Goal: Task Accomplishment & Management: Complete application form

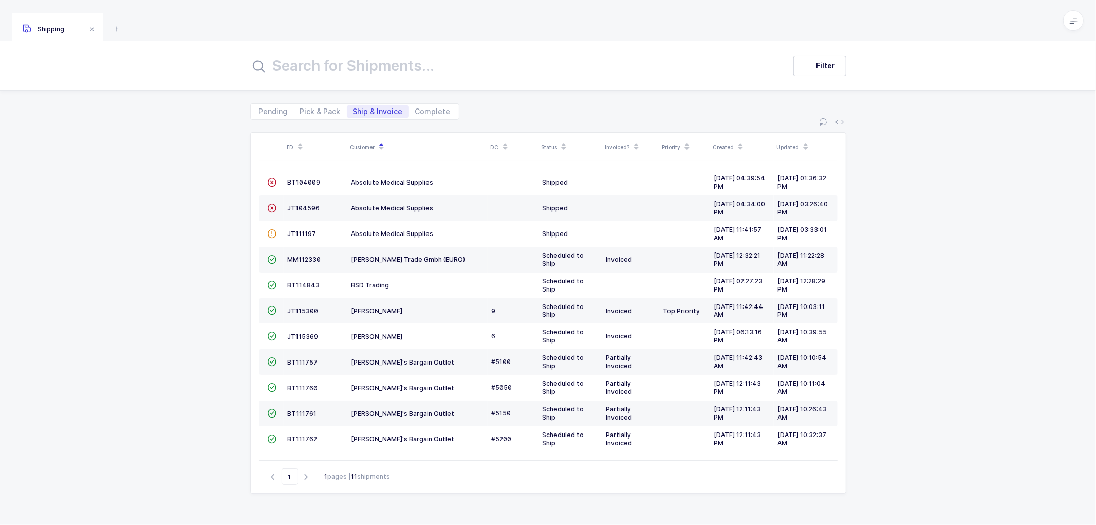
click at [1074, 23] on icon at bounding box center [1073, 20] width 8 height 8
click at [1028, 88] on li "Warehouse" at bounding box center [1034, 89] width 77 height 8
click at [1075, 20] on icon at bounding box center [1073, 20] width 8 height 8
click at [1033, 86] on li "Warehouse" at bounding box center [1034, 89] width 77 height 8
click at [422, 114] on span "Complete" at bounding box center [432, 111] width 35 height 7
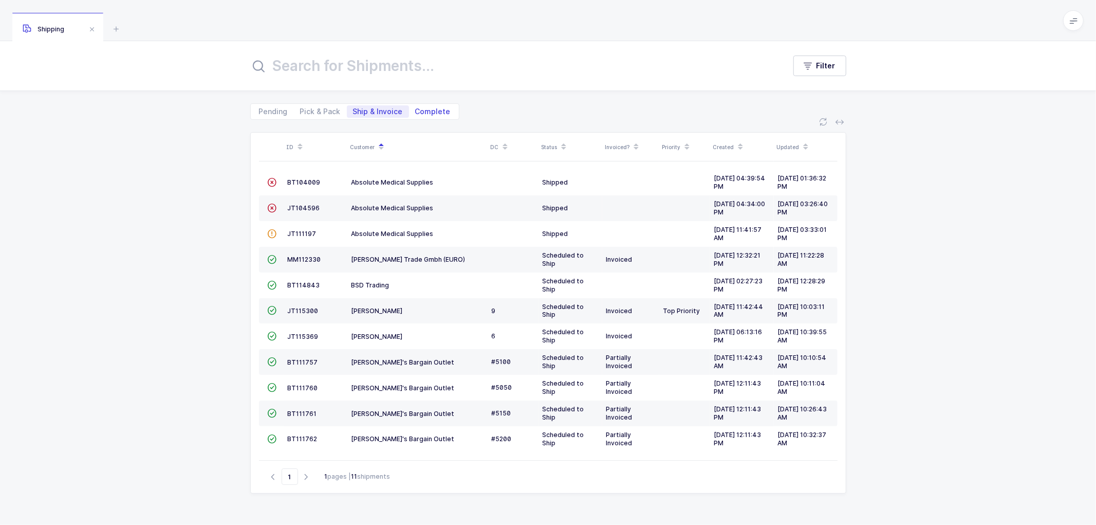
click at [416, 112] on input "Complete" at bounding box center [412, 108] width 7 height 7
radio input "true"
radio input "false"
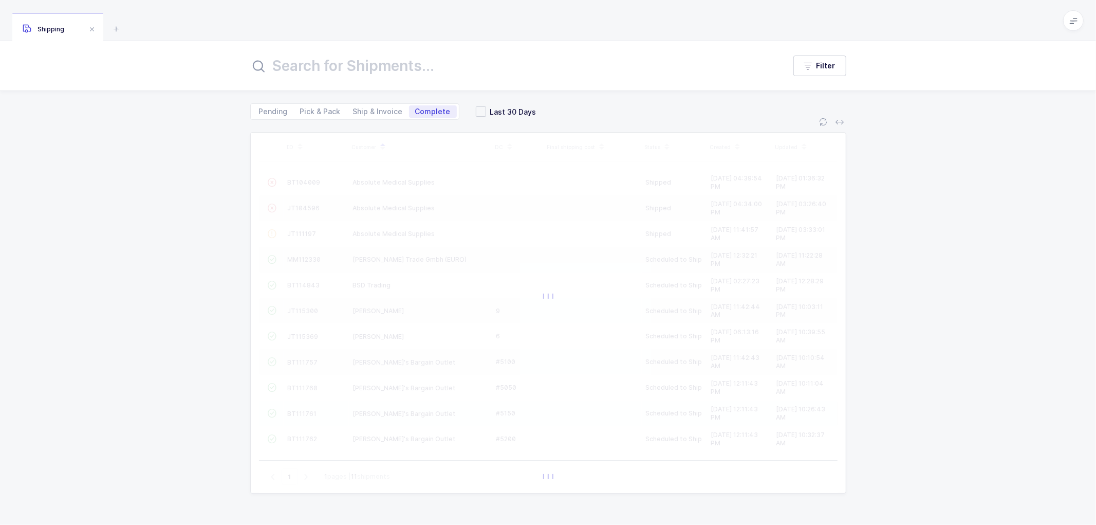
click at [356, 74] on input "text" at bounding box center [511, 65] width 522 height 25
type input "bvh"
click at [476, 111] on span at bounding box center [481, 111] width 10 height 10
click at [486, 106] on input "Last 30 Days" at bounding box center [486, 106] width 0 height 0
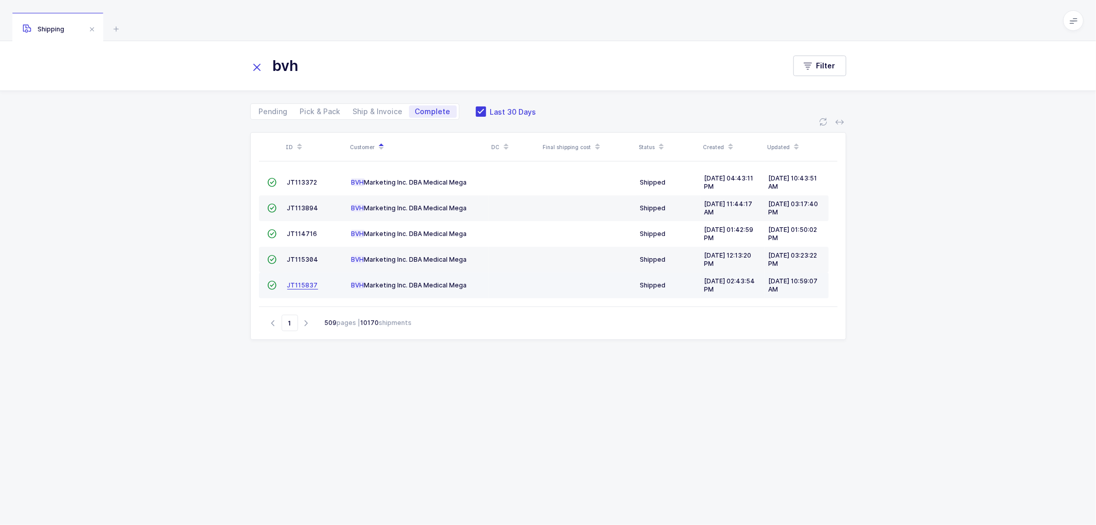
click at [304, 285] on span "JT115837" at bounding box center [302, 285] width 31 height 8
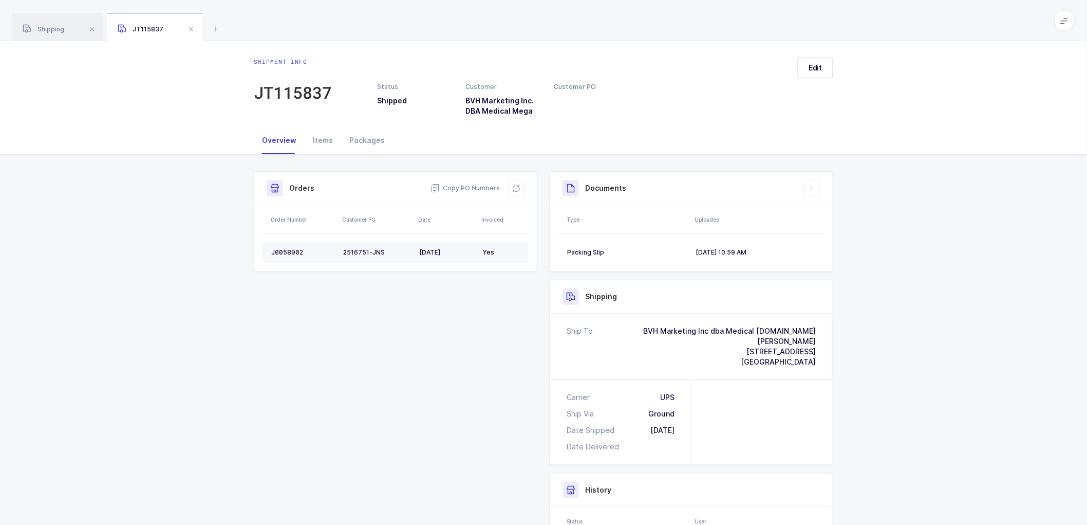
click at [294, 250] on div "J0058902" at bounding box center [303, 252] width 64 height 8
click at [293, 250] on div "J0058902" at bounding box center [303, 252] width 64 height 8
copy div "J0058902"
click at [517, 186] on icon at bounding box center [516, 188] width 8 height 8
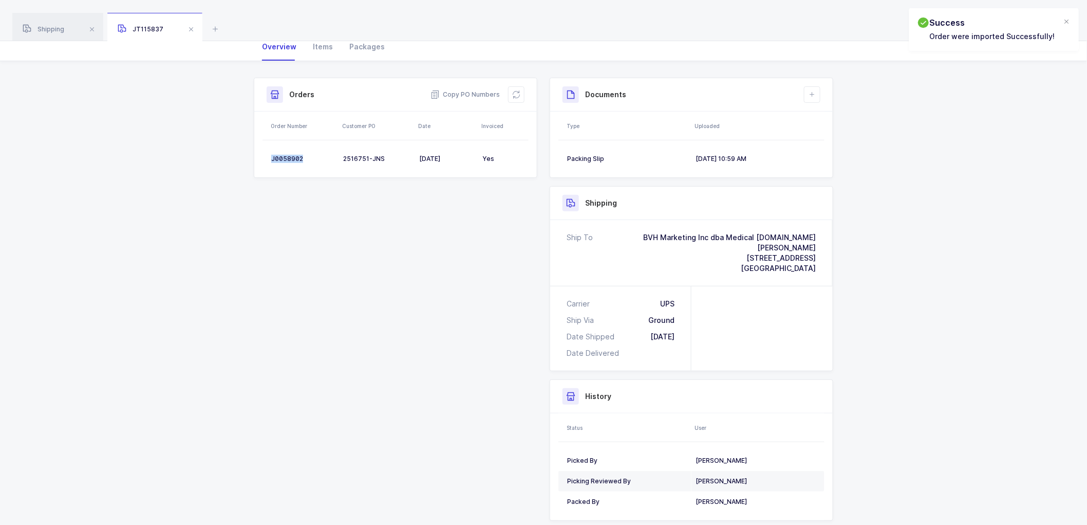
scroll to position [122, 0]
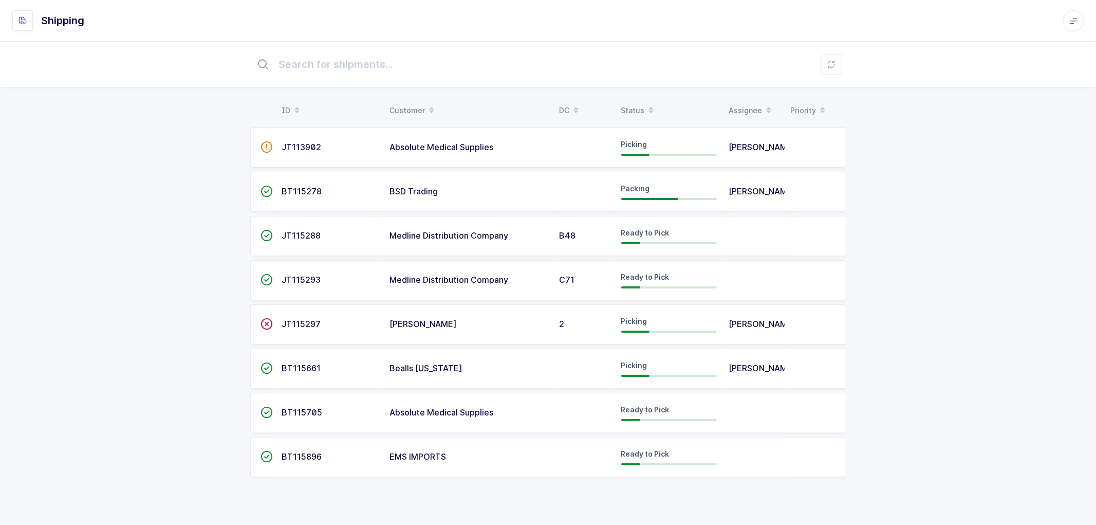
click at [301, 186] on span "BT115278" at bounding box center [302, 191] width 40 height 10
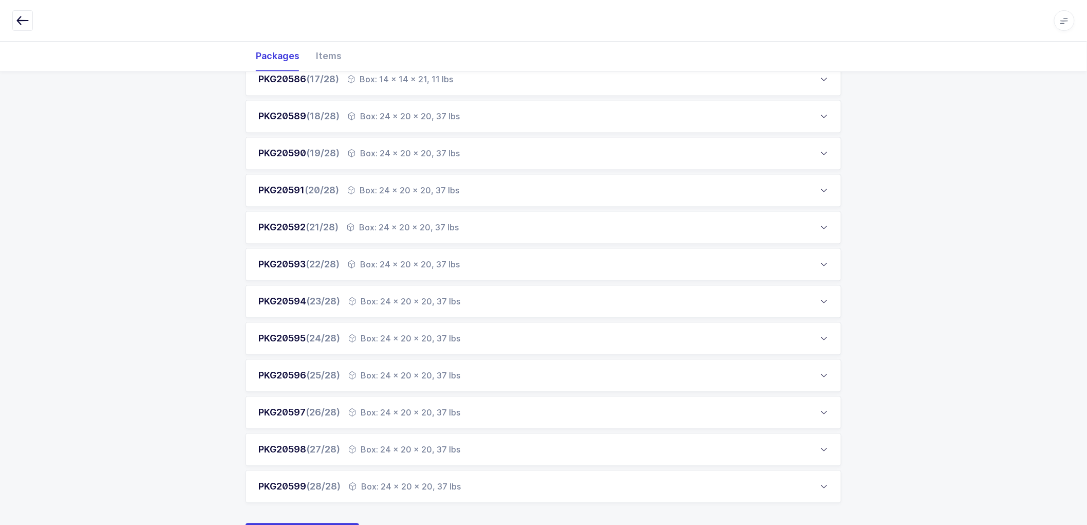
scroll to position [808, 0]
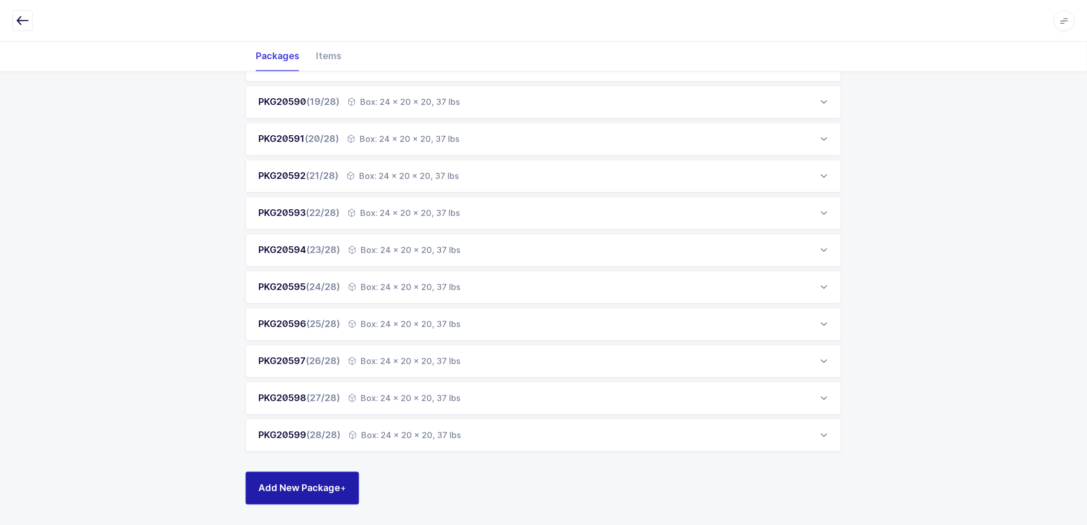
click at [310, 482] on span "Add New Package +" at bounding box center [302, 487] width 88 height 13
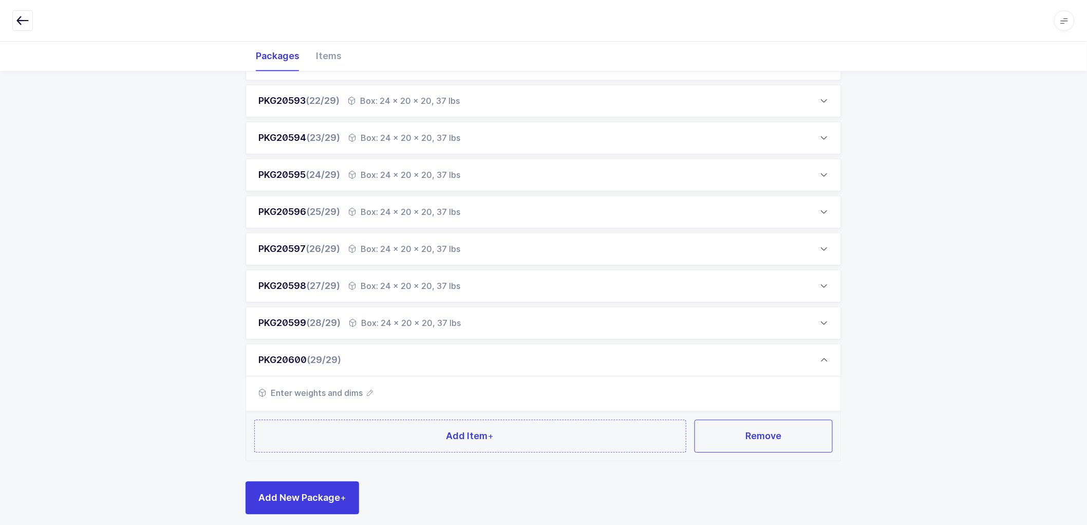
scroll to position [929, 0]
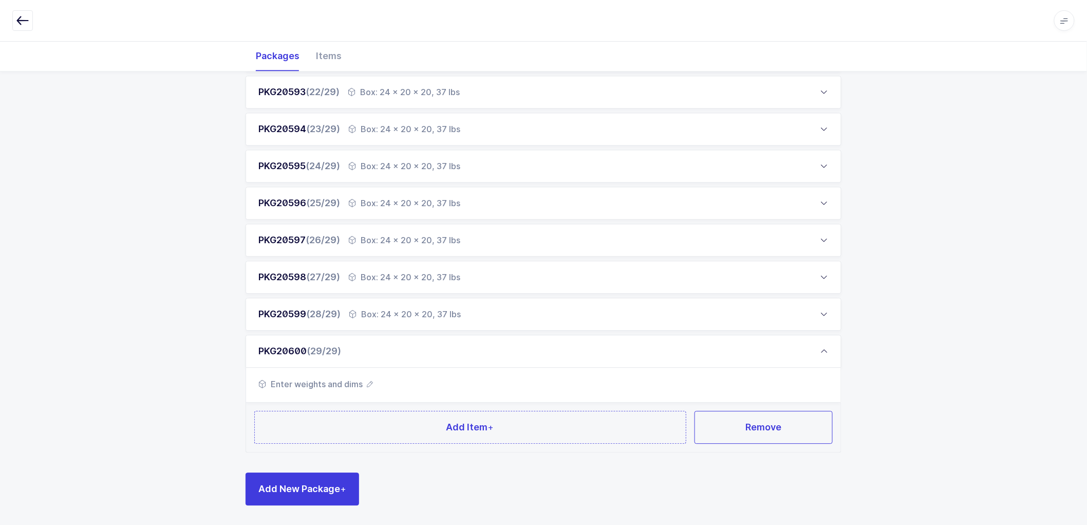
click at [369, 381] on icon "button" at bounding box center [370, 384] width 6 height 6
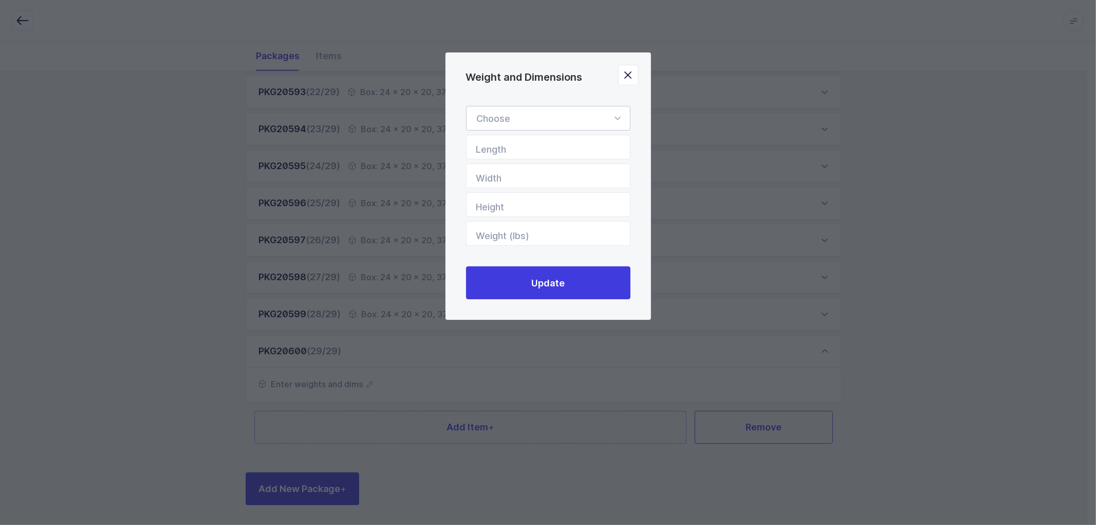
click at [532, 114] on div "Weight and Dimensions" at bounding box center [548, 118] width 164 height 25
click at [492, 184] on span "Box" at bounding box center [485, 186] width 16 height 11
type input "Box"
click at [517, 151] on input "Length" at bounding box center [548, 147] width 164 height 25
type input "14"
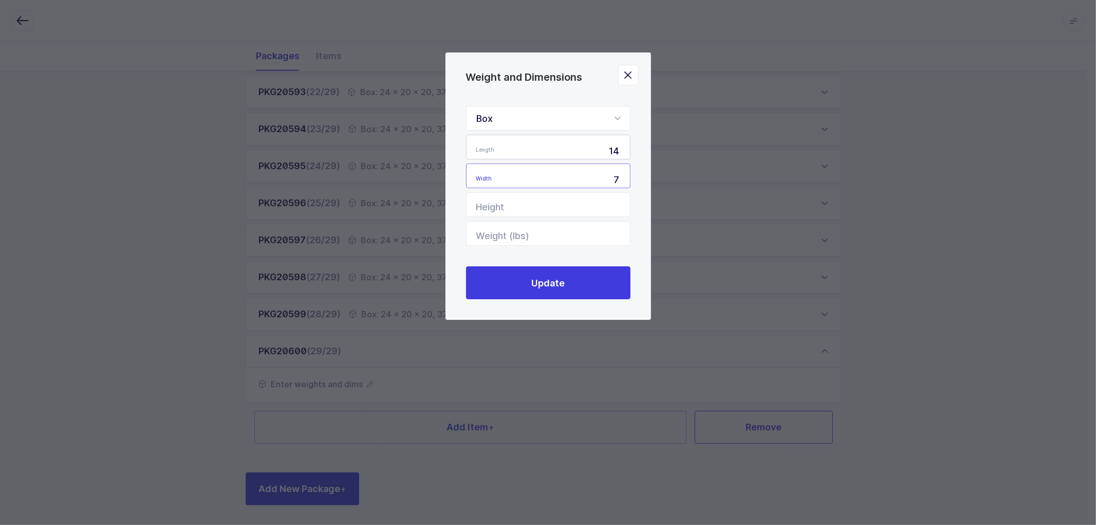
type input "7"
type input "11"
click at [527, 230] on input "Weight (lbs)" at bounding box center [548, 233] width 164 height 25
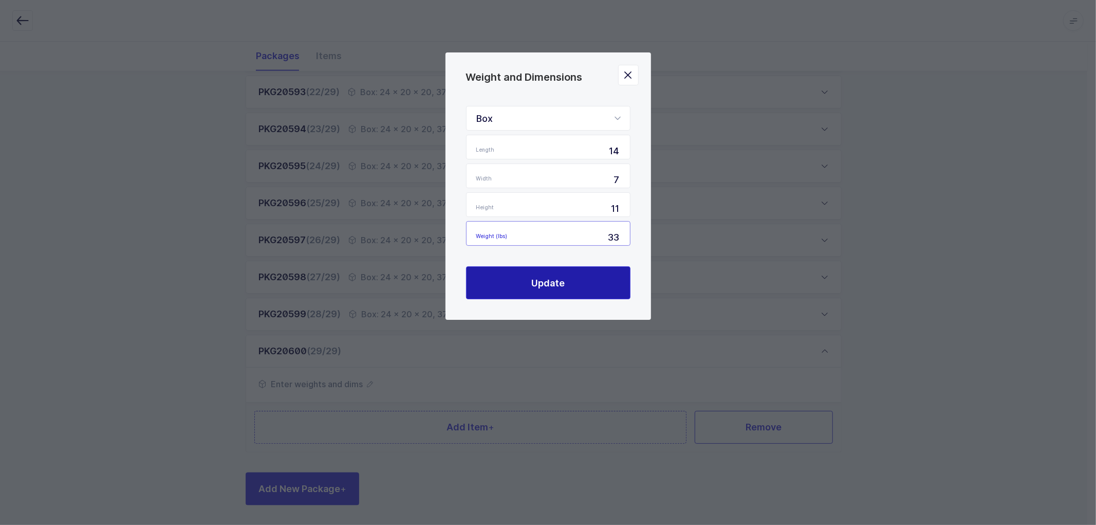
type input "33"
click at [545, 276] on span "Update" at bounding box center [547, 282] width 33 height 13
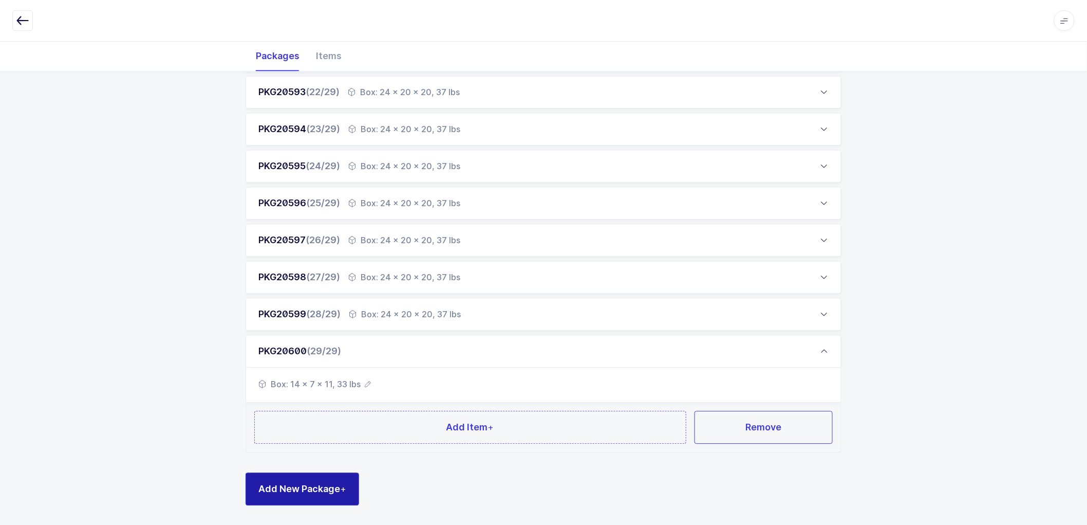
click at [308, 484] on span "Add New Package +" at bounding box center [302, 488] width 88 height 13
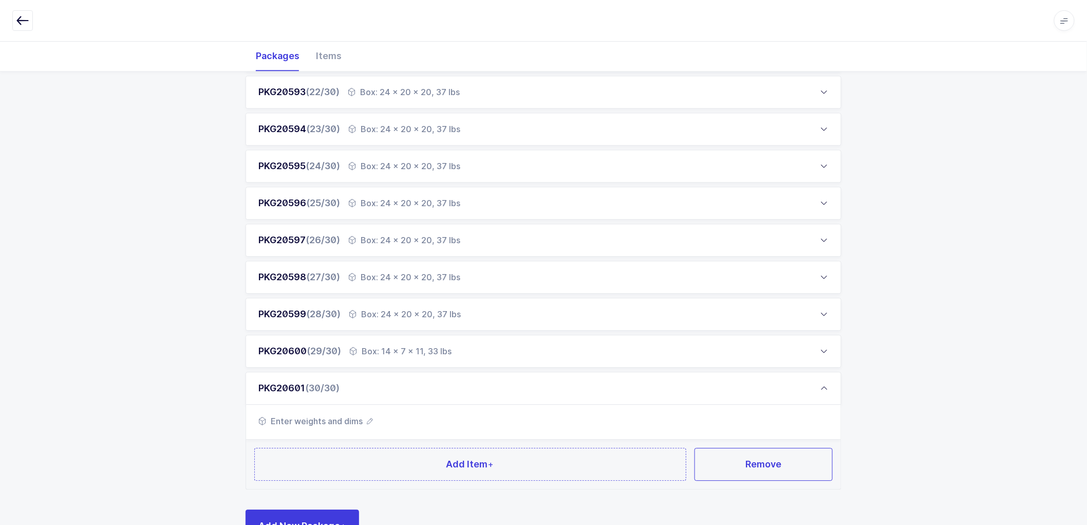
click at [369, 419] on icon "button" at bounding box center [370, 421] width 6 height 6
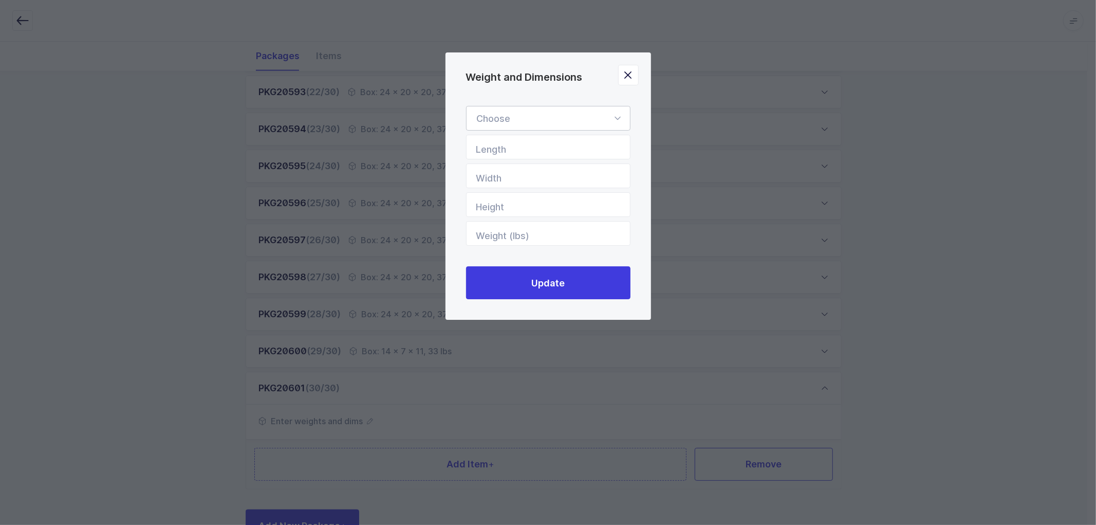
click at [507, 115] on div "Weight and Dimensions" at bounding box center [548, 118] width 164 height 25
click at [495, 186] on li "Box" at bounding box center [553, 187] width 164 height 20
type input "Box"
click at [504, 151] on input "Length" at bounding box center [548, 147] width 164 height 25
type input "14"
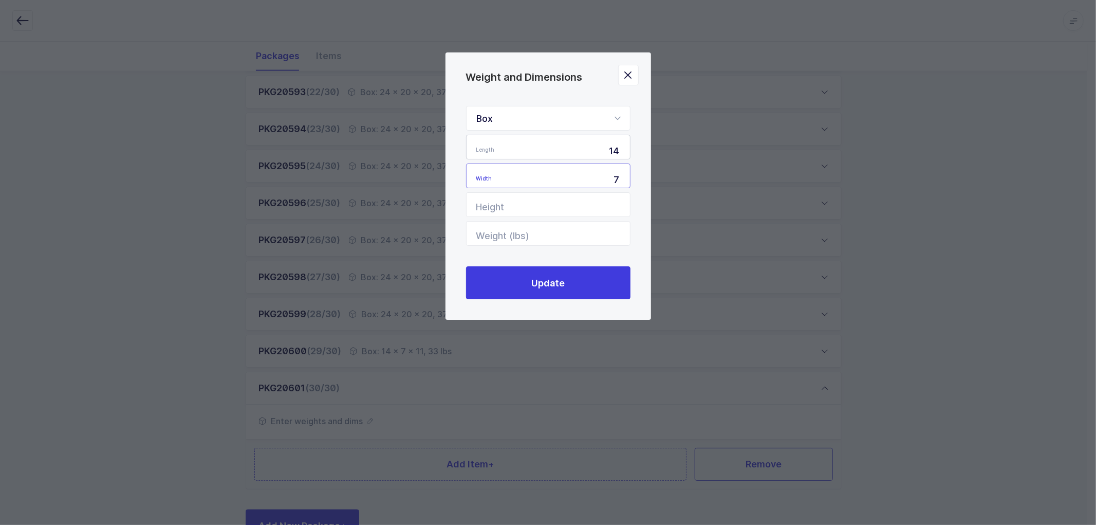
type input "7"
type input "11"
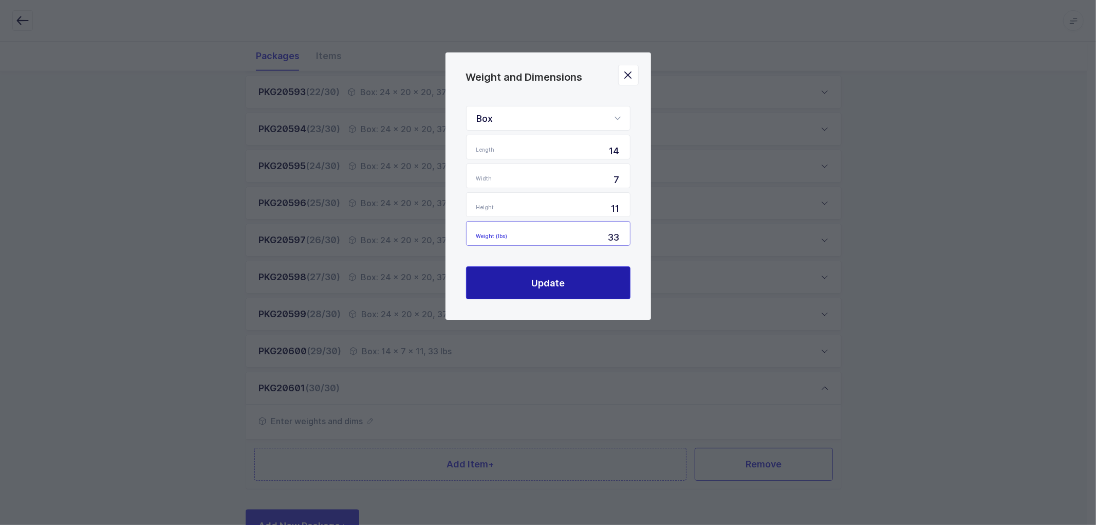
type input "33"
click at [552, 280] on span "Update" at bounding box center [547, 282] width 33 height 13
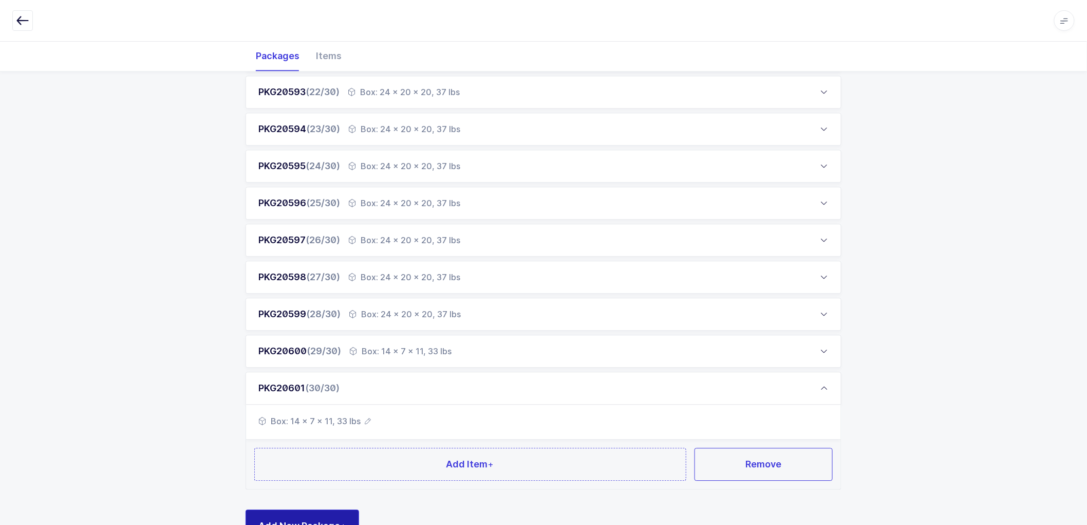
click at [302, 514] on button "Add New Package +" at bounding box center [303, 525] width 114 height 33
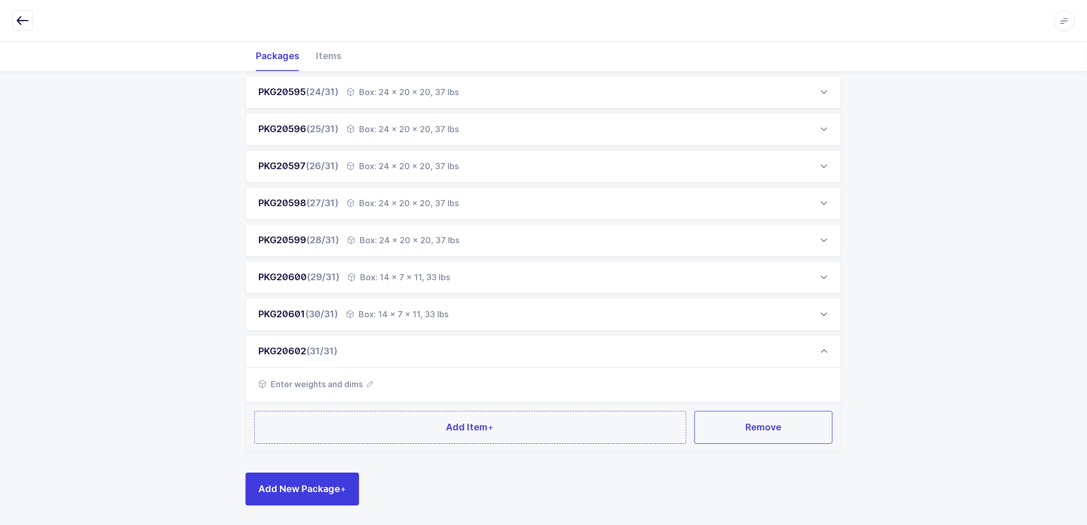
scroll to position [1003, 0]
click at [369, 378] on span "Enter weights and dims" at bounding box center [315, 383] width 115 height 12
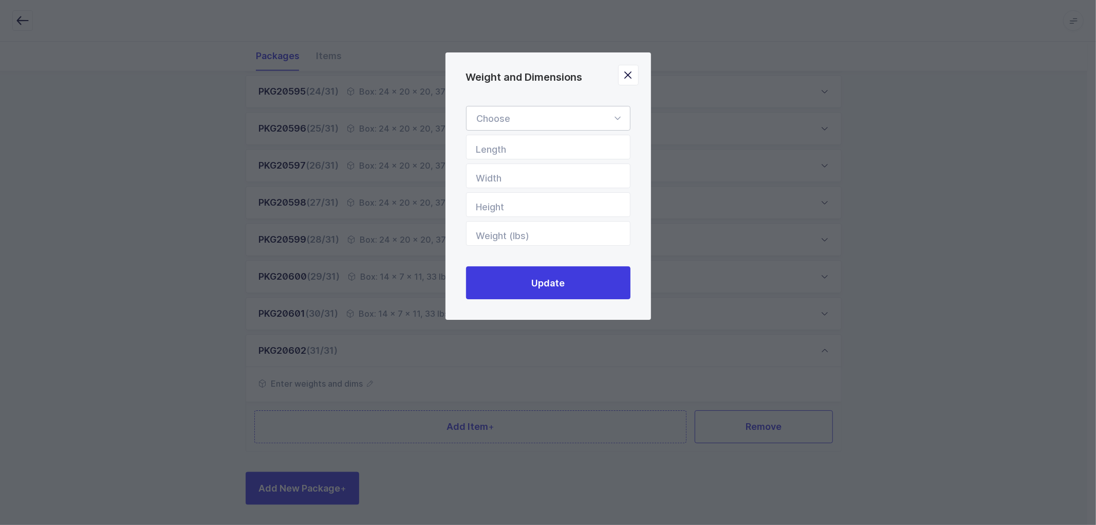
click at [538, 119] on div "Weight and Dimensions" at bounding box center [548, 118] width 164 height 25
click at [514, 185] on li "Box" at bounding box center [553, 187] width 164 height 20
type input "Box"
click at [526, 143] on input "Length" at bounding box center [548, 147] width 164 height 25
type input "14"
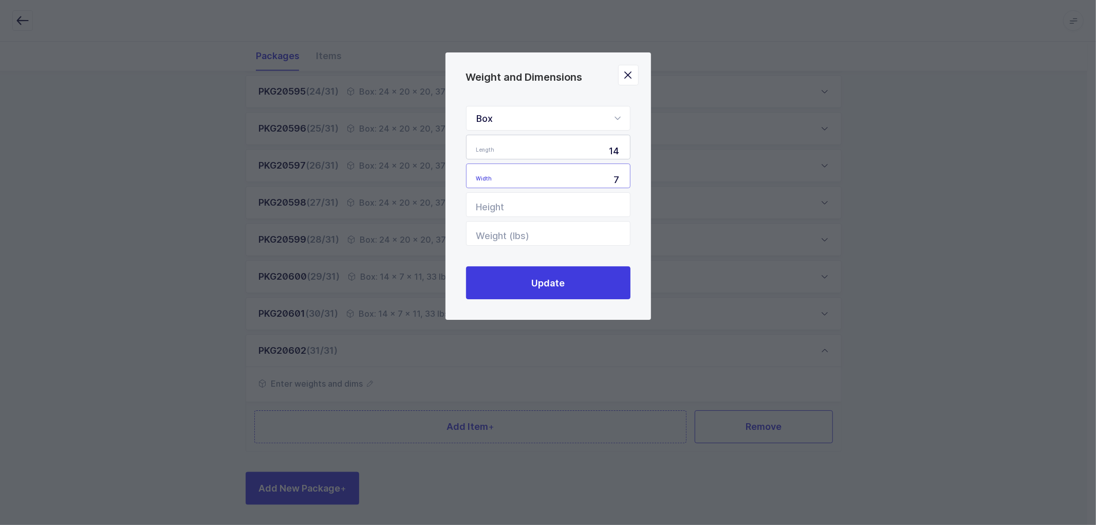
type input "7"
type input "11"
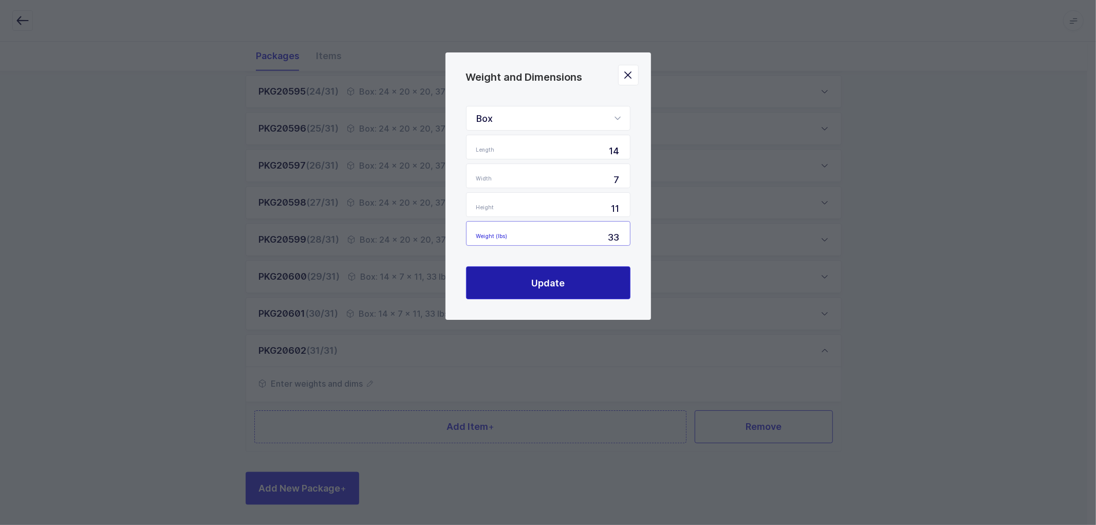
type input "33"
click at [557, 278] on span "Update" at bounding box center [547, 282] width 33 height 13
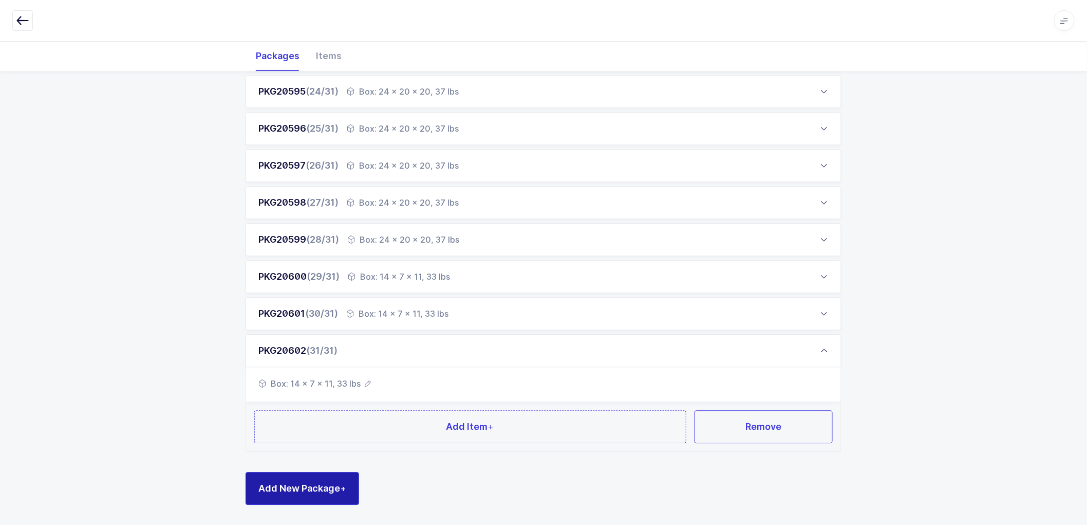
click at [296, 490] on span "Add New Package +" at bounding box center [302, 487] width 88 height 13
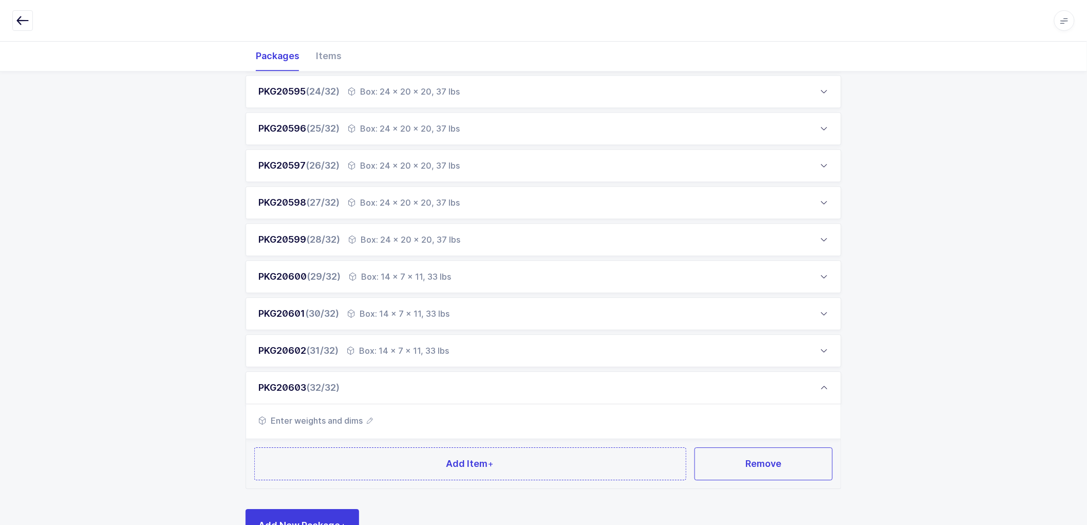
click at [367, 417] on icon "button" at bounding box center [370, 420] width 6 height 6
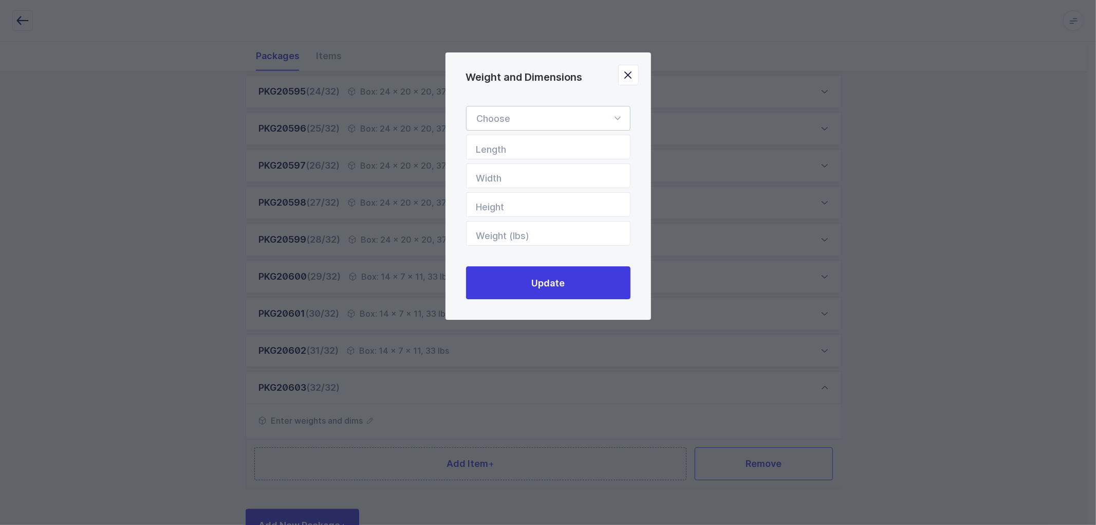
click at [511, 113] on div "Weight and Dimensions" at bounding box center [548, 118] width 164 height 25
click at [511, 185] on li "Box" at bounding box center [553, 187] width 164 height 20
type input "Box"
click at [519, 148] on input "Length" at bounding box center [548, 147] width 164 height 25
type input "14"
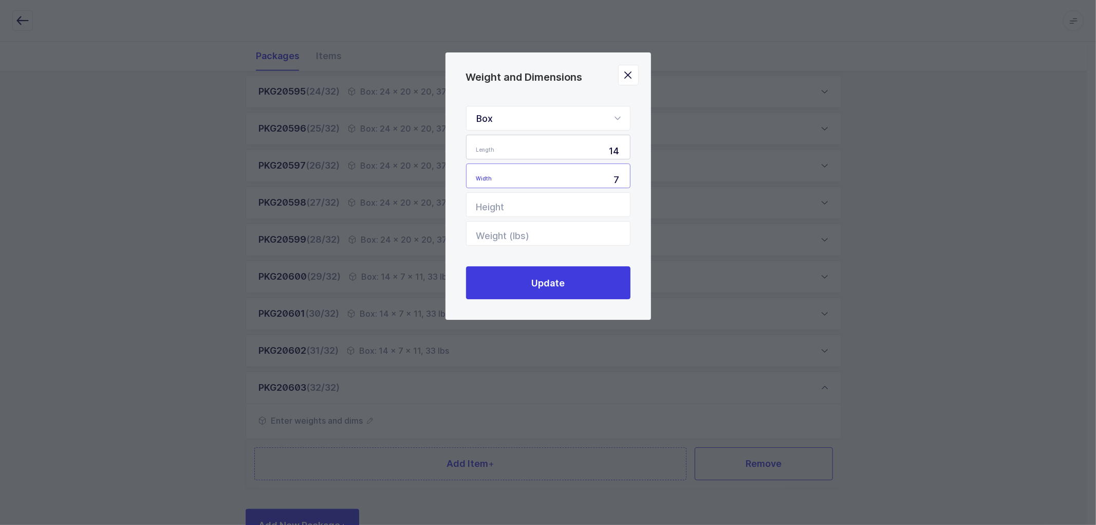
type input "7"
type input "11"
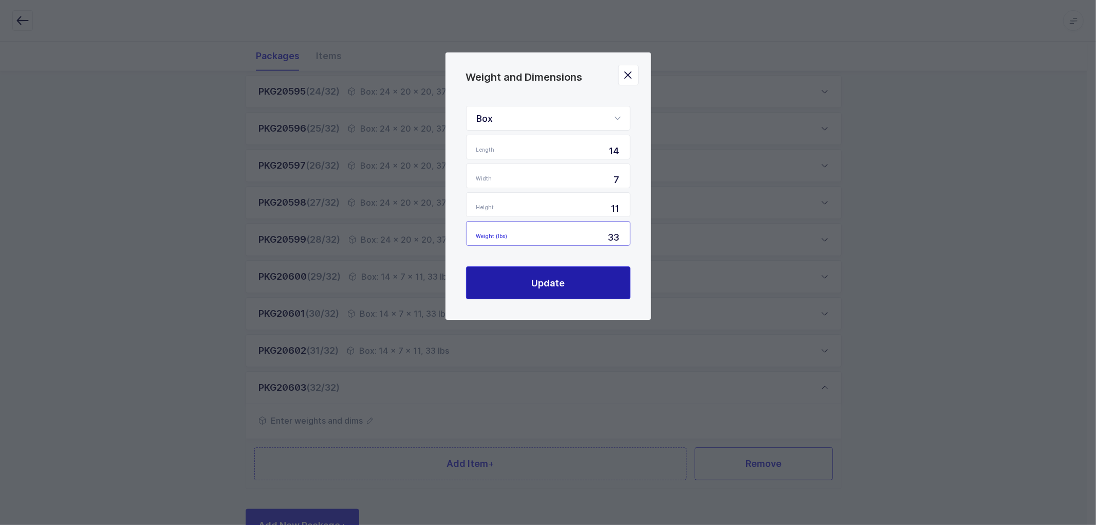
type input "33"
click at [556, 280] on span "Update" at bounding box center [547, 282] width 33 height 13
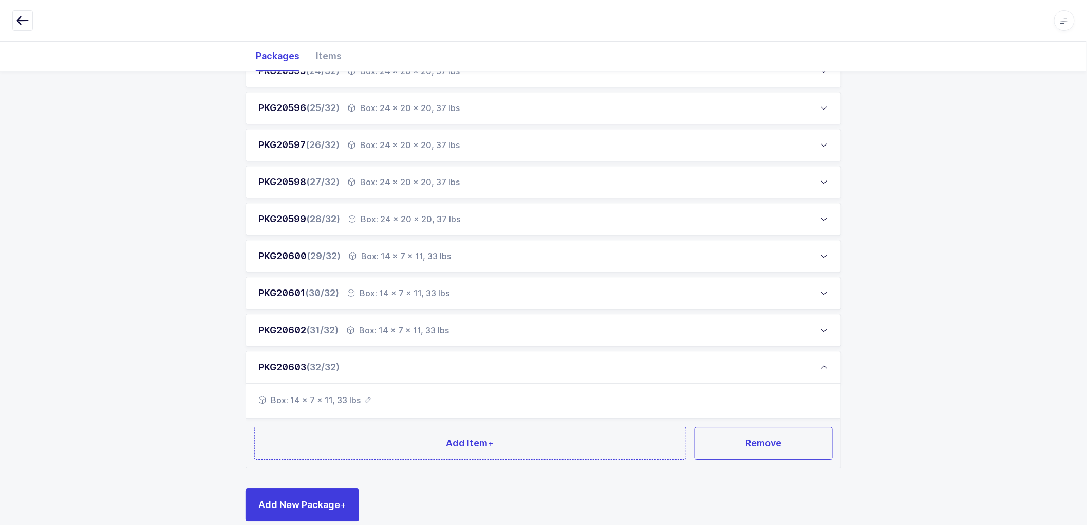
scroll to position [1040, 0]
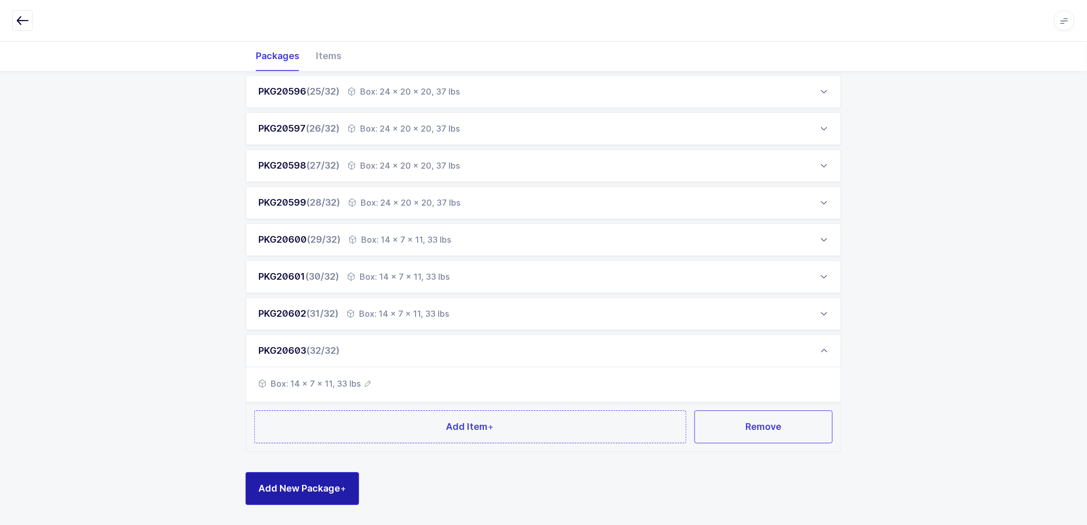
click at [301, 476] on button "Add New Package +" at bounding box center [303, 488] width 114 height 33
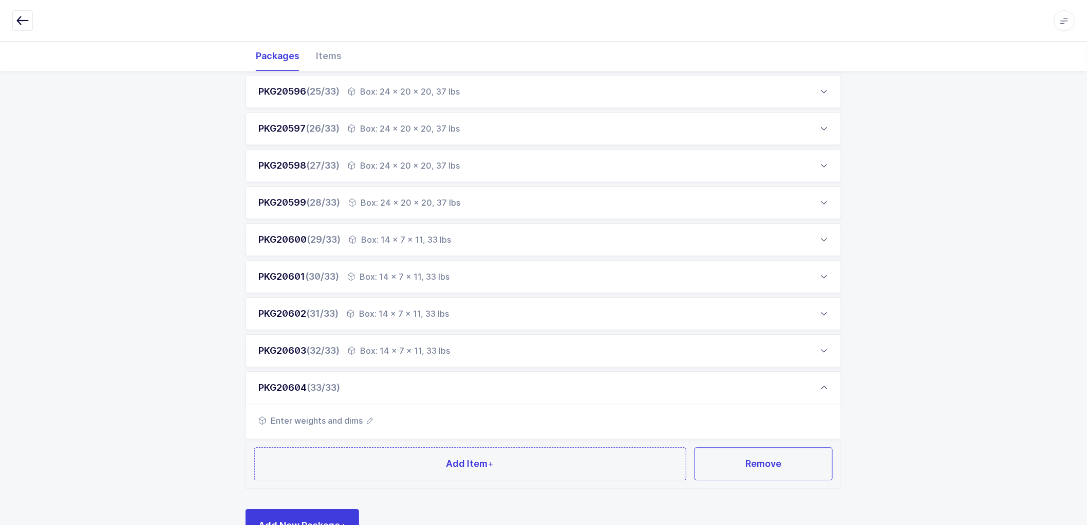
click at [371, 418] on icon "button" at bounding box center [370, 420] width 6 height 6
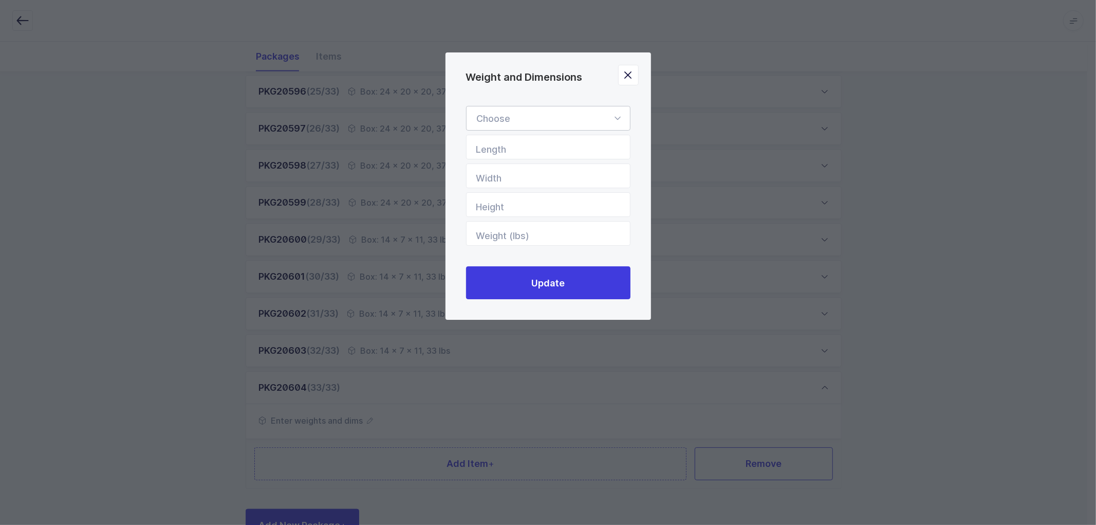
click at [503, 117] on div "Weight and Dimensions" at bounding box center [548, 118] width 164 height 25
type input "14"
type input "7"
type input "11"
type input "33"
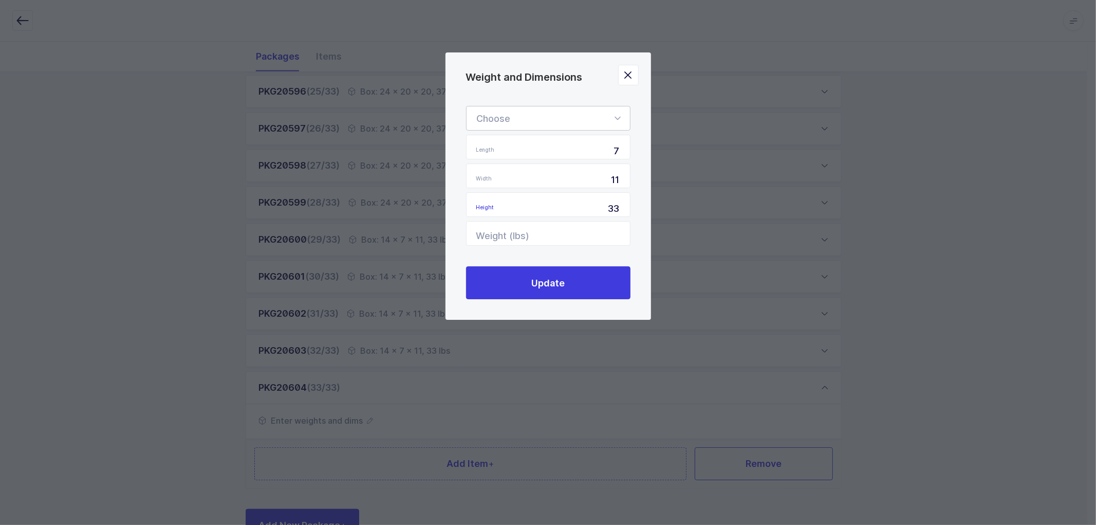
click at [516, 116] on div "Weight and Dimensions" at bounding box center [548, 118] width 164 height 25
click at [511, 189] on li "Box" at bounding box center [553, 187] width 164 height 20
type input "Box"
drag, startPoint x: 595, startPoint y: 150, endPoint x: 625, endPoint y: 152, distance: 30.3
click at [626, 151] on input "7" at bounding box center [548, 147] width 164 height 25
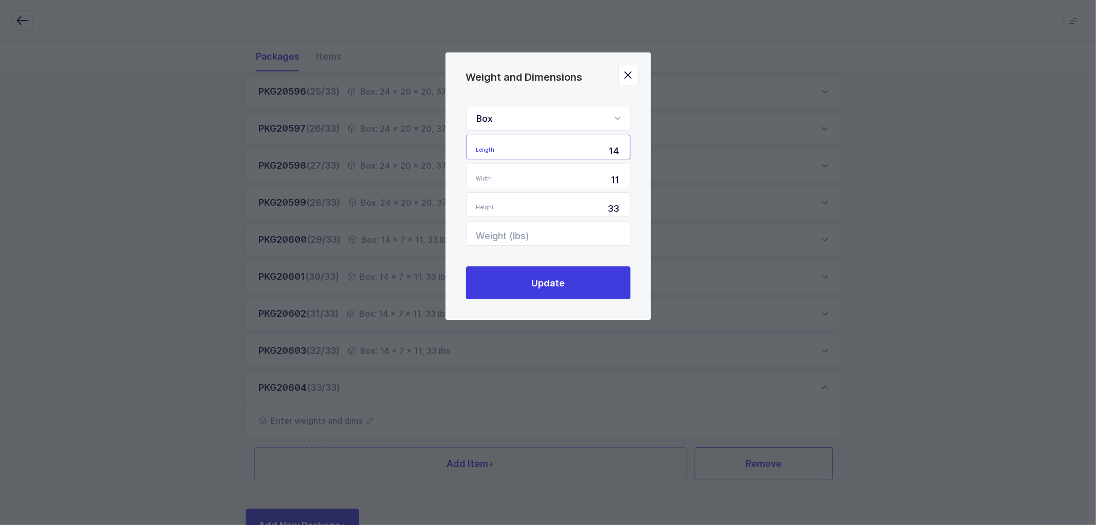
type input "14"
type input "1"
type input "7"
type input "3"
type input "11"
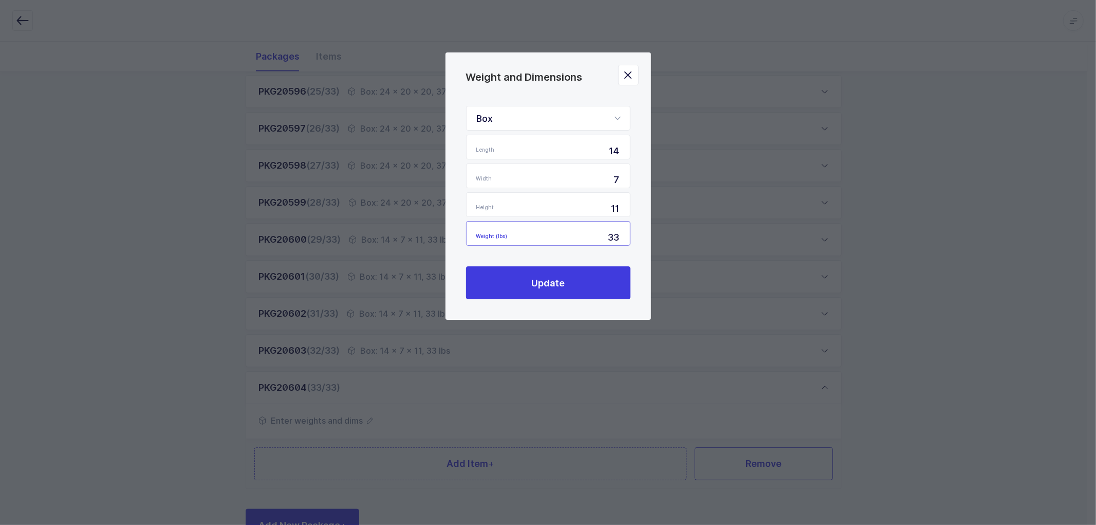
type input "33"
drag, startPoint x: 622, startPoint y: 161, endPoint x: 569, endPoint y: 185, distance: 58.6
click at [620, 161] on form "Box Standard Pallet Euro Pallet Box Length 14 Width 7 Height 11 Weight (lbs) 33" at bounding box center [548, 176] width 164 height 140
click at [543, 274] on button "Update" at bounding box center [548, 282] width 164 height 33
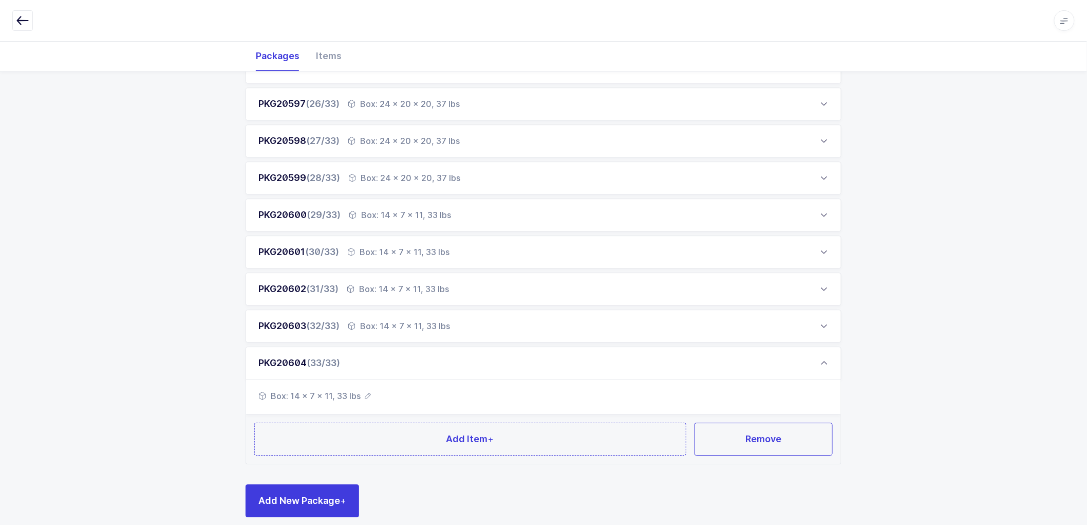
scroll to position [1077, 0]
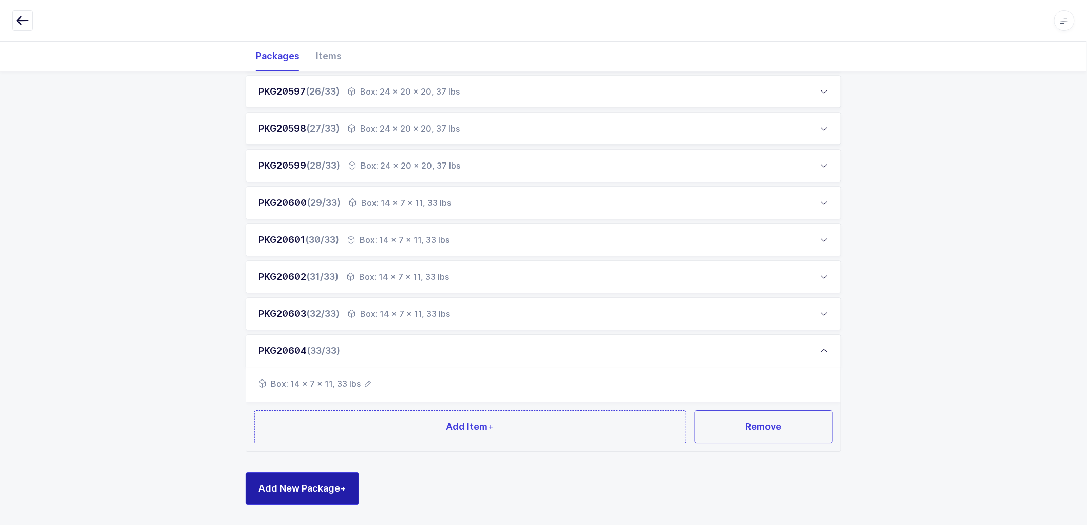
click at [314, 481] on span "Add New Package +" at bounding box center [302, 487] width 88 height 13
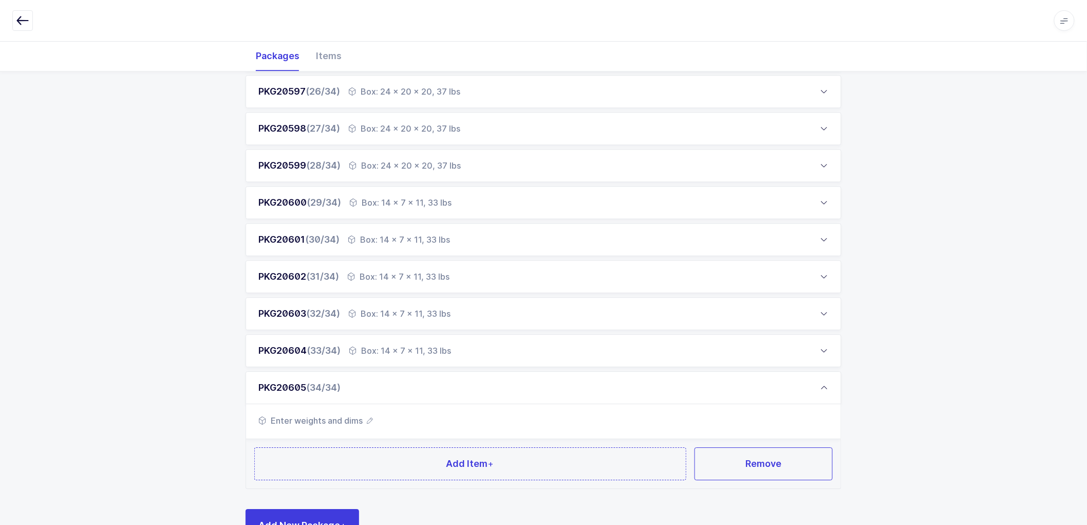
click at [369, 419] on icon "button" at bounding box center [370, 420] width 6 height 6
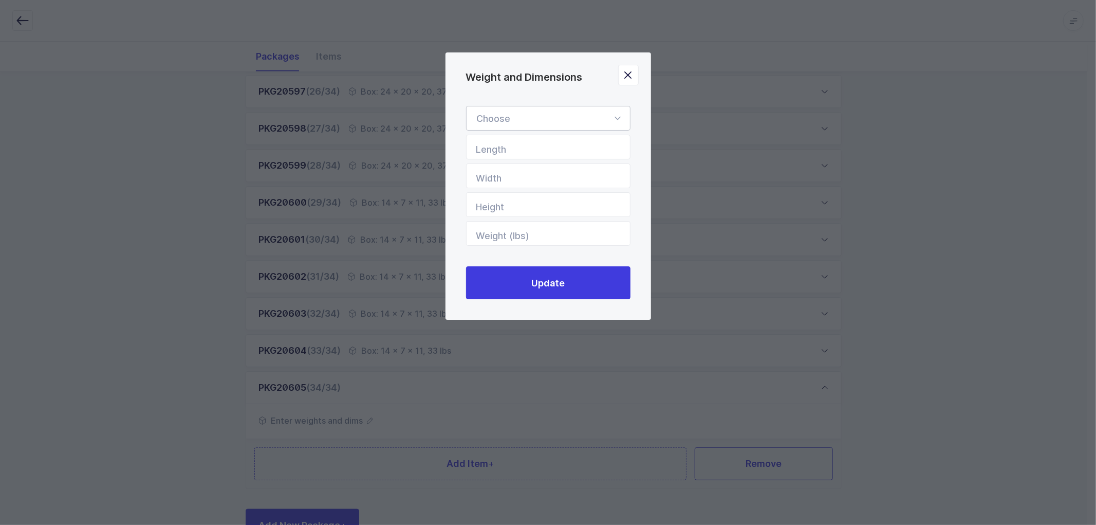
click at [522, 119] on div "Weight and Dimensions" at bounding box center [548, 118] width 164 height 25
click at [497, 181] on li "Box" at bounding box center [553, 187] width 164 height 20
type input "Box"
click at [517, 150] on input "Length" at bounding box center [548, 147] width 164 height 25
type input "14"
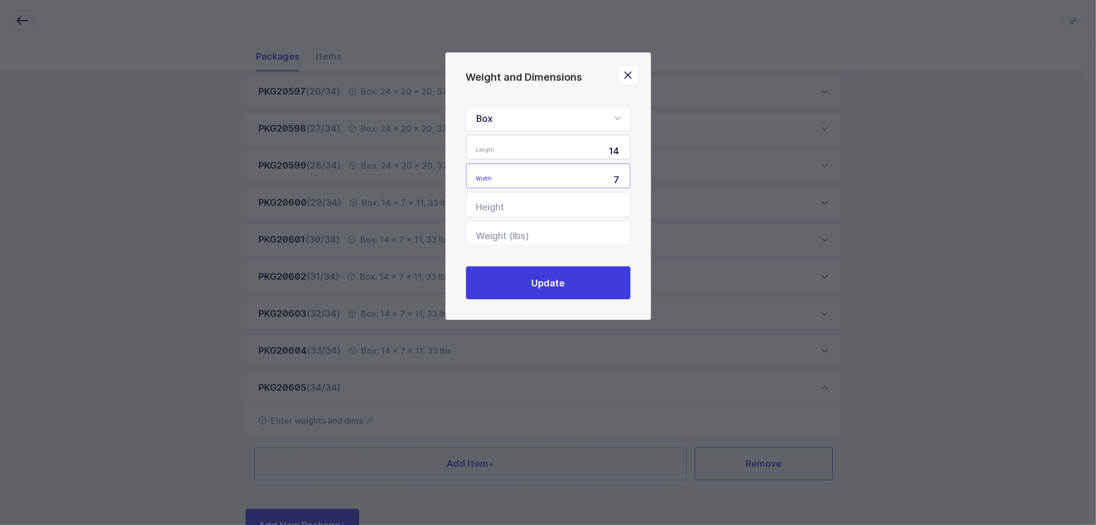
type input "7"
type input "11"
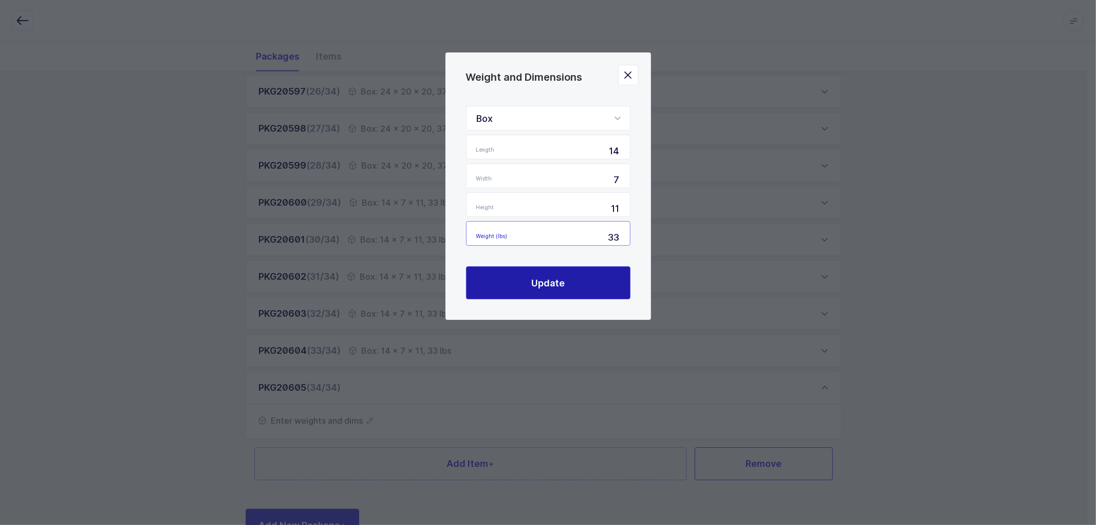
type input "33"
click at [573, 279] on button "Update" at bounding box center [548, 282] width 164 height 33
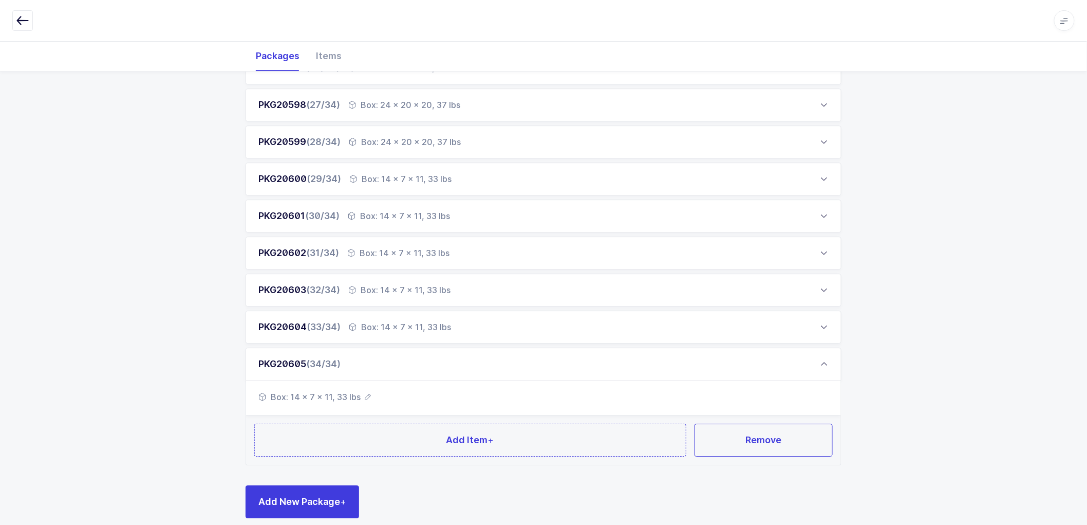
scroll to position [1114, 0]
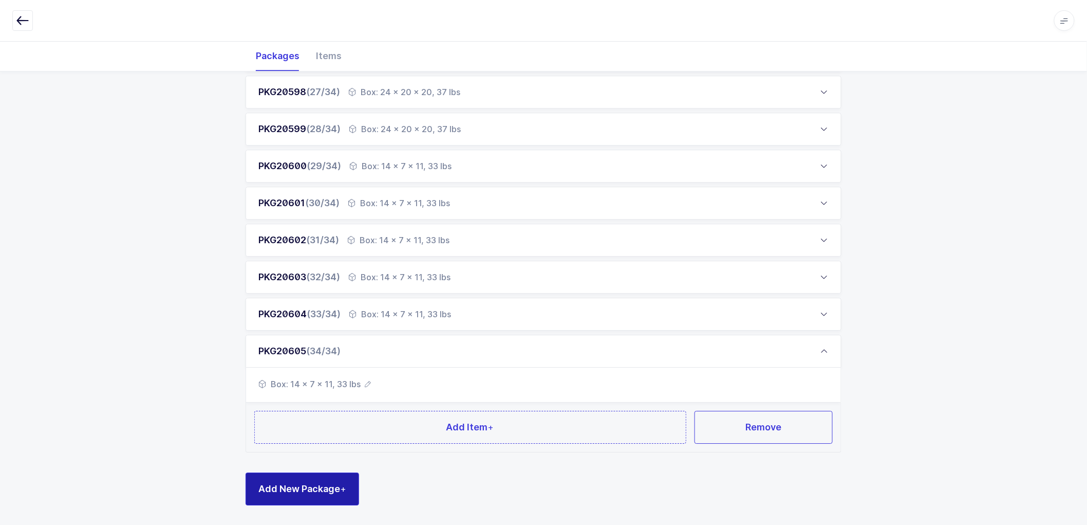
click at [309, 484] on span "Add New Package +" at bounding box center [302, 488] width 88 height 13
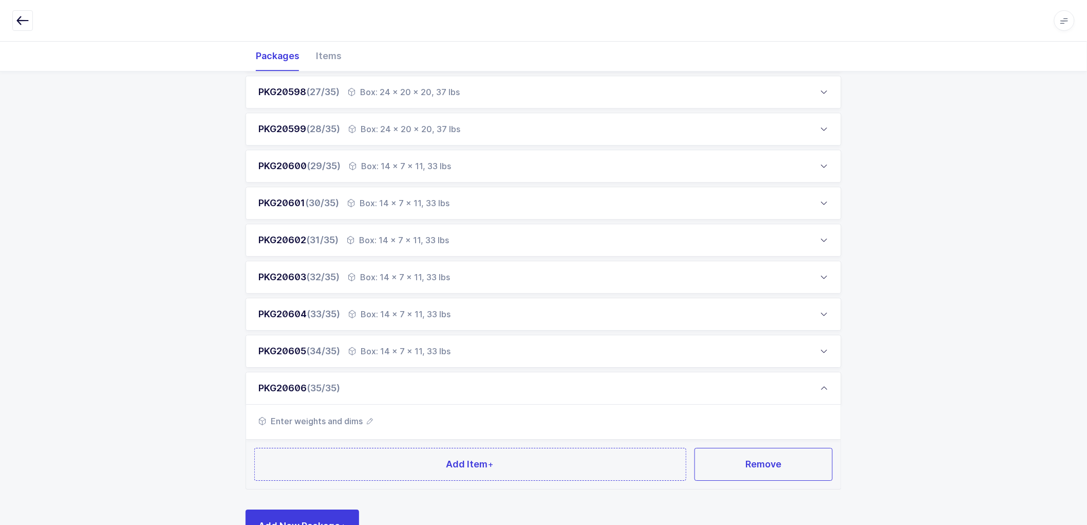
click at [369, 419] on icon "button" at bounding box center [370, 421] width 6 height 6
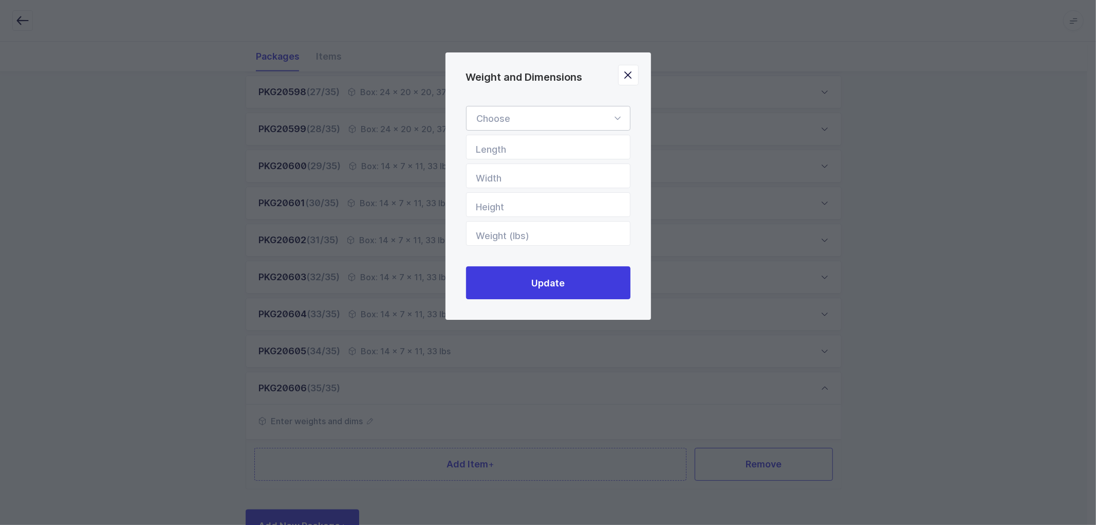
click at [524, 116] on div "Weight and Dimensions" at bounding box center [548, 118] width 164 height 25
click at [492, 186] on span "Box" at bounding box center [485, 186] width 16 height 11
type input "Box"
click at [519, 151] on input "Length" at bounding box center [548, 147] width 164 height 25
type input "14"
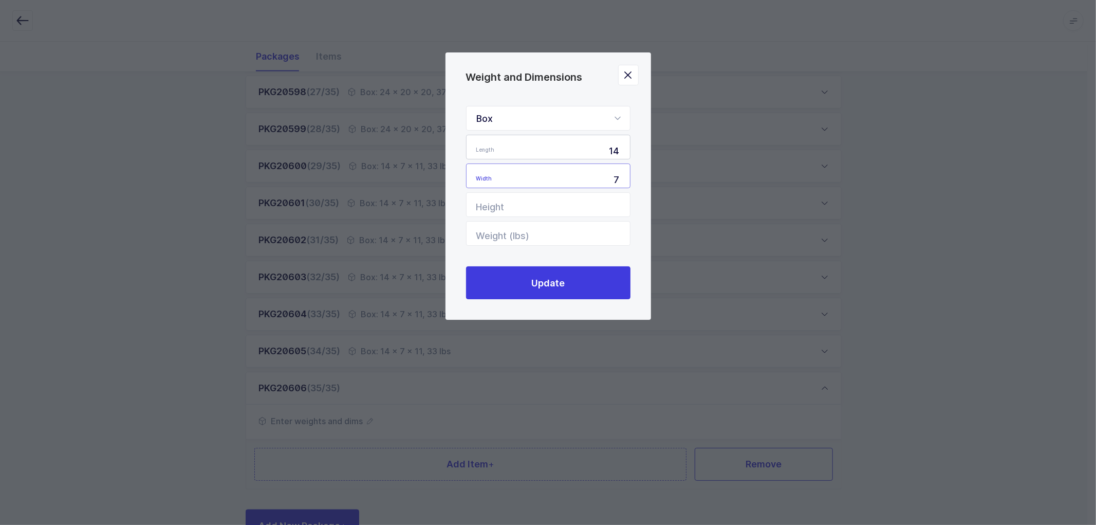
type input "7"
type input "11"
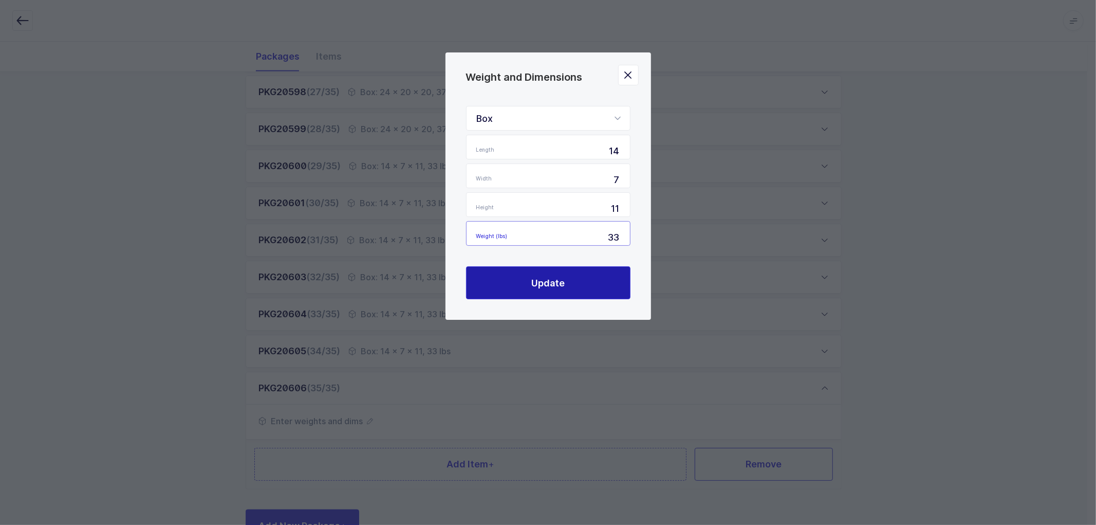
type input "33"
click at [556, 284] on span "Update" at bounding box center [547, 282] width 33 height 13
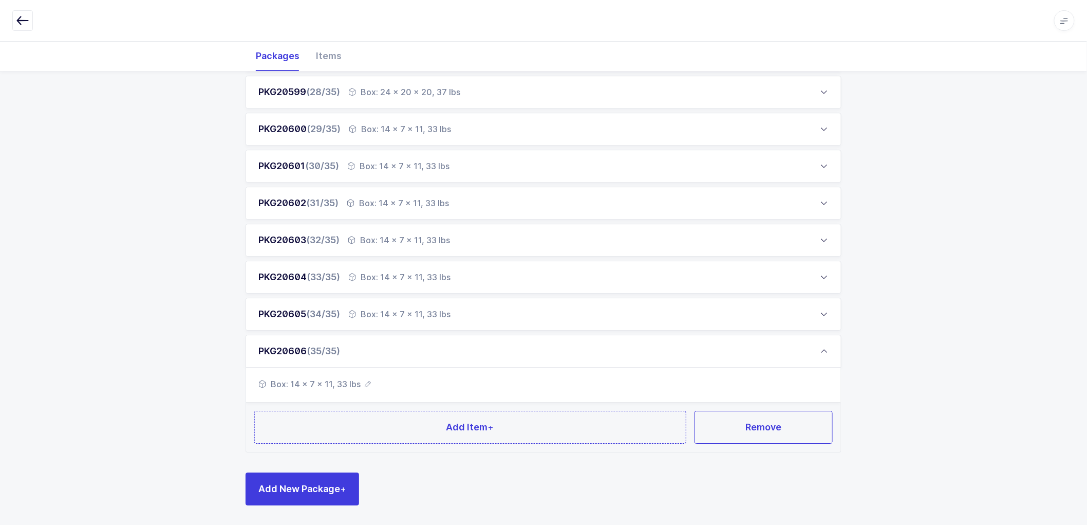
scroll to position [1151, 0]
click at [314, 483] on span "Add New Package +" at bounding box center [302, 487] width 88 height 13
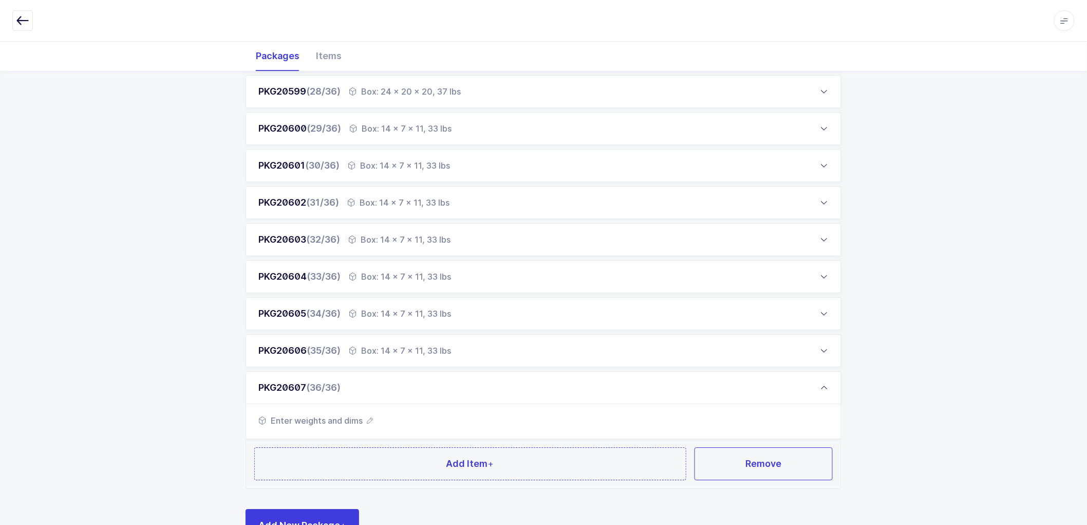
click at [367, 417] on icon "button" at bounding box center [370, 420] width 6 height 6
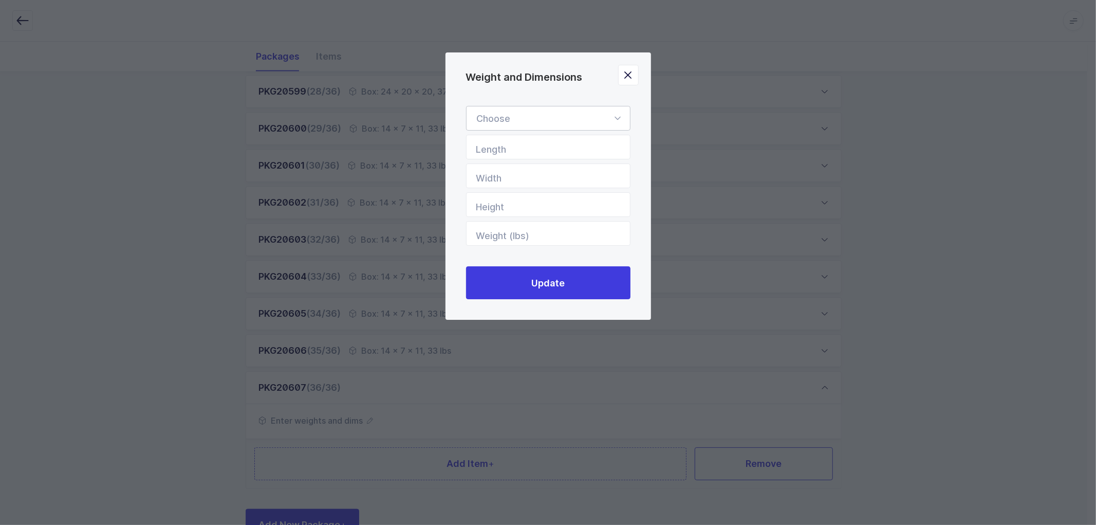
click at [515, 109] on div "Weight and Dimensions" at bounding box center [548, 118] width 164 height 25
click at [510, 190] on li "Box" at bounding box center [553, 187] width 164 height 20
type input "Box"
click at [511, 144] on input "Length" at bounding box center [548, 147] width 164 height 25
type input "14"
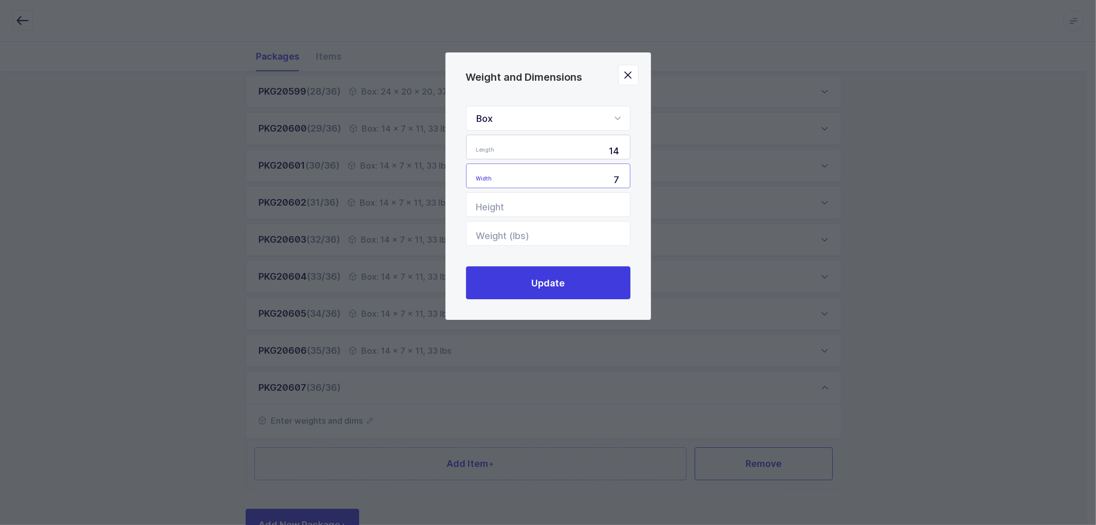
type input "7"
type input "11"
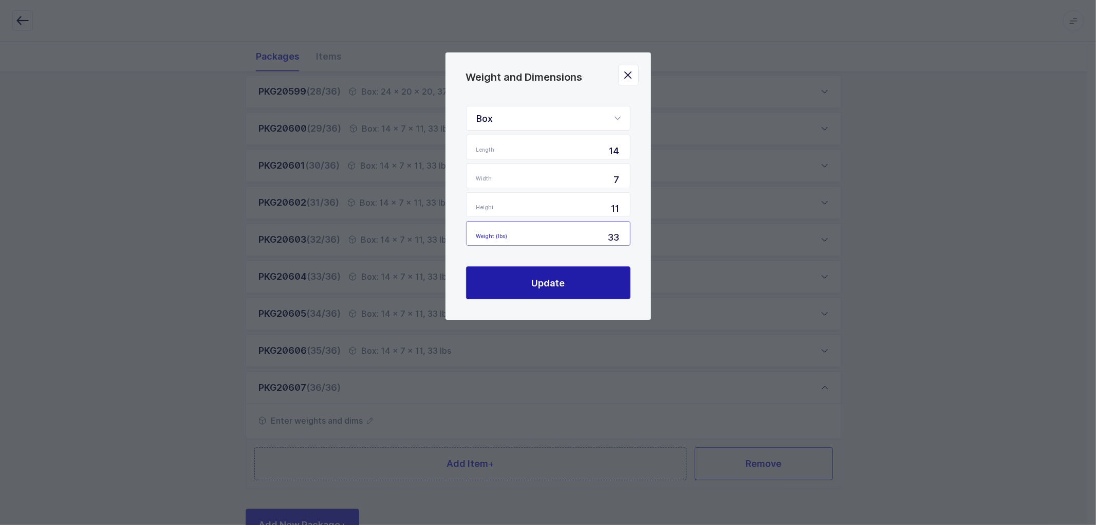
type input "33"
drag, startPoint x: 540, startPoint y: 272, endPoint x: 547, endPoint y: 267, distance: 8.0
click at [541, 271] on button "Update" at bounding box center [548, 282] width 164 height 33
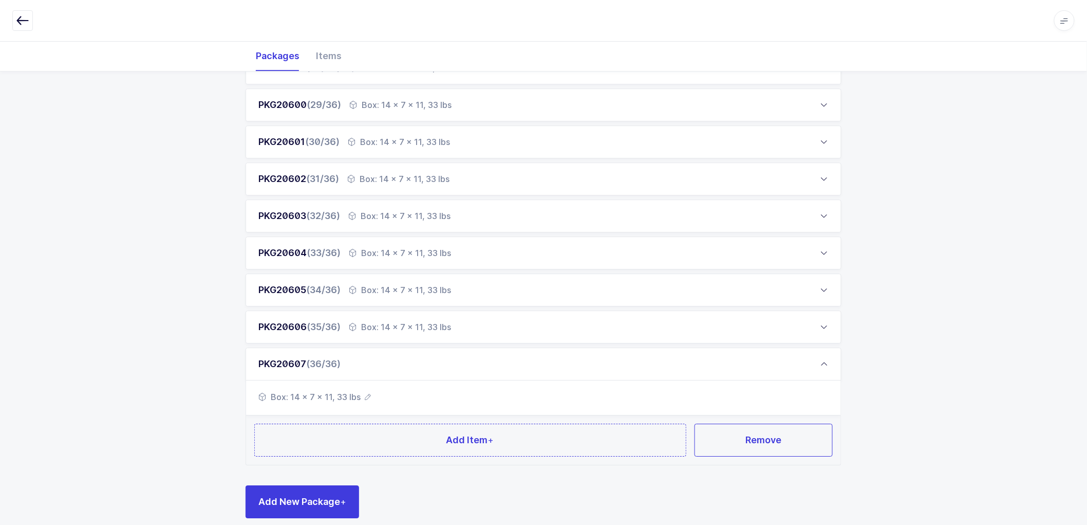
scroll to position [1188, 0]
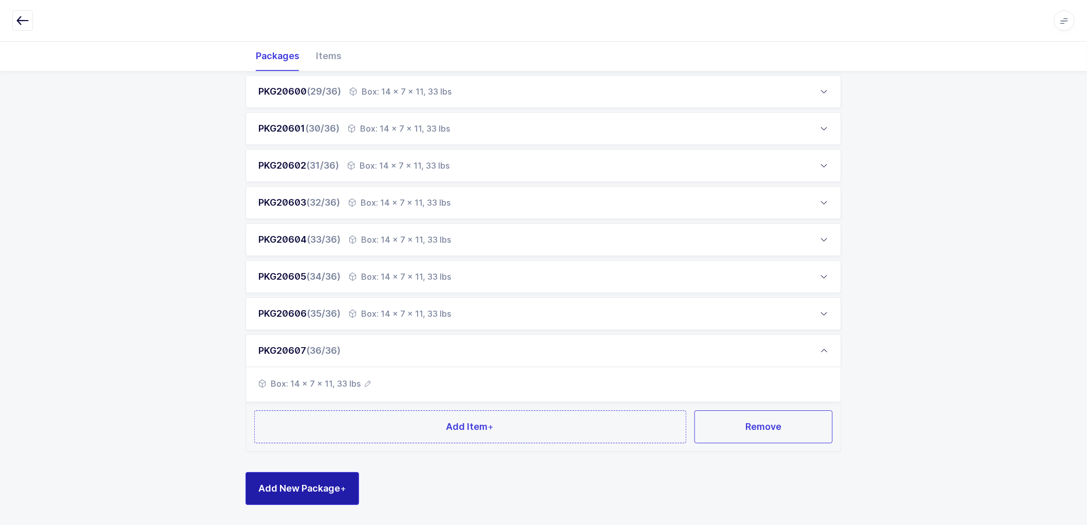
click at [310, 484] on span "Add New Package +" at bounding box center [302, 487] width 88 height 13
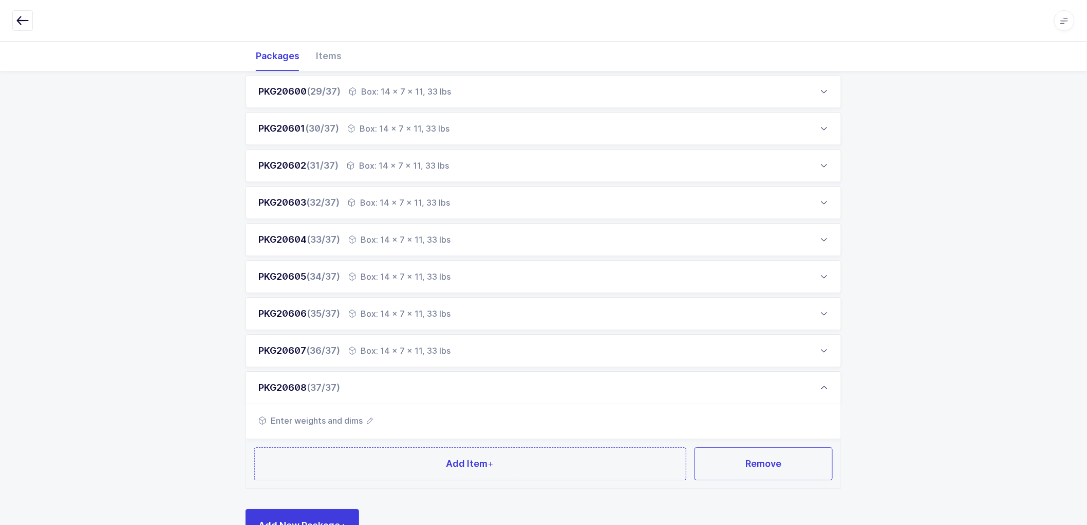
click at [368, 417] on icon "button" at bounding box center [370, 420] width 6 height 6
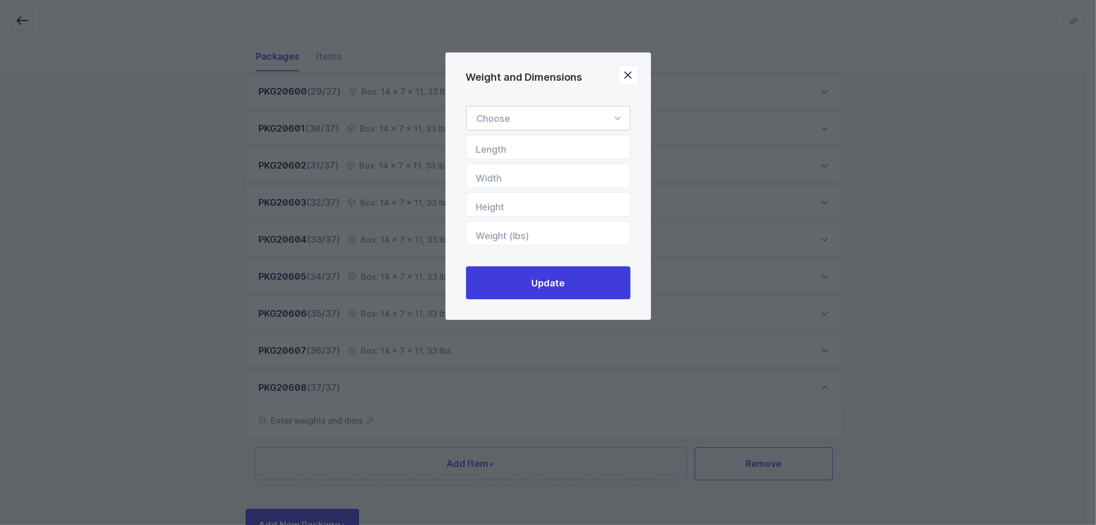
click at [514, 120] on div "Weight and Dimensions" at bounding box center [548, 118] width 164 height 25
click at [484, 183] on span "Box" at bounding box center [485, 186] width 16 height 11
type input "Box"
click at [505, 147] on input "Length" at bounding box center [548, 147] width 164 height 25
type input "14"
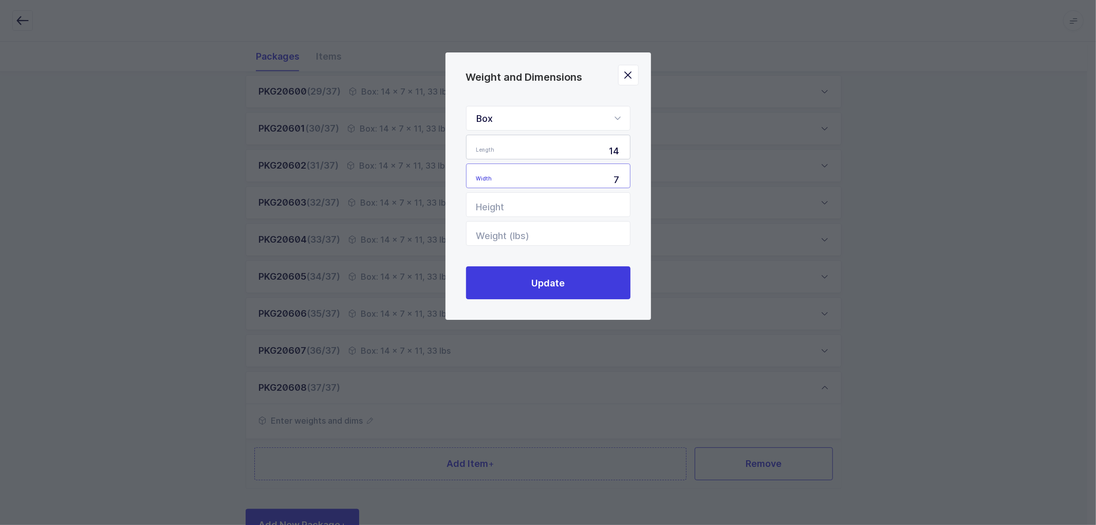
type input "7"
type input "11"
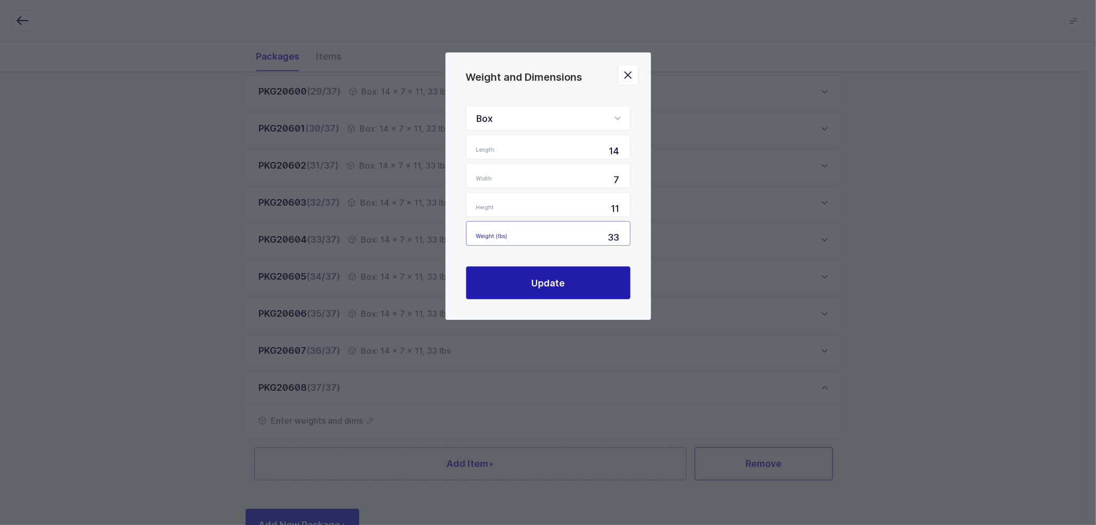
type input "33"
click at [548, 283] on span "Update" at bounding box center [547, 282] width 33 height 13
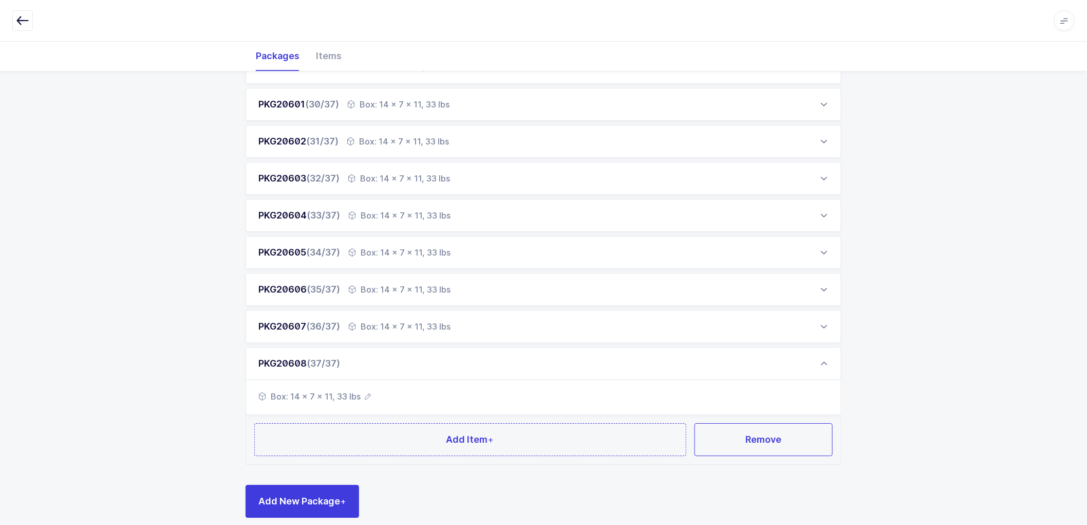
scroll to position [1225, 0]
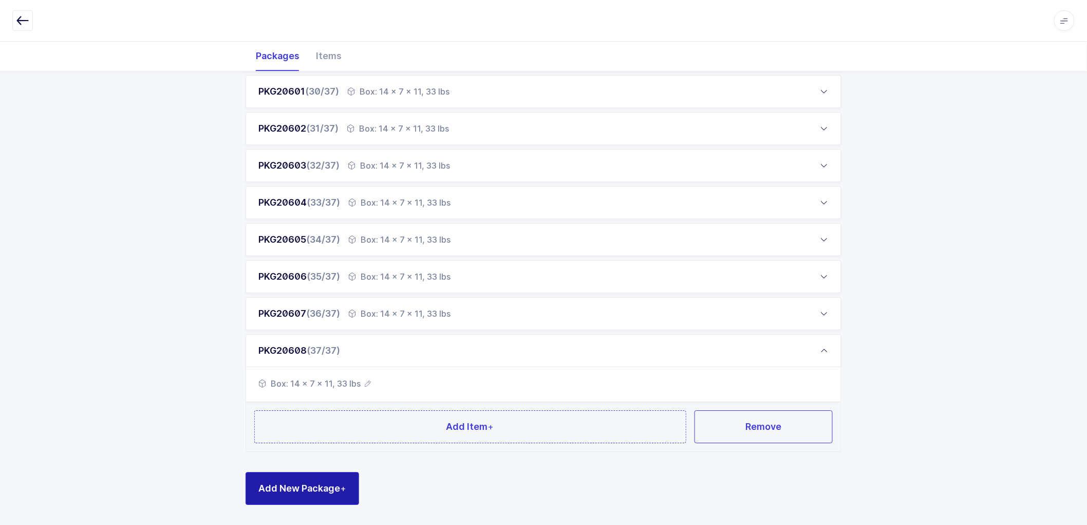
drag, startPoint x: 308, startPoint y: 475, endPoint x: 325, endPoint y: 445, distance: 34.7
click at [310, 476] on button "Add New Package +" at bounding box center [303, 488] width 114 height 33
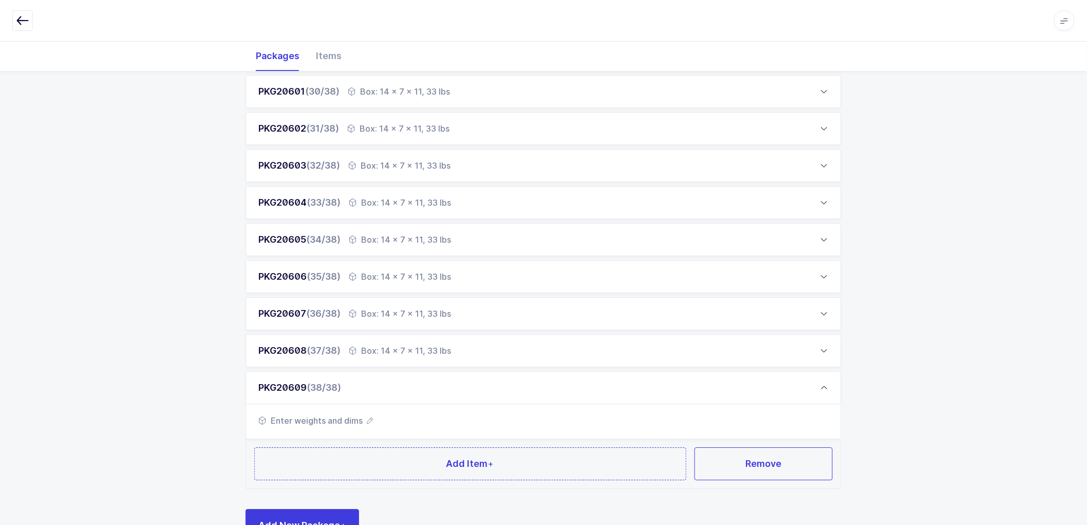
click at [367, 418] on icon "button" at bounding box center [370, 420] width 6 height 6
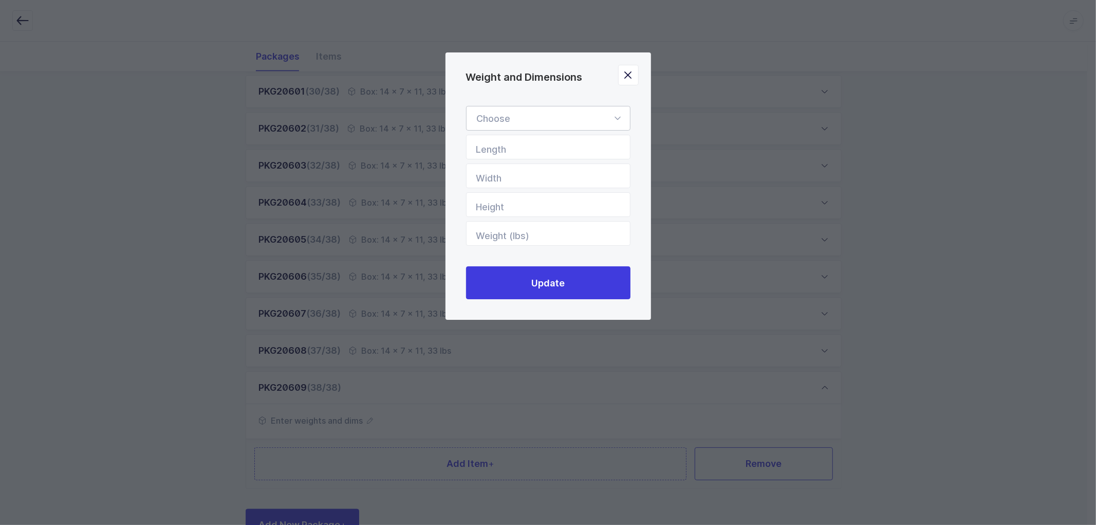
click at [517, 114] on div "Weight and Dimensions" at bounding box center [548, 118] width 164 height 25
drag, startPoint x: 499, startPoint y: 186, endPoint x: 512, endPoint y: 186, distance: 12.3
click at [499, 186] on li "Box" at bounding box center [553, 187] width 164 height 20
type input "Box"
click at [519, 151] on input "Length" at bounding box center [548, 147] width 164 height 25
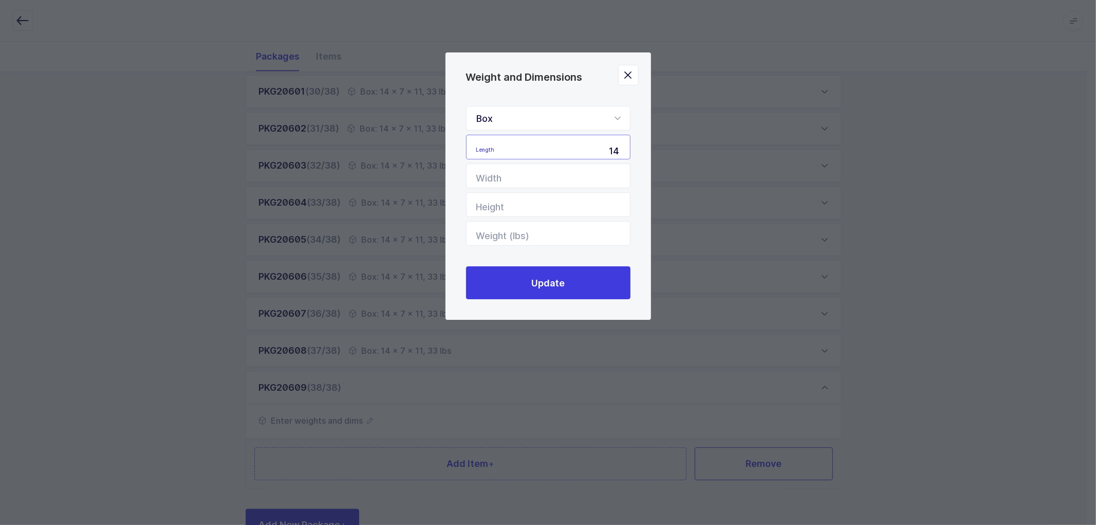
type input "14"
type input "7"
type input "11"
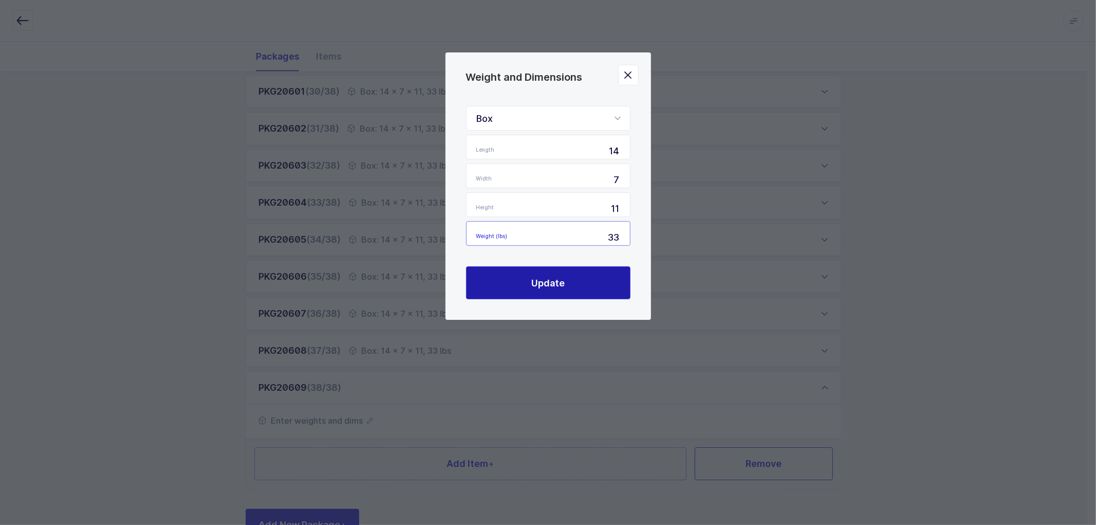
type input "33"
click at [544, 276] on span "Update" at bounding box center [547, 282] width 33 height 13
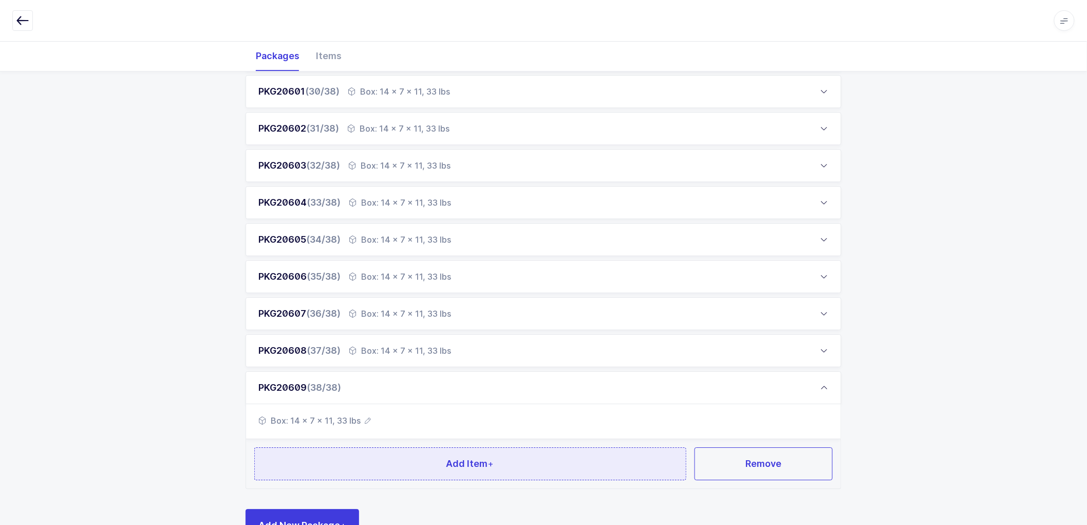
scroll to position [1262, 0]
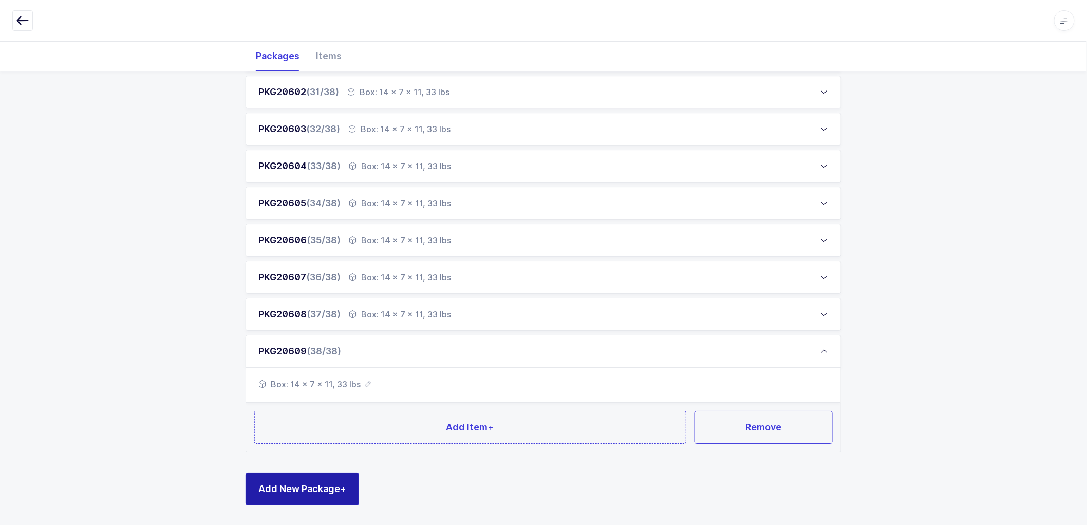
click at [316, 477] on button "Add New Package +" at bounding box center [303, 488] width 114 height 33
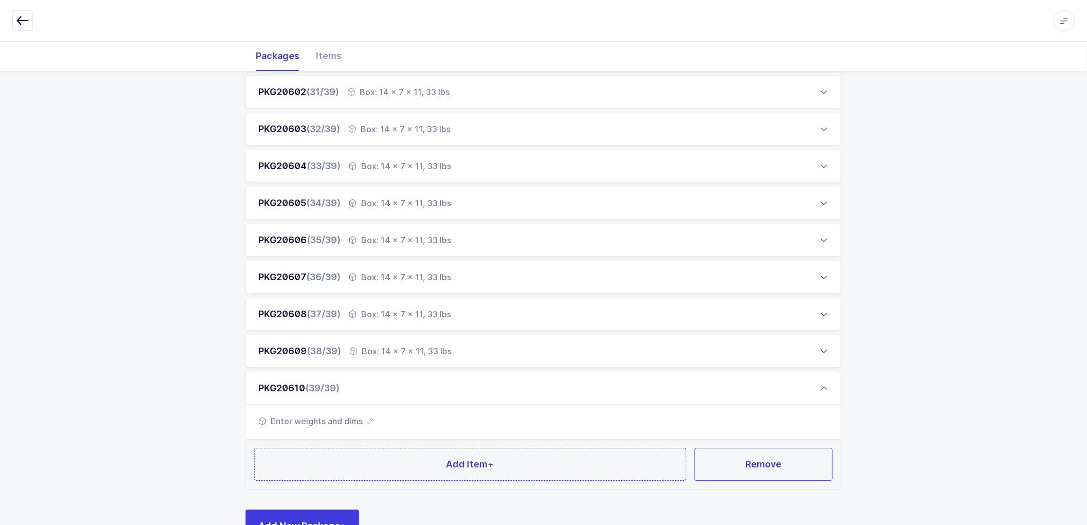
click at [369, 418] on icon "button" at bounding box center [370, 421] width 6 height 6
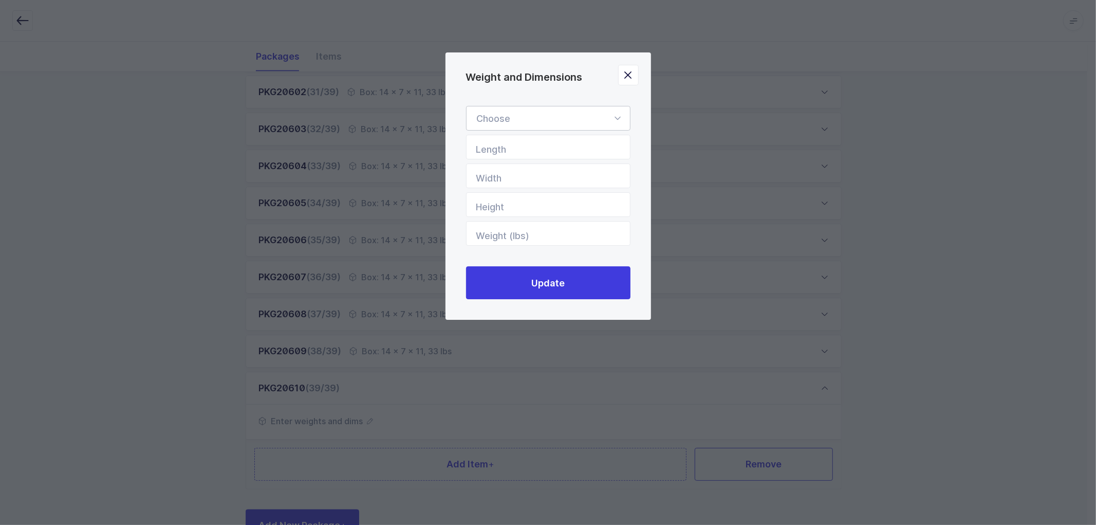
click at [527, 115] on div "Weight and Dimensions" at bounding box center [548, 118] width 164 height 25
drag, startPoint x: 493, startPoint y: 186, endPoint x: 500, endPoint y: 168, distance: 19.8
click at [494, 185] on li "Box" at bounding box center [553, 187] width 164 height 20
type input "Box"
click at [507, 151] on input "Length" at bounding box center [548, 147] width 164 height 25
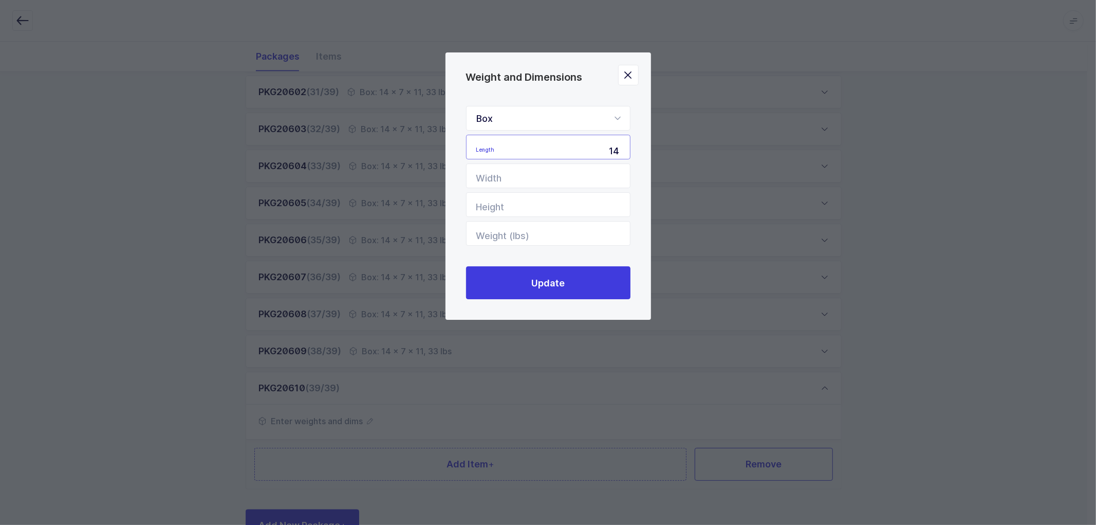
type input "14"
type input "7"
type input "11"
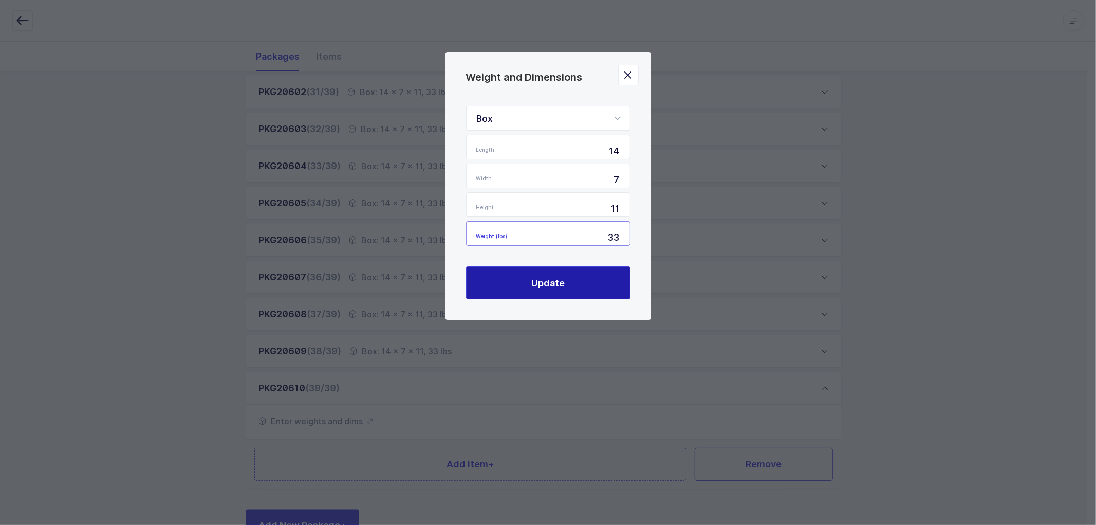
type input "33"
click at [541, 276] on span "Update" at bounding box center [547, 282] width 33 height 13
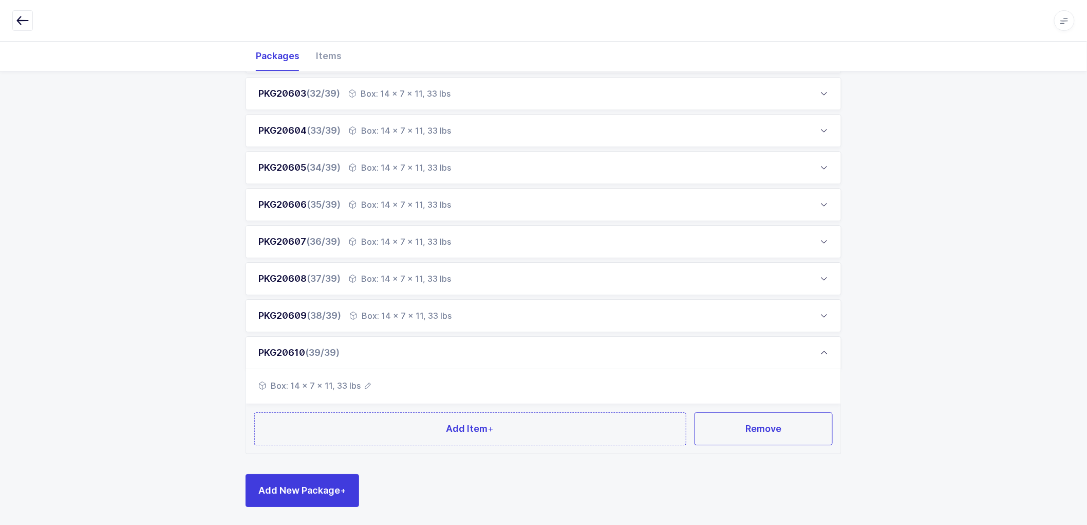
scroll to position [1299, 0]
click at [312, 482] on span "Add New Package +" at bounding box center [302, 488] width 88 height 13
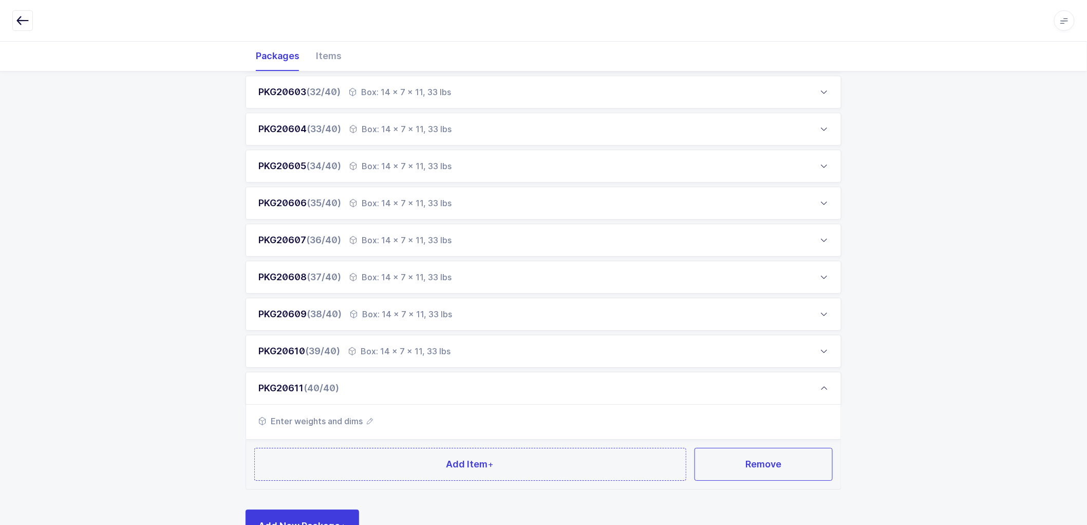
click at [370, 417] on span "Enter weights and dims" at bounding box center [315, 421] width 115 height 12
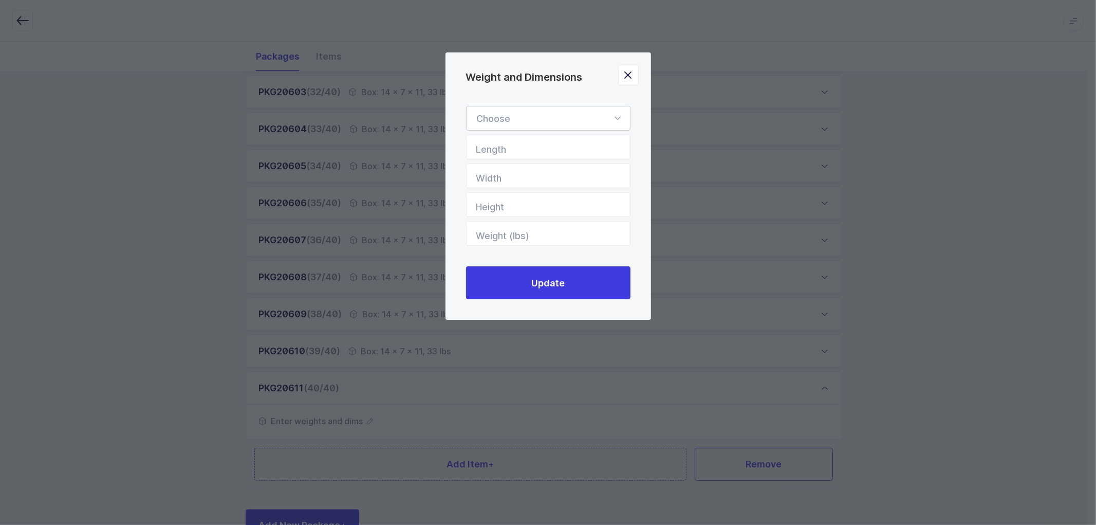
drag, startPoint x: 525, startPoint y: 115, endPoint x: 525, endPoint y: 149, distance: 34.4
click at [525, 115] on div "Weight and Dimensions" at bounding box center [548, 118] width 164 height 25
click at [499, 193] on li "Box" at bounding box center [553, 187] width 164 height 20
type input "Box"
click at [530, 149] on input "Length" at bounding box center [548, 147] width 164 height 25
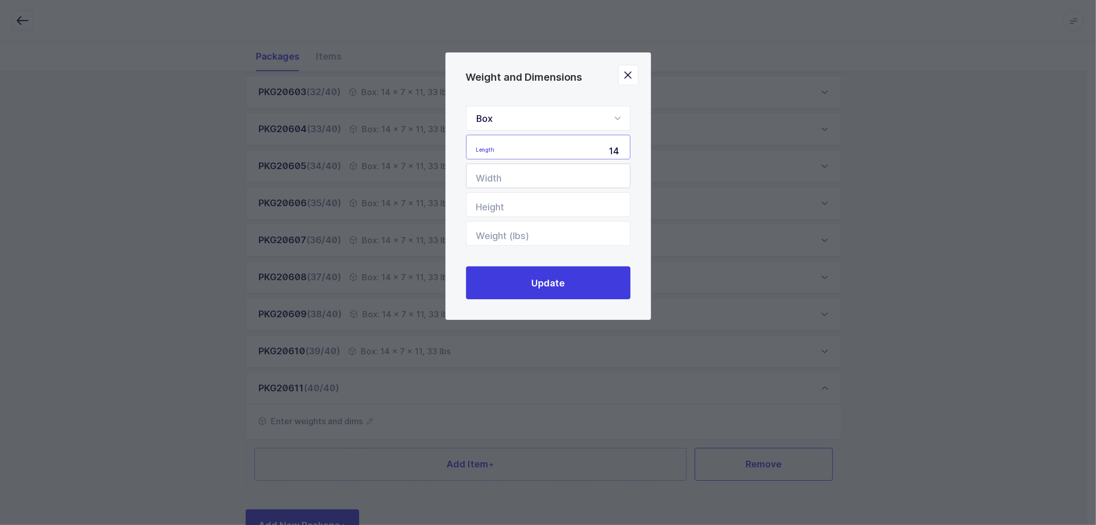
type input "14"
type input "7"
type input "11"
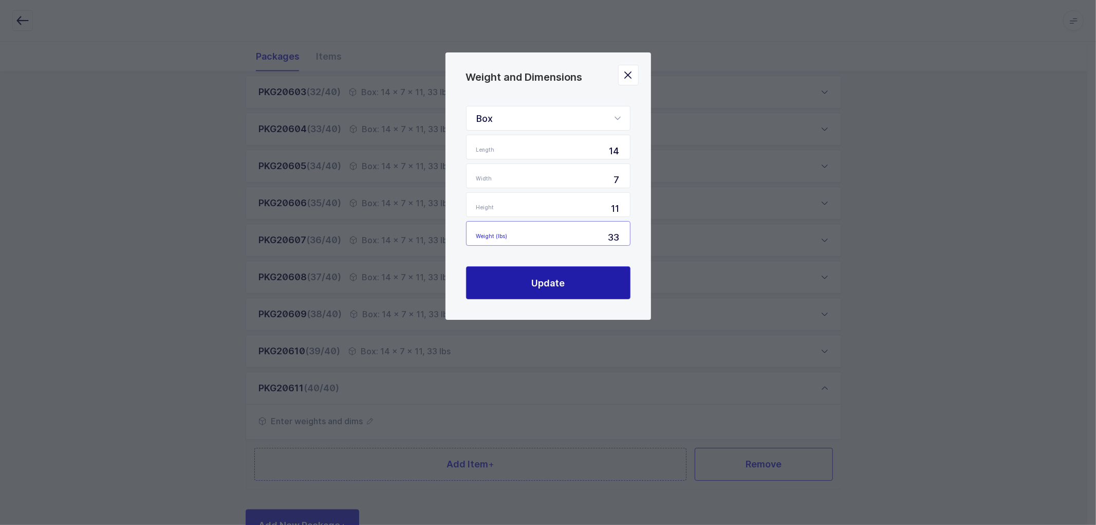
type input "33"
click at [558, 276] on span "Update" at bounding box center [547, 282] width 33 height 13
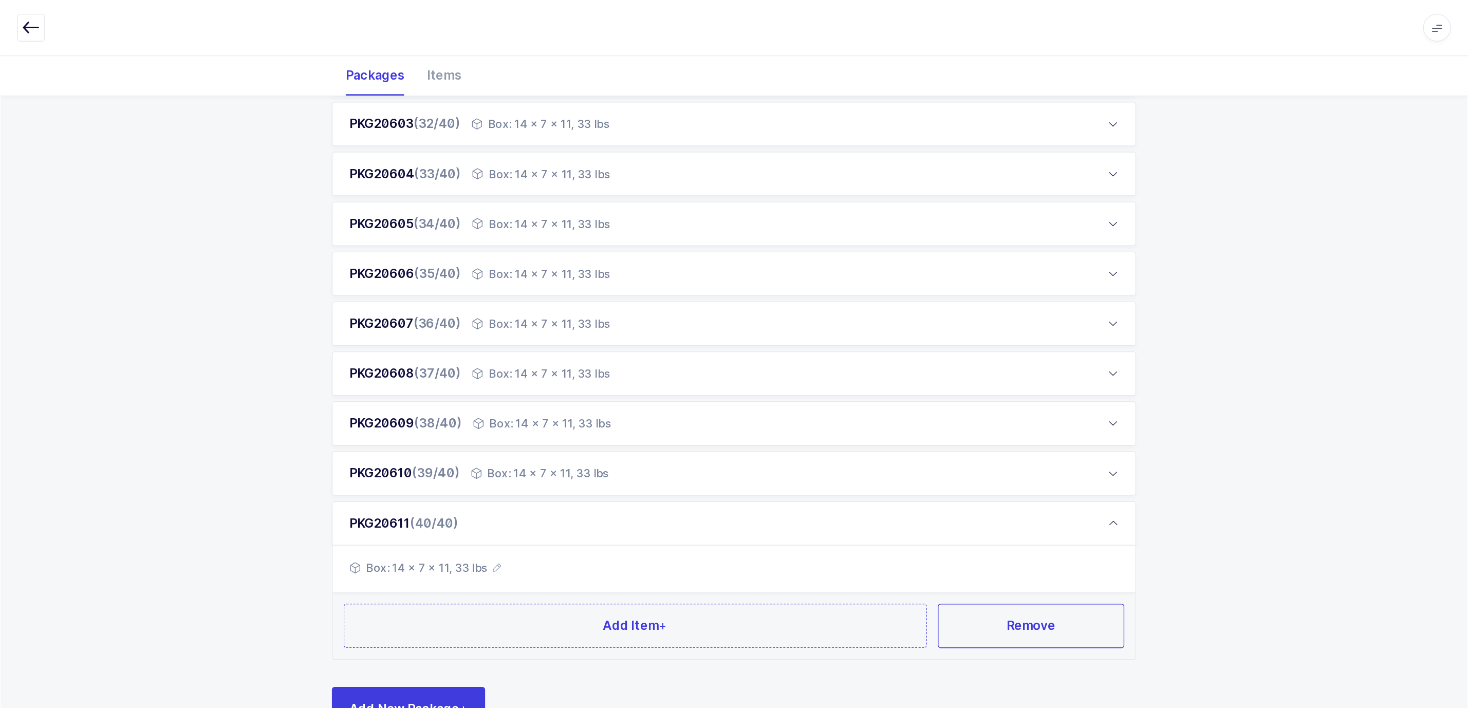
scroll to position [1153, 0]
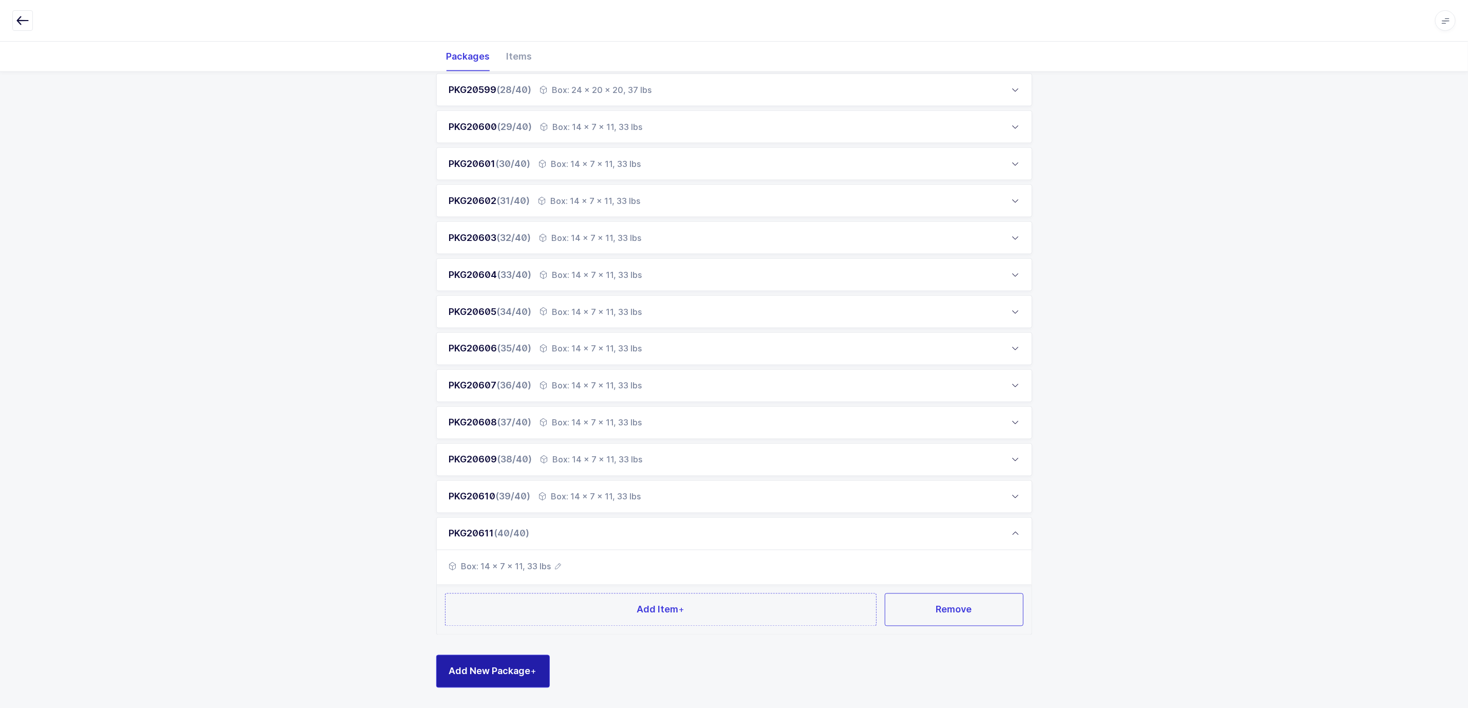
click at [513, 524] on span "Add New Package +" at bounding box center [493, 671] width 88 height 13
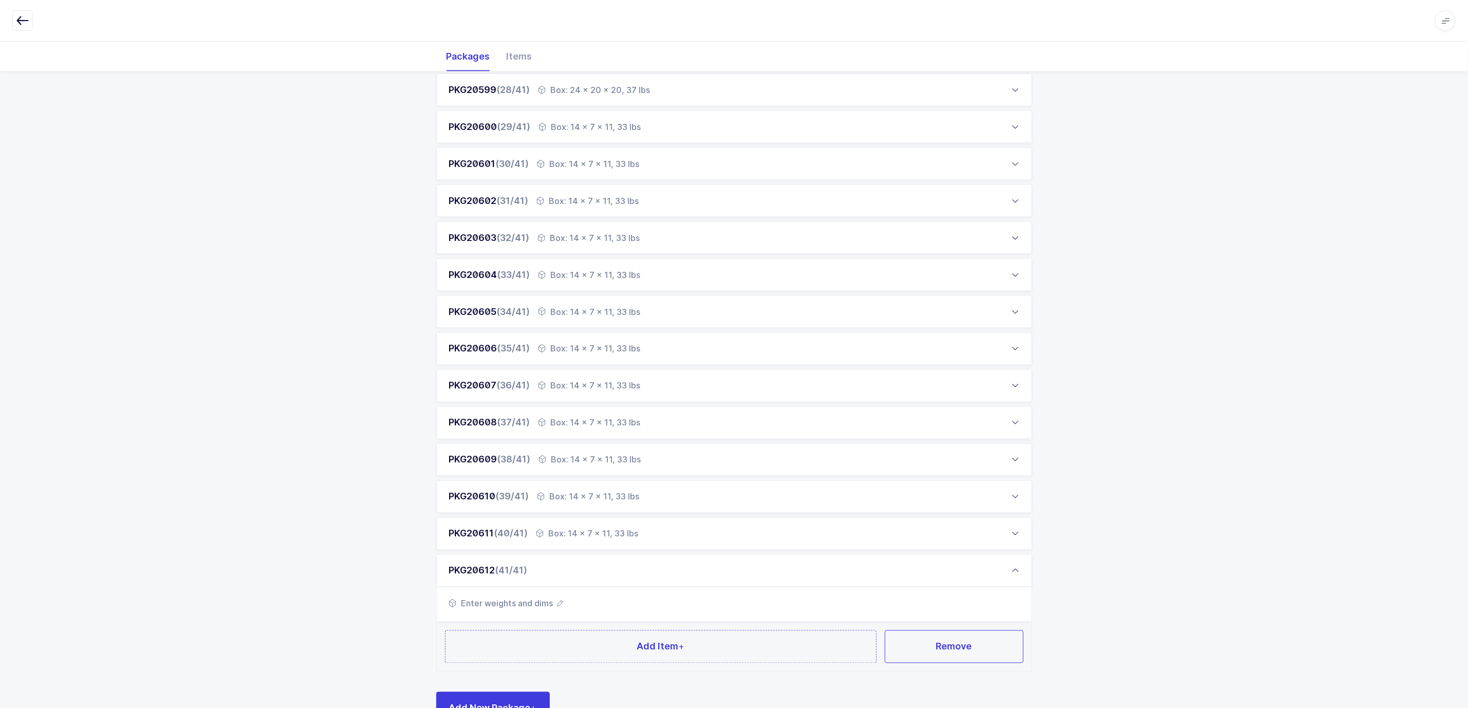
click at [559, 524] on icon "button" at bounding box center [560, 604] width 6 height 6
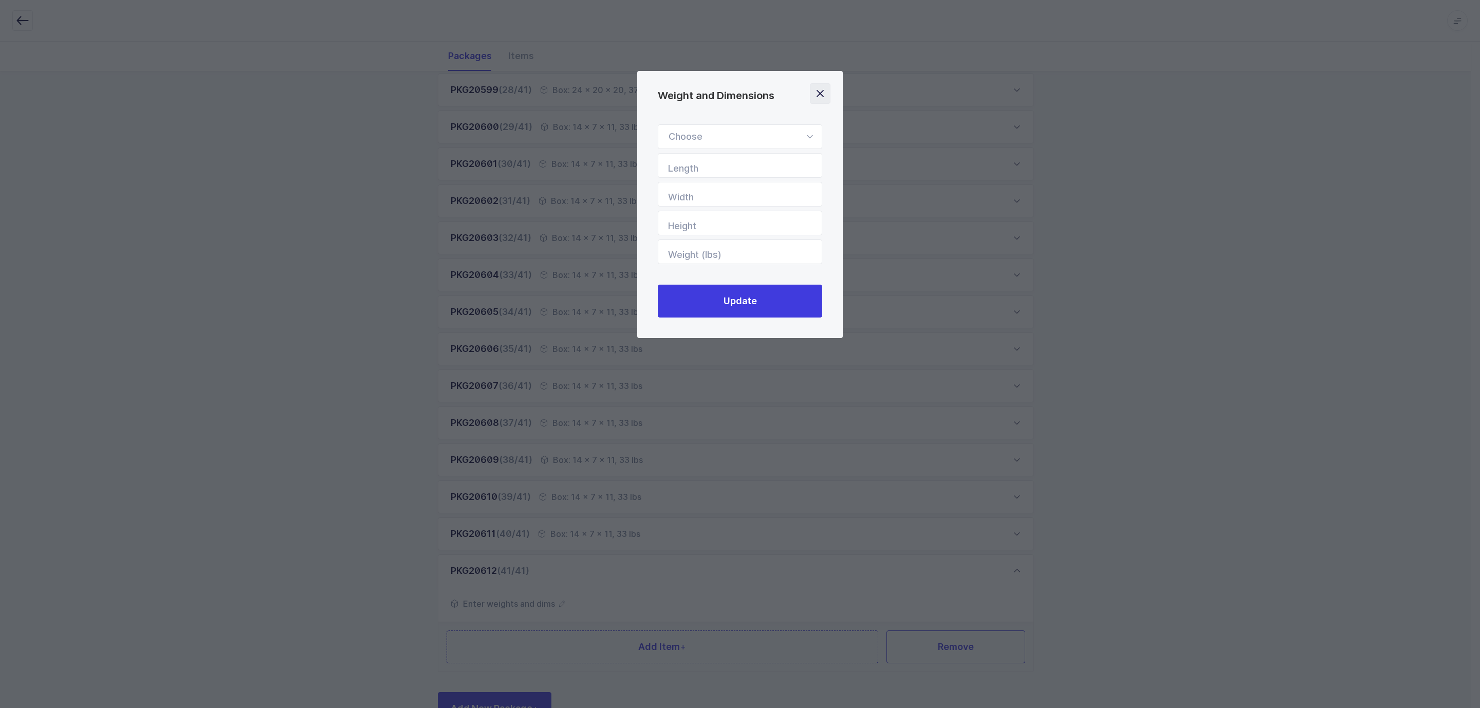
click at [824, 91] on icon "Close" at bounding box center [820, 93] width 14 height 14
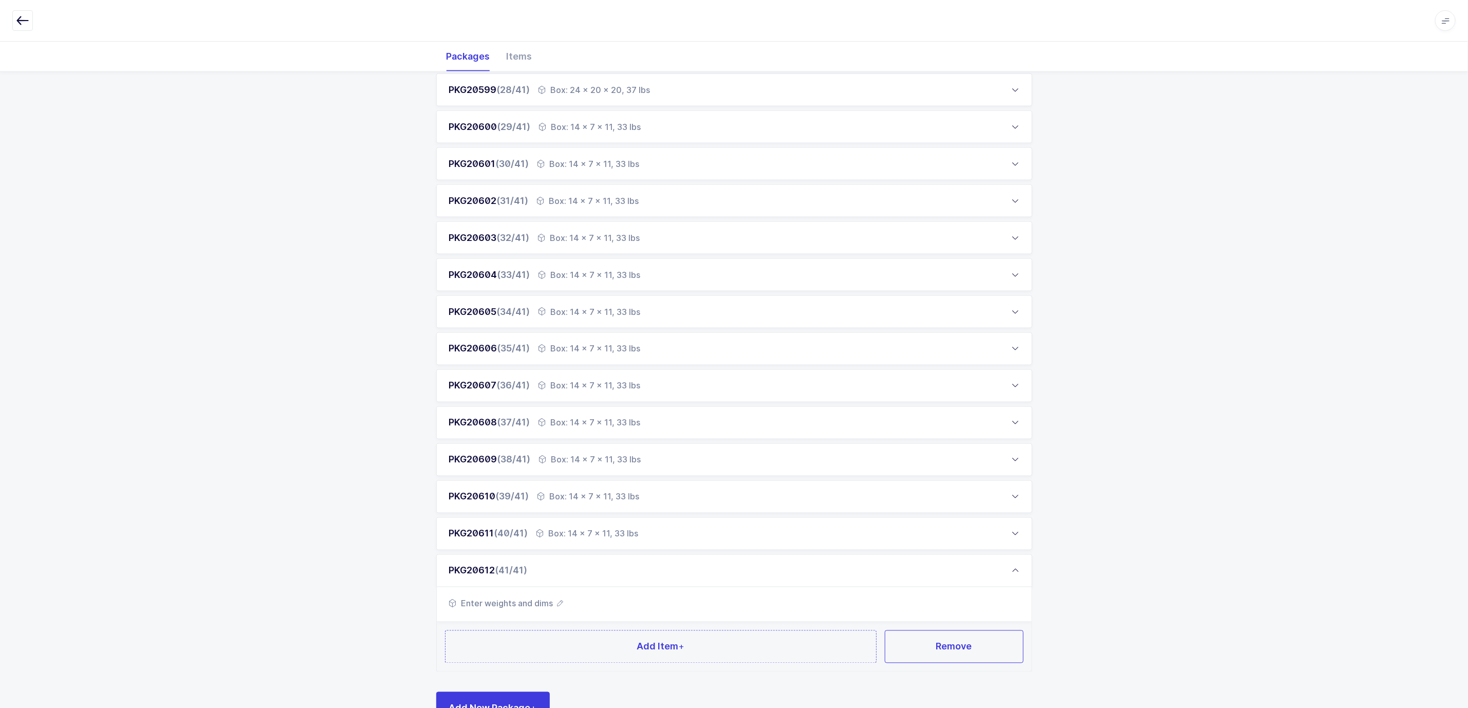
click at [579, 121] on div "Box: 14 x 7 x 11, 33 lbs" at bounding box center [590, 127] width 102 height 12
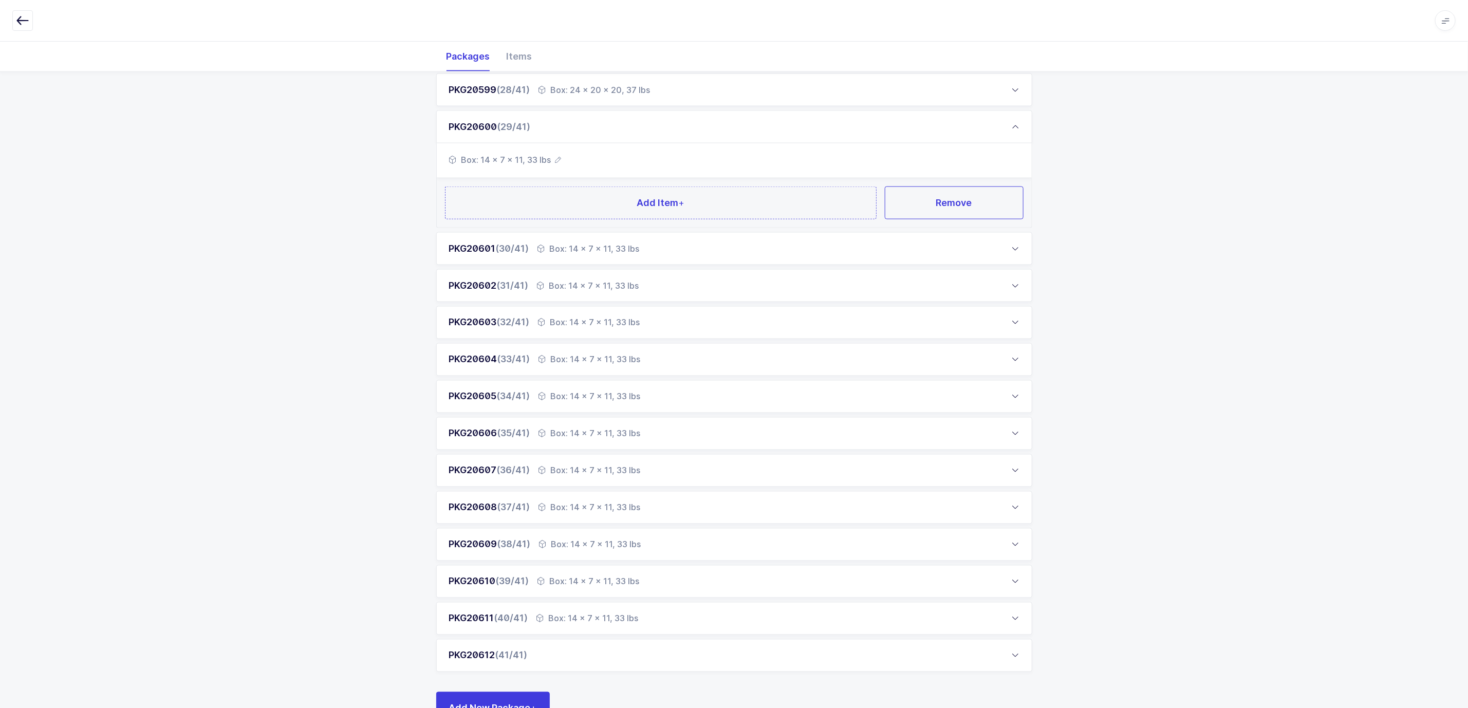
click at [558, 158] on icon "button" at bounding box center [558, 160] width 6 height 6
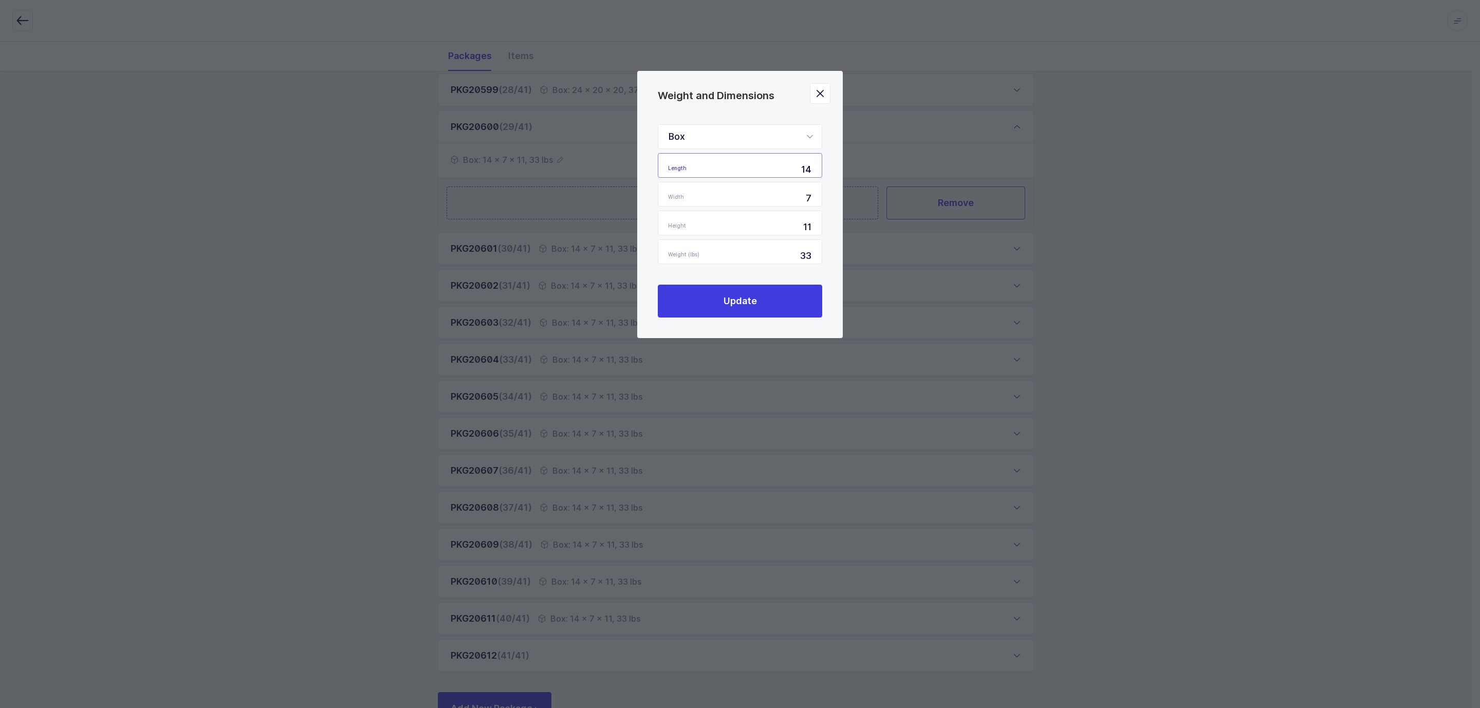
drag, startPoint x: 802, startPoint y: 165, endPoint x: 821, endPoint y: 165, distance: 19.5
click at [821, 165] on input "14" at bounding box center [740, 165] width 164 height 25
type input "24"
type input "21"
type input "1"
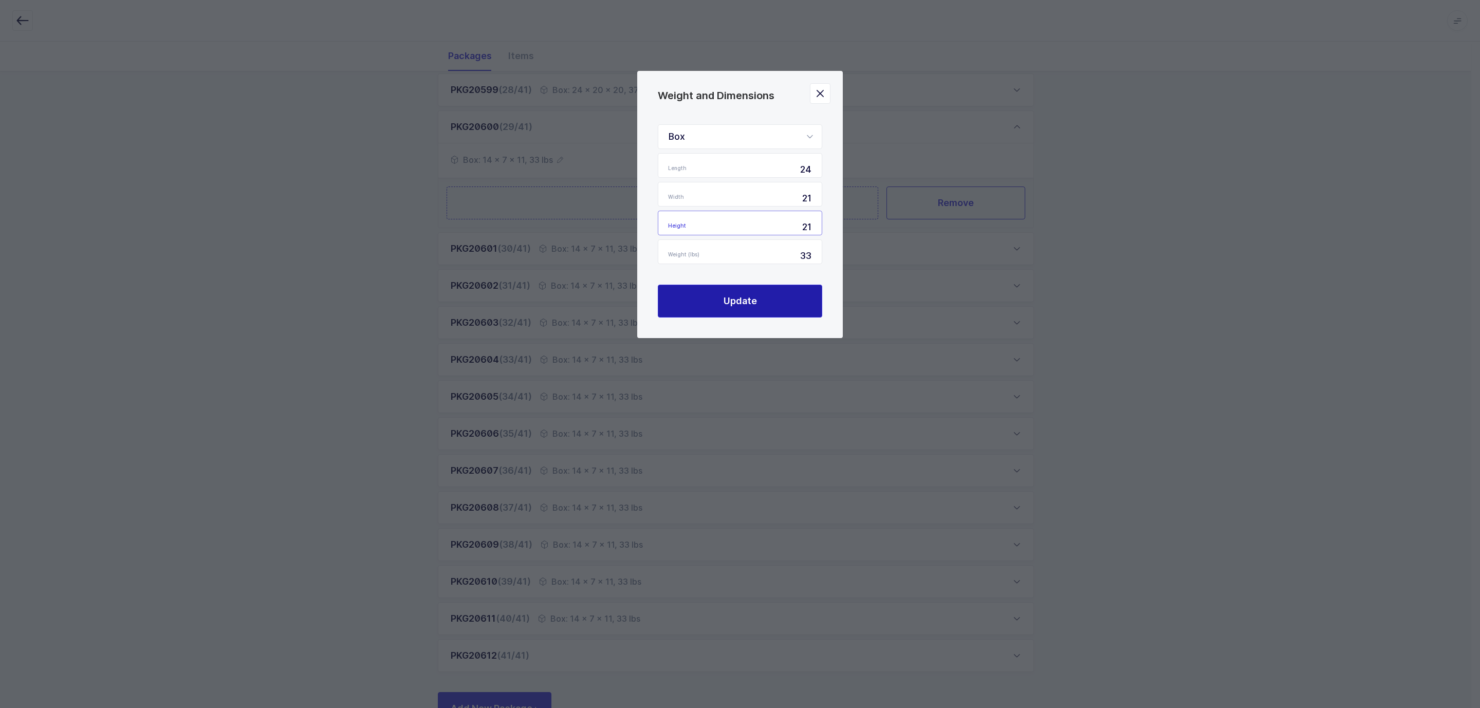
type input "21"
click at [750, 295] on span "Update" at bounding box center [739, 300] width 33 height 13
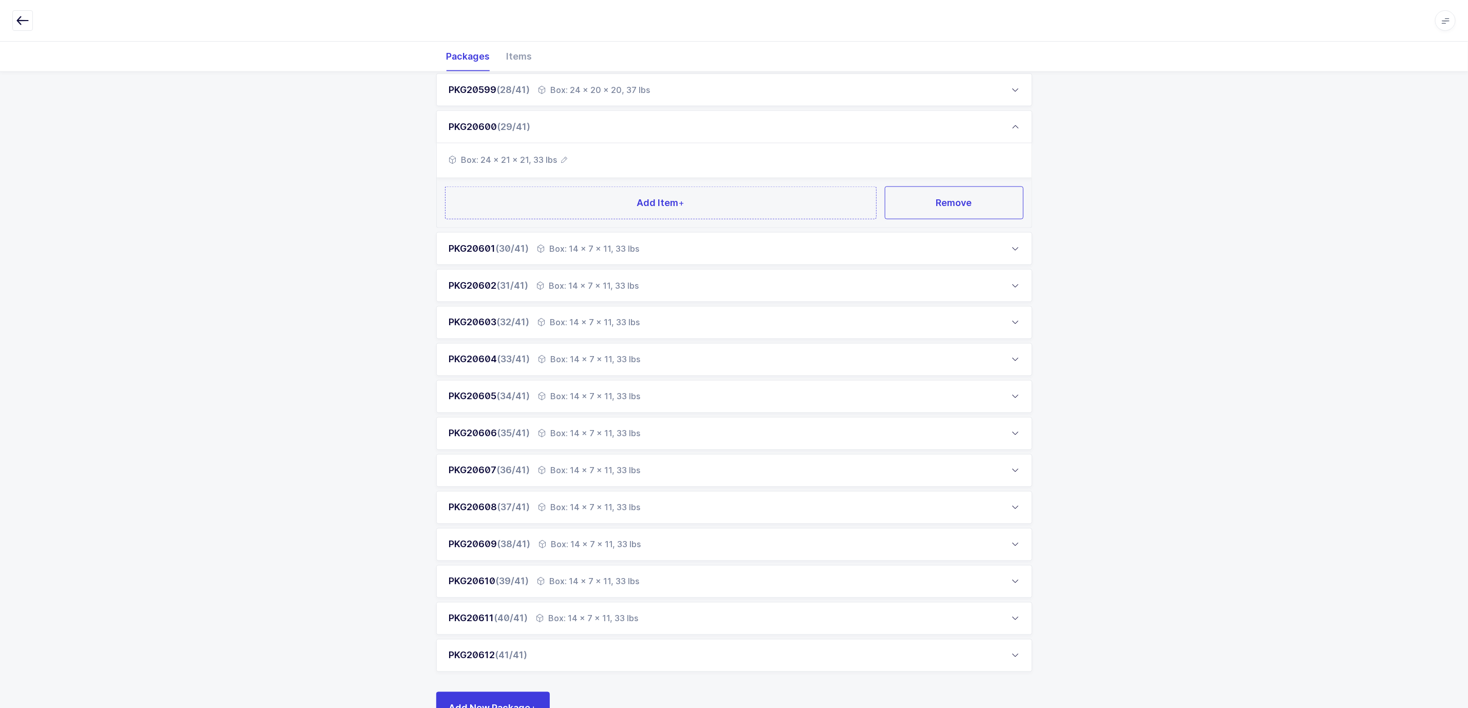
click at [589, 244] on div "Box: 14 x 7 x 11, 33 lbs" at bounding box center [588, 248] width 102 height 12
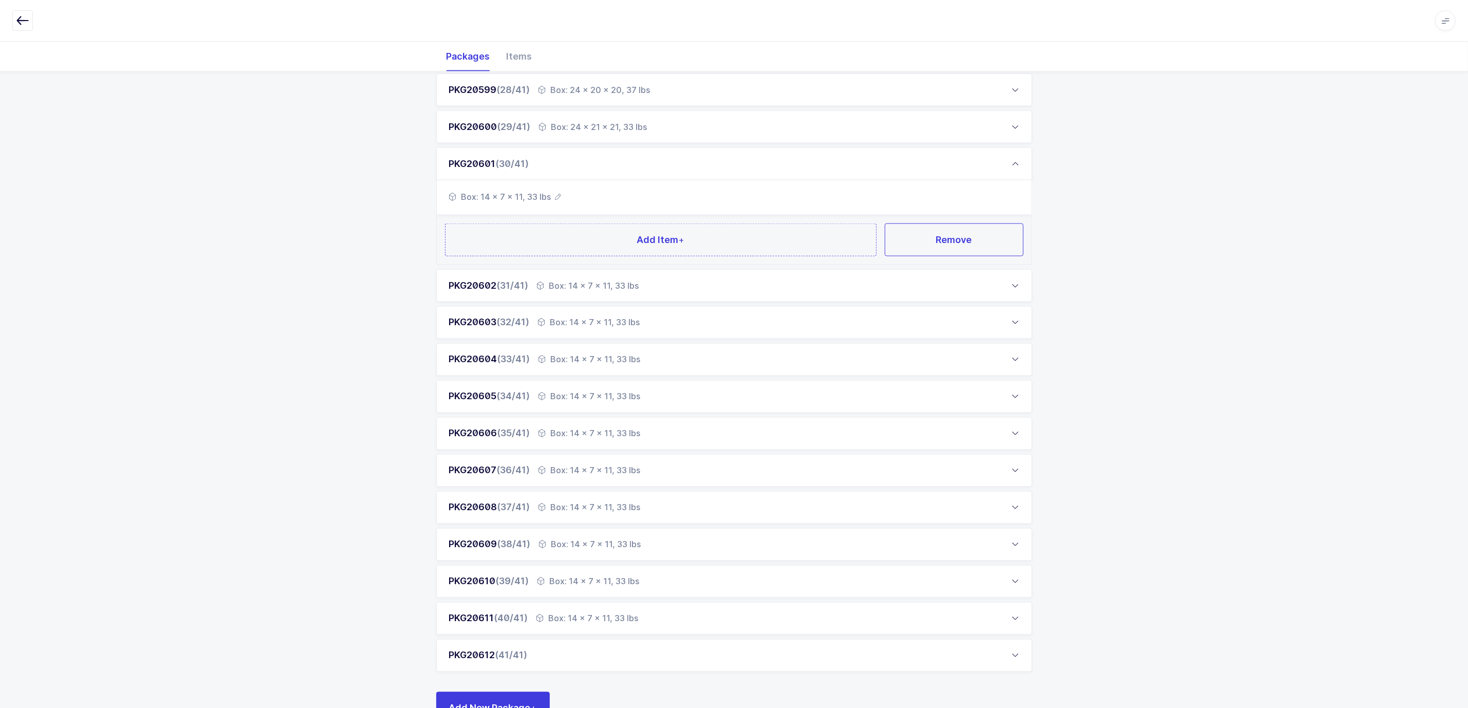
click at [556, 191] on span "Box: 14 x 7 x 11, 33 lbs" at bounding box center [505, 197] width 113 height 12
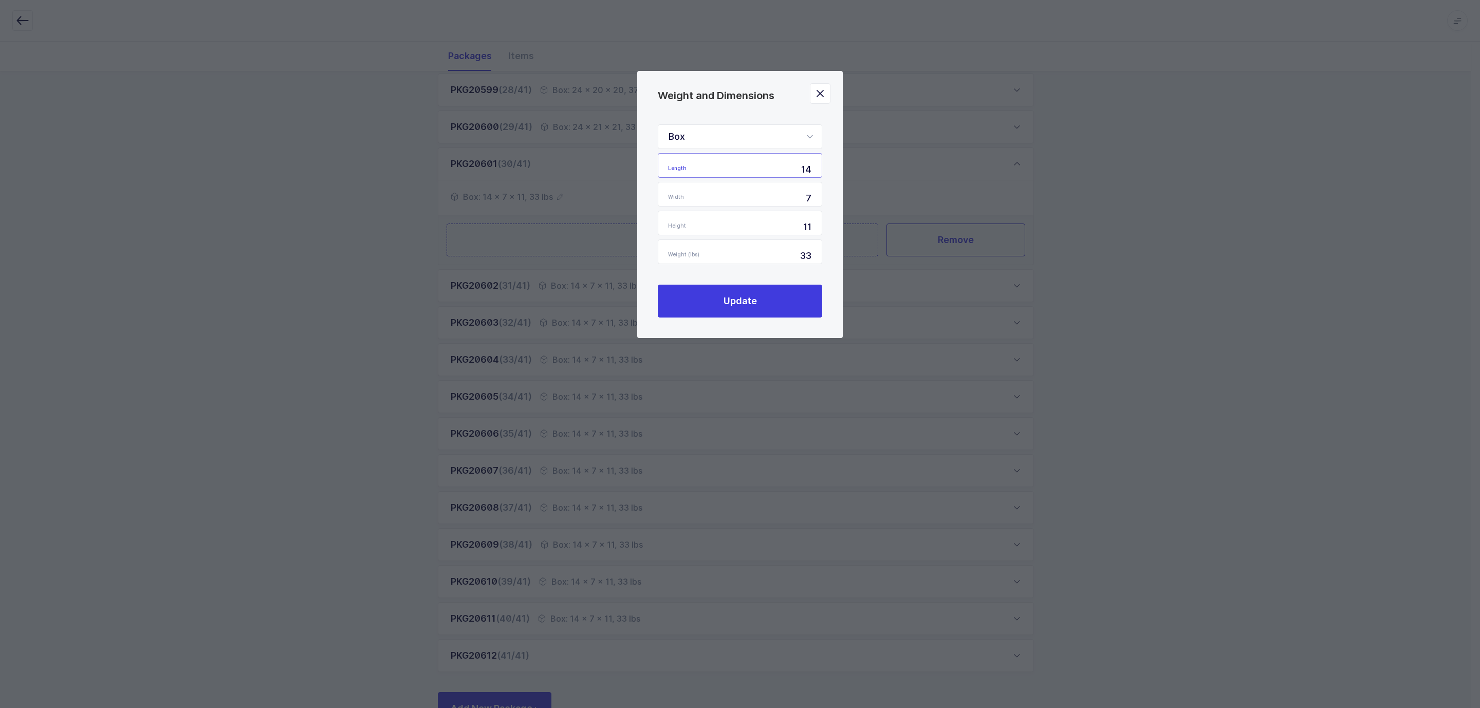
drag, startPoint x: 768, startPoint y: 167, endPoint x: 844, endPoint y: 173, distance: 75.7
click at [844, 173] on div "Weight and Dimensions Box Standard Pallet Euro Pallet Box Length 14 Width 7 Hei…" at bounding box center [740, 354] width 1480 height 708
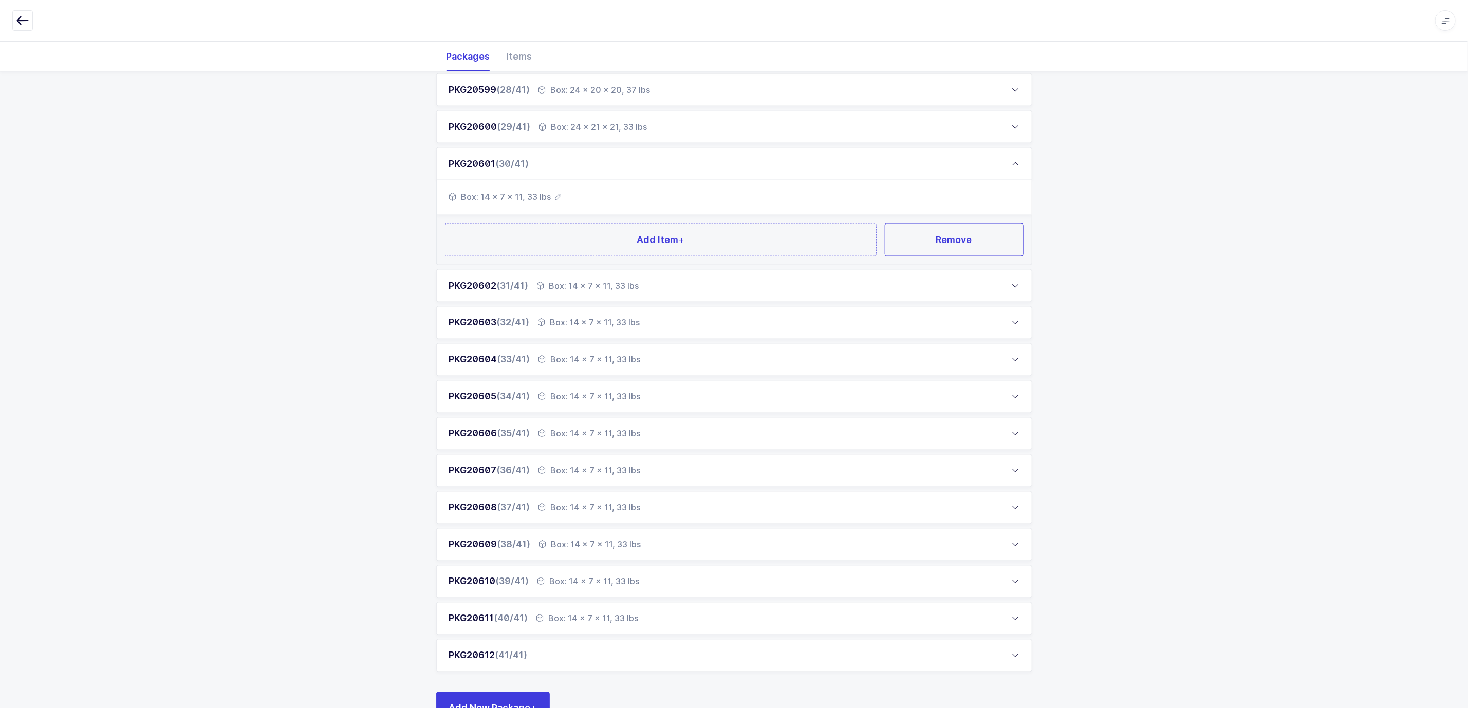
click at [558, 195] on icon "button" at bounding box center [558, 197] width 6 height 6
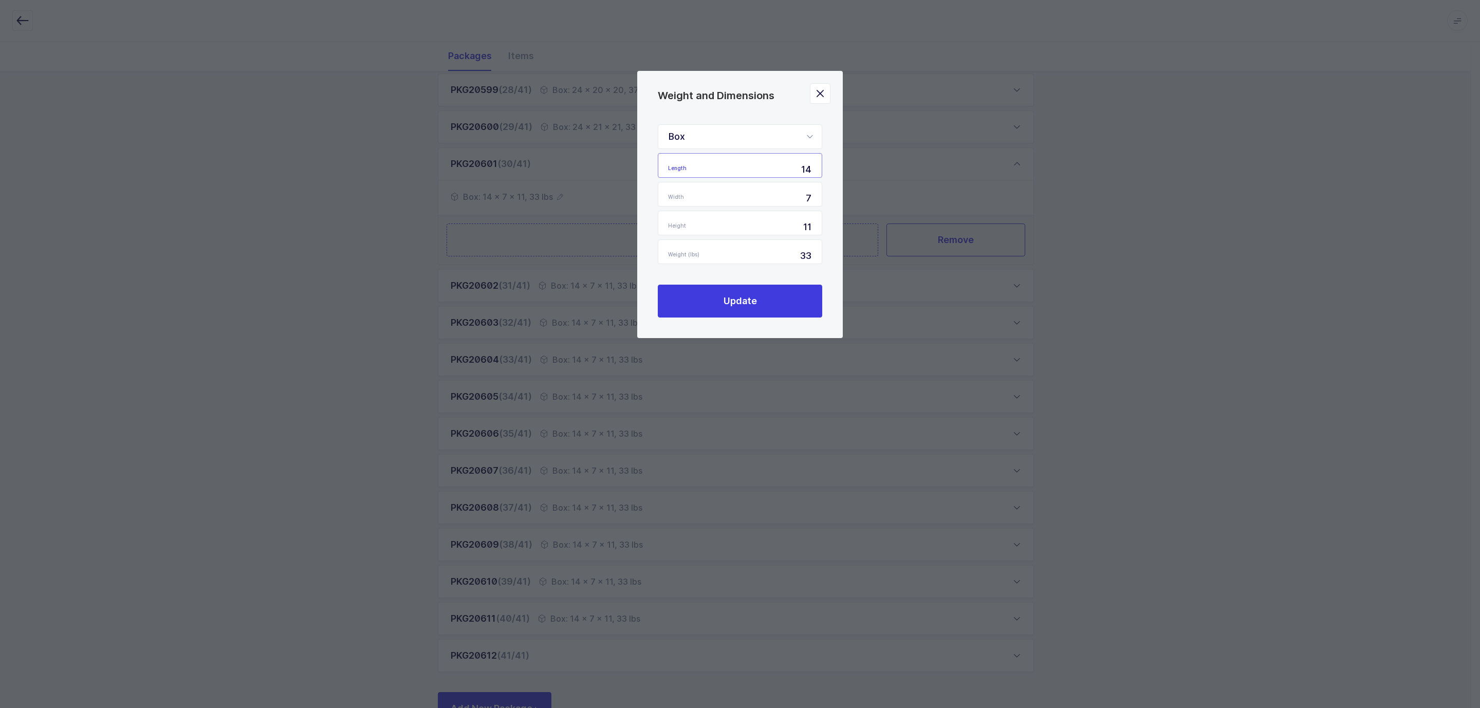
drag, startPoint x: 782, startPoint y: 174, endPoint x: 840, endPoint y: 164, distance: 59.5
click at [840, 164] on div "Box Standard Pallet Euro Pallet Box Length 14 Width 7 Height 11 Weight (lbs) 33…" at bounding box center [739, 221] width 205 height 234
type input "24"
type input "21"
type input "1"
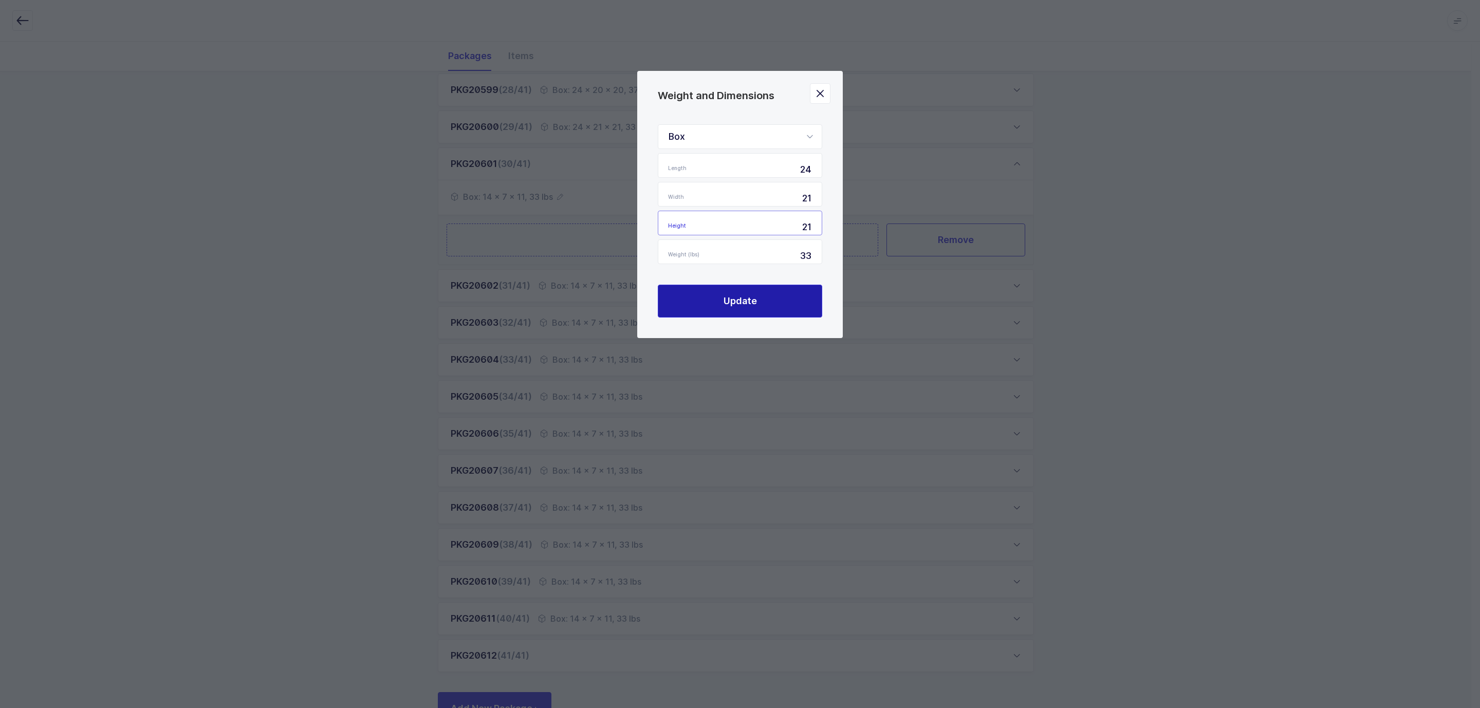
type input "21"
click at [743, 302] on span "Update" at bounding box center [739, 300] width 33 height 13
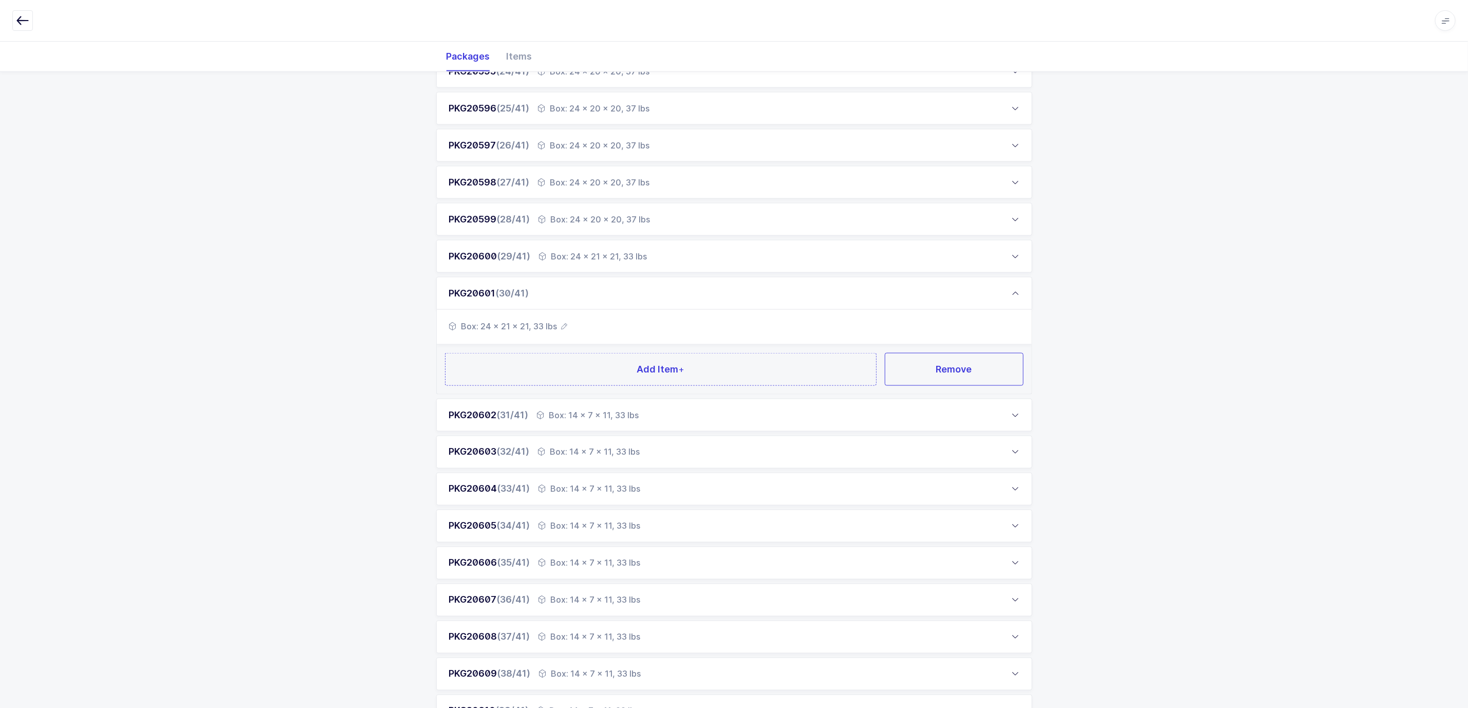
scroll to position [999, 0]
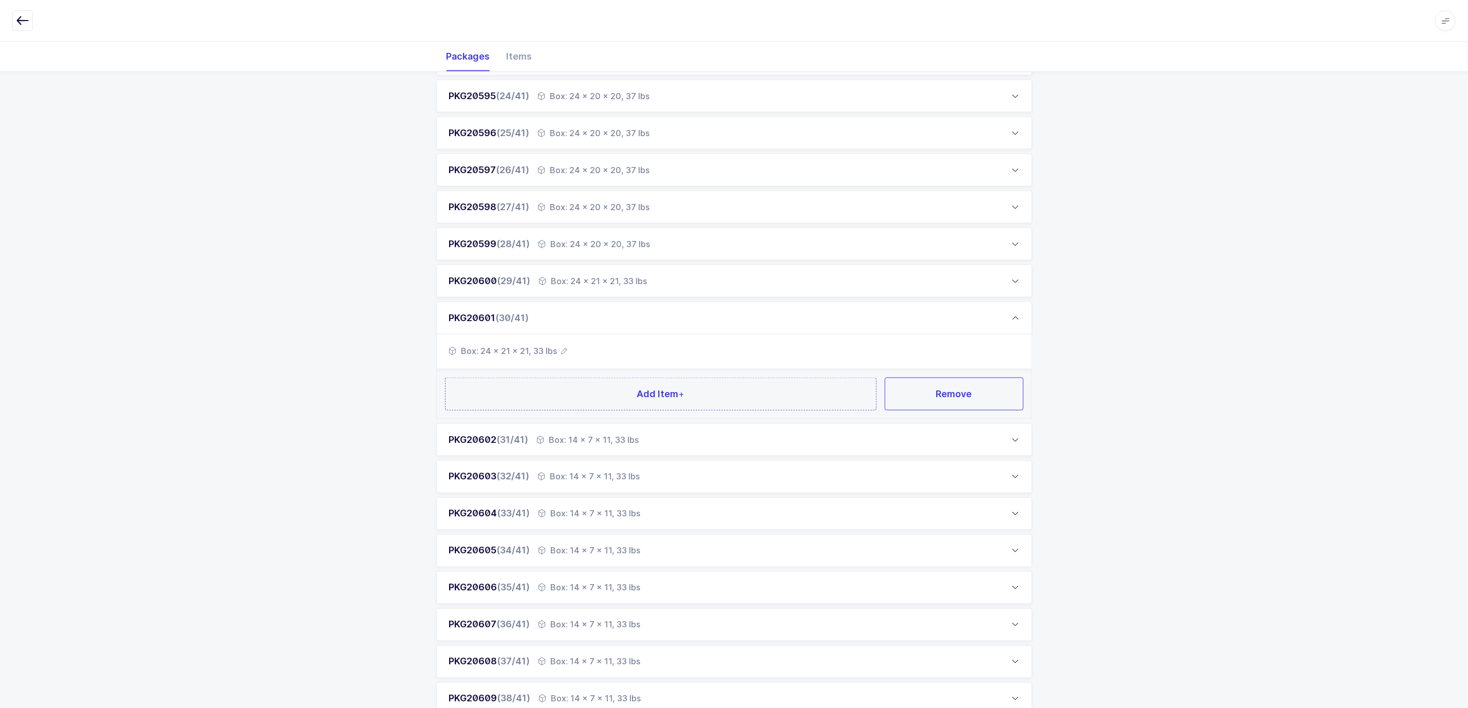
click at [545, 440] on icon at bounding box center [541, 440] width 8 height 8
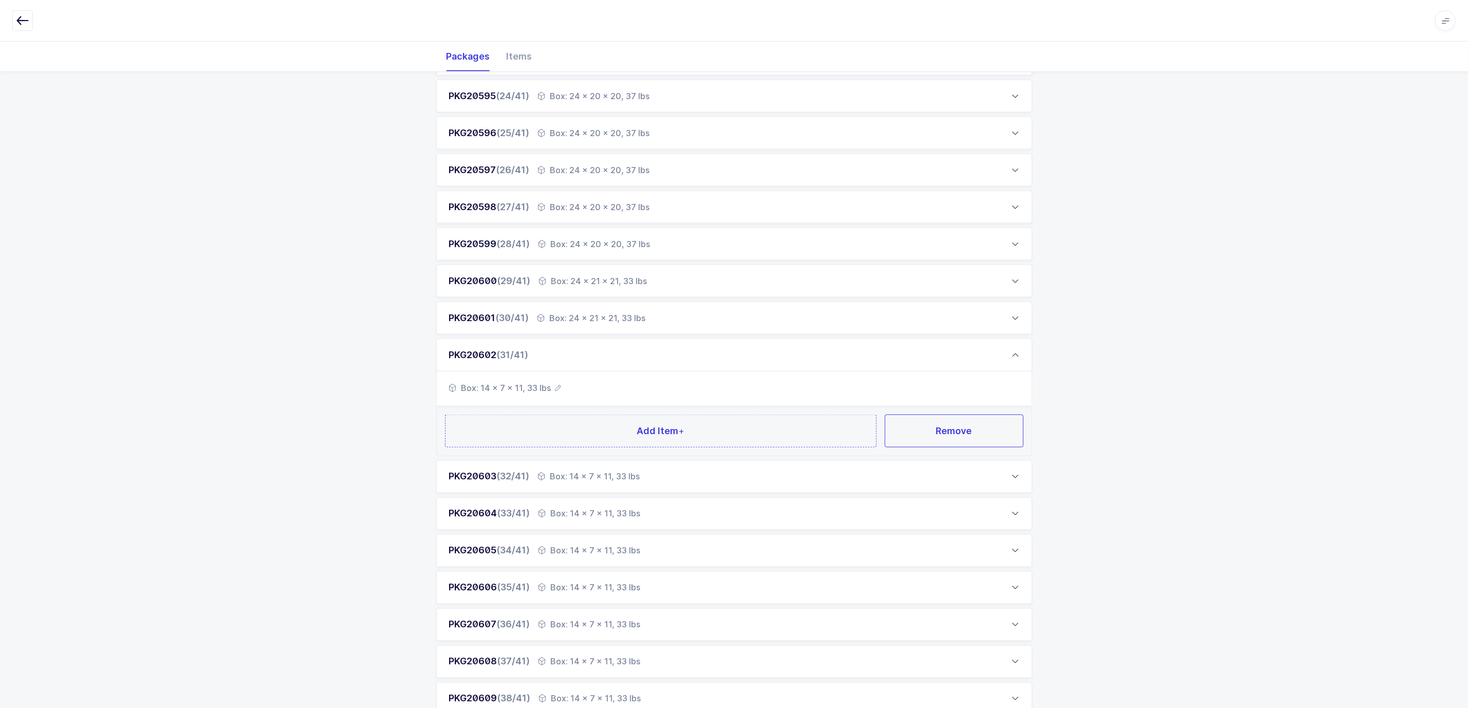
click at [561, 386] on div "Box: 14 x 7 x 11, 33 lbs" at bounding box center [734, 388] width 595 height 35
click at [558, 387] on icon "button" at bounding box center [558, 388] width 6 height 6
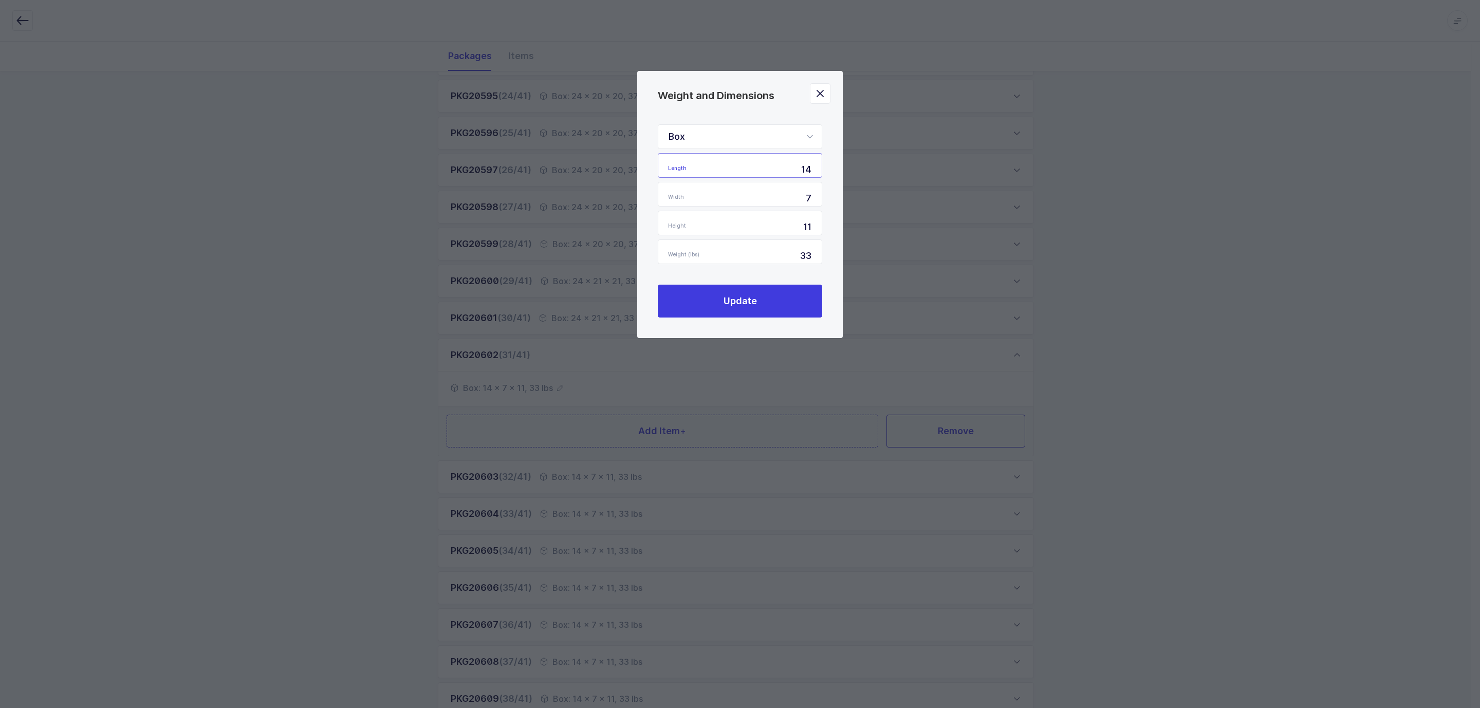
drag, startPoint x: 794, startPoint y: 167, endPoint x: 822, endPoint y: 170, distance: 27.9
click at [822, 170] on div "Box Standard Pallet Euro Pallet Box Length 14 Width 7 Height 11 Weight (lbs) 33…" at bounding box center [739, 221] width 205 height 234
type input "24"
type input "21"
type input "1"
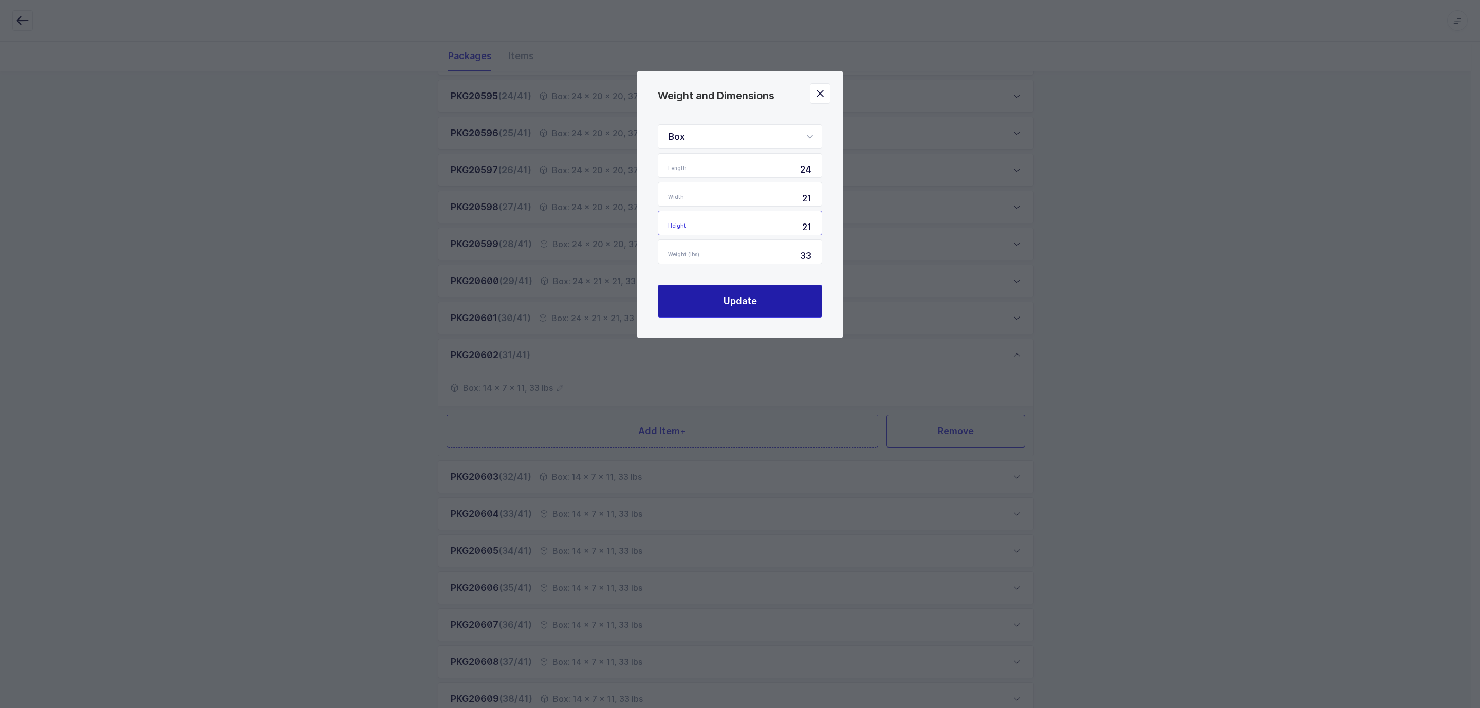
type input "21"
click at [760, 304] on button "Update" at bounding box center [740, 301] width 164 height 33
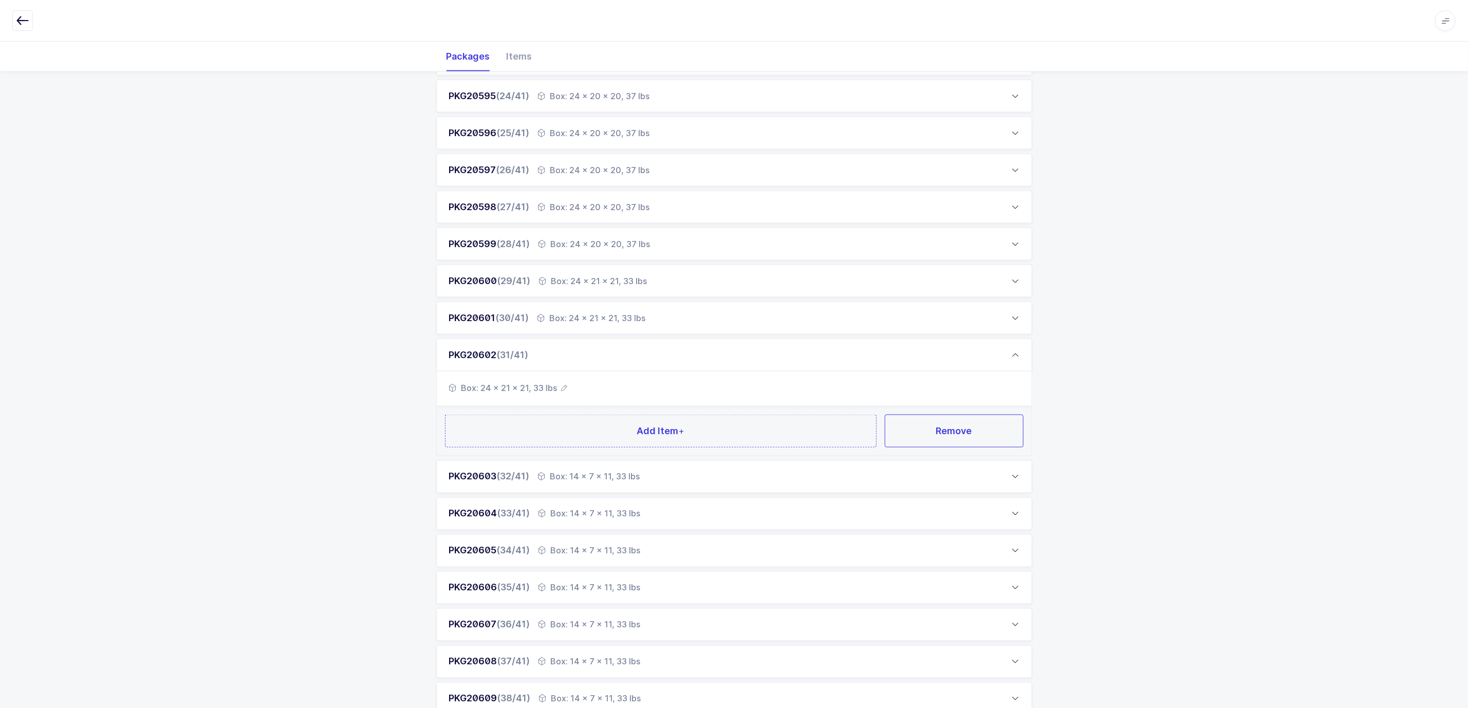
click at [518, 475] on span "(32/41)" at bounding box center [513, 476] width 33 height 11
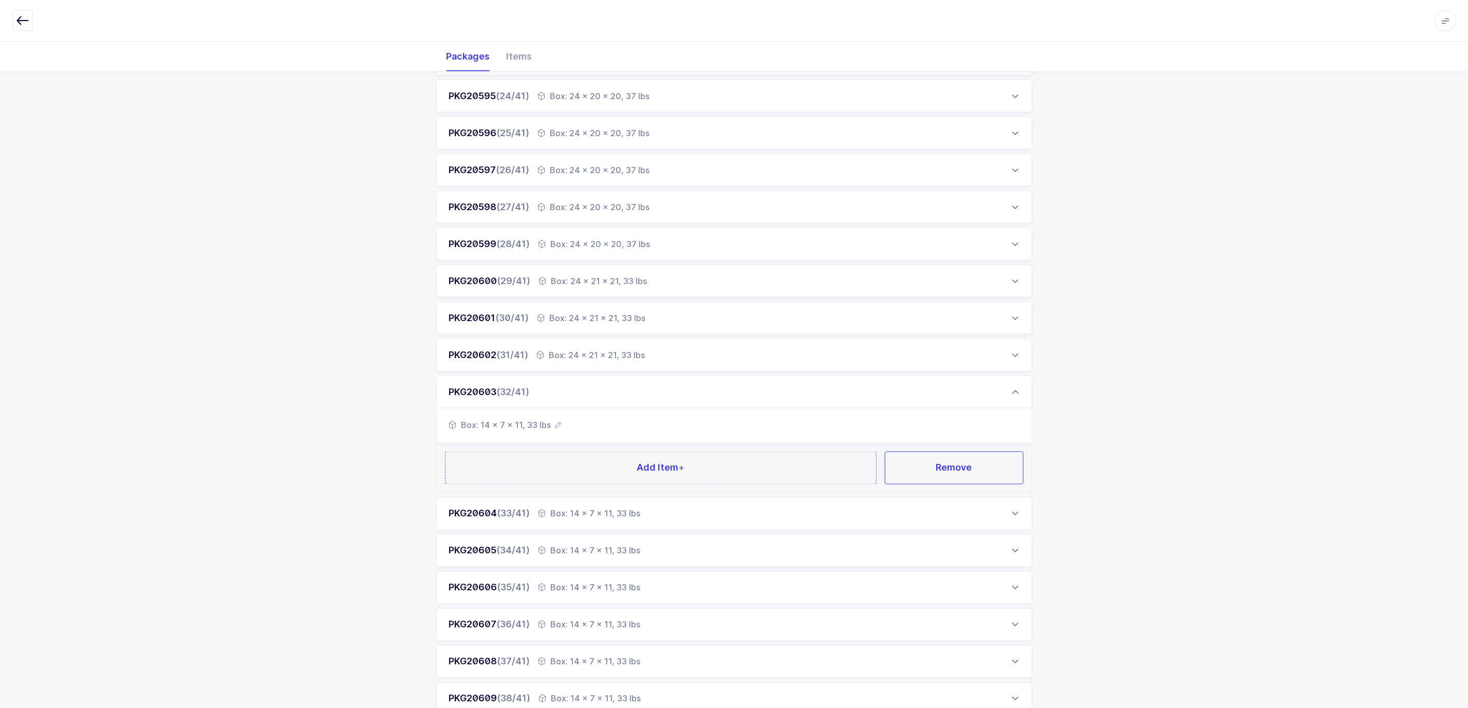
click at [556, 422] on icon "button" at bounding box center [558, 425] width 6 height 6
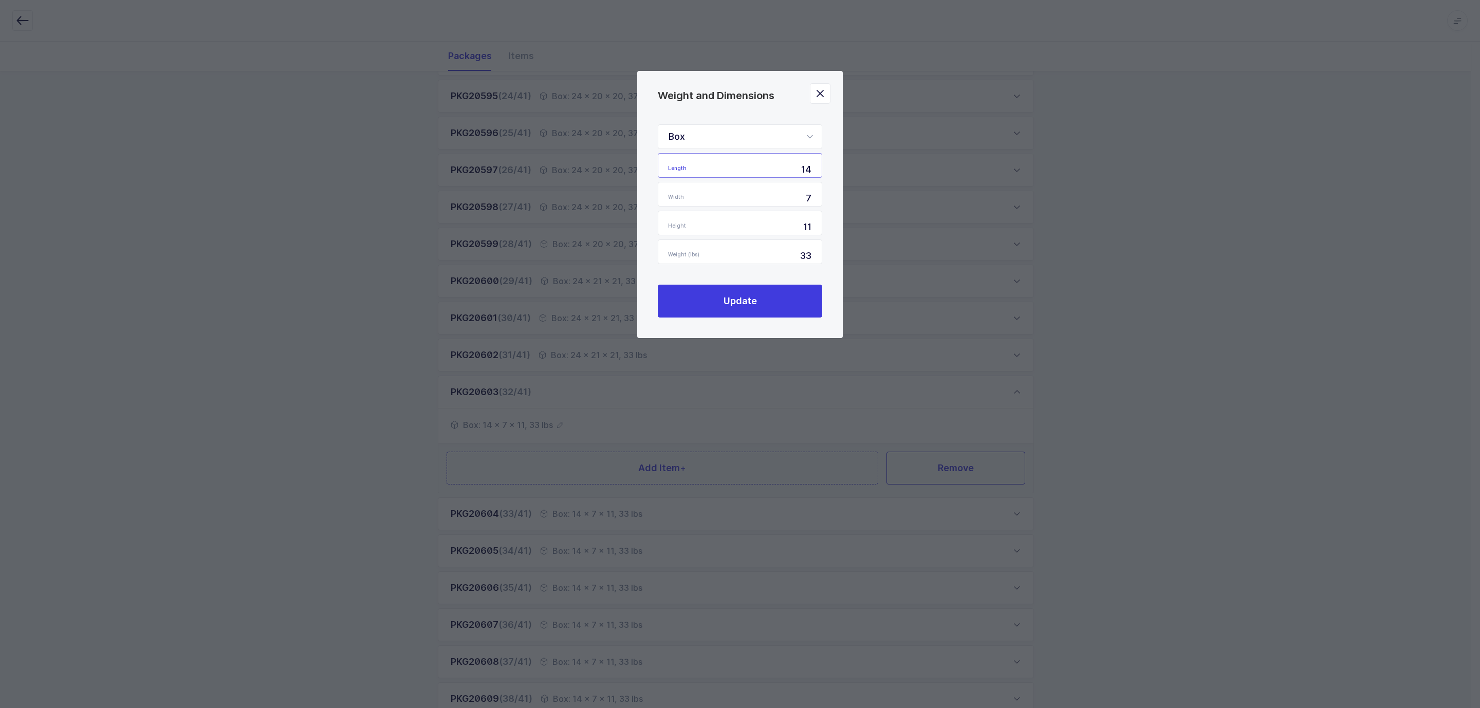
drag, startPoint x: 784, startPoint y: 164, endPoint x: 834, endPoint y: 179, distance: 52.2
click at [831, 175] on div "Box Standard Pallet Euro Pallet Box Length 14 Width 7 Height 11 Weight (lbs) 33…" at bounding box center [739, 221] width 205 height 234
type input "24"
type input "21"
type input "1"
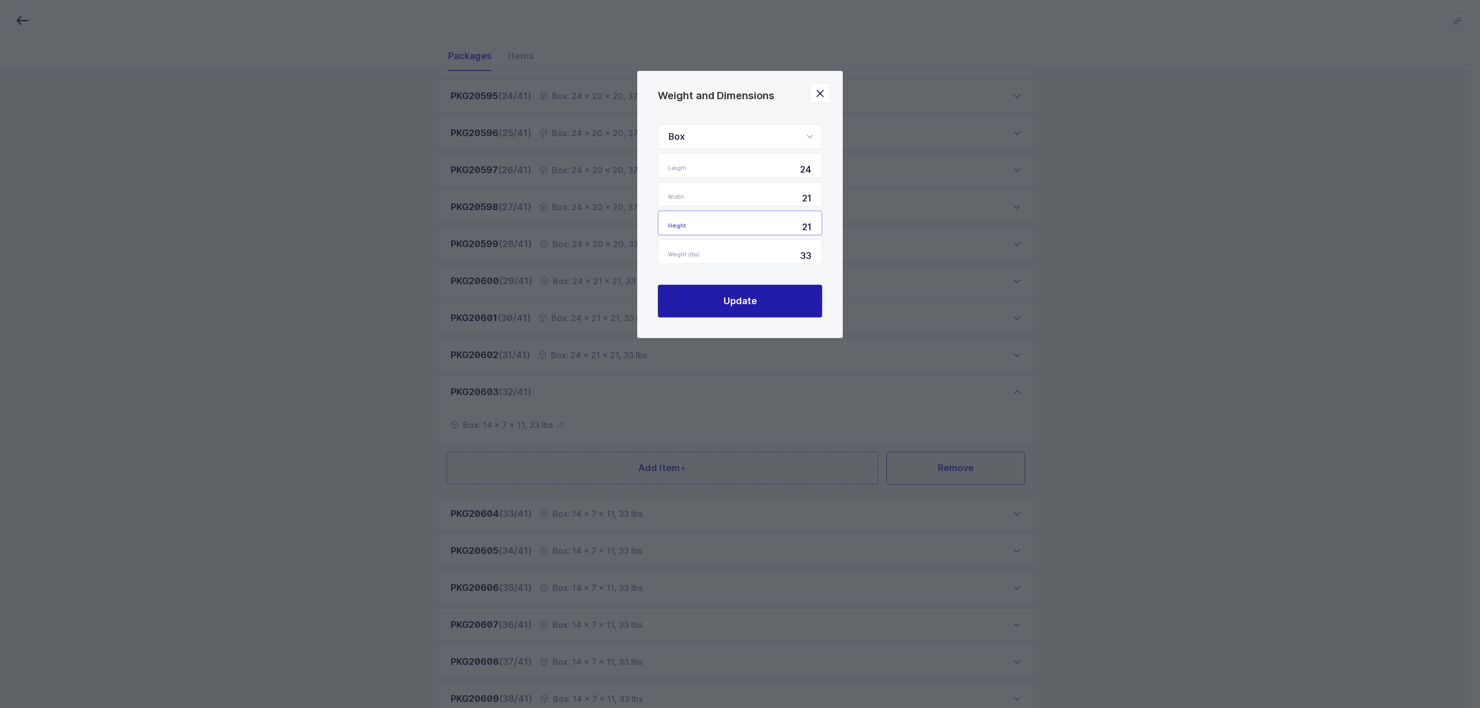
type input "21"
click at [751, 291] on button "Update" at bounding box center [740, 301] width 164 height 33
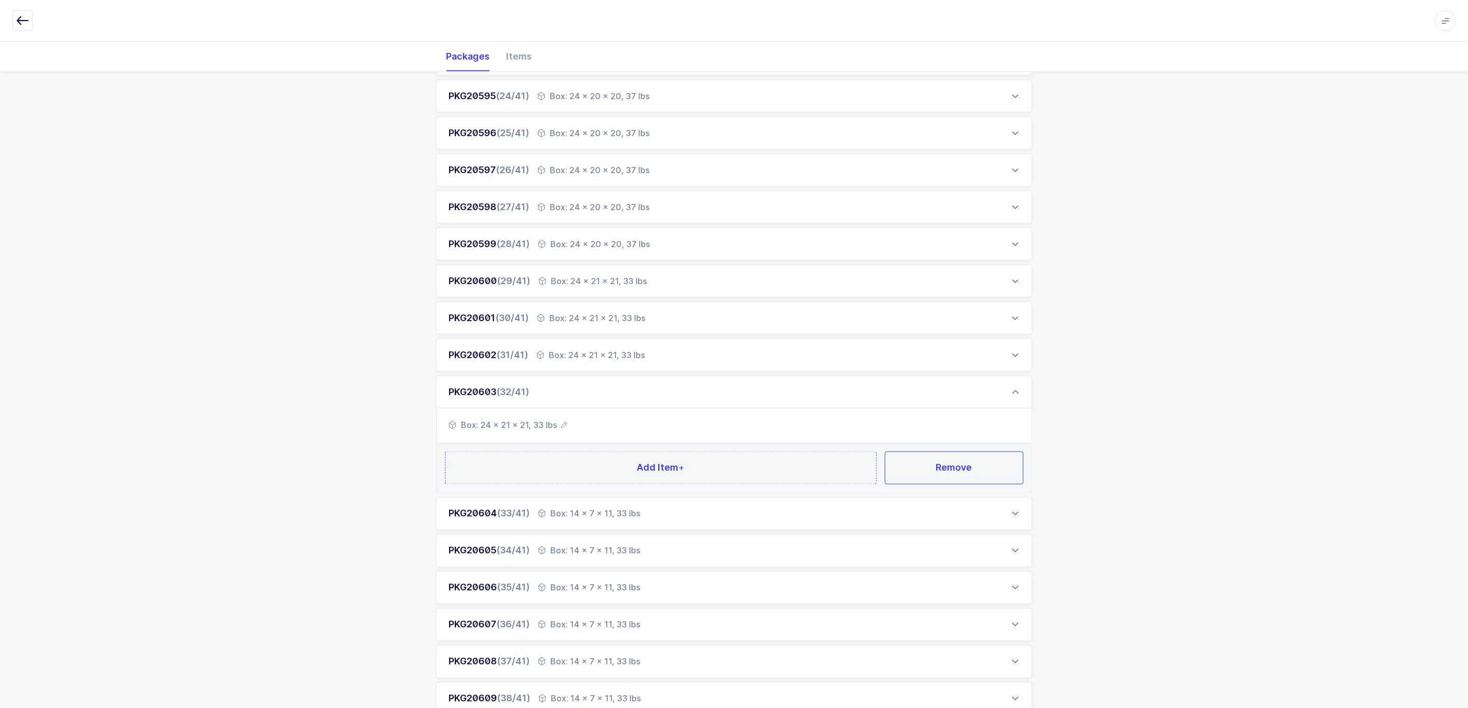
click at [578, 515] on div "Box: 14 x 7 x 11, 33 lbs" at bounding box center [589, 514] width 102 height 12
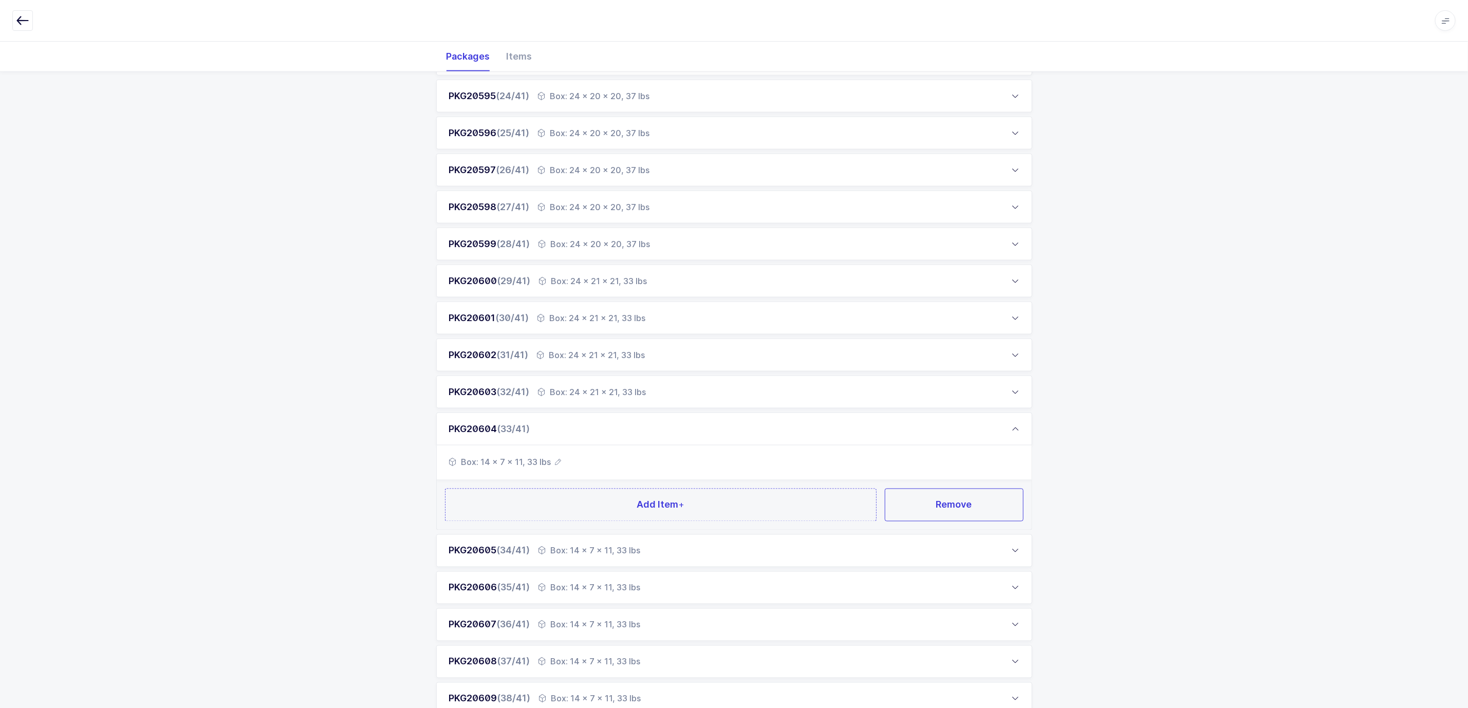
click at [559, 459] on icon "button" at bounding box center [558, 462] width 6 height 6
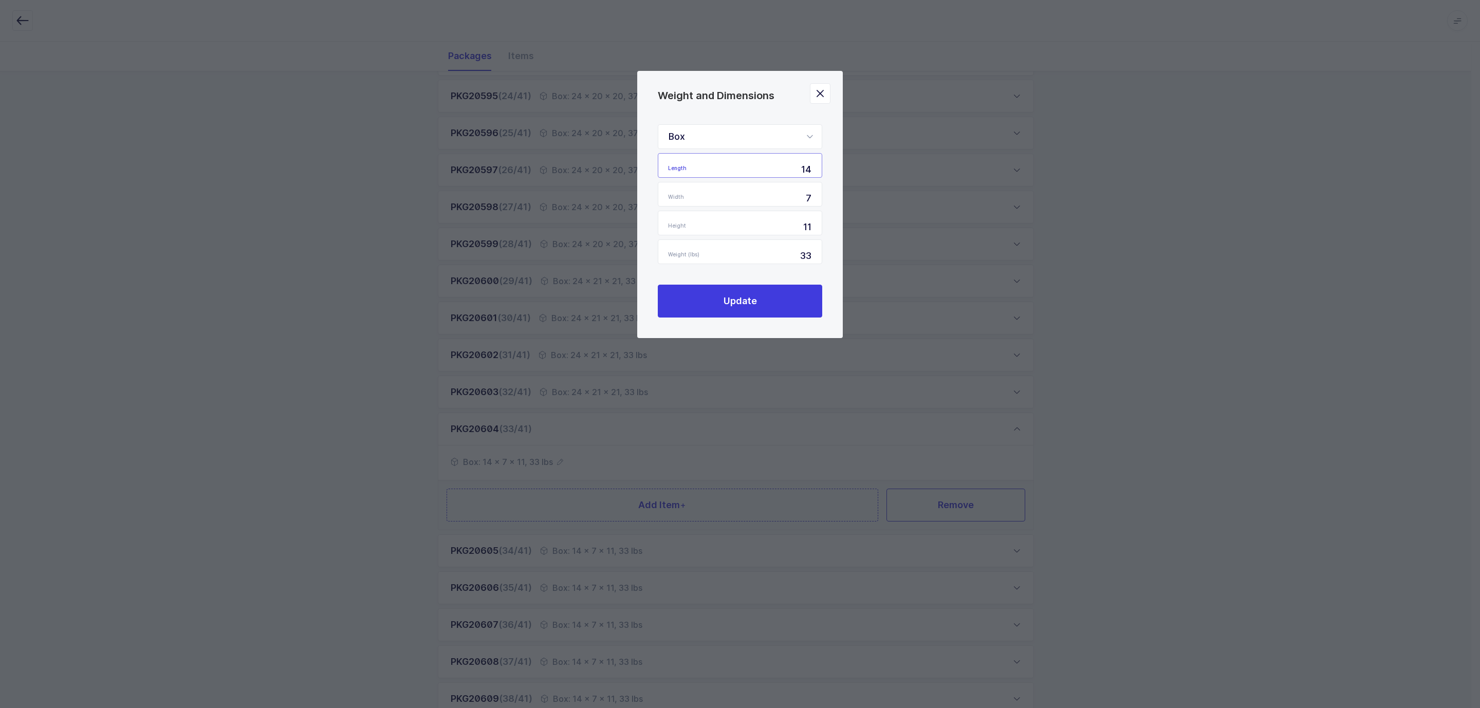
drag, startPoint x: 799, startPoint y: 170, endPoint x: 823, endPoint y: 170, distance: 24.2
click at [823, 170] on div "Box Standard Pallet Euro Pallet Box Length 14 Width 7 Height 11 Weight (lbs) 33…" at bounding box center [739, 221] width 205 height 234
type input "24"
type input "21"
type input "1"
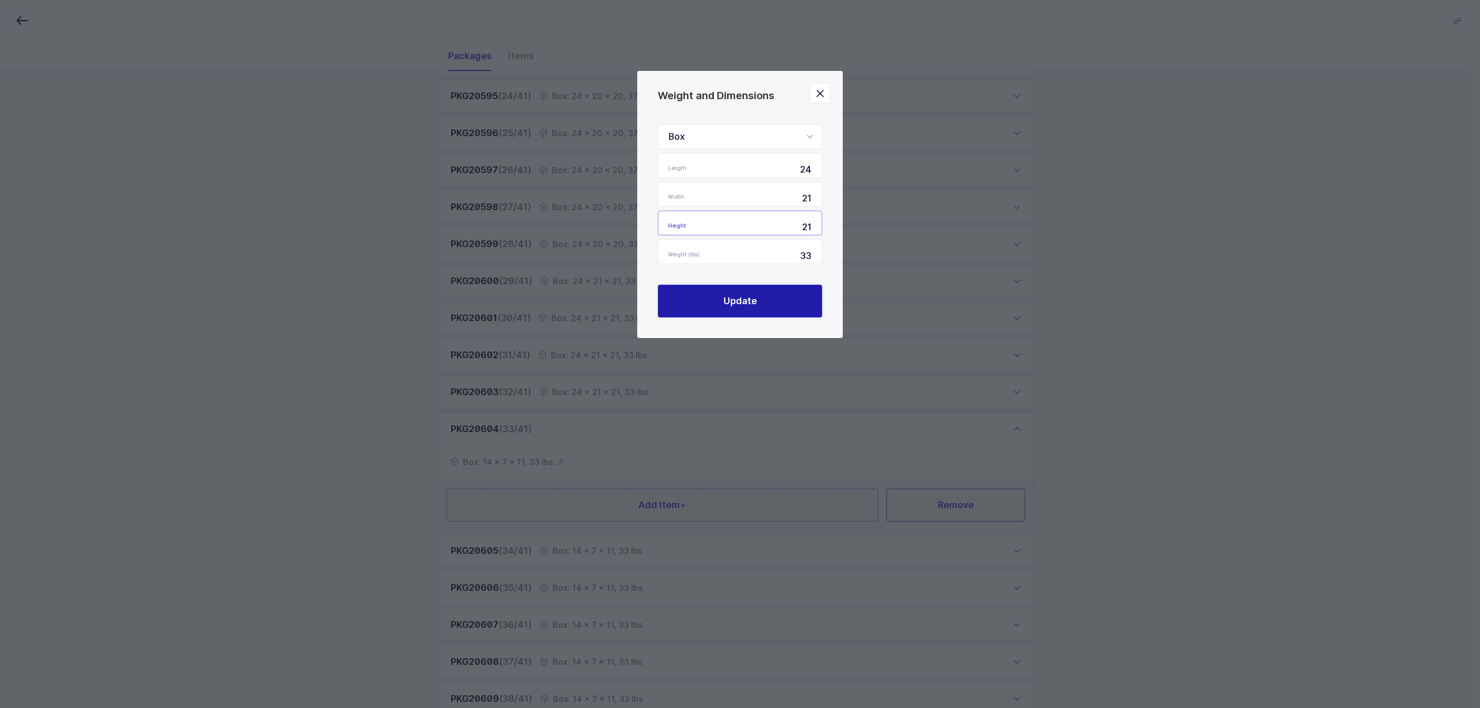
type input "21"
click at [744, 304] on span "Update" at bounding box center [739, 300] width 33 height 13
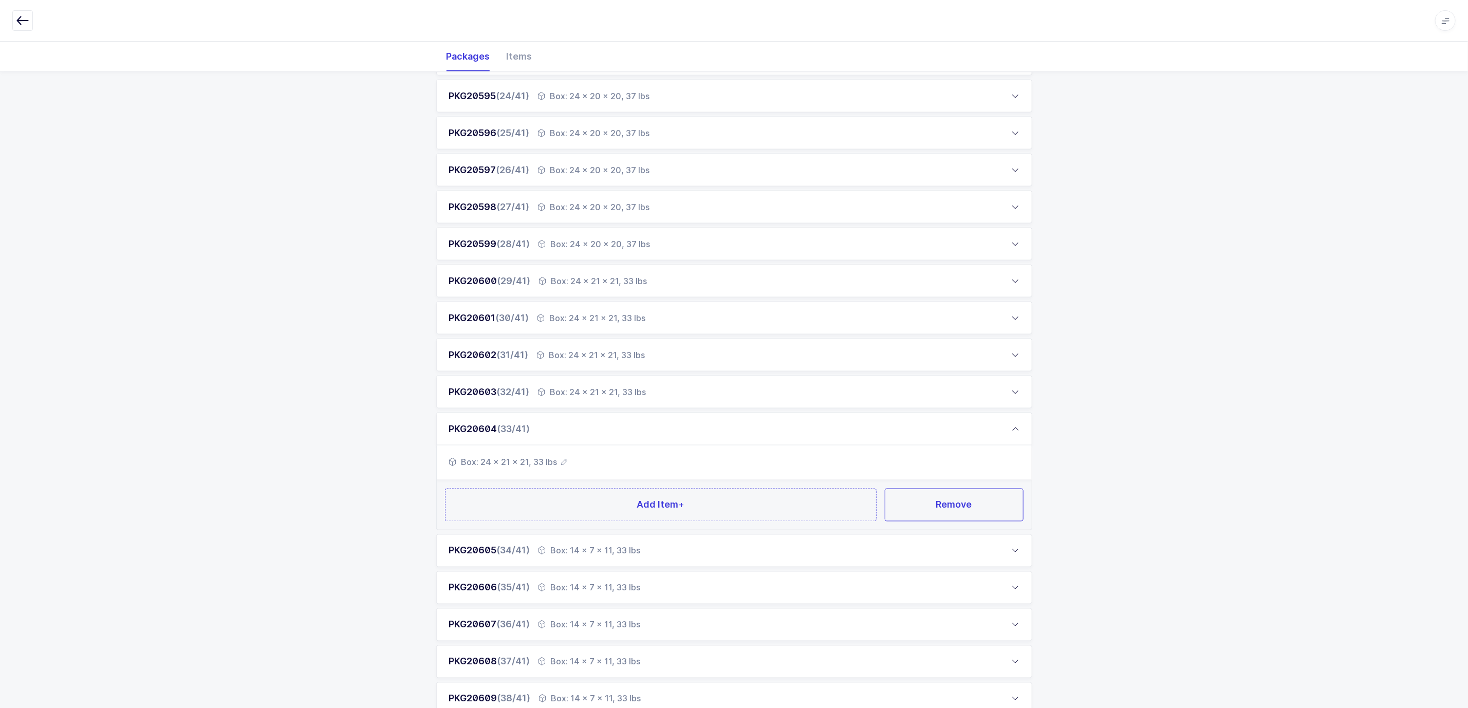
click at [578, 524] on div "Box: 14 x 7 x 11, 33 lbs" at bounding box center [589, 551] width 102 height 12
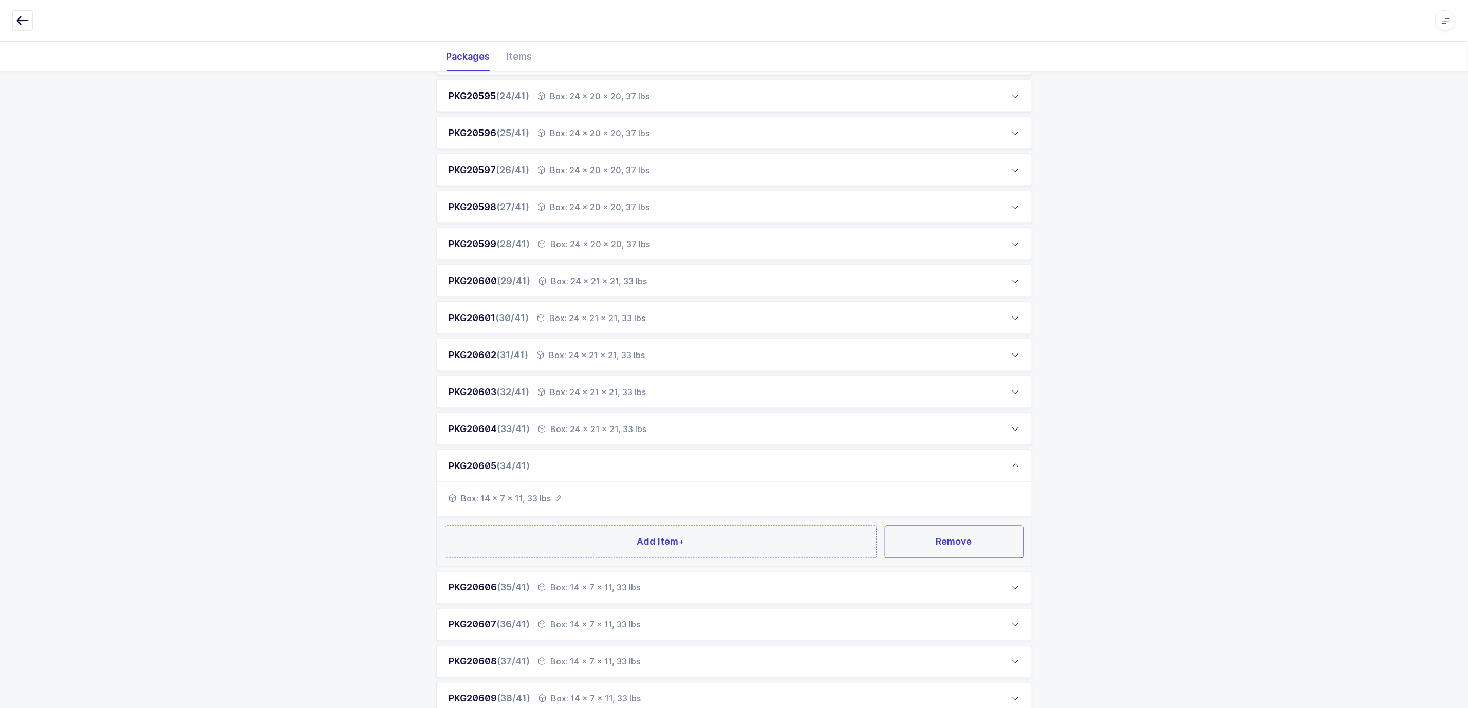
click at [558, 497] on icon "button" at bounding box center [558, 499] width 6 height 6
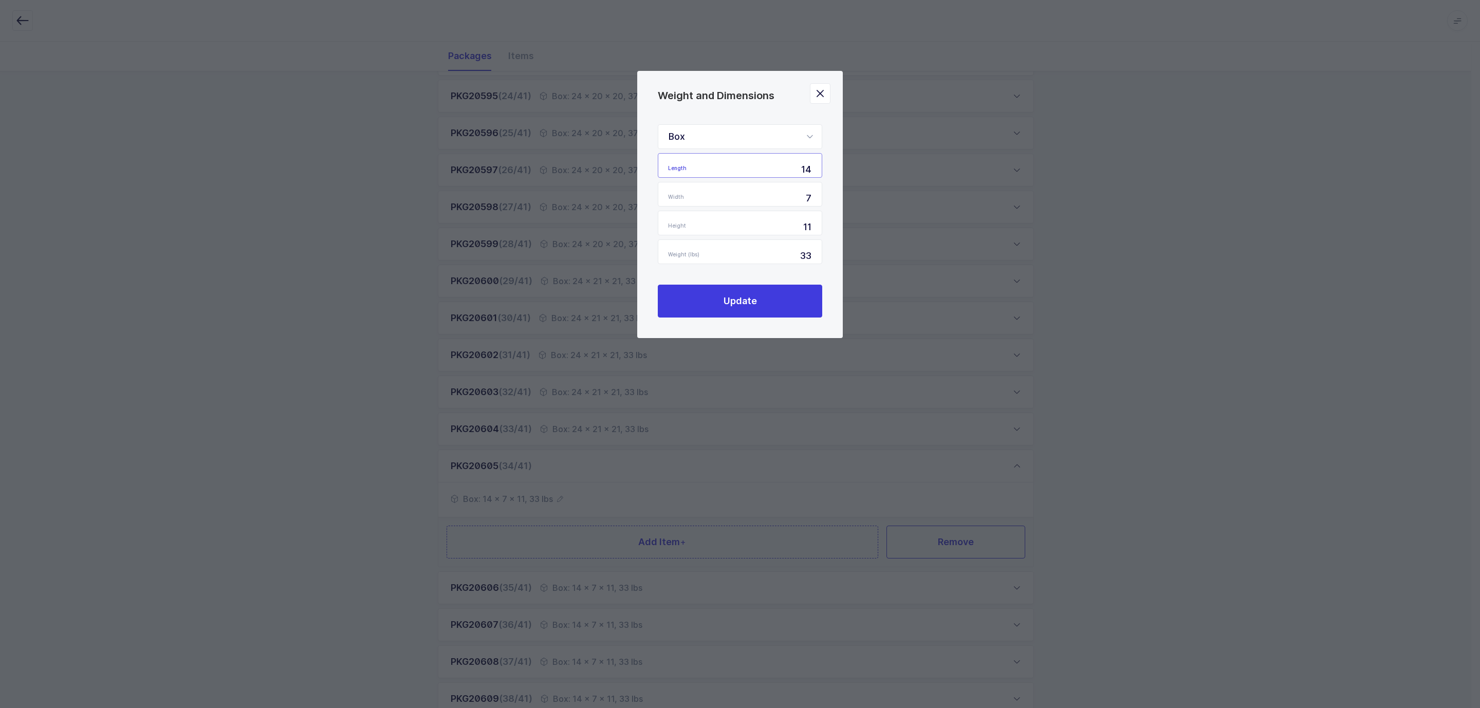
drag, startPoint x: 772, startPoint y: 163, endPoint x: 839, endPoint y: 178, distance: 68.3
click at [838, 178] on div "Box Standard Pallet Euro Pallet Box Length 14 Width 7 Height 11 Weight (lbs) 33…" at bounding box center [739, 221] width 205 height 234
type input "24"
type input "21"
type input "1"
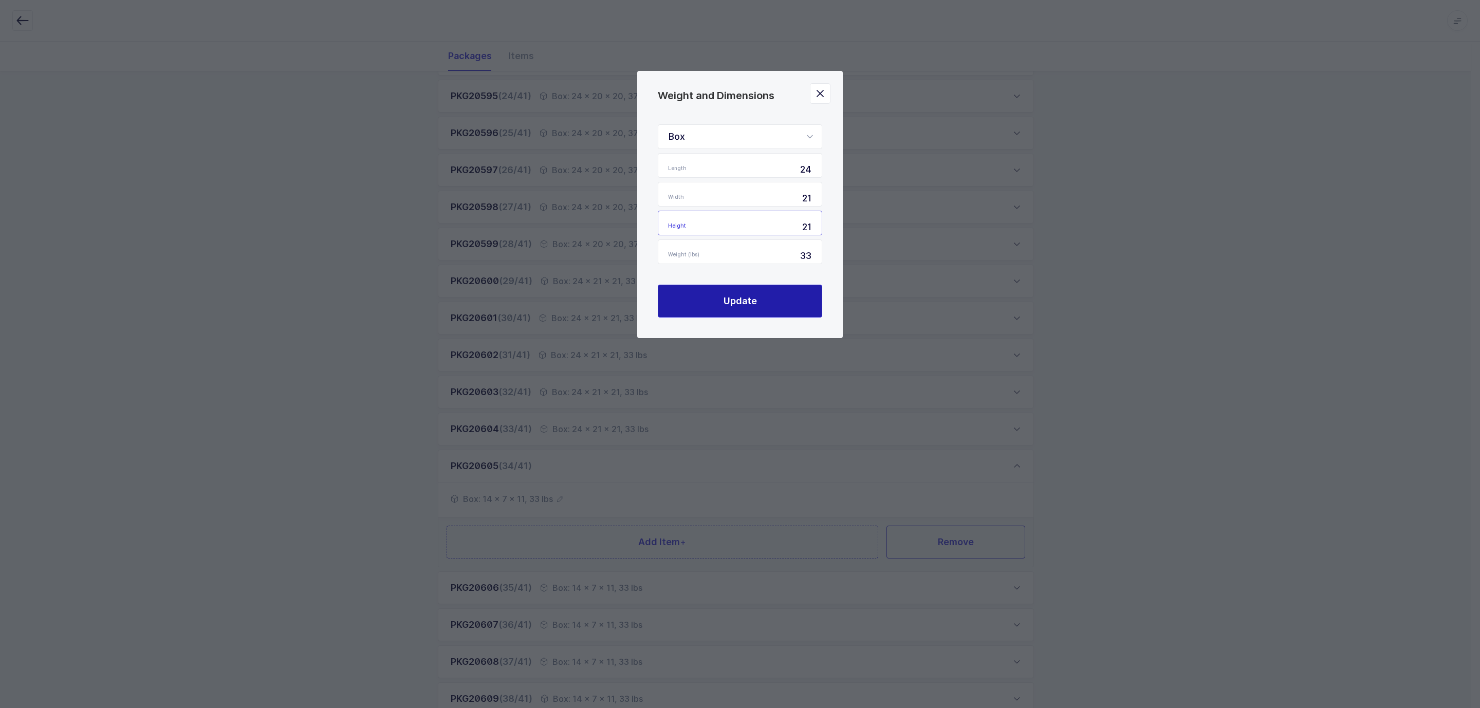
type input "21"
click at [754, 294] on span "Update" at bounding box center [739, 300] width 33 height 13
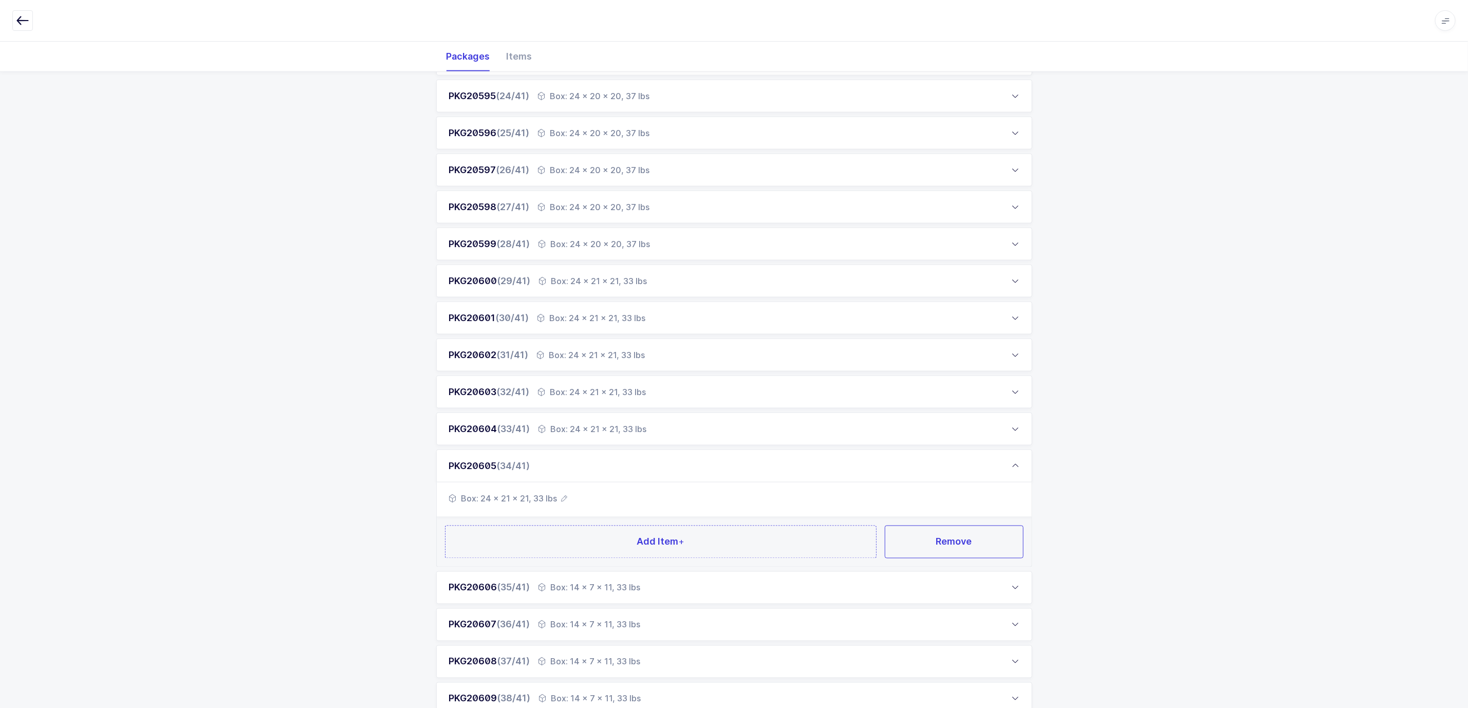
click at [563, 524] on div "PKG20606 (35/41) Box: 14 x 7 x 11, 33 lbs" at bounding box center [734, 587] width 596 height 33
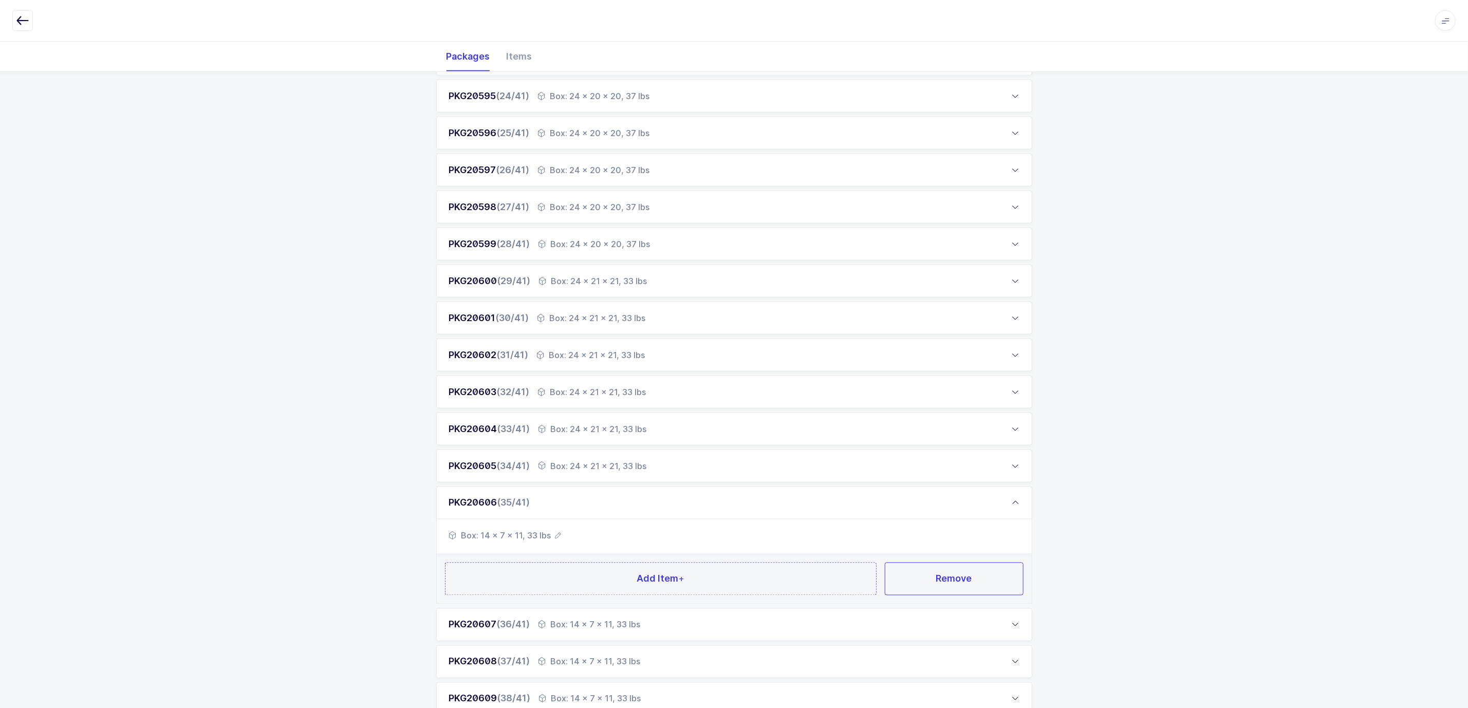
click at [536, 524] on div "Box: 14 x 7 x 11, 33 lbs" at bounding box center [734, 536] width 595 height 35
click at [555, 524] on icon "button" at bounding box center [558, 536] width 6 height 6
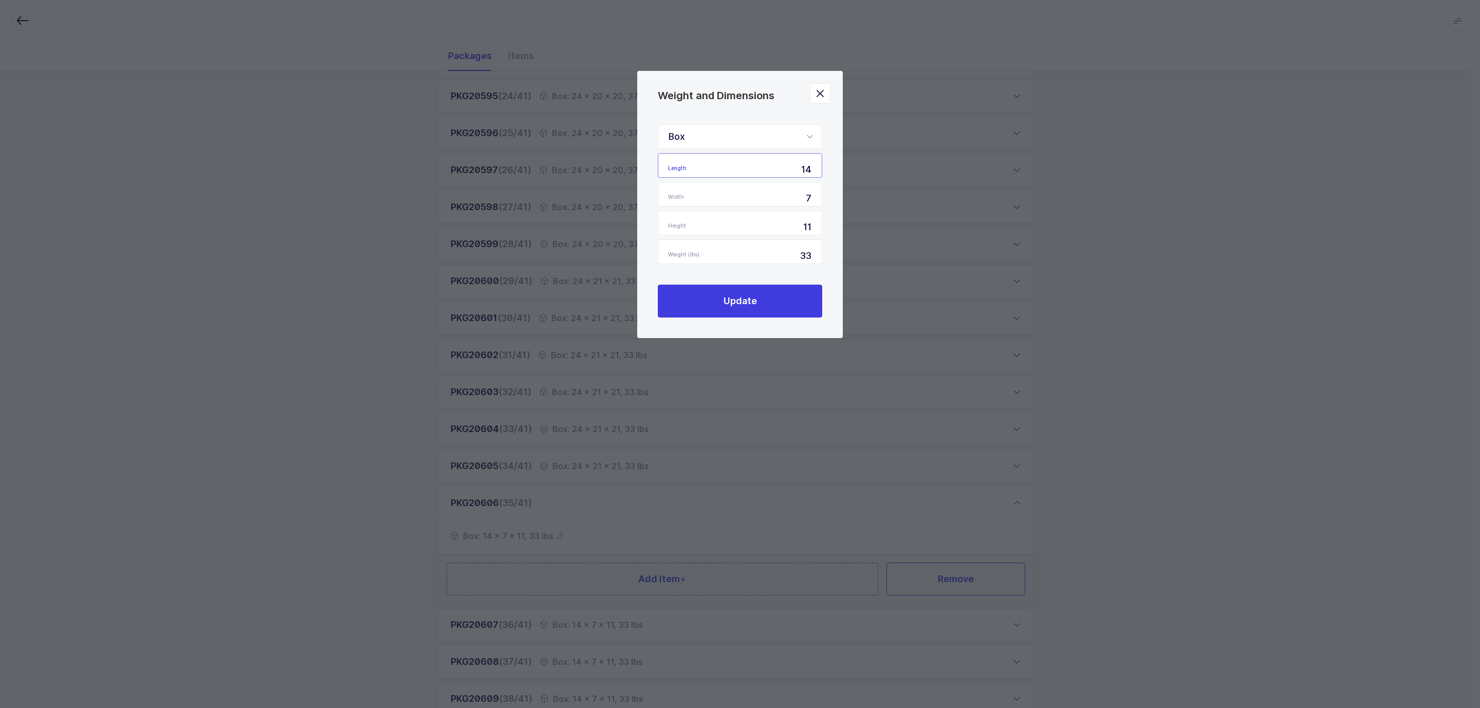
drag, startPoint x: 790, startPoint y: 175, endPoint x: 816, endPoint y: 173, distance: 26.3
click at [816, 173] on input "14" at bounding box center [740, 165] width 164 height 25
type input "24"
type input "21"
type input "1"
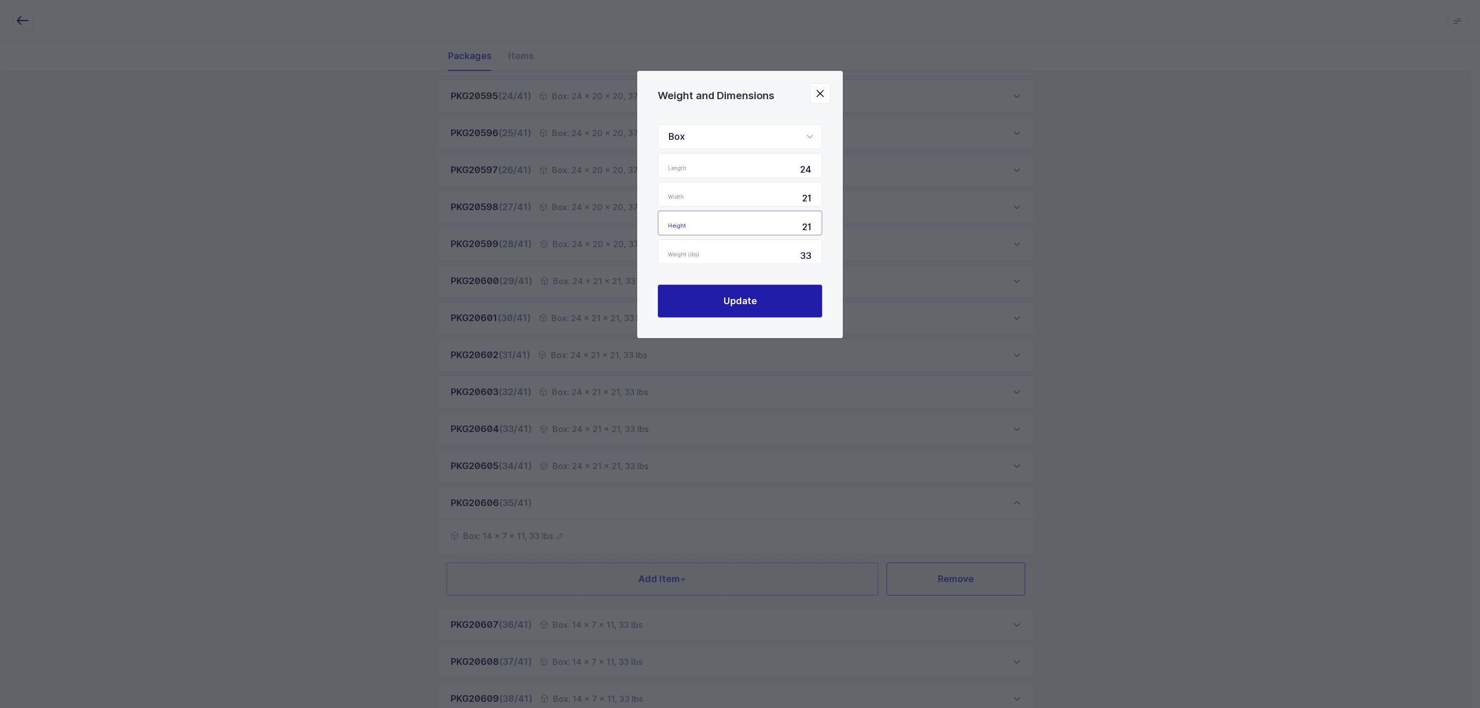
type input "21"
click at [754, 298] on span "Update" at bounding box center [739, 300] width 33 height 13
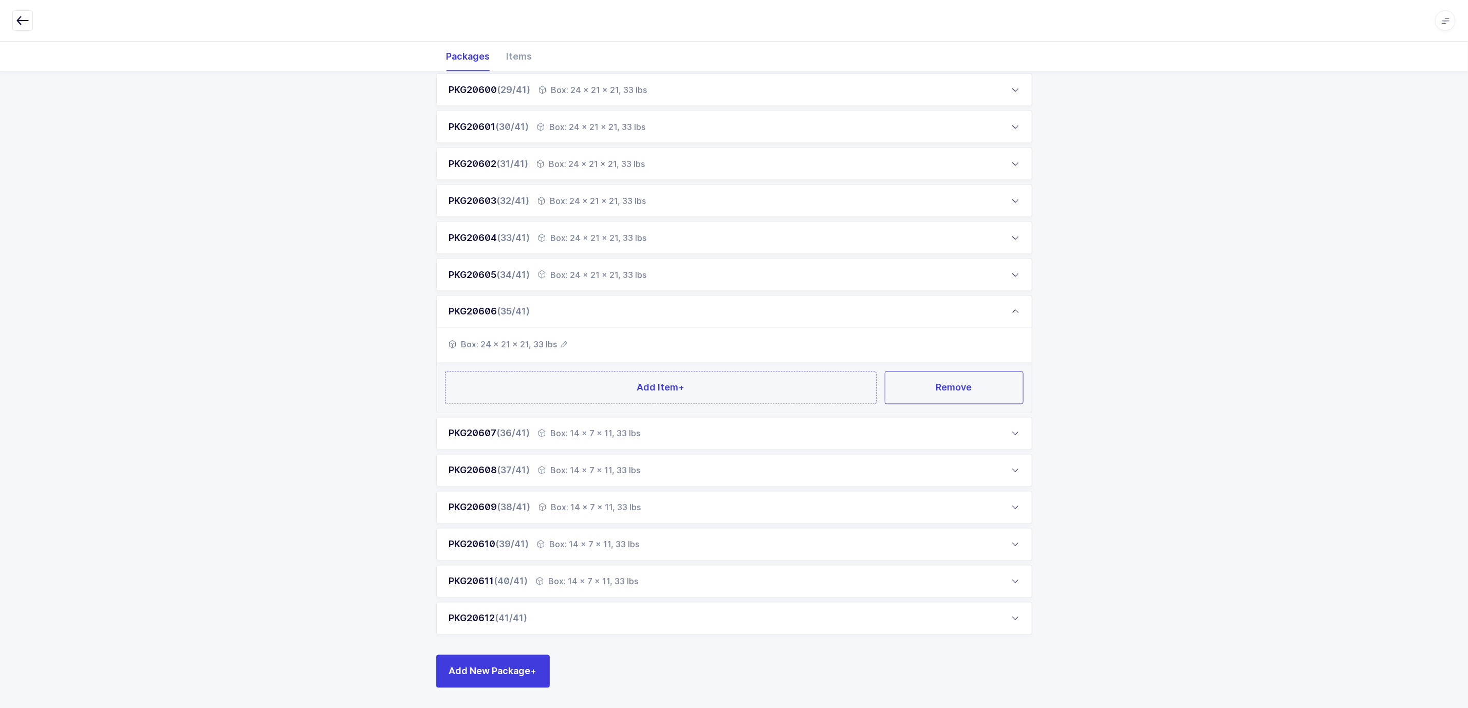
click at [572, 431] on div "Box: 14 x 7 x 11, 33 lbs" at bounding box center [589, 433] width 102 height 12
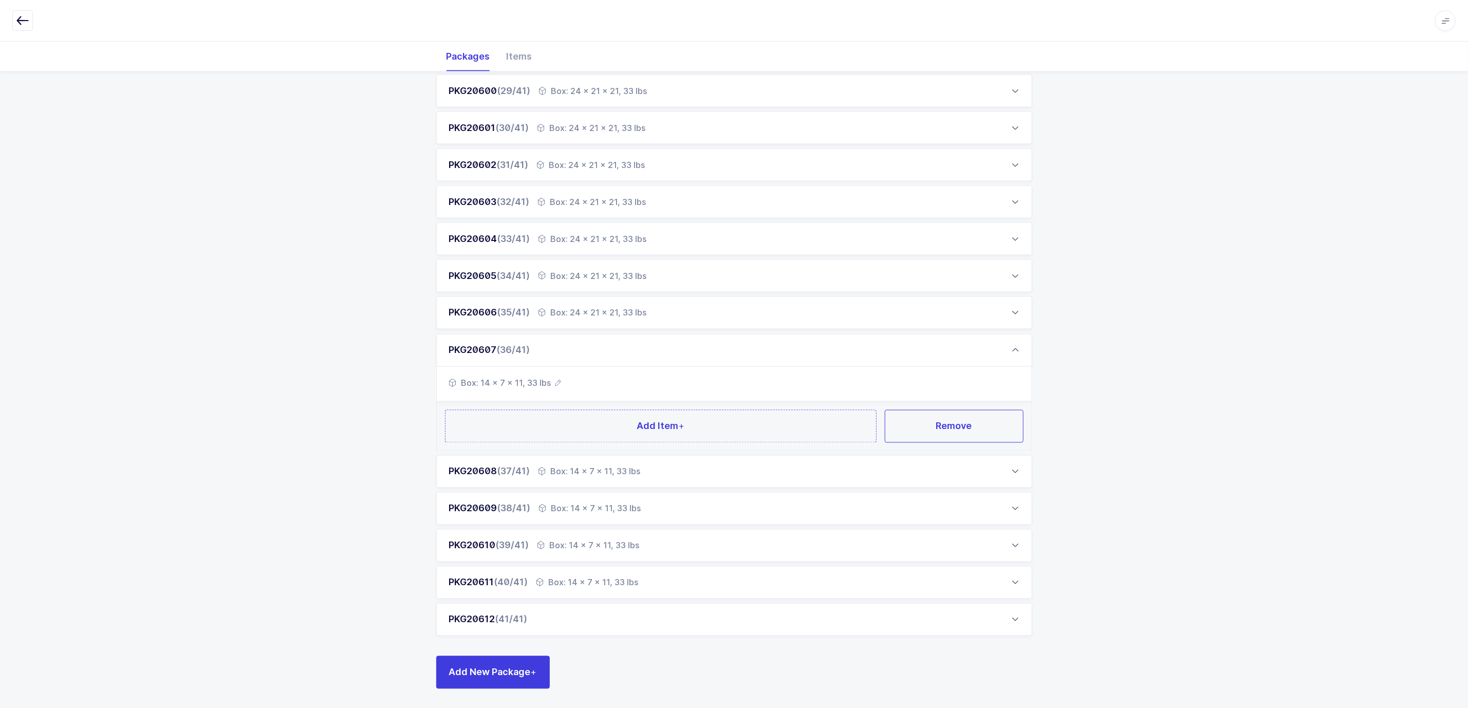
scroll to position [1190, 0]
click at [557, 380] on icon "button" at bounding box center [558, 382] width 6 height 6
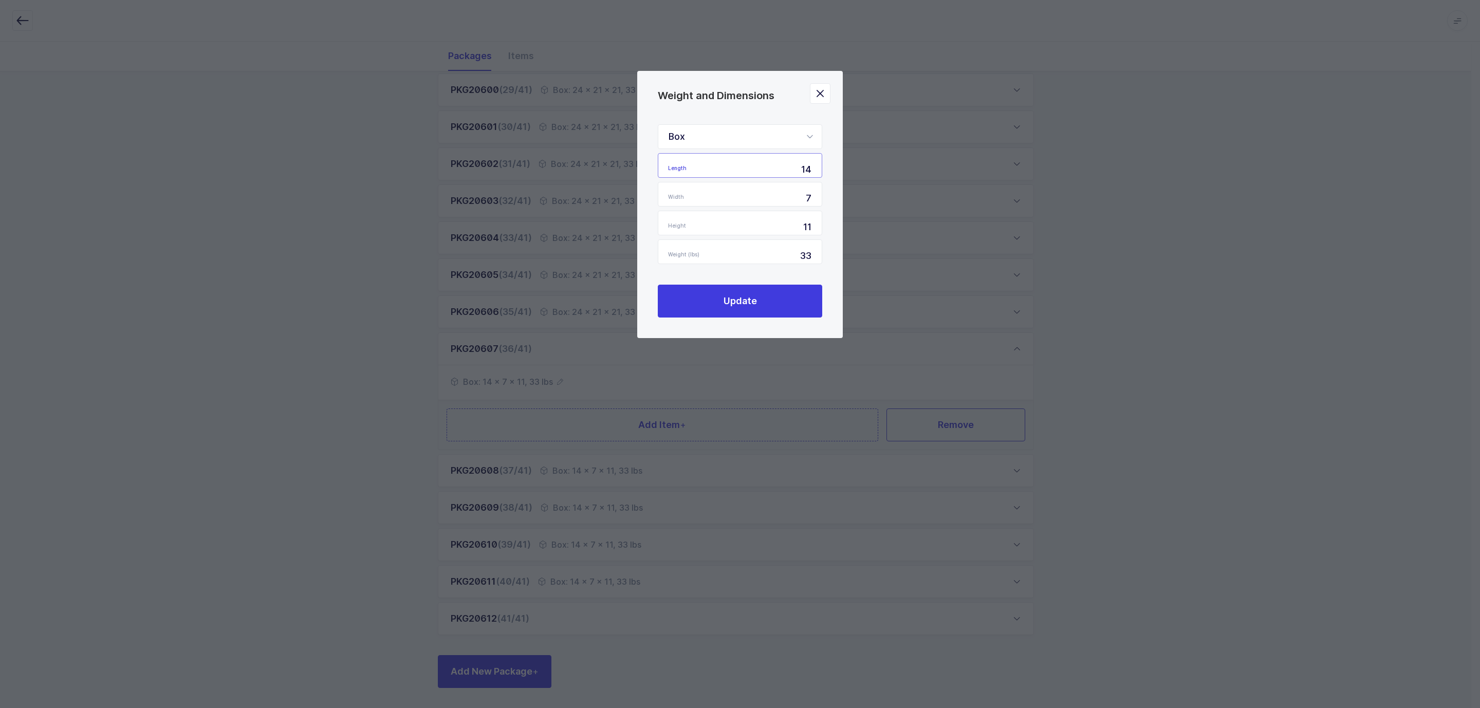
drag, startPoint x: 771, startPoint y: 153, endPoint x: 831, endPoint y: 165, distance: 61.4
click at [831, 165] on div "Box Standard Pallet Euro Pallet Box Length 14 Width 7 Height 11 Weight (lbs) 33…" at bounding box center [739, 221] width 205 height 234
type input "24"
type input "21"
type input "1"
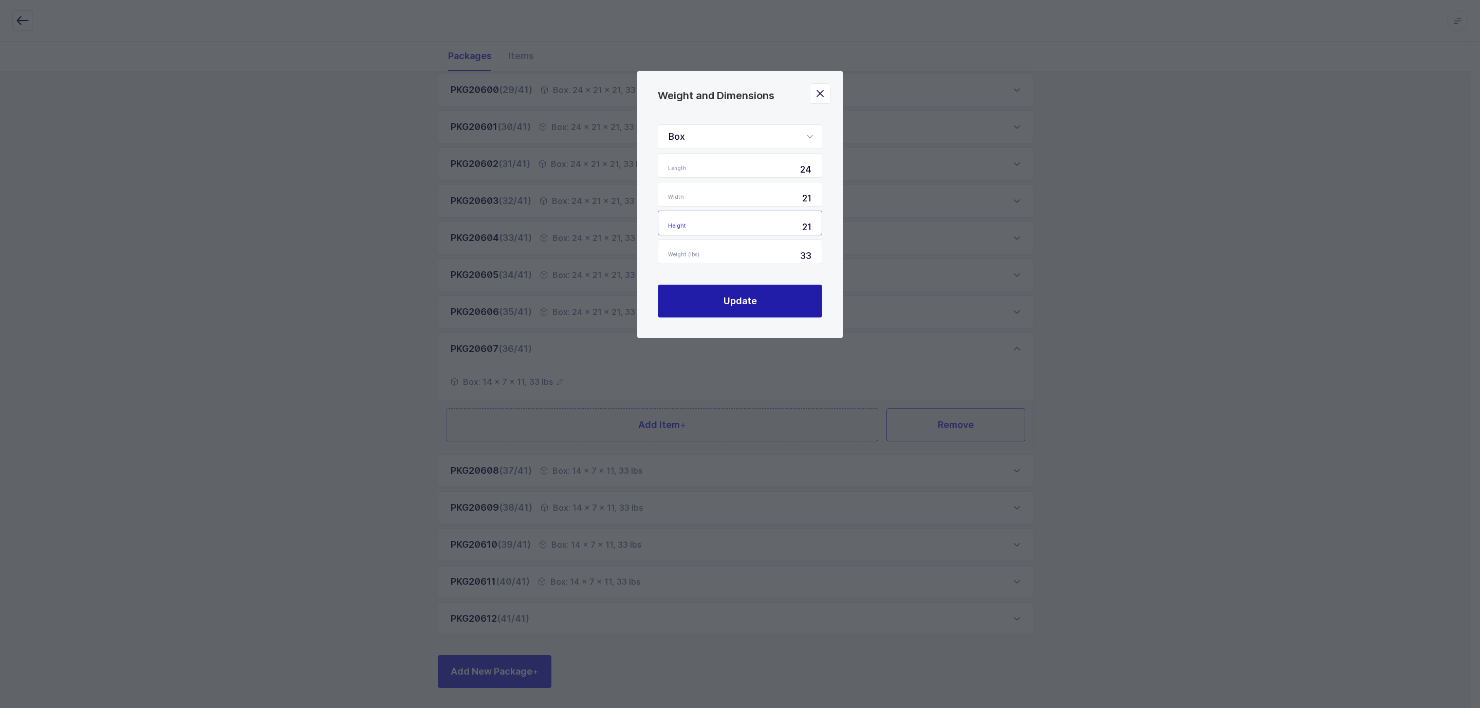
type input "21"
click at [757, 301] on button "Update" at bounding box center [740, 301] width 164 height 33
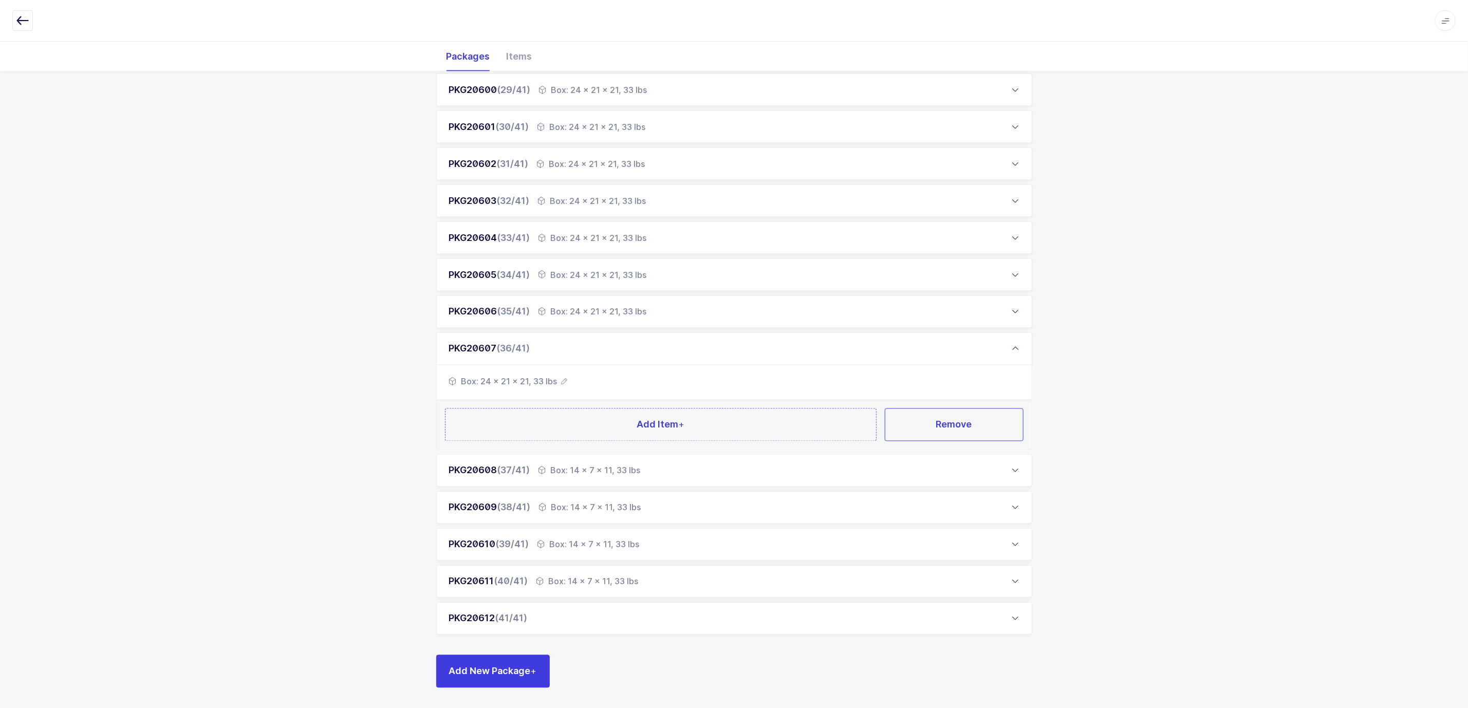
click at [572, 471] on div "Box: 14 x 7 x 11, 33 lbs" at bounding box center [589, 470] width 102 height 12
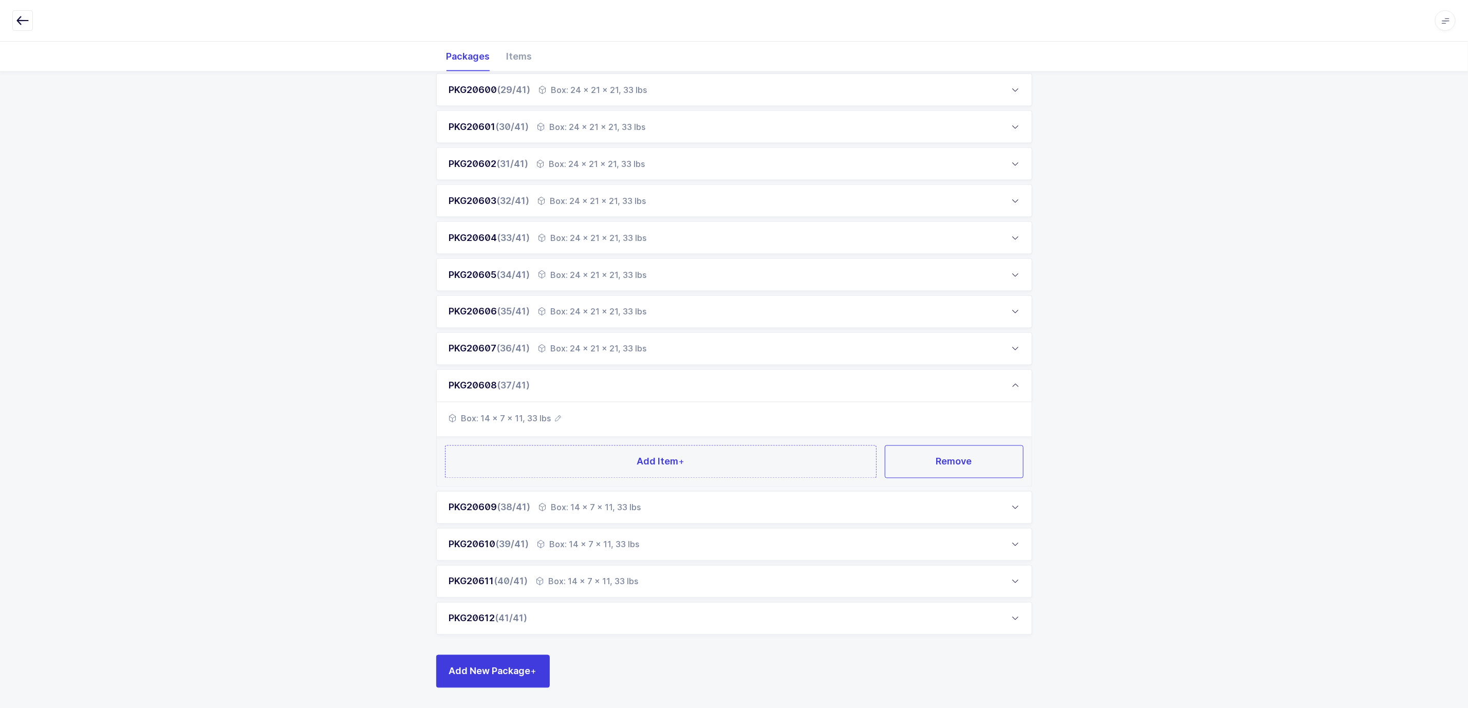
click at [557, 414] on span "Box: 14 x 7 x 11, 33 lbs" at bounding box center [505, 419] width 113 height 12
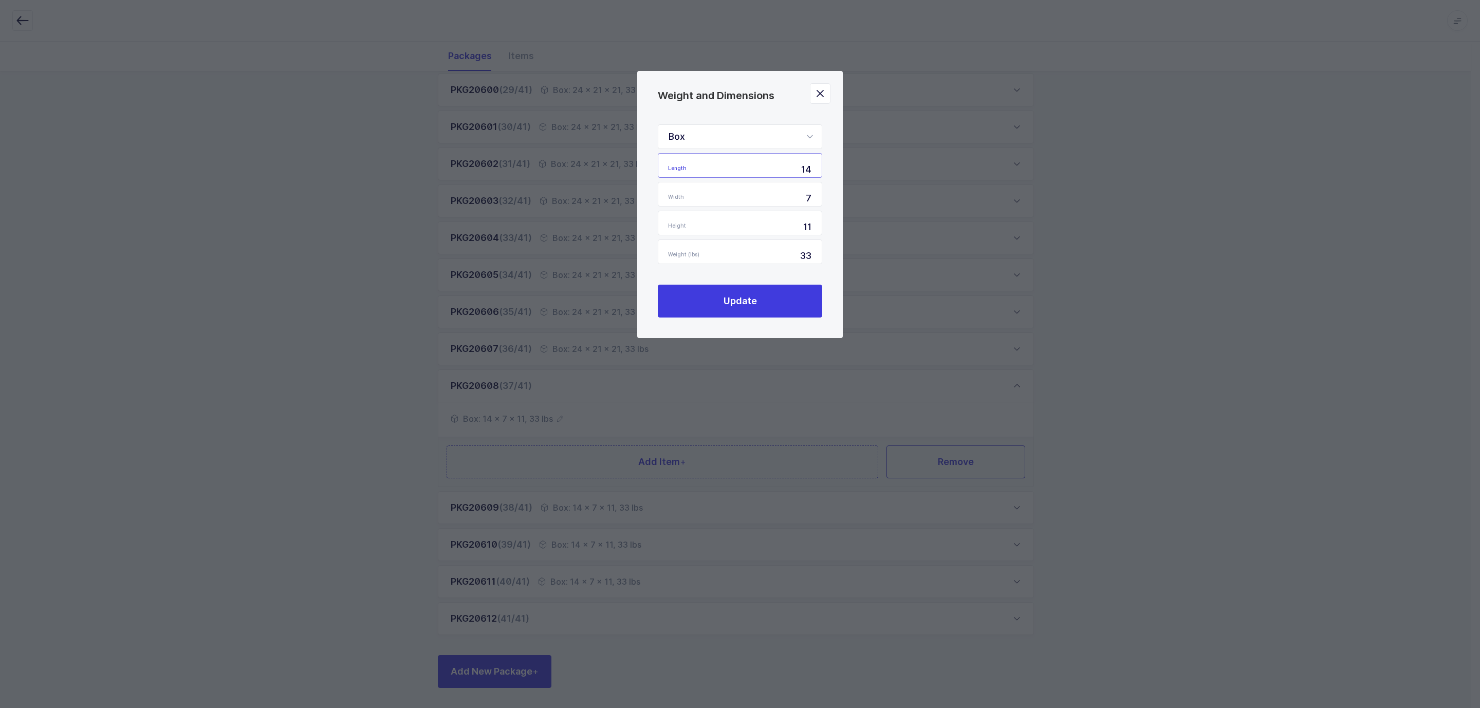
drag, startPoint x: 784, startPoint y: 160, endPoint x: 837, endPoint y: 170, distance: 53.8
click at [837, 170] on div "Box Standard Pallet Euro Pallet Box Length 14 Width 7 Height 11 Weight (lbs) 33…" at bounding box center [739, 221] width 205 height 234
type input "24"
type input "21"
type input "1"
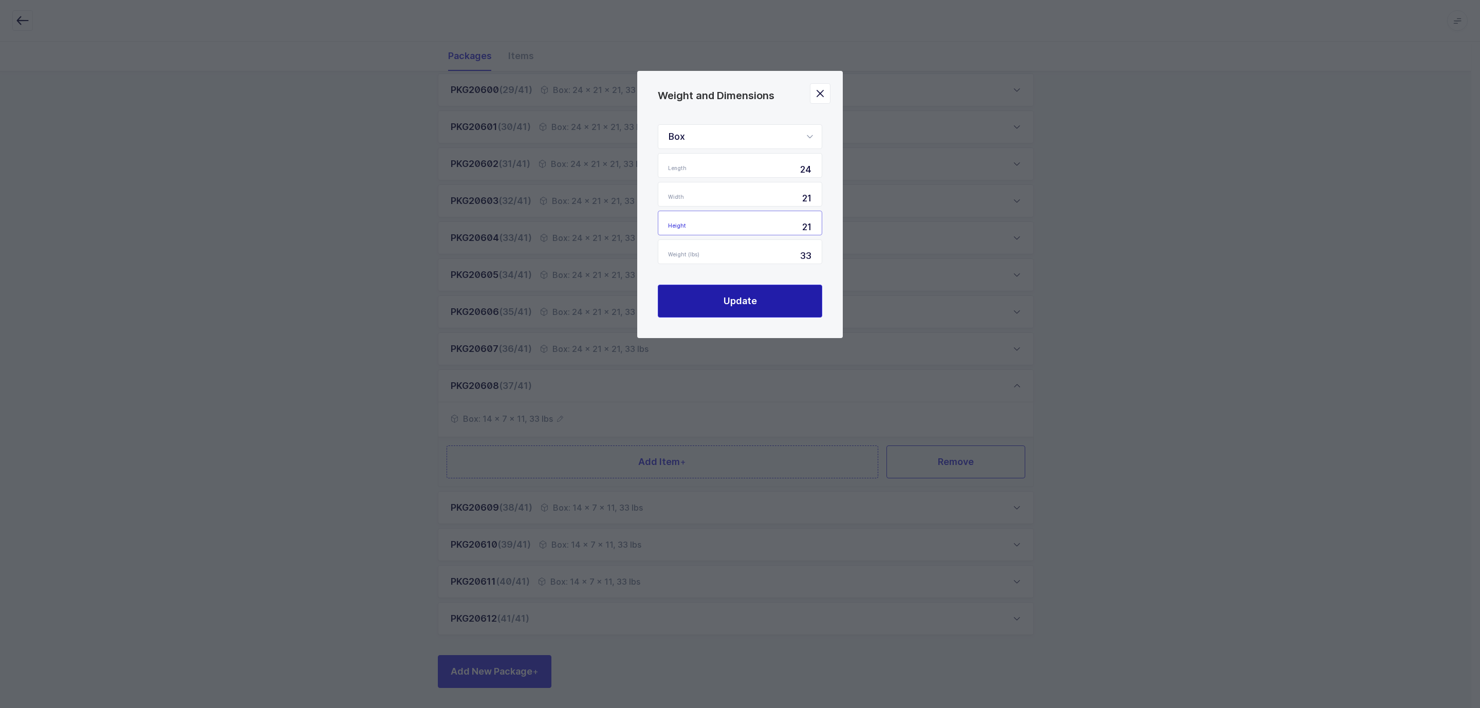
type input "21"
click at [738, 306] on span "Update" at bounding box center [739, 300] width 33 height 13
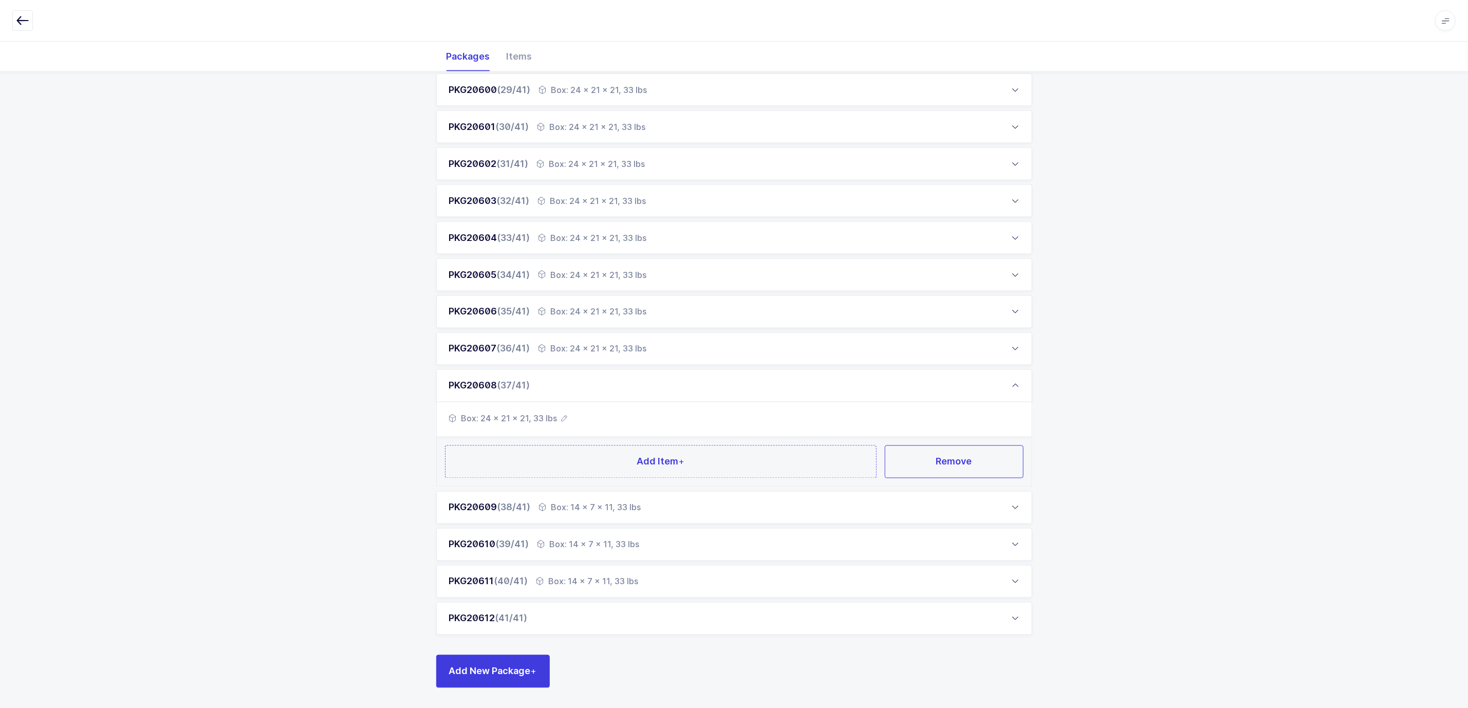
click at [564, 506] on div "Box: 14 x 7 x 11, 33 lbs" at bounding box center [590, 507] width 102 height 12
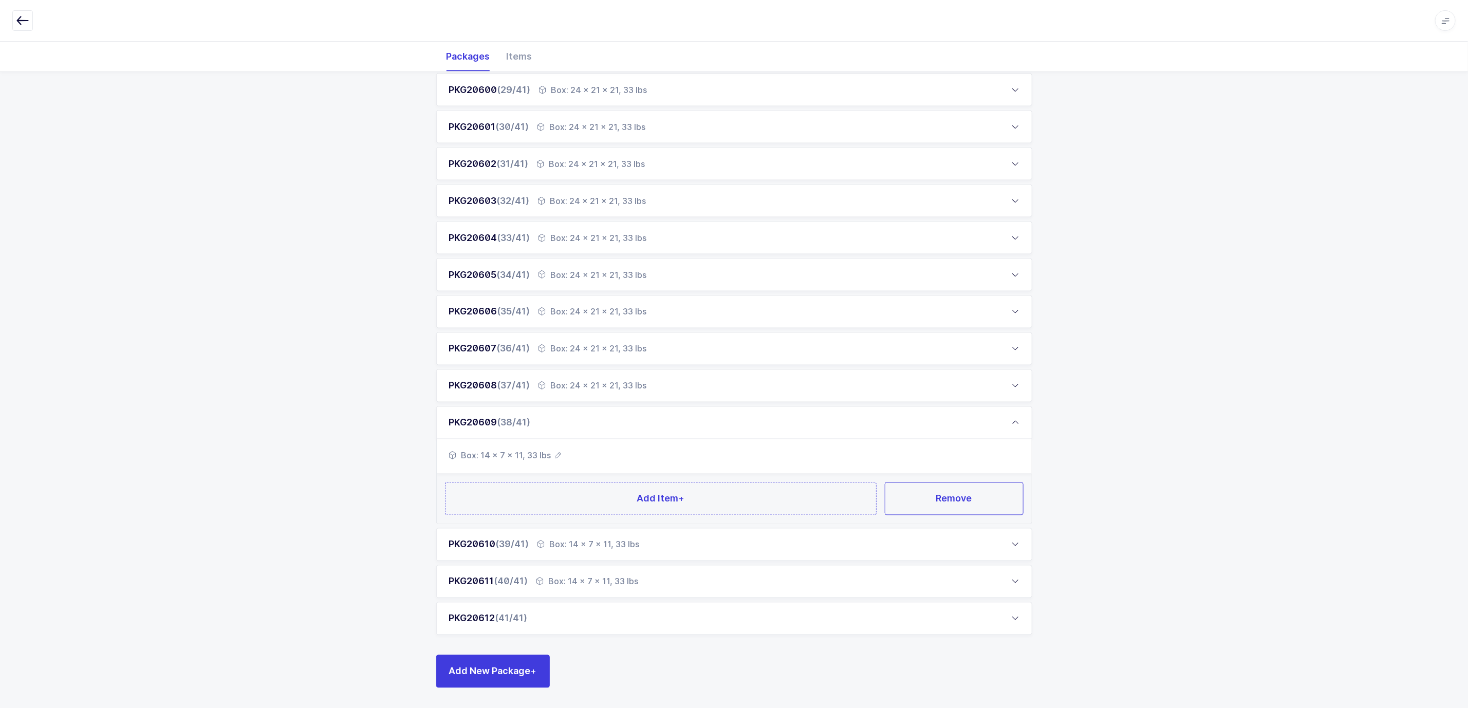
click at [552, 457] on span "Box: 14 x 7 x 11, 33 lbs" at bounding box center [505, 456] width 113 height 12
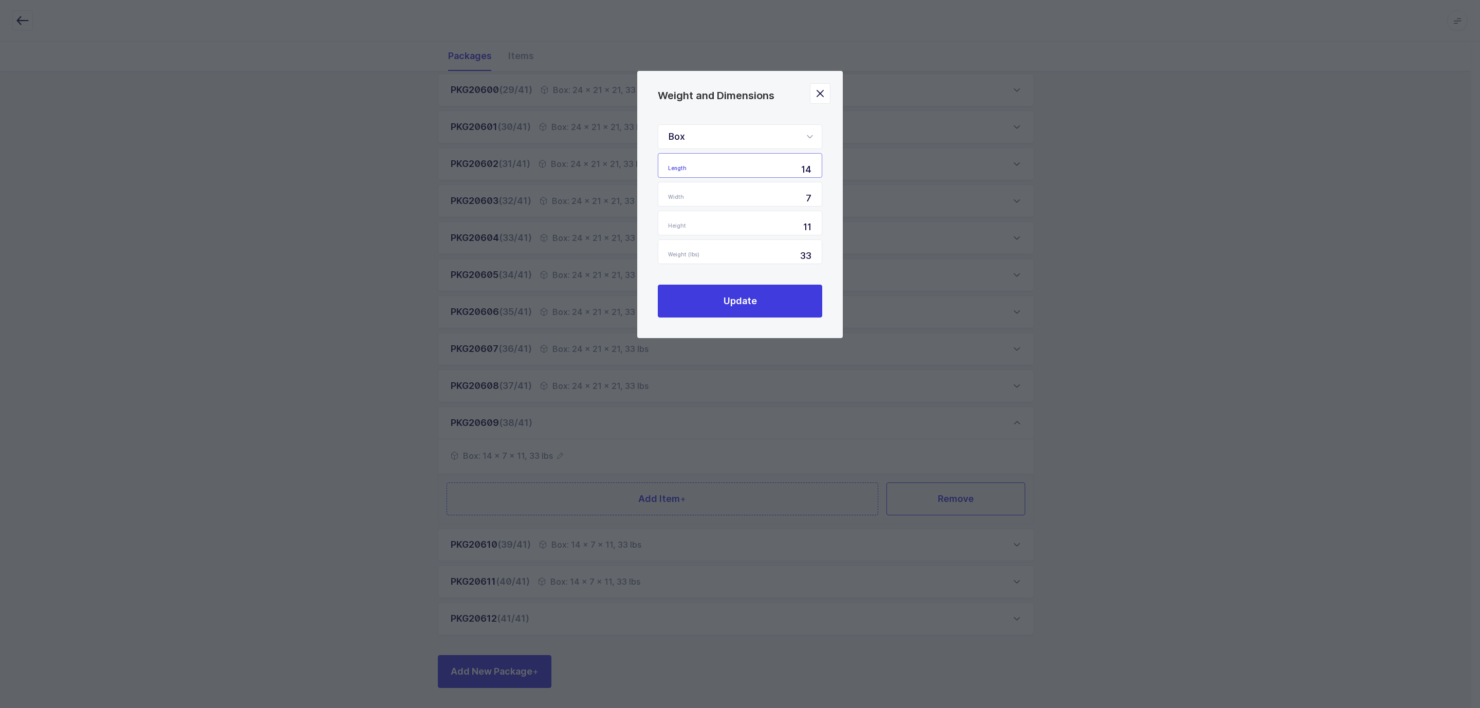
drag, startPoint x: 790, startPoint y: 175, endPoint x: 832, endPoint y: 167, distance: 43.3
click at [832, 167] on div "Box Standard Pallet Euro Pallet Box Length 14 Width 7 Height 11 Weight (lbs) 33…" at bounding box center [739, 221] width 205 height 234
type input "24"
type input "21"
type input "1"
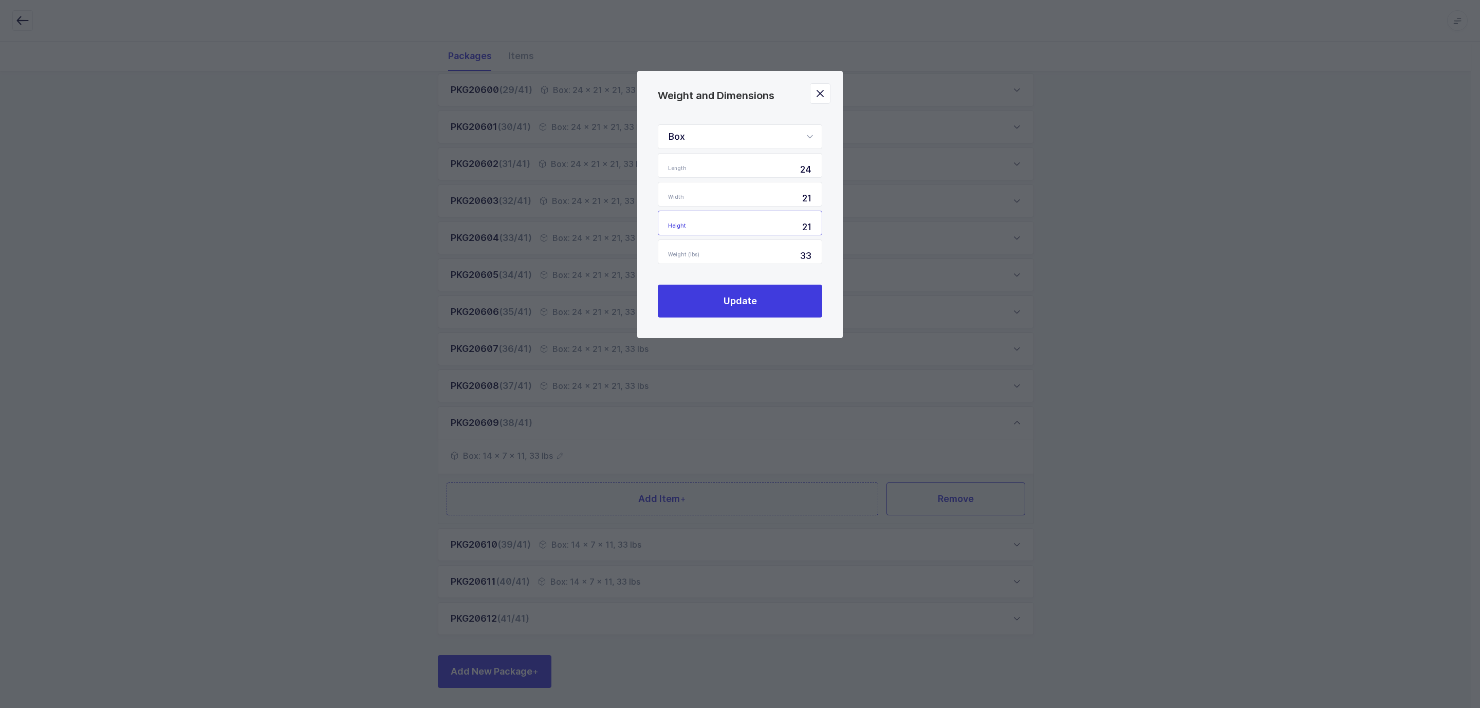
type input "21"
drag, startPoint x: 833, startPoint y: 168, endPoint x: 765, endPoint y: 306, distance: 153.5
click at [817, 196] on div "Box Standard Pallet Euro Pallet Box Length 24 Width 21 Height 21 Weight (lbs) 3…" at bounding box center [739, 221] width 205 height 234
click at [745, 294] on span "Update" at bounding box center [739, 300] width 33 height 13
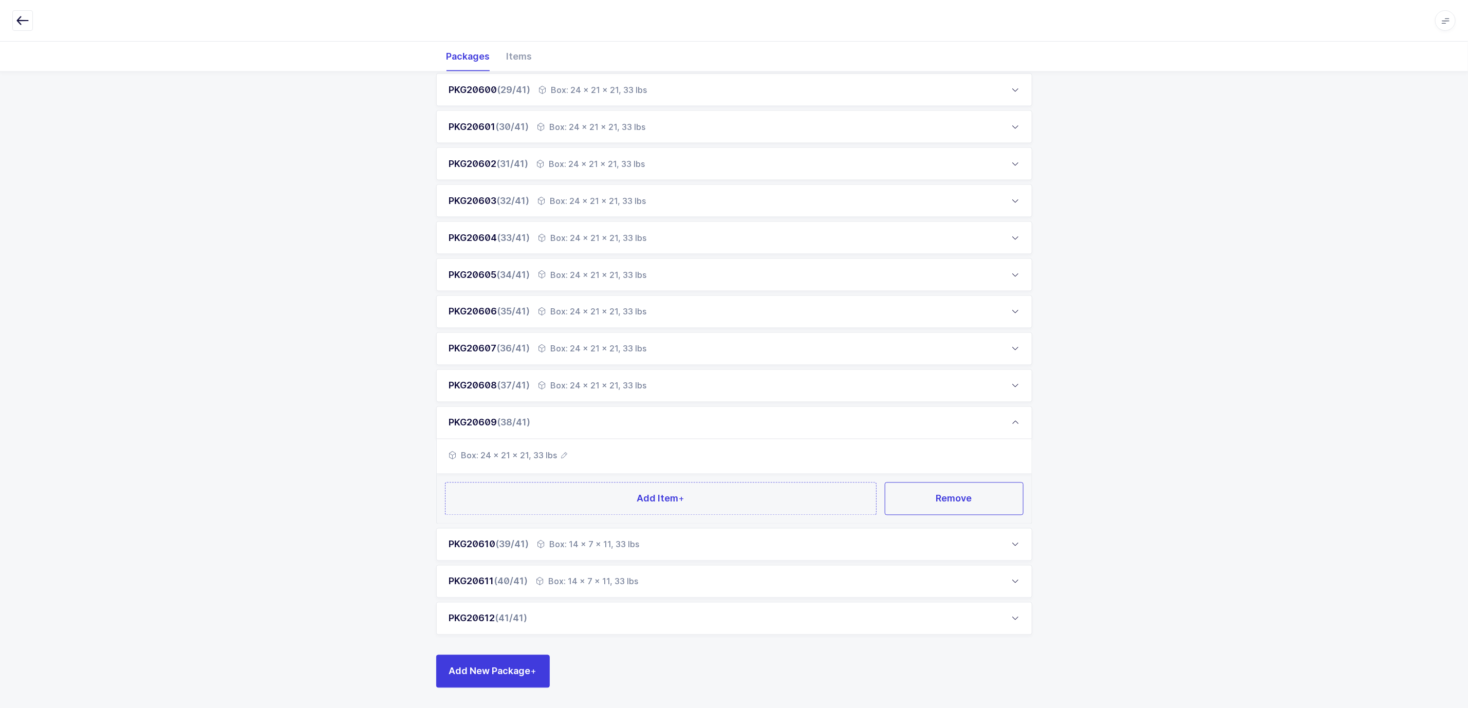
click at [587, 524] on div "Box: 14 x 7 x 11, 33 lbs" at bounding box center [588, 544] width 102 height 12
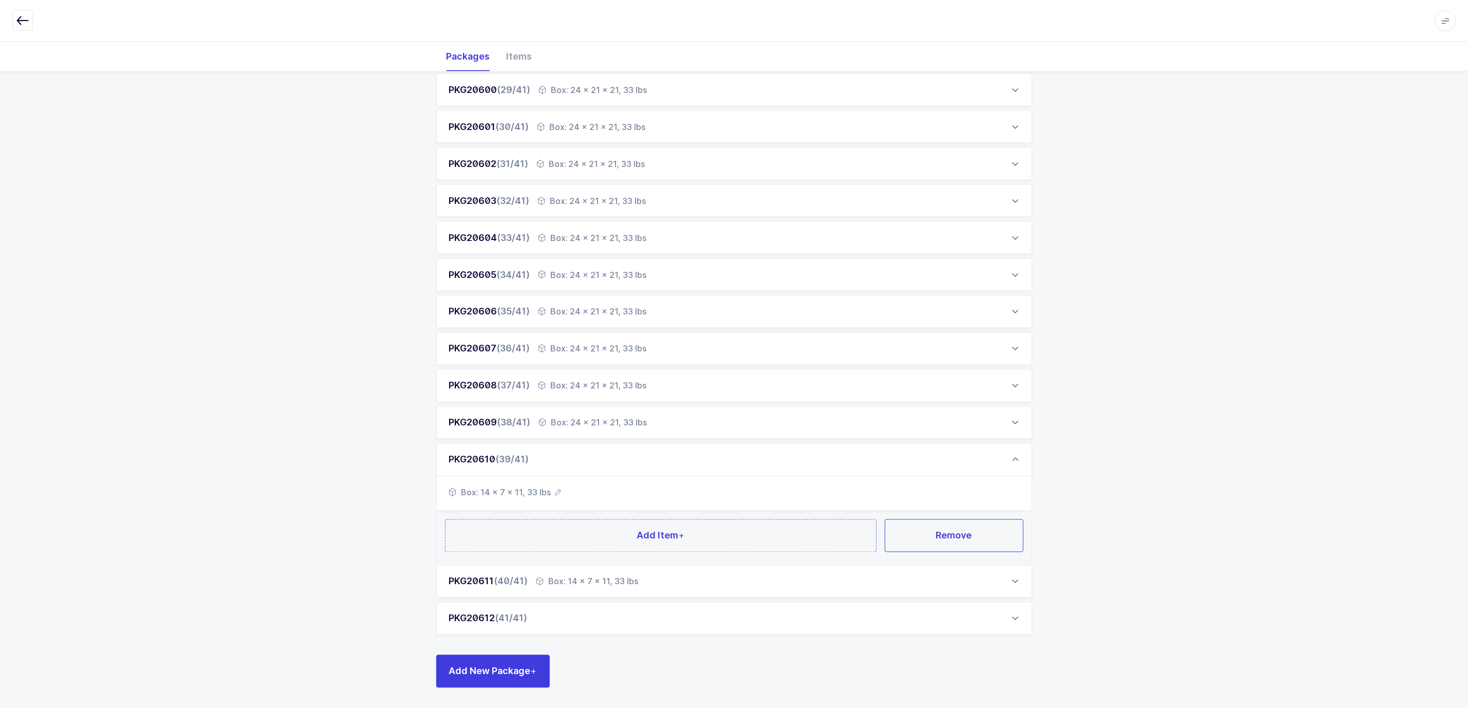
click at [555, 493] on icon "button" at bounding box center [558, 493] width 6 height 6
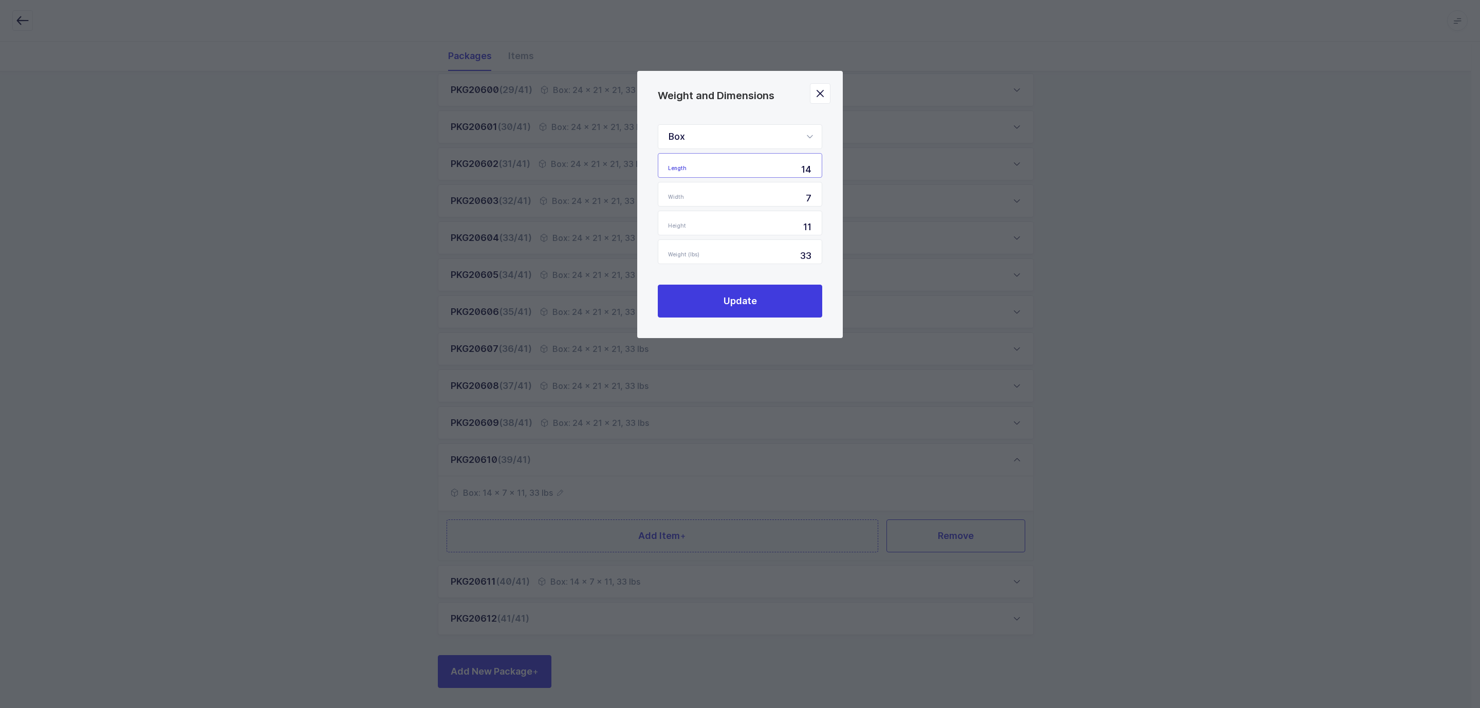
drag, startPoint x: 780, startPoint y: 164, endPoint x: 846, endPoint y: 183, distance: 69.1
click at [846, 183] on div "Weight and Dimensions Box Standard Pallet Euro Pallet Box Length 14 Width 7 Hei…" at bounding box center [740, 354] width 1480 height 708
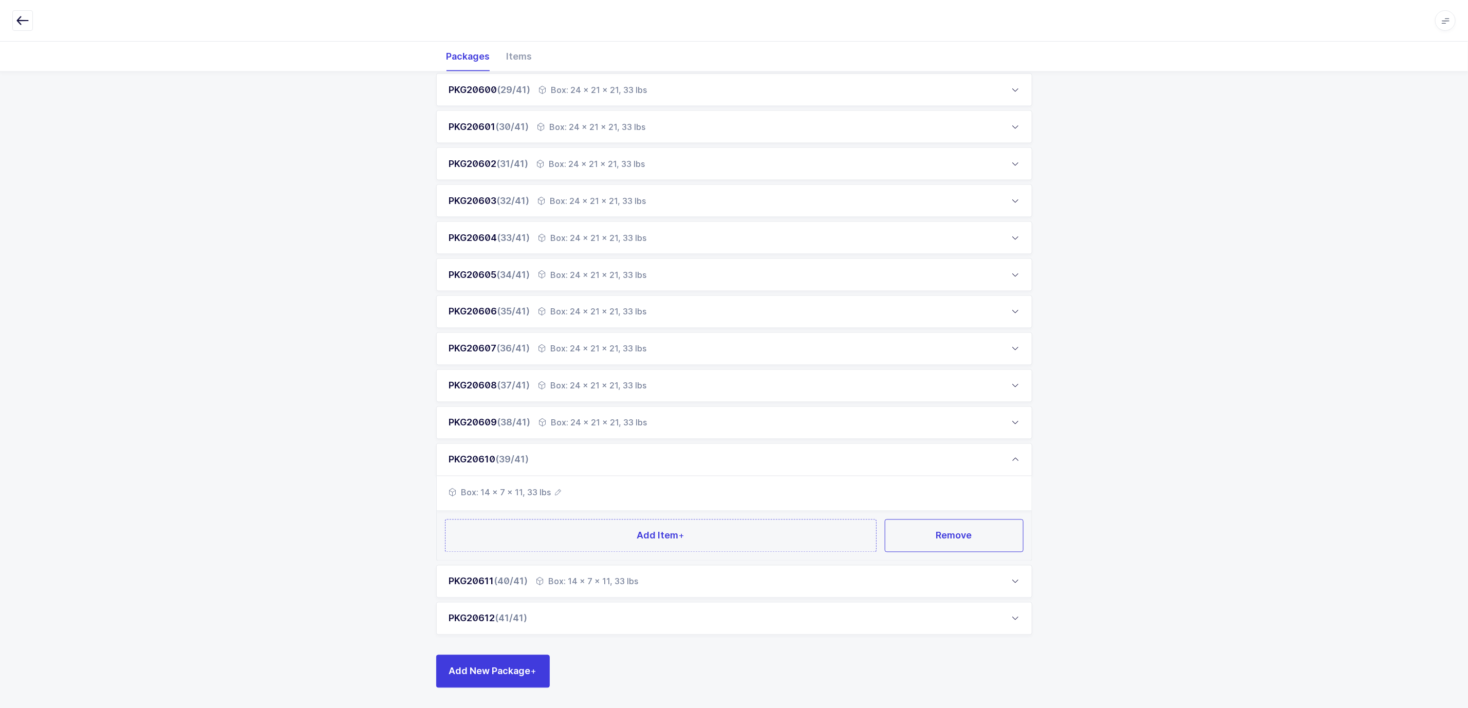
click at [556, 492] on icon "button" at bounding box center [558, 493] width 6 height 6
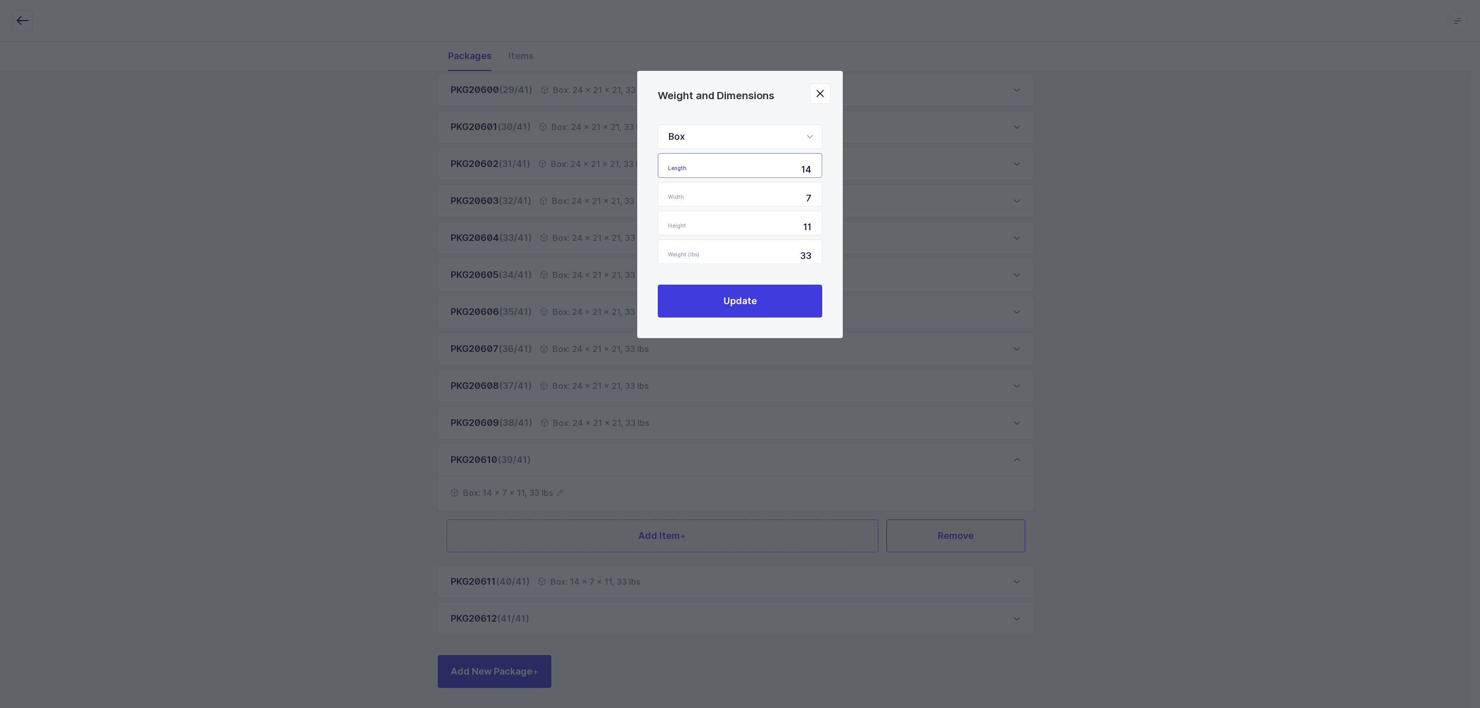
drag, startPoint x: 785, startPoint y: 165, endPoint x: 841, endPoint y: 167, distance: 56.5
click at [841, 167] on div "Box Standard Pallet Euro Pallet Box Length 14 Width 7 Height 11 Weight (lbs) 33…" at bounding box center [739, 221] width 205 height 234
type input "24"
type input "21"
type input "1"
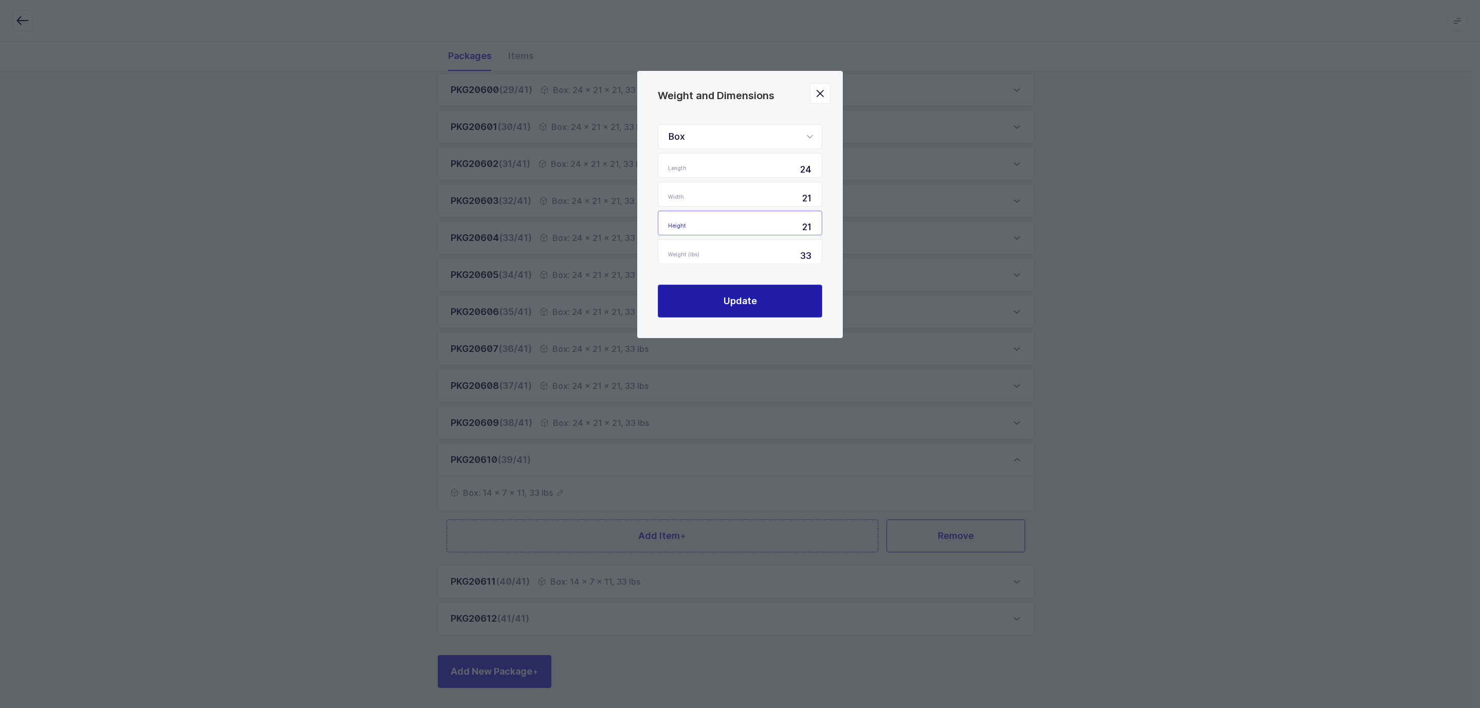
type input "21"
click at [745, 293] on button "Update" at bounding box center [740, 301] width 164 height 33
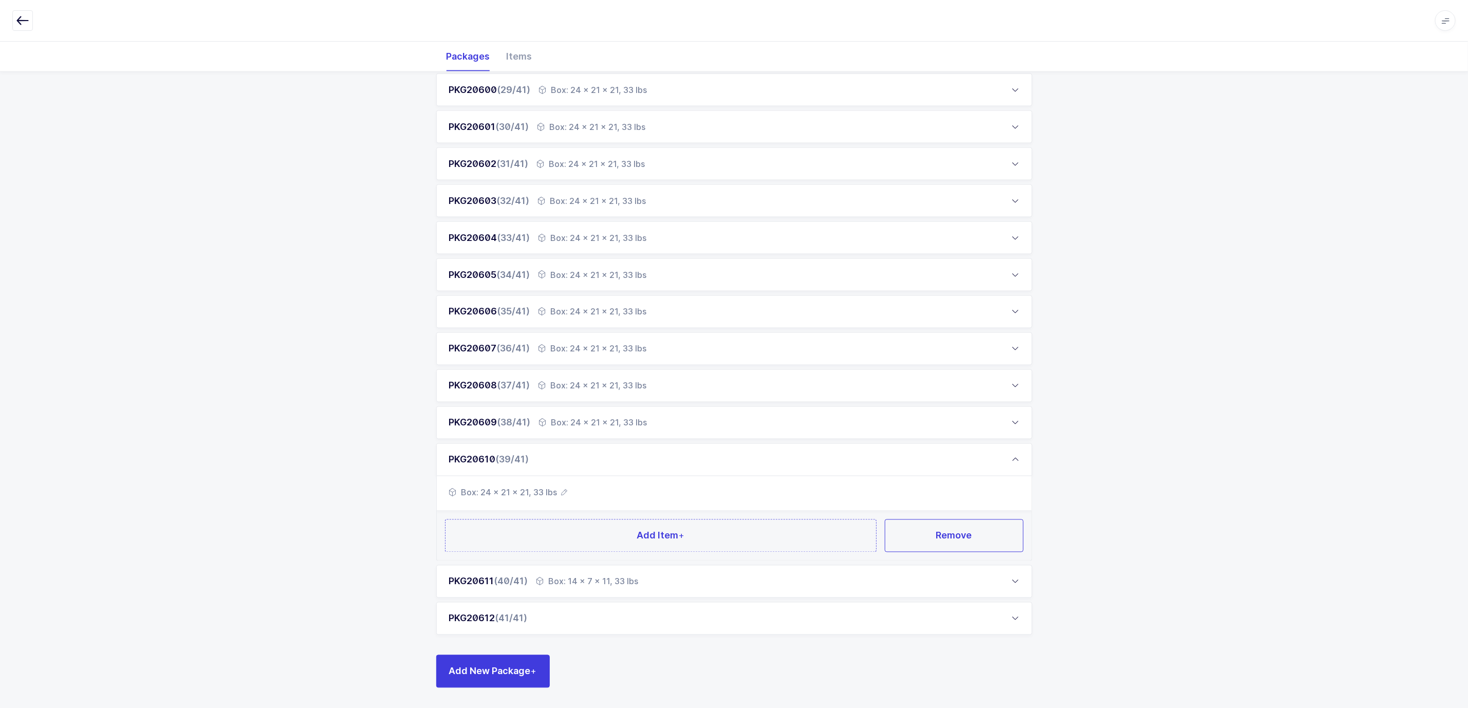
click at [570, 524] on div "Box: 14 x 7 x 11, 33 lbs" at bounding box center [587, 581] width 102 height 12
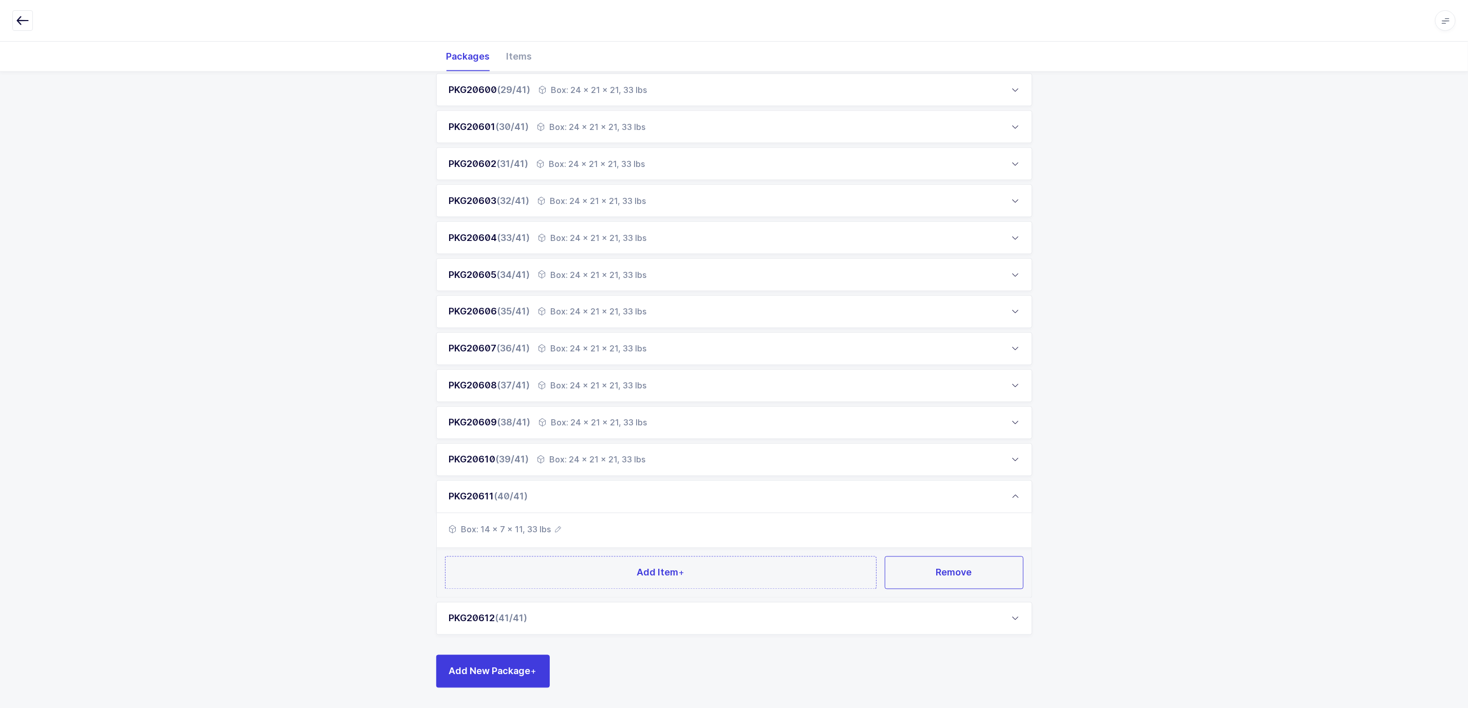
click at [559, 524] on icon "button" at bounding box center [558, 530] width 6 height 6
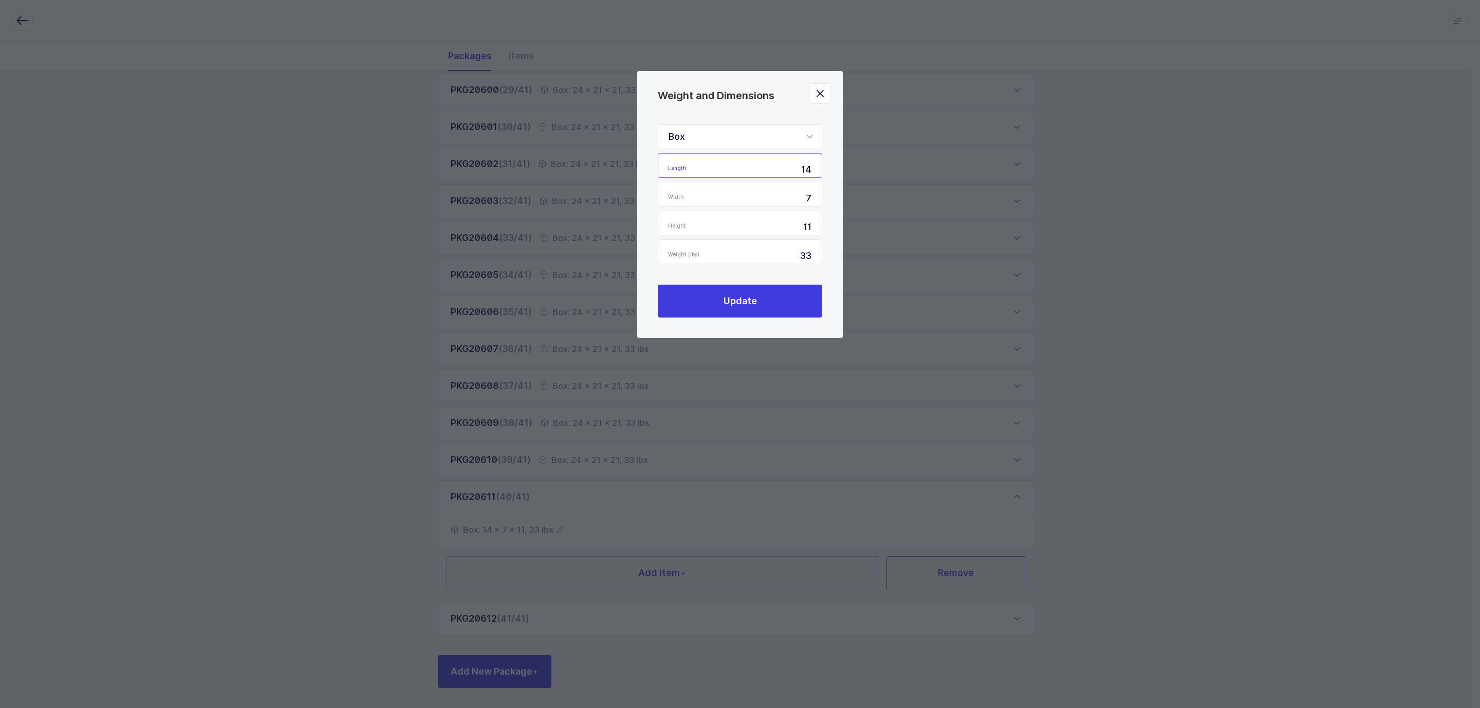
drag, startPoint x: 794, startPoint y: 166, endPoint x: 829, endPoint y: 169, distance: 35.0
click at [828, 169] on div "Box Standard Pallet Euro Pallet Box Length 14 Width 7 Height 11 Weight (lbs) 33…" at bounding box center [739, 221] width 205 height 234
type input "24"
type input "21"
type input "1"
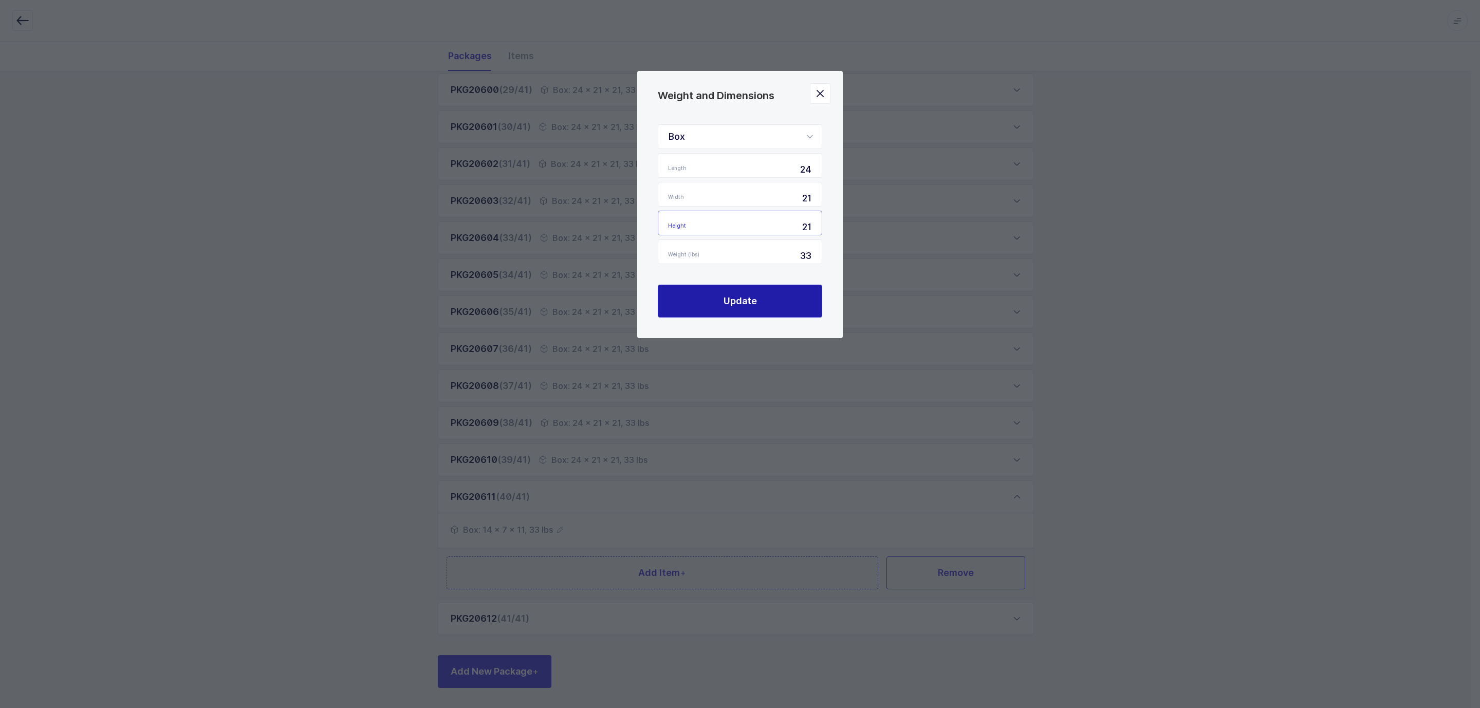
type input "21"
click at [742, 293] on button "Update" at bounding box center [740, 301] width 164 height 33
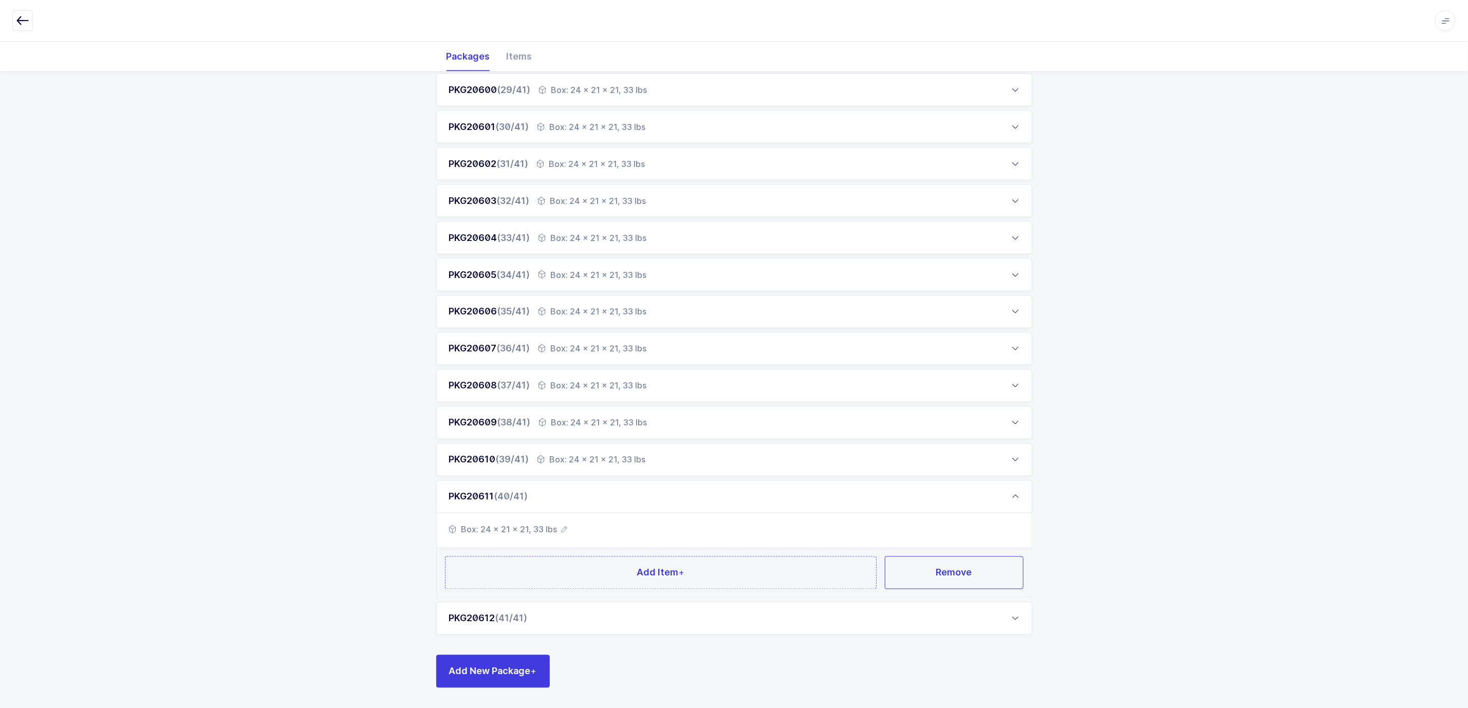
click at [492, 524] on div "PKG20612 (41/41)" at bounding box center [734, 618] width 596 height 33
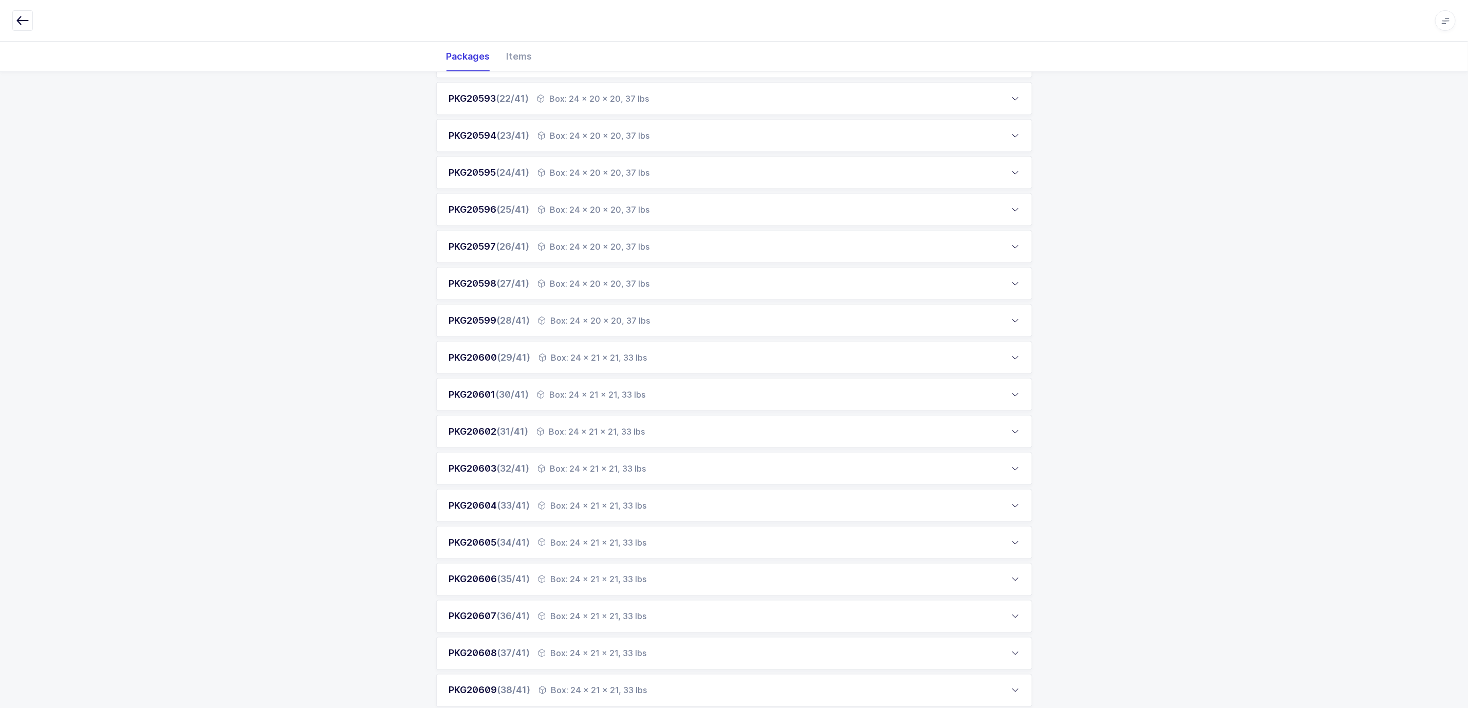
scroll to position [882, 0]
click at [584, 209] on div "Box: 24 x 20 x 20, 37 lbs" at bounding box center [594, 213] width 112 height 12
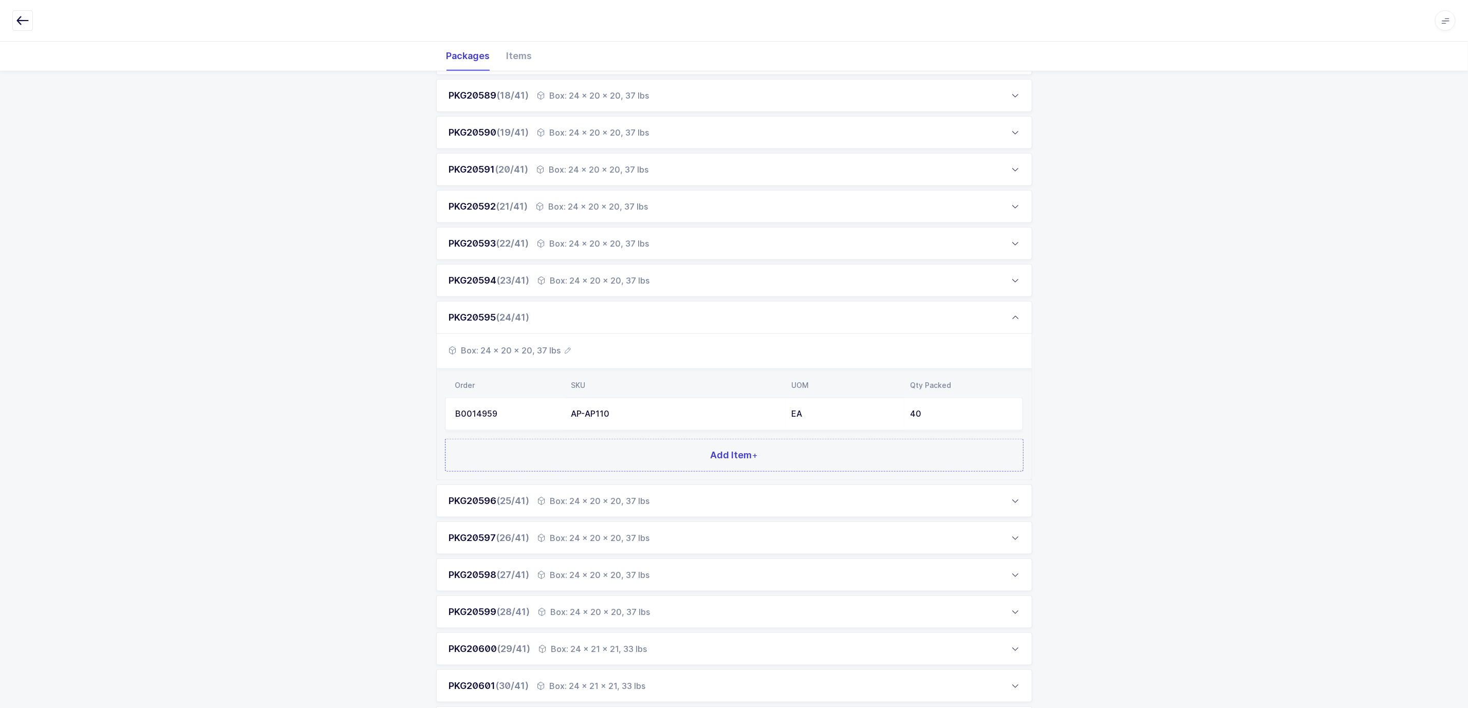
scroll to position [805, 0]
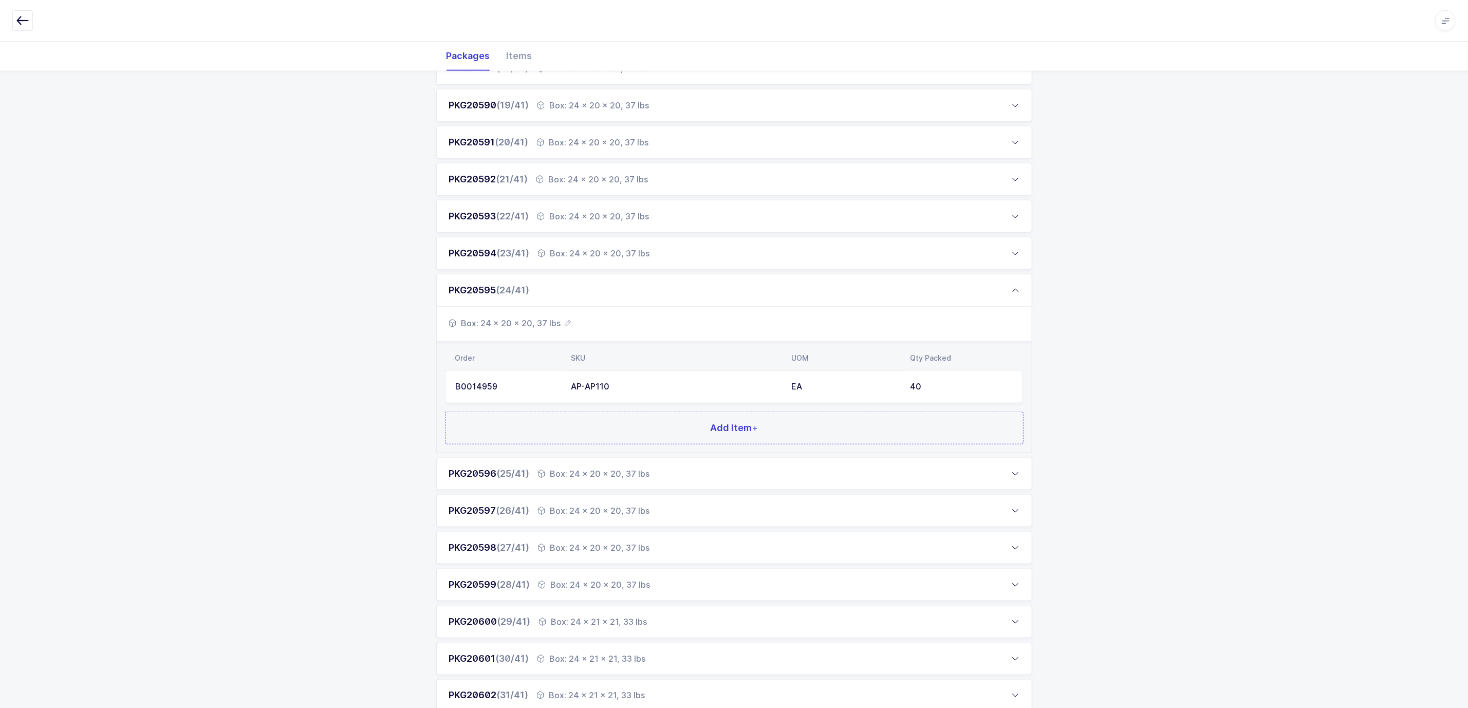
click at [580, 524] on div "Box: 24 x 21 x 21, 33 lbs" at bounding box center [593, 621] width 108 height 12
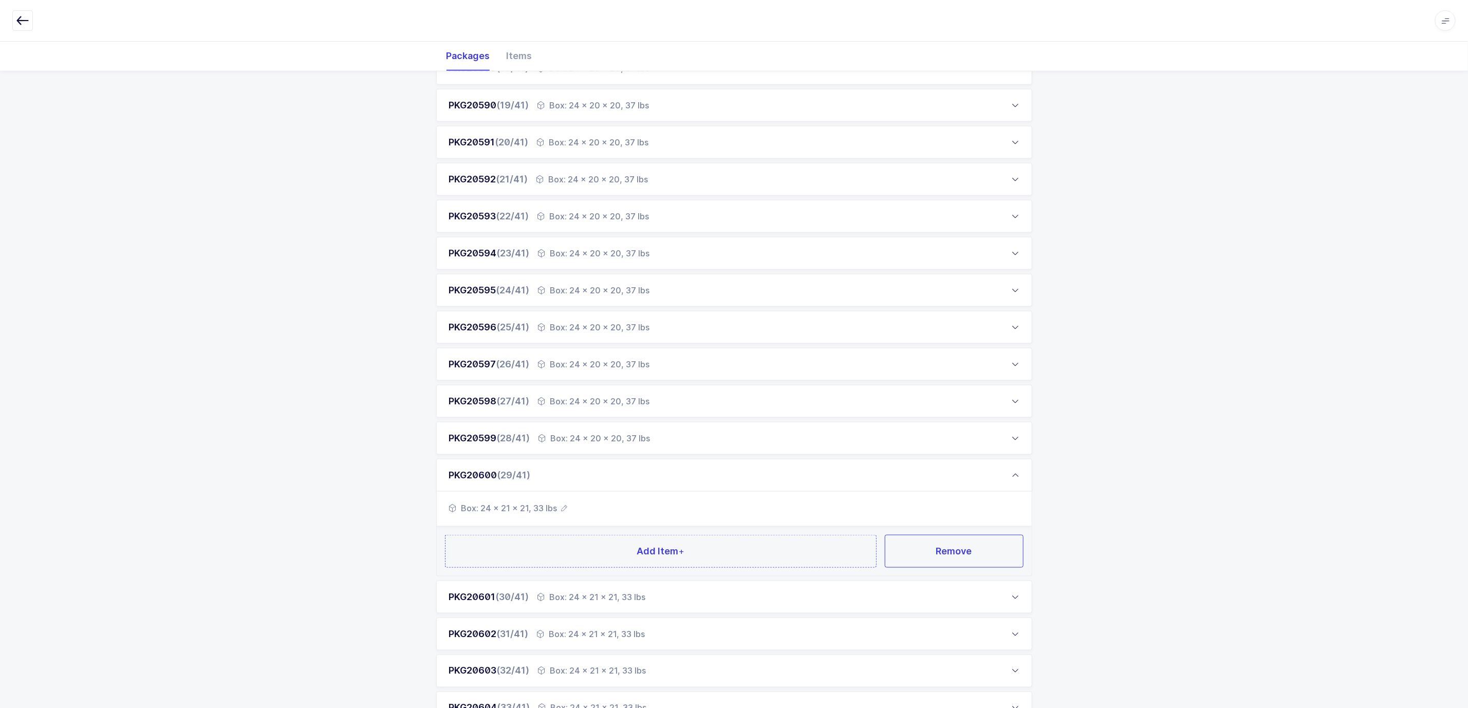
click at [582, 436] on div "Box: 24 x 20 x 20, 37 lbs" at bounding box center [594, 438] width 112 height 12
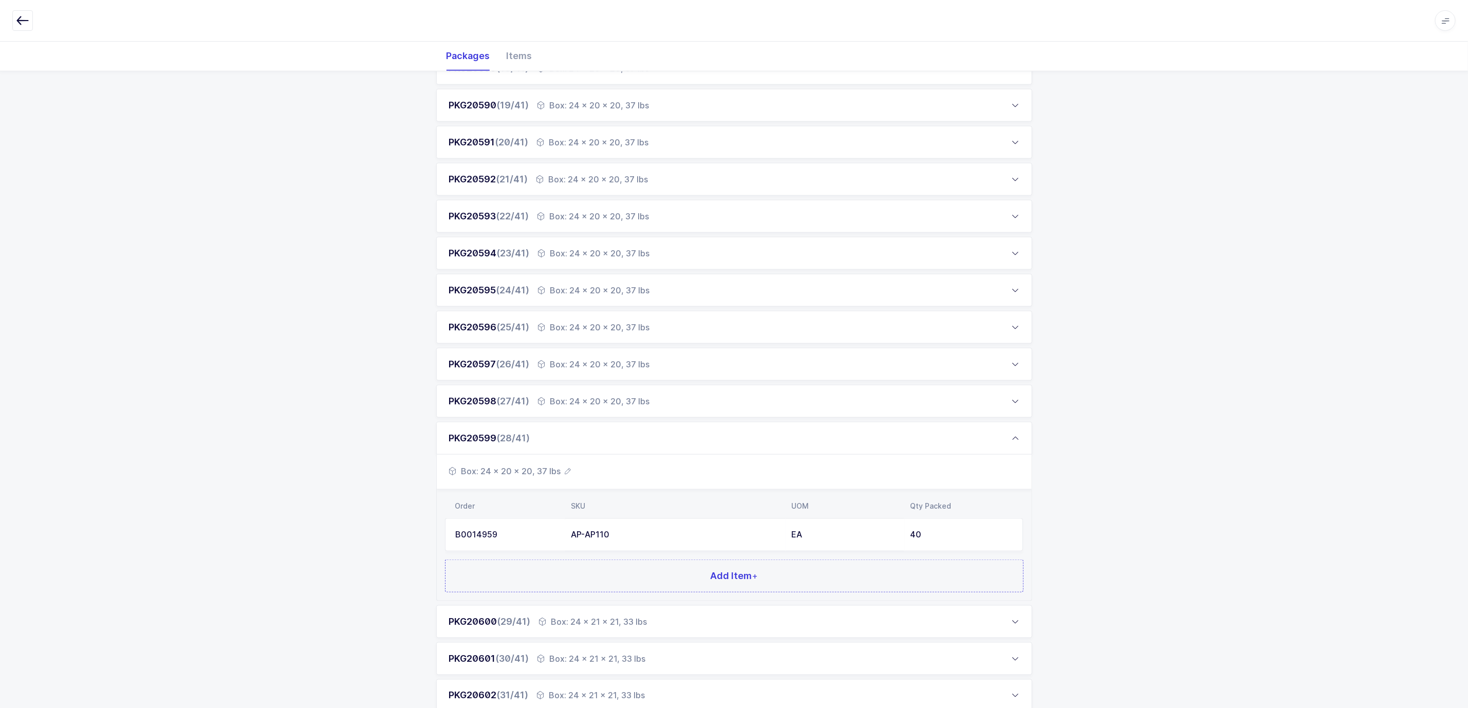
click at [582, 397] on div "Box: 24 x 20 x 20, 37 lbs" at bounding box center [594, 401] width 112 height 12
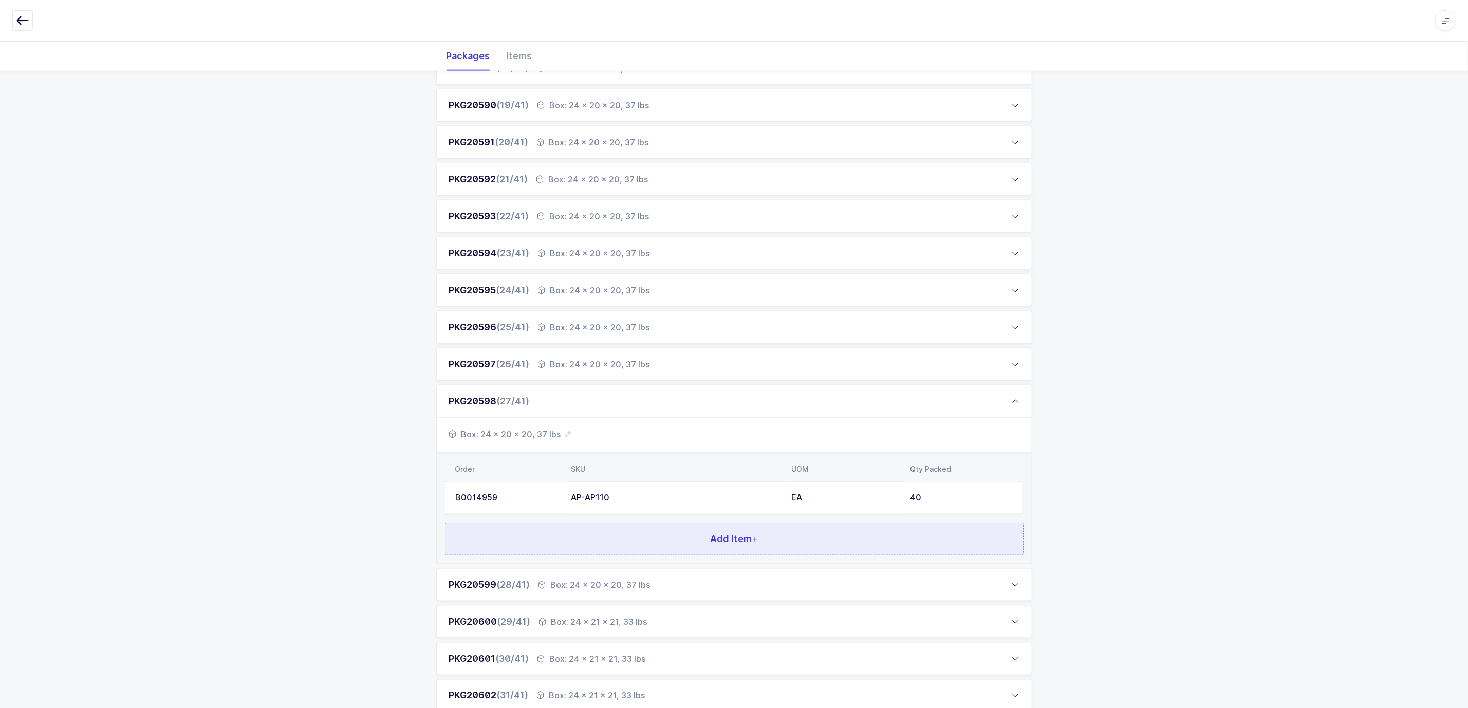
click at [711, 524] on span "Add Item +" at bounding box center [734, 538] width 48 height 13
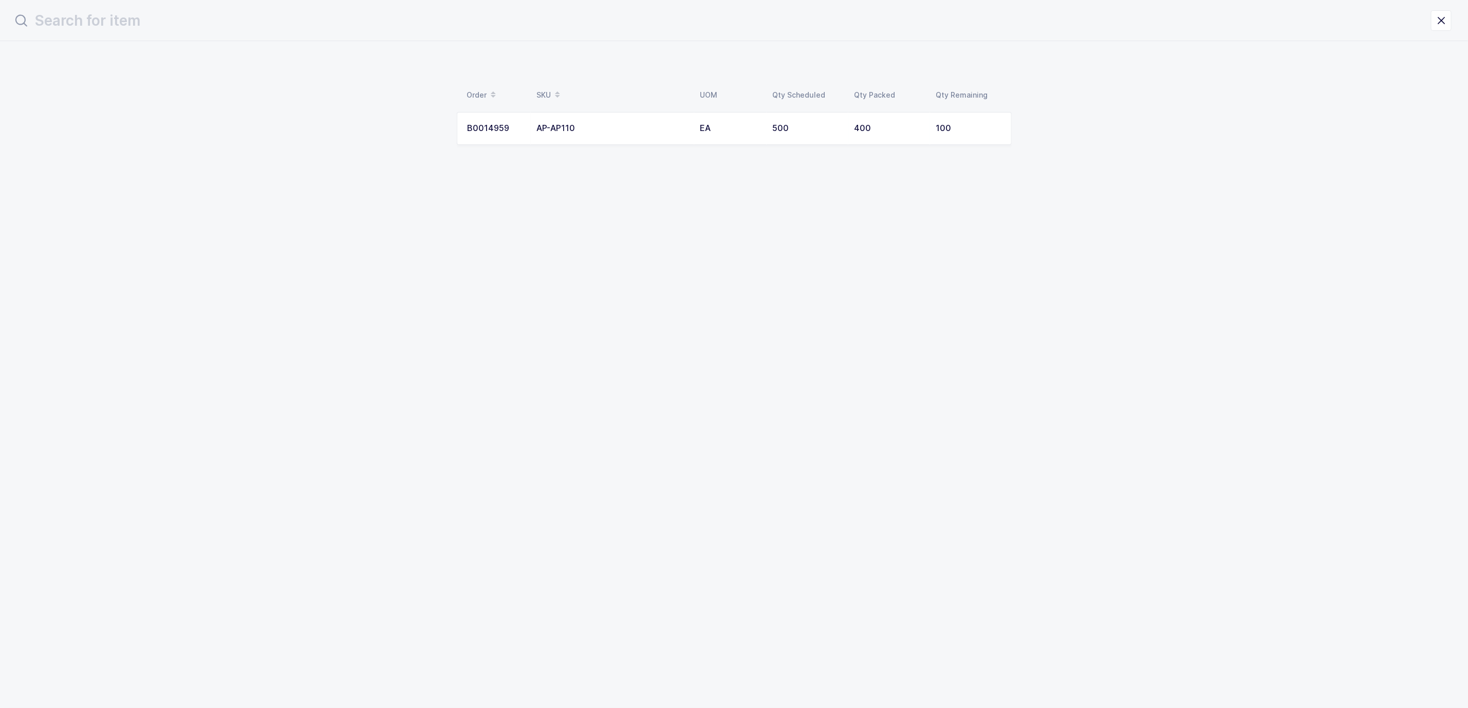
scroll to position [0, 0]
click at [569, 124] on div "AP-AP110" at bounding box center [618, 128] width 151 height 9
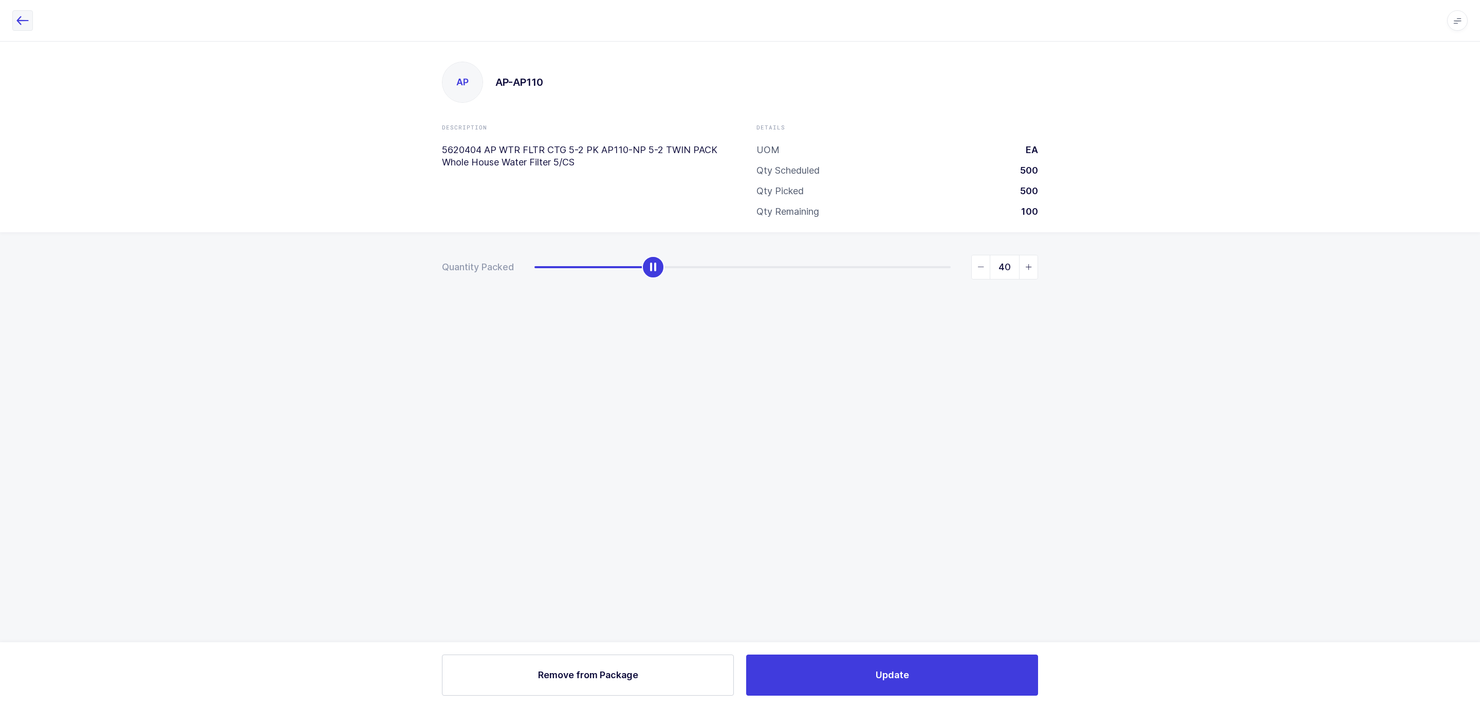
click at [25, 17] on icon "button" at bounding box center [22, 20] width 12 height 12
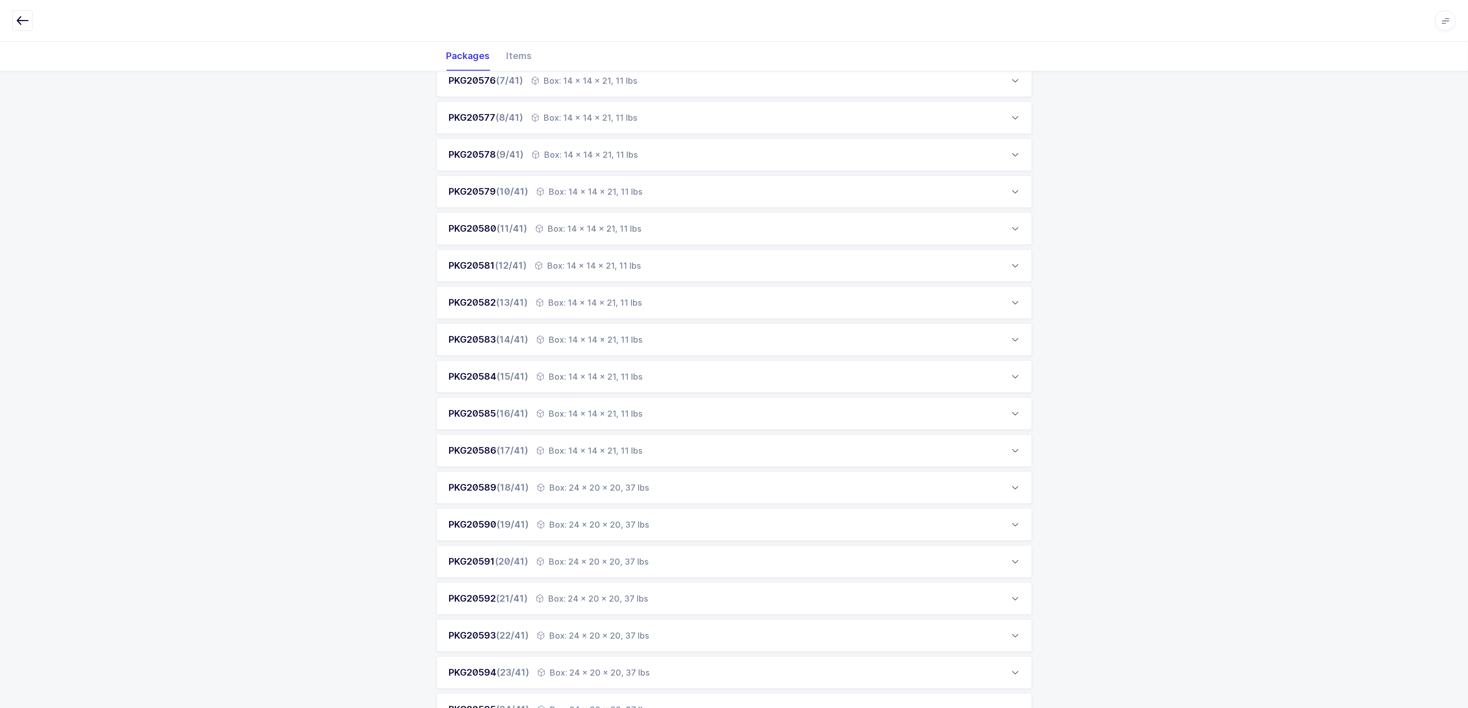
scroll to position [539, 0]
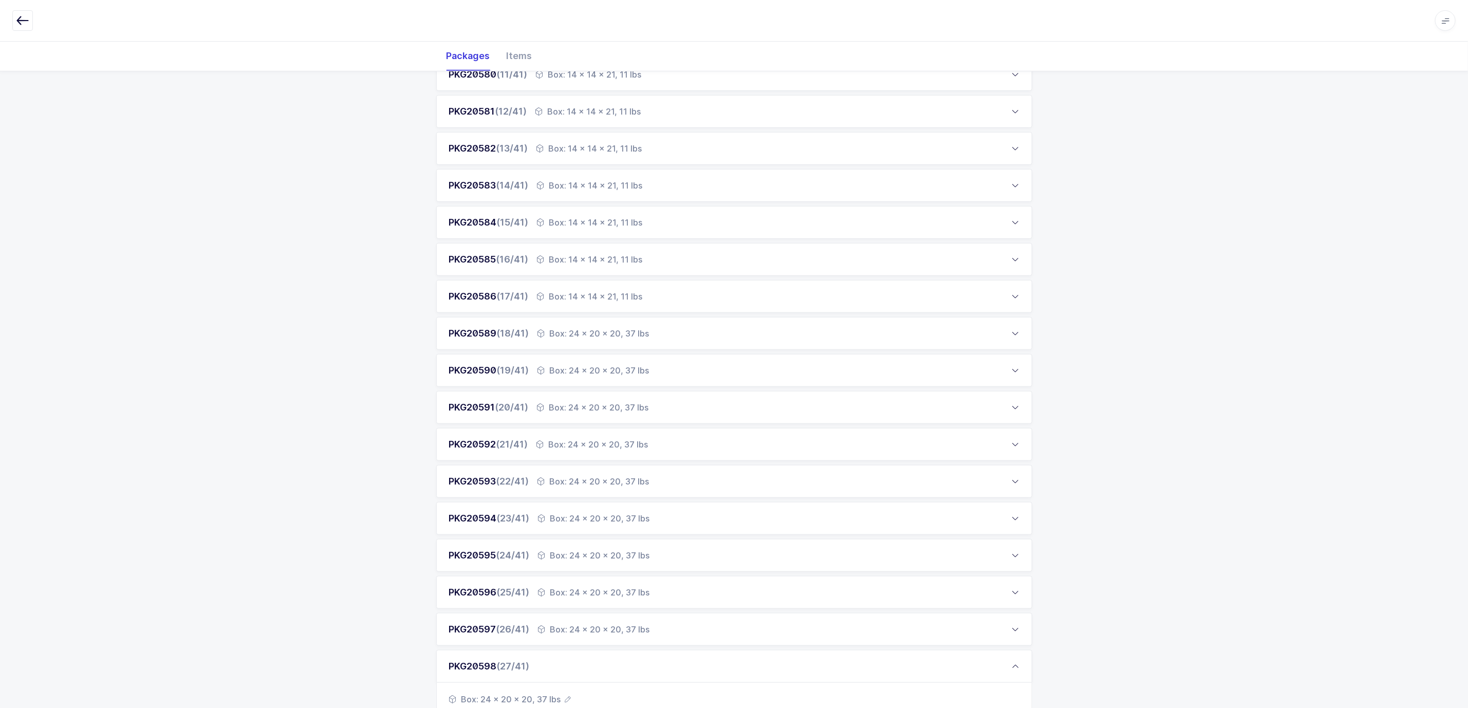
click at [589, 330] on div "Box: 24 x 20 x 20, 37 lbs" at bounding box center [593, 333] width 112 height 12
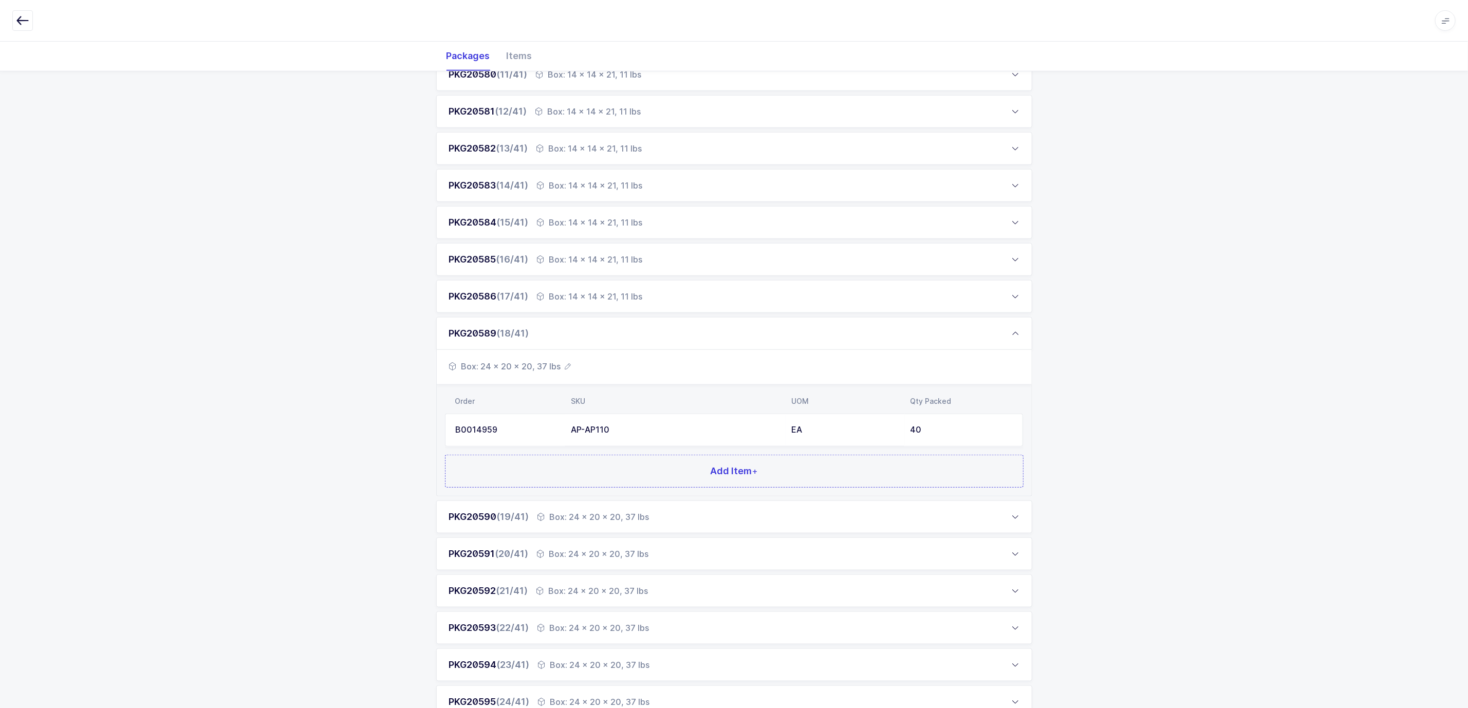
click at [606, 511] on div "Box: 24 x 20 x 20, 37 lbs" at bounding box center [593, 517] width 112 height 12
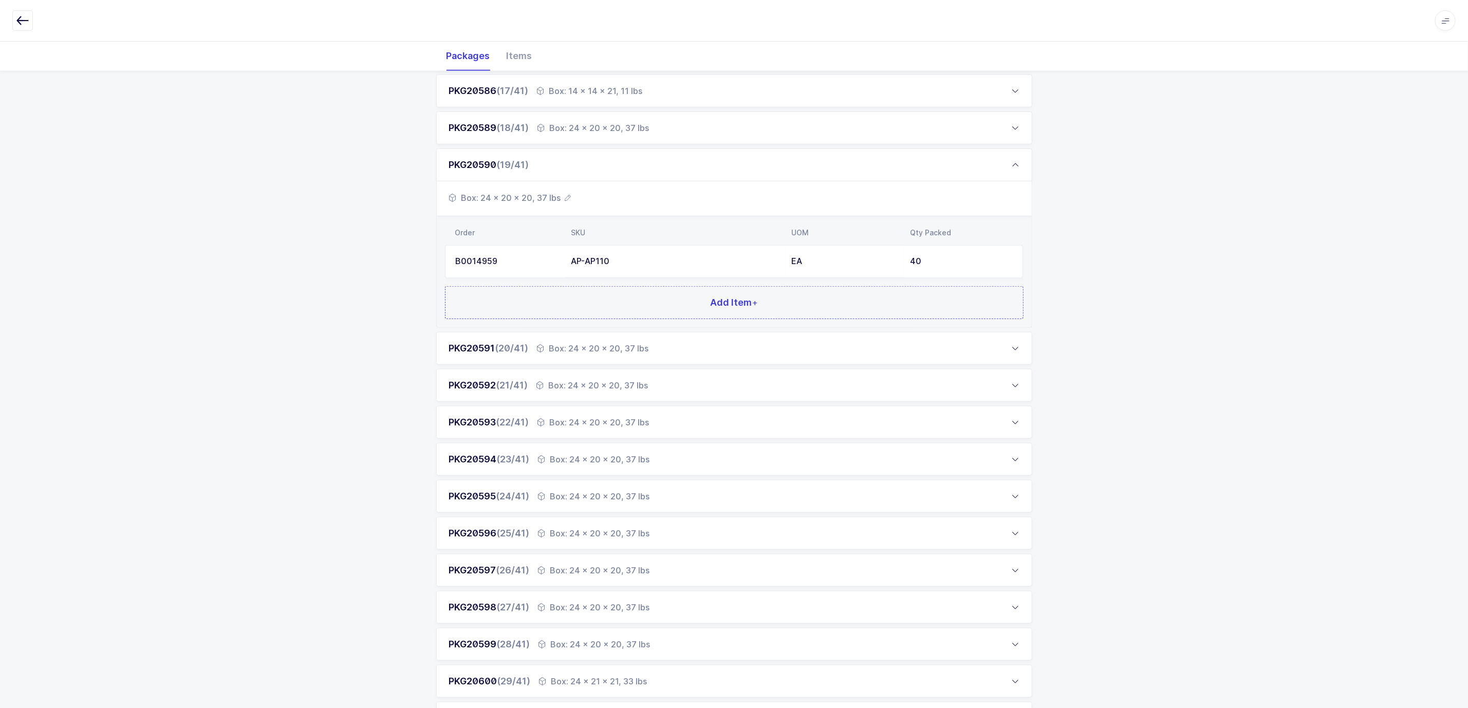
scroll to position [771, 0]
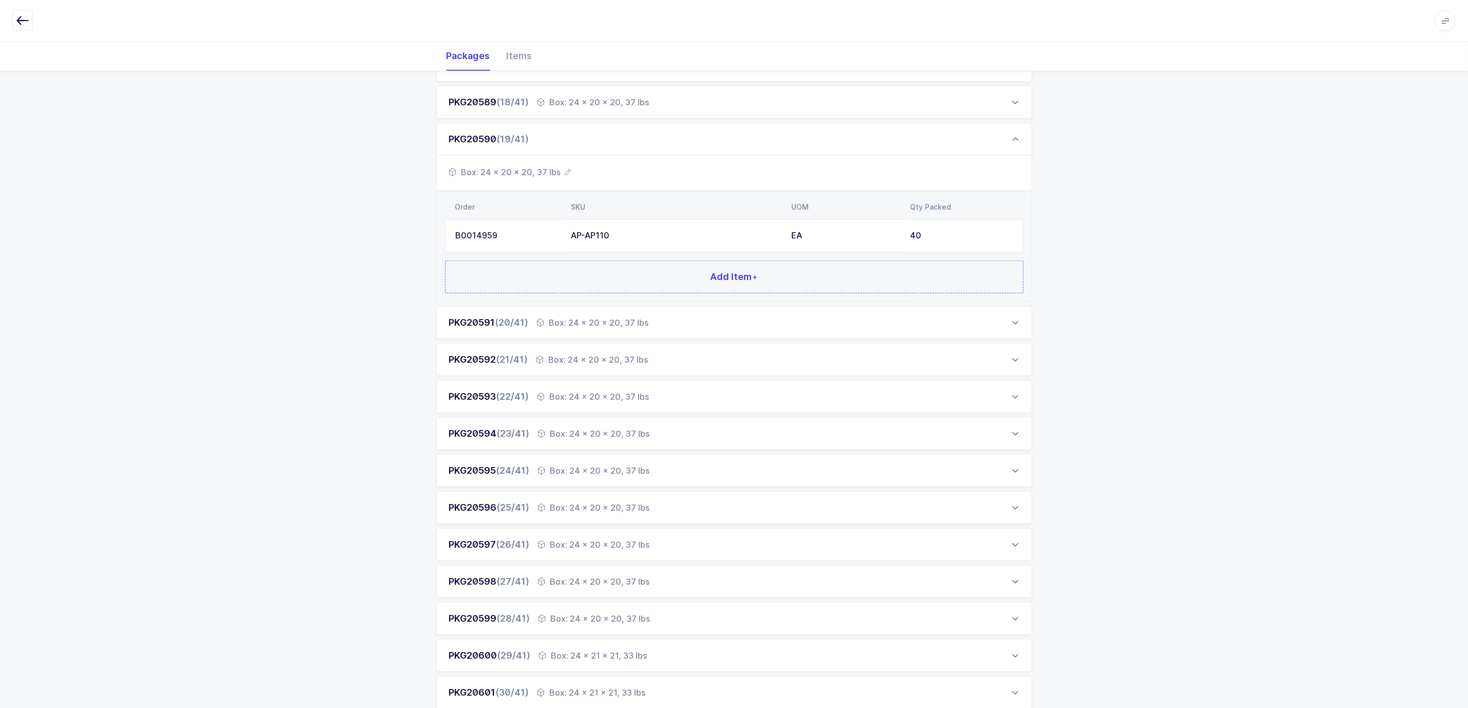
click at [614, 316] on div "Box: 24 x 20 x 20, 37 lbs" at bounding box center [593, 322] width 112 height 12
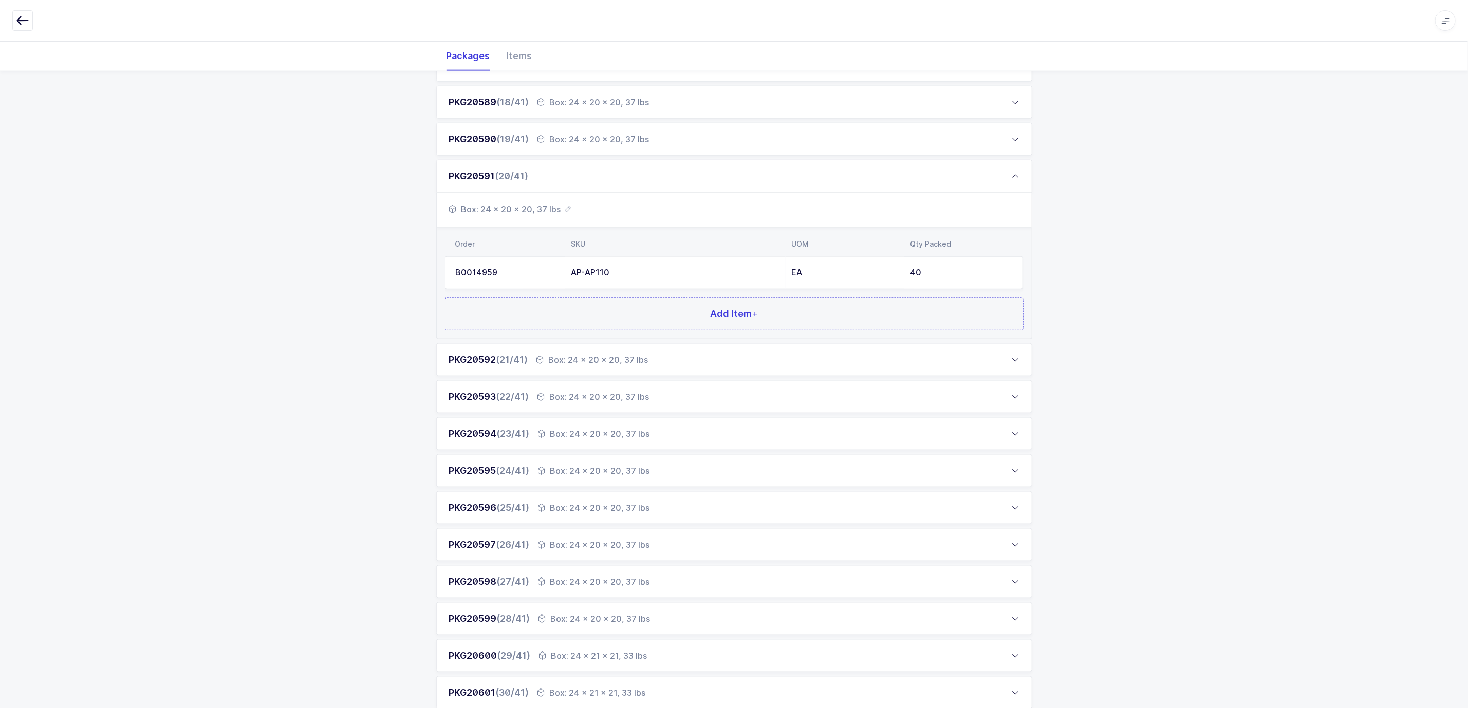
click at [612, 354] on div "Box: 24 x 20 x 20, 37 lbs" at bounding box center [592, 359] width 112 height 12
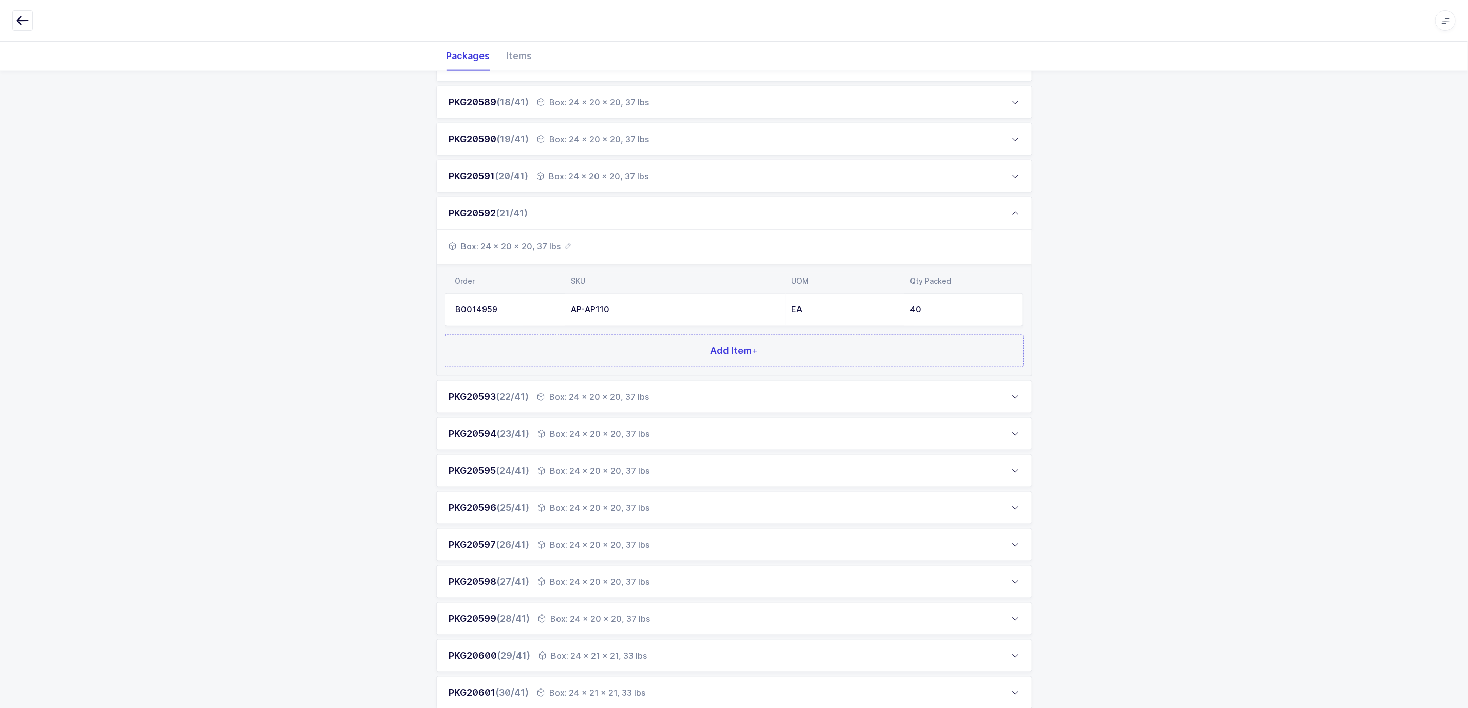
click at [613, 395] on div "Box: 24 x 20 x 20, 37 lbs" at bounding box center [593, 396] width 112 height 12
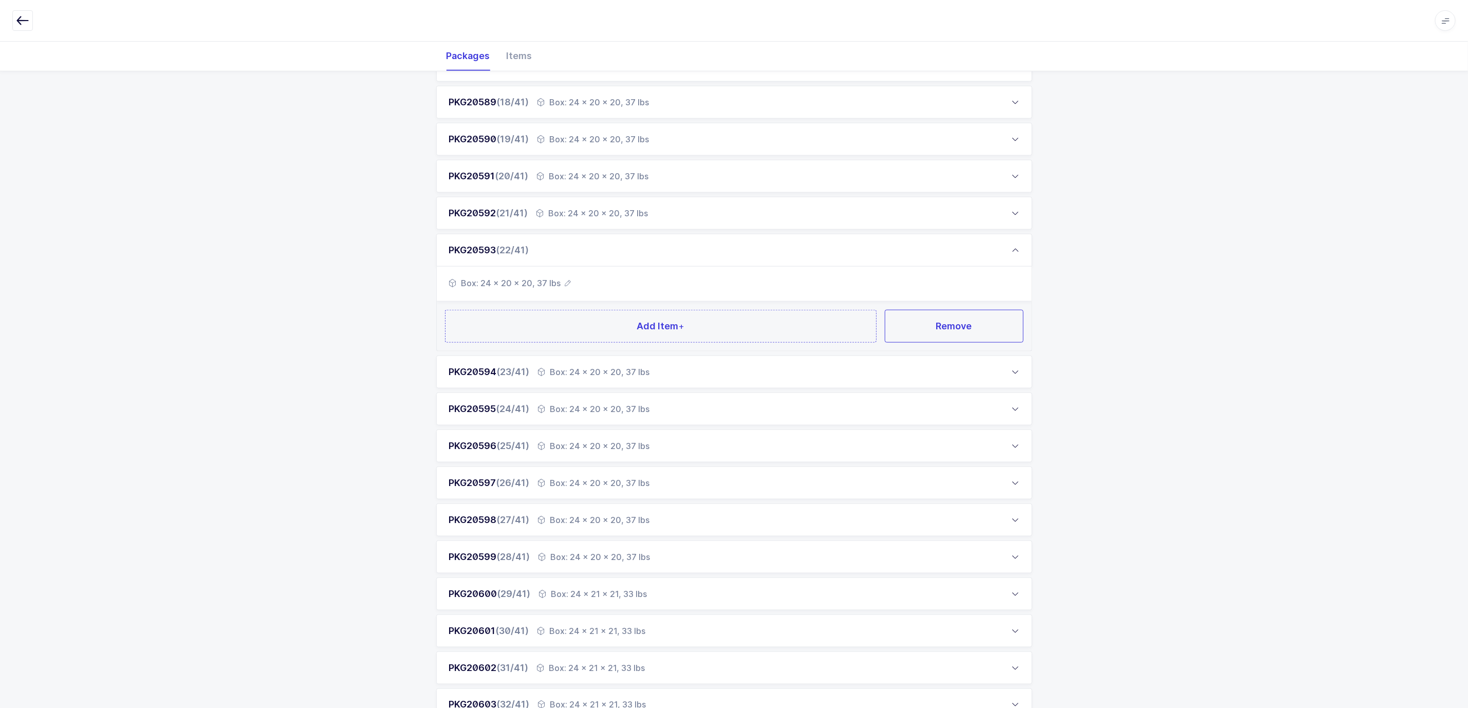
click at [611, 370] on div "Box: 24 x 20 x 20, 37 lbs" at bounding box center [594, 372] width 112 height 12
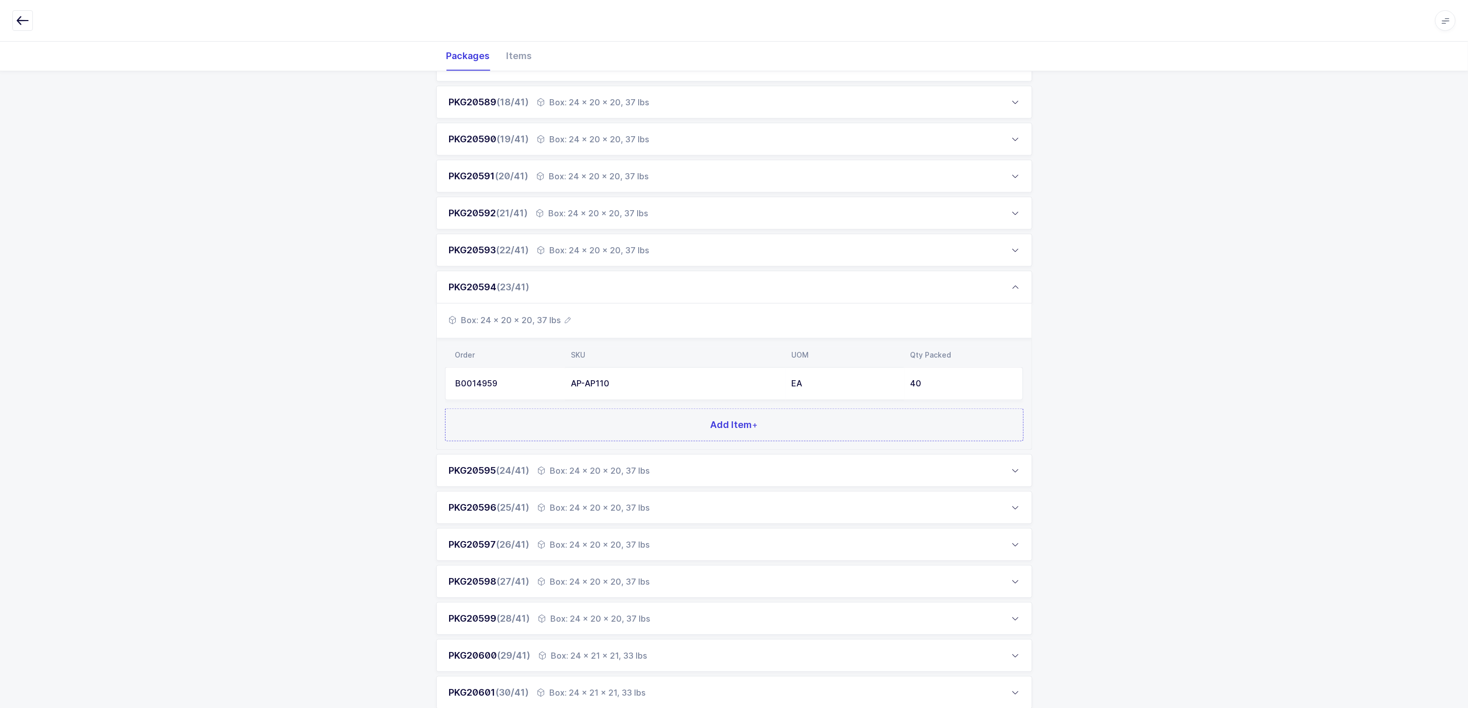
click at [615, 462] on div "PKG20595 (24/41) Box: 24 x 20 x 20, 37 lbs" at bounding box center [734, 470] width 596 height 33
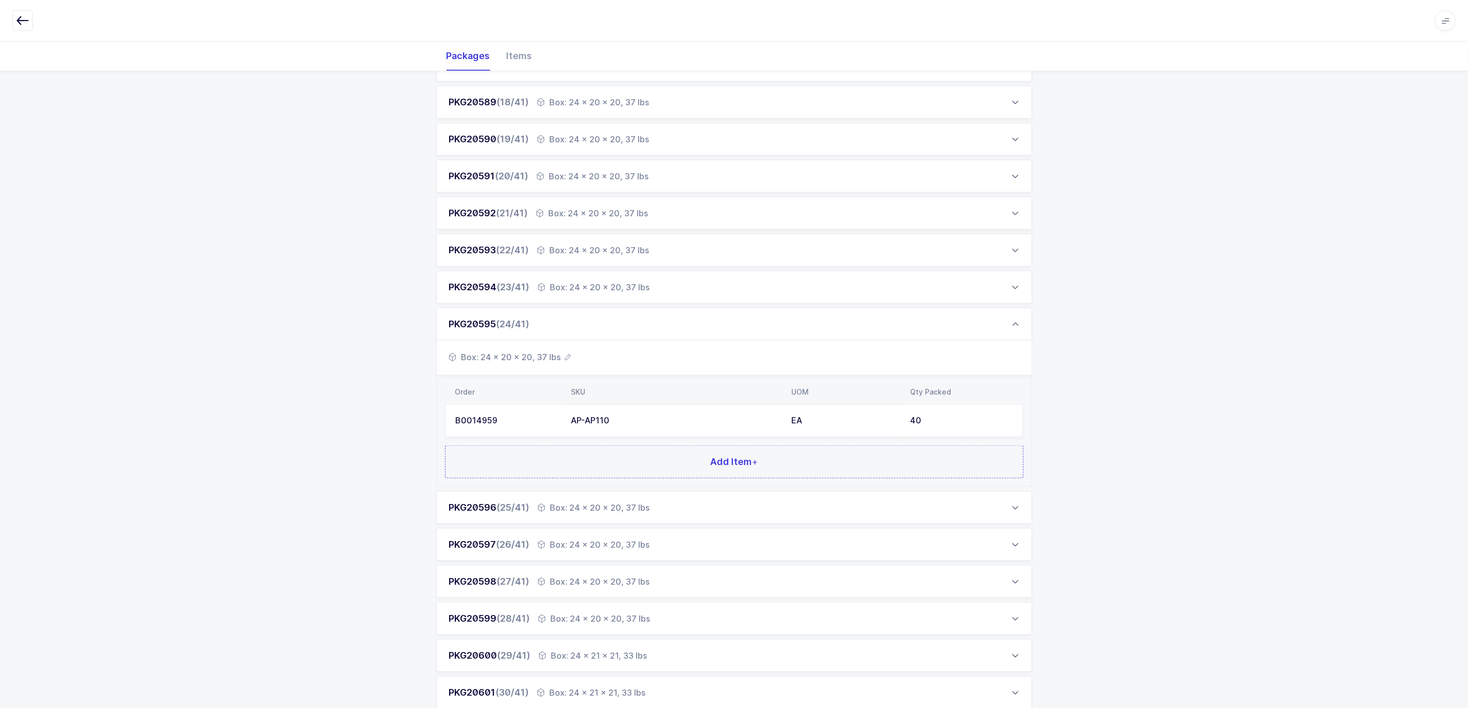
click at [622, 506] on div "Box: 24 x 20 x 20, 37 lbs" at bounding box center [594, 507] width 112 height 12
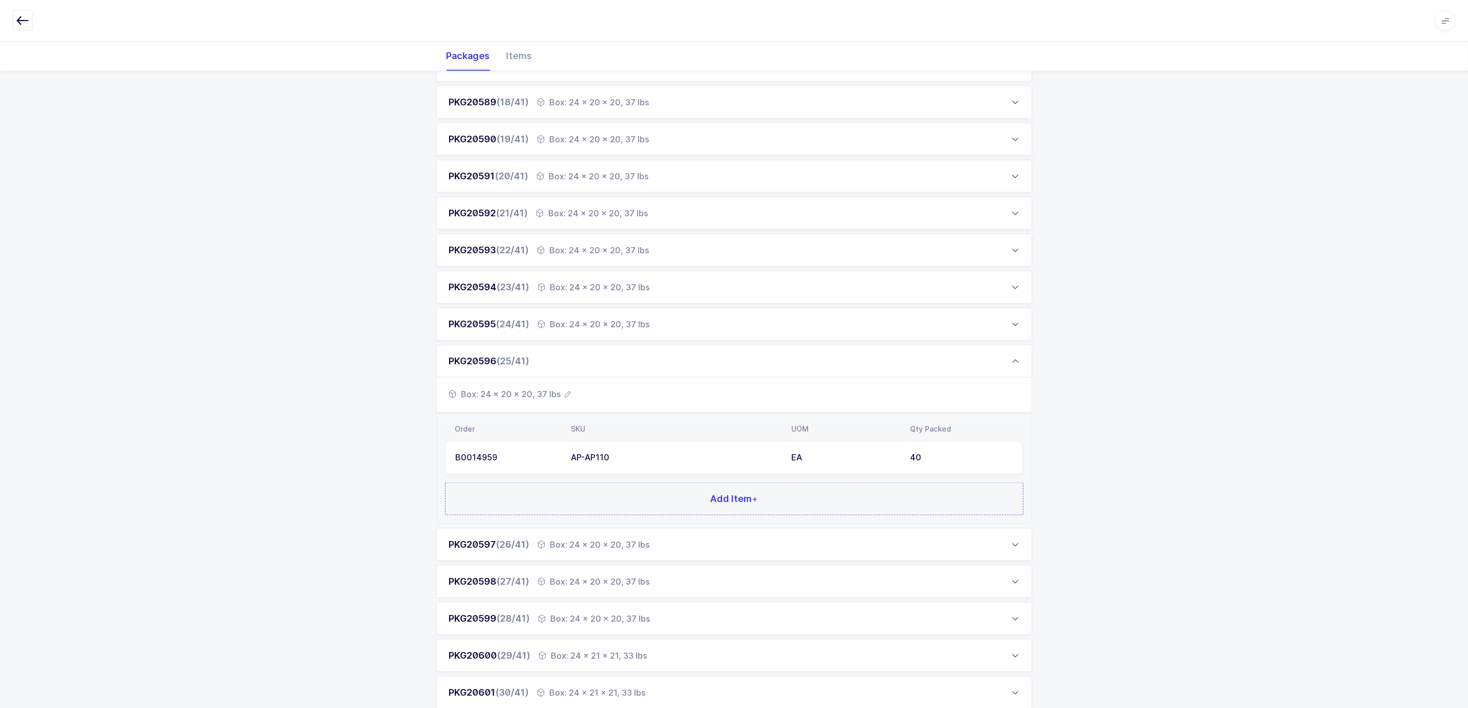
click at [622, 524] on div "Box: 24 x 20 x 20, 37 lbs" at bounding box center [594, 544] width 112 height 12
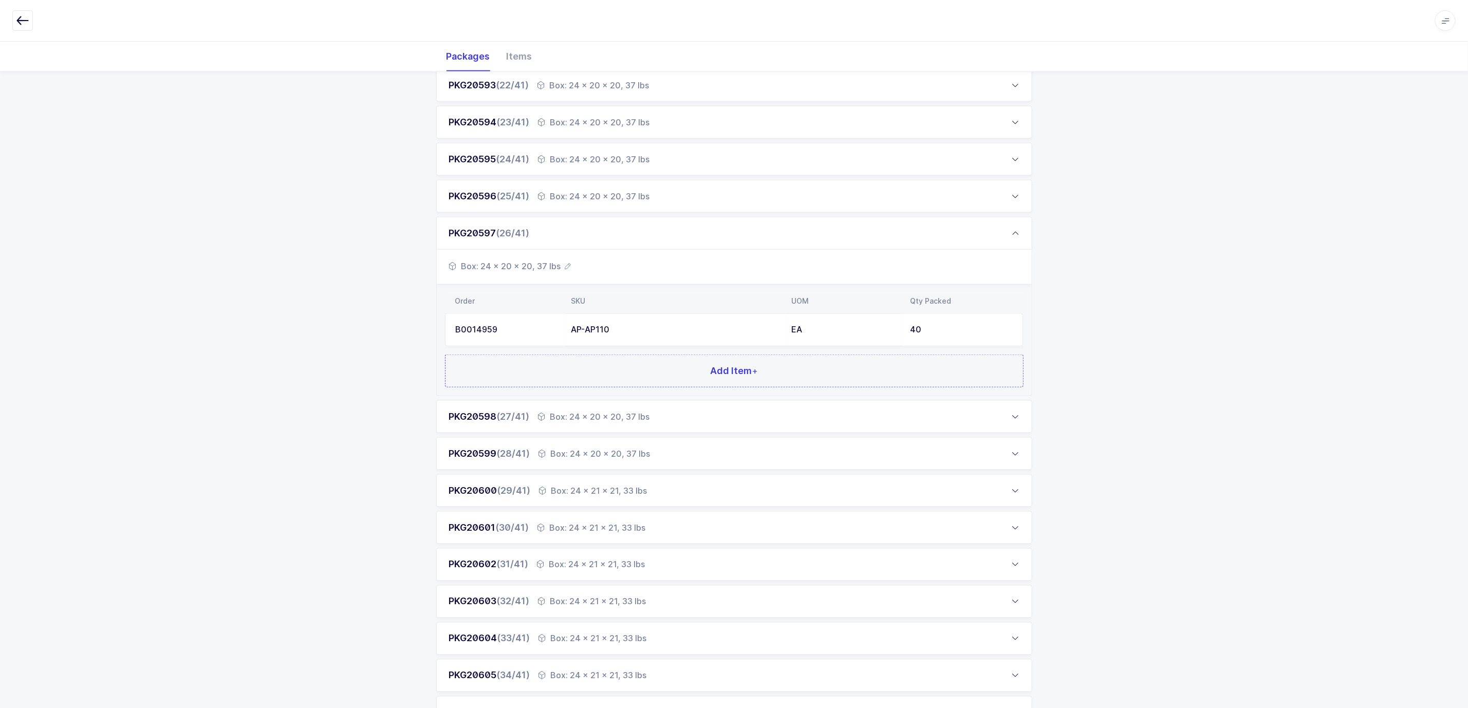
scroll to position [1002, 0]
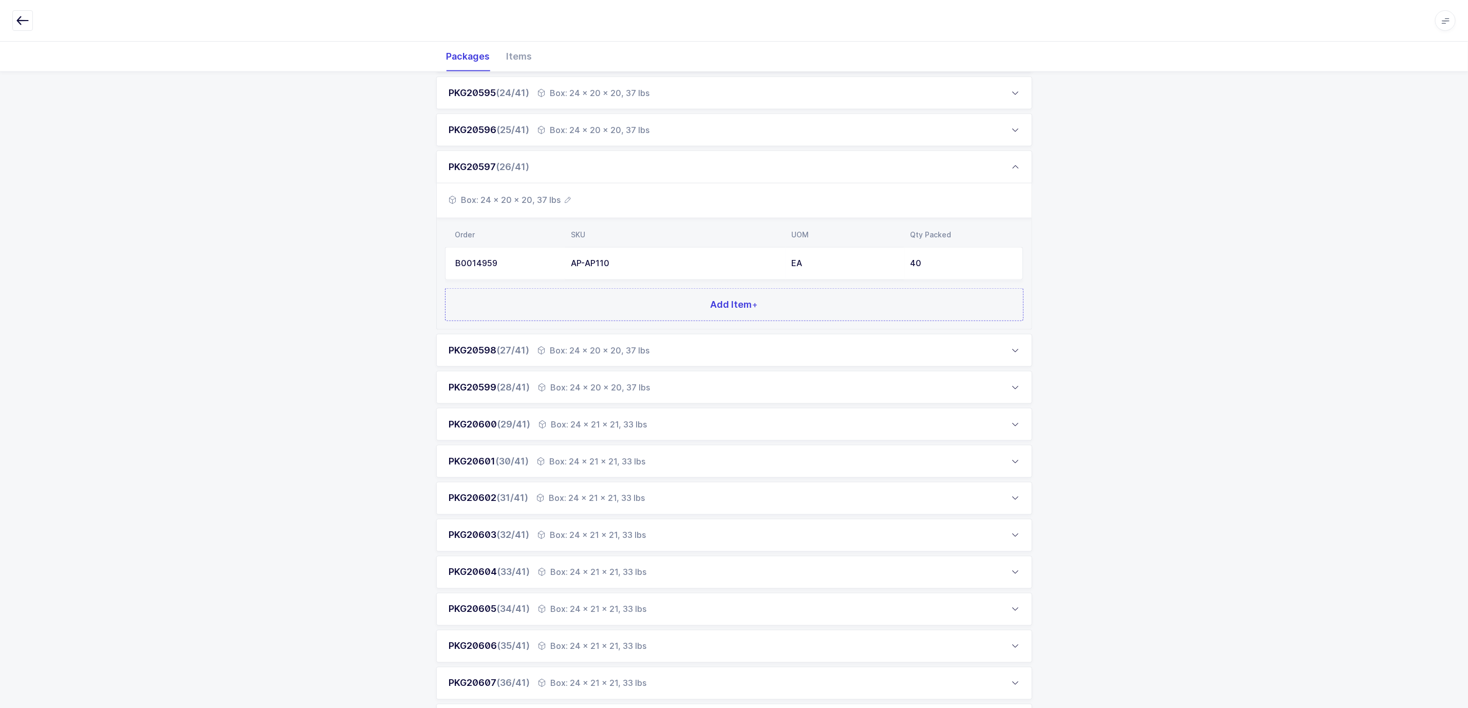
click at [625, 347] on div "Box: 24 x 20 x 20, 37 lbs" at bounding box center [594, 350] width 112 height 12
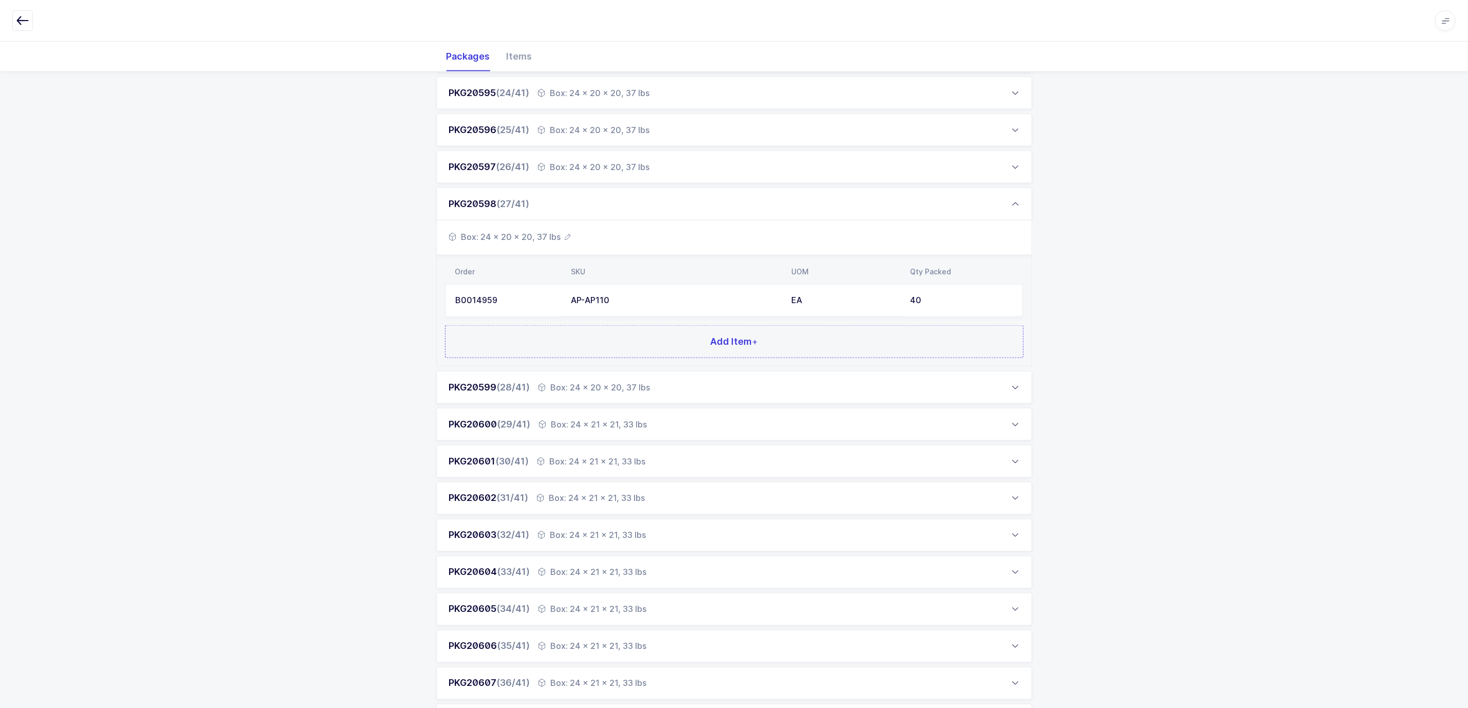
click at [621, 388] on div "Box: 24 x 20 x 20, 37 lbs" at bounding box center [594, 387] width 112 height 12
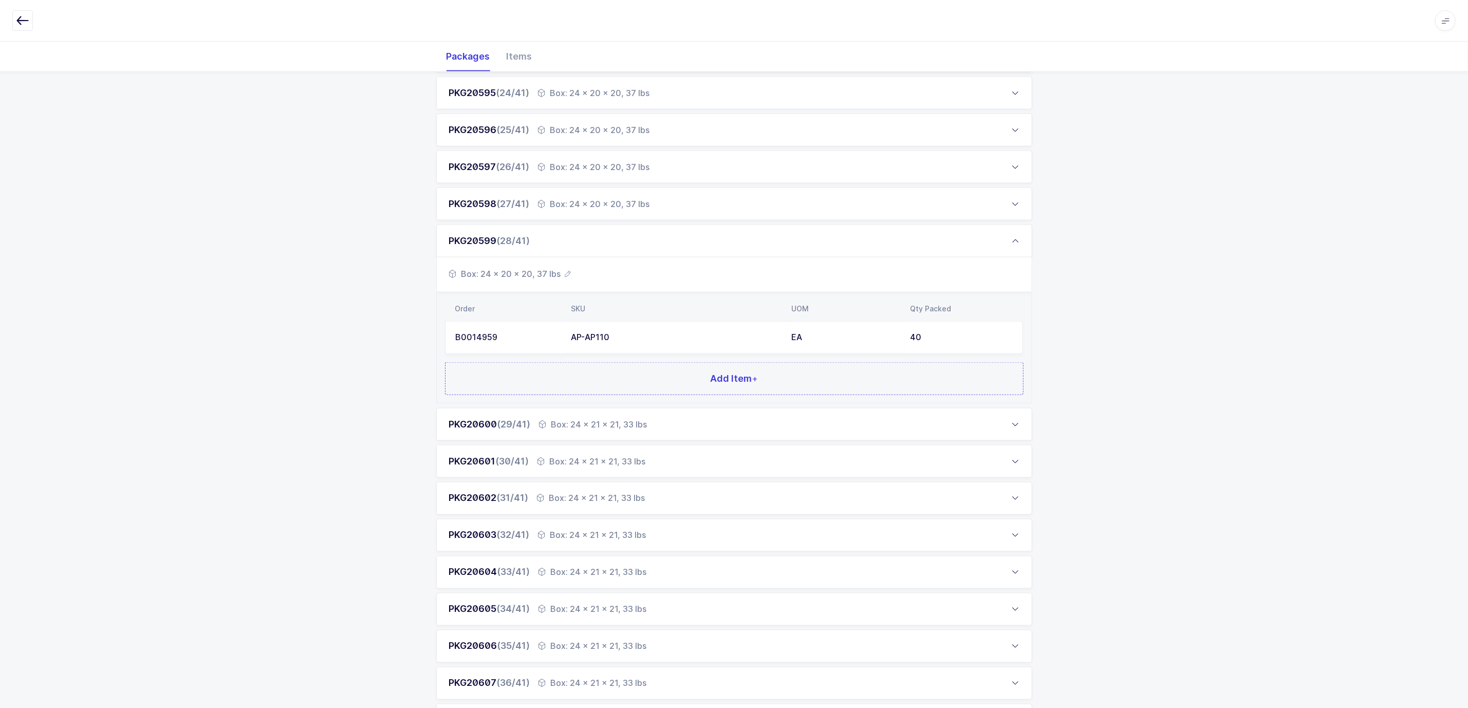
click at [623, 424] on div "Box: 24 x 21 x 21, 33 lbs" at bounding box center [593, 424] width 108 height 12
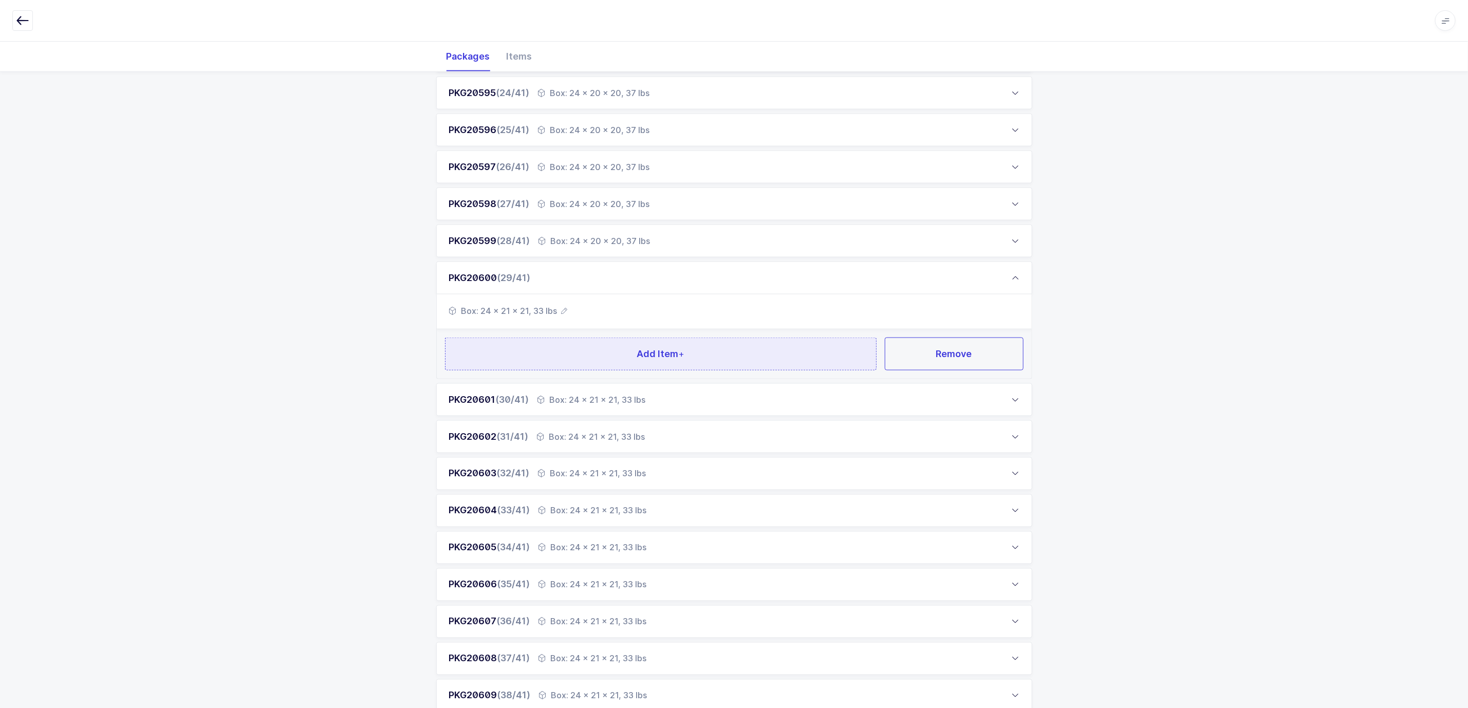
click at [661, 350] on span "Add Item +" at bounding box center [661, 353] width 48 height 13
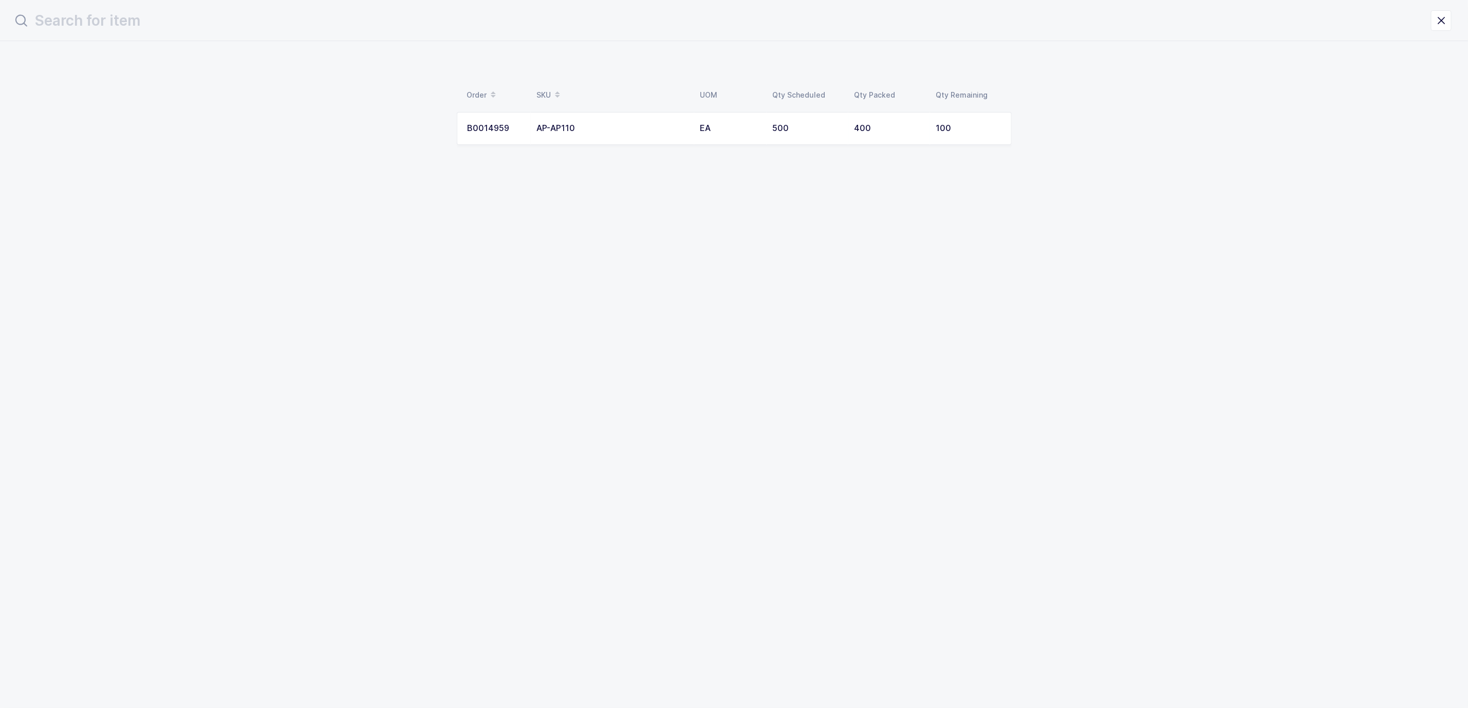
scroll to position [0, 0]
click at [590, 131] on div "AP-AP110" at bounding box center [618, 128] width 151 height 9
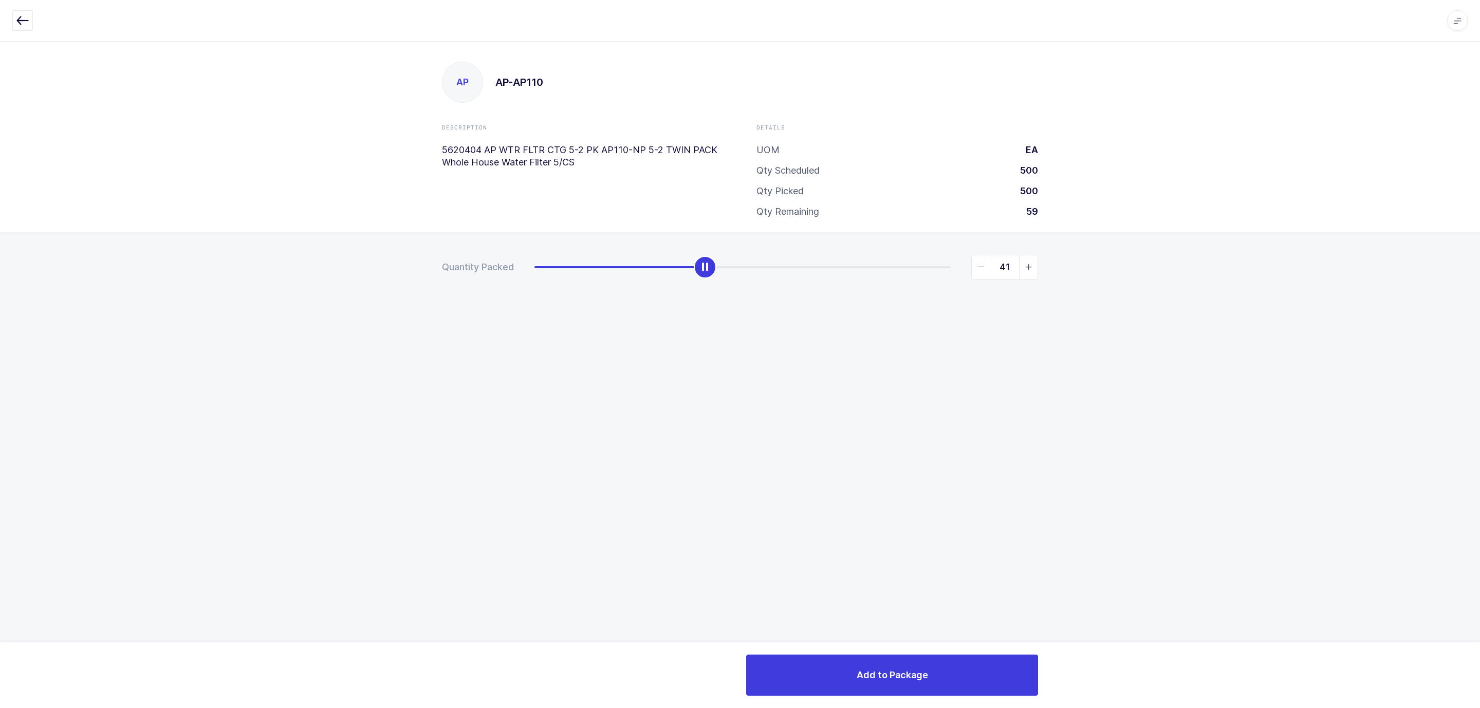
type input "40"
drag, startPoint x: 528, startPoint y: 265, endPoint x: 695, endPoint y: 308, distance: 172.9
click at [695, 308] on div "Quantity Packed 40" at bounding box center [740, 303] width 1480 height 142
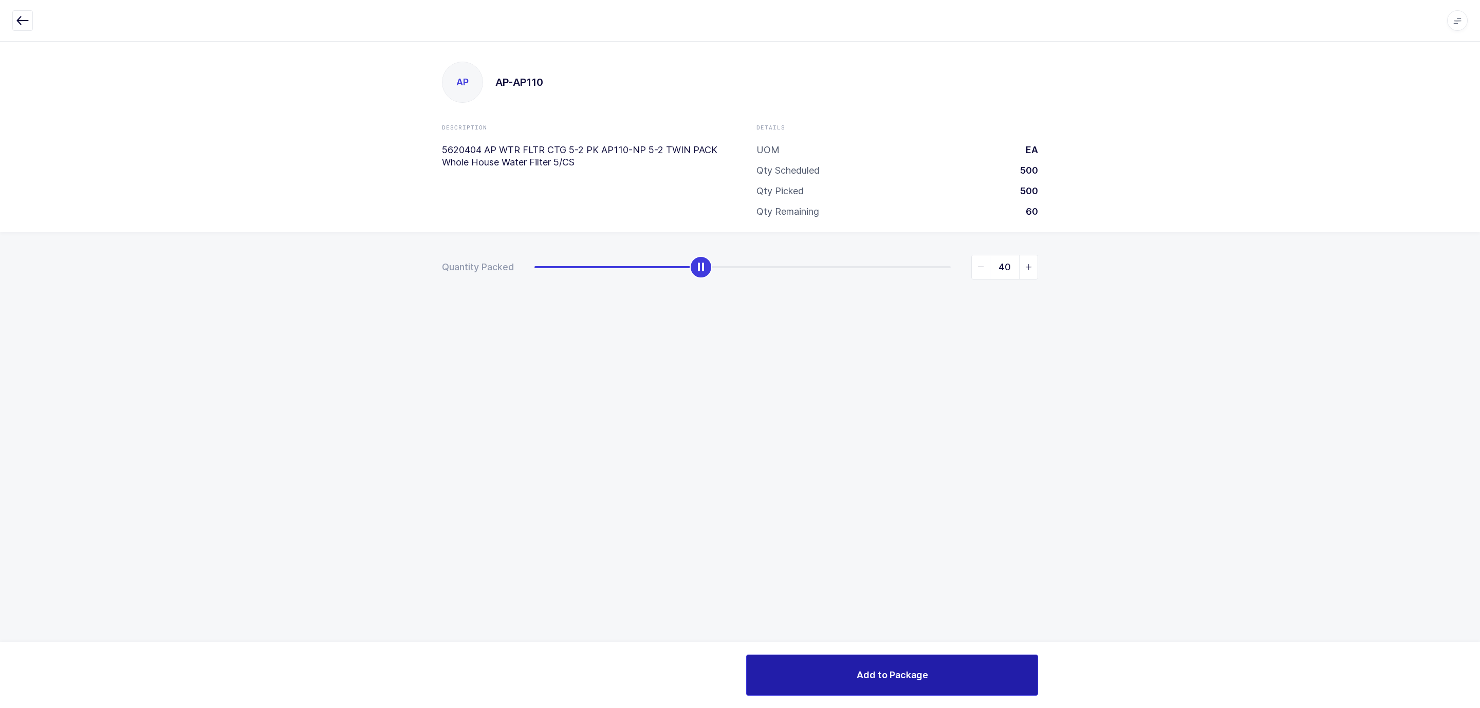
click at [884, 524] on span "Add to Package" at bounding box center [891, 674] width 71 height 13
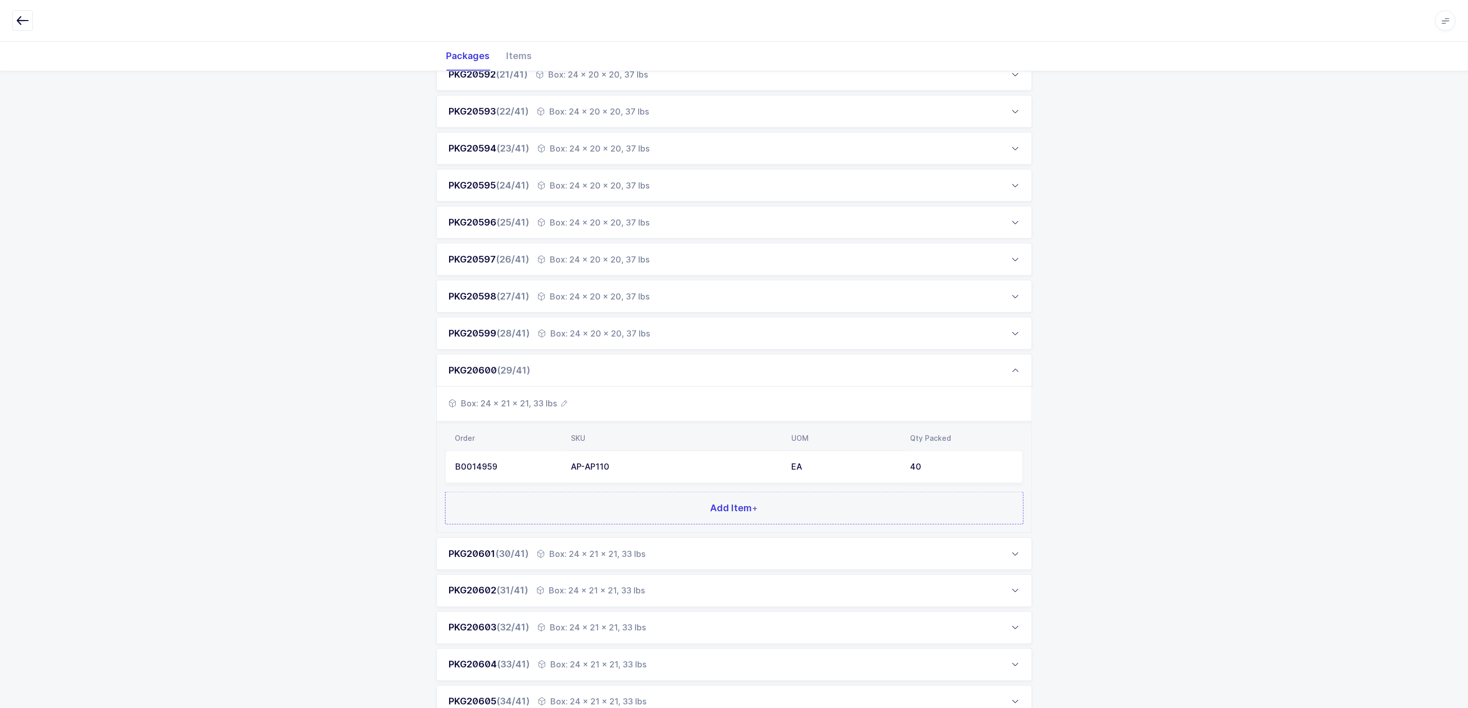
scroll to position [925, 0]
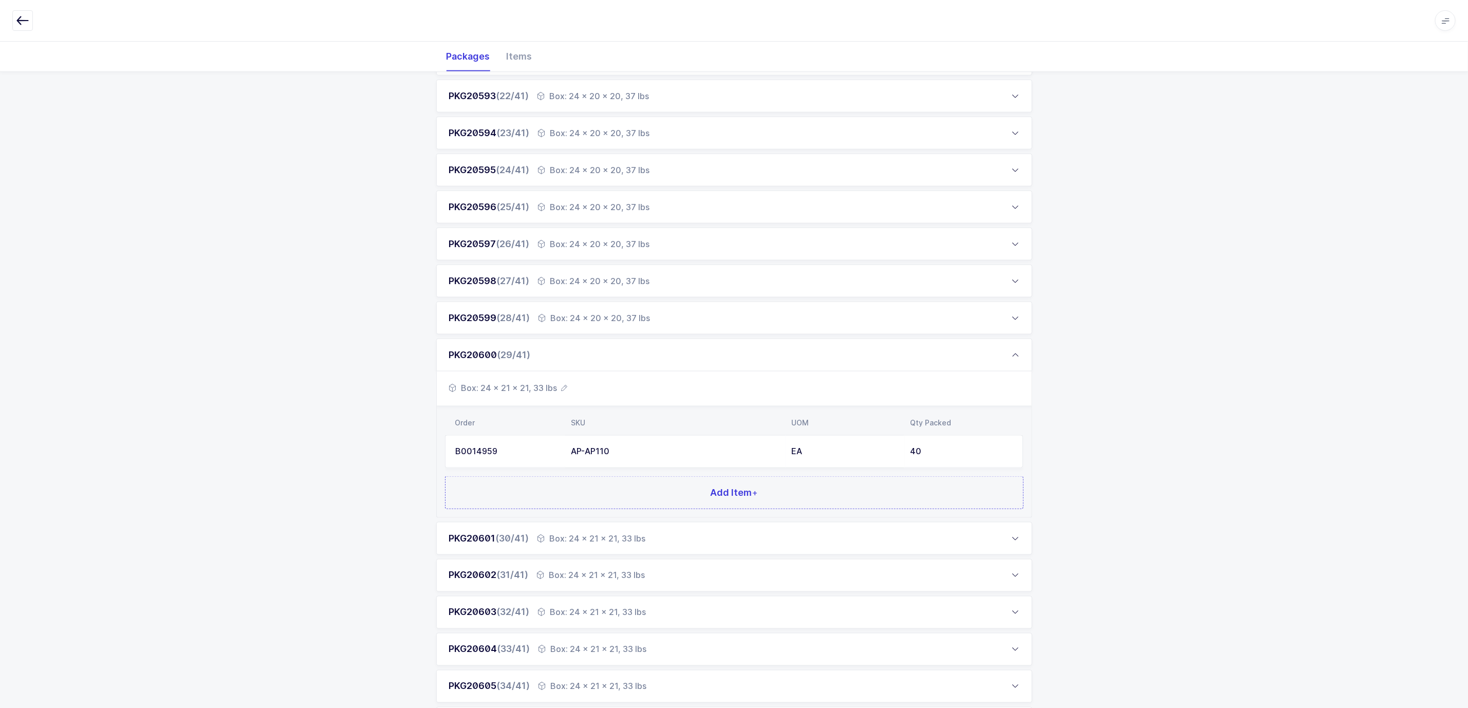
click at [609, 524] on div "Box: 24 x 21 x 21, 33 lbs" at bounding box center [591, 538] width 108 height 12
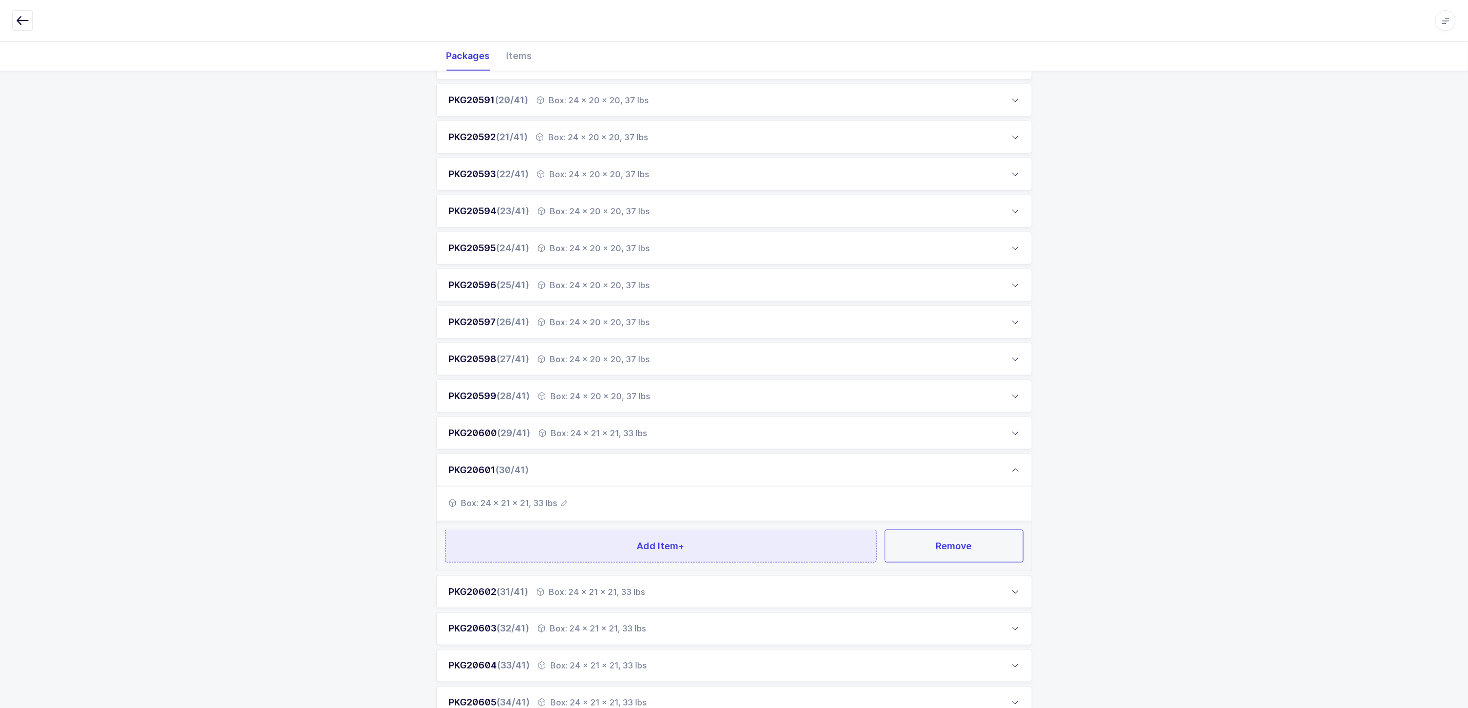
scroll to position [848, 0]
click at [928, 524] on button "Remove" at bounding box center [954, 545] width 139 height 33
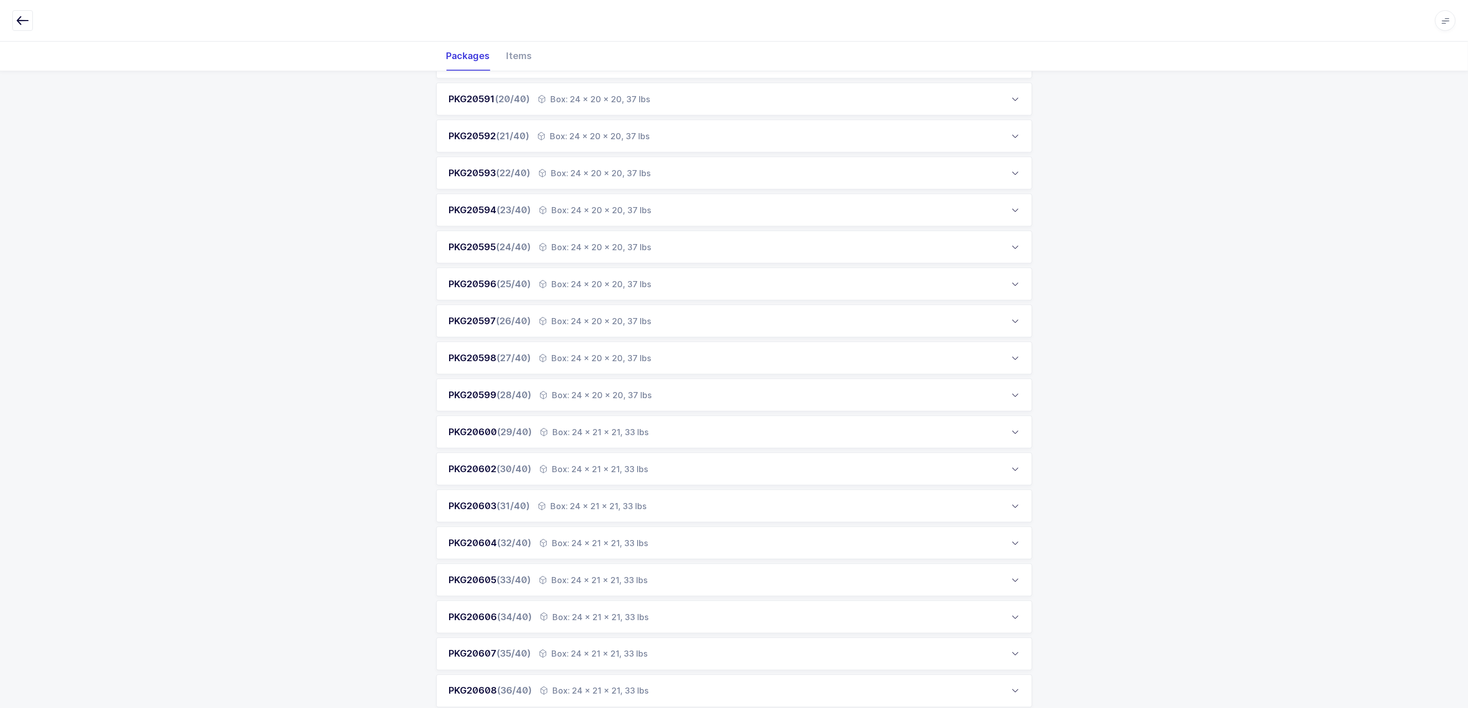
click at [623, 431] on div "Box: 24 x 21 x 21, 33 lbs" at bounding box center [594, 432] width 108 height 12
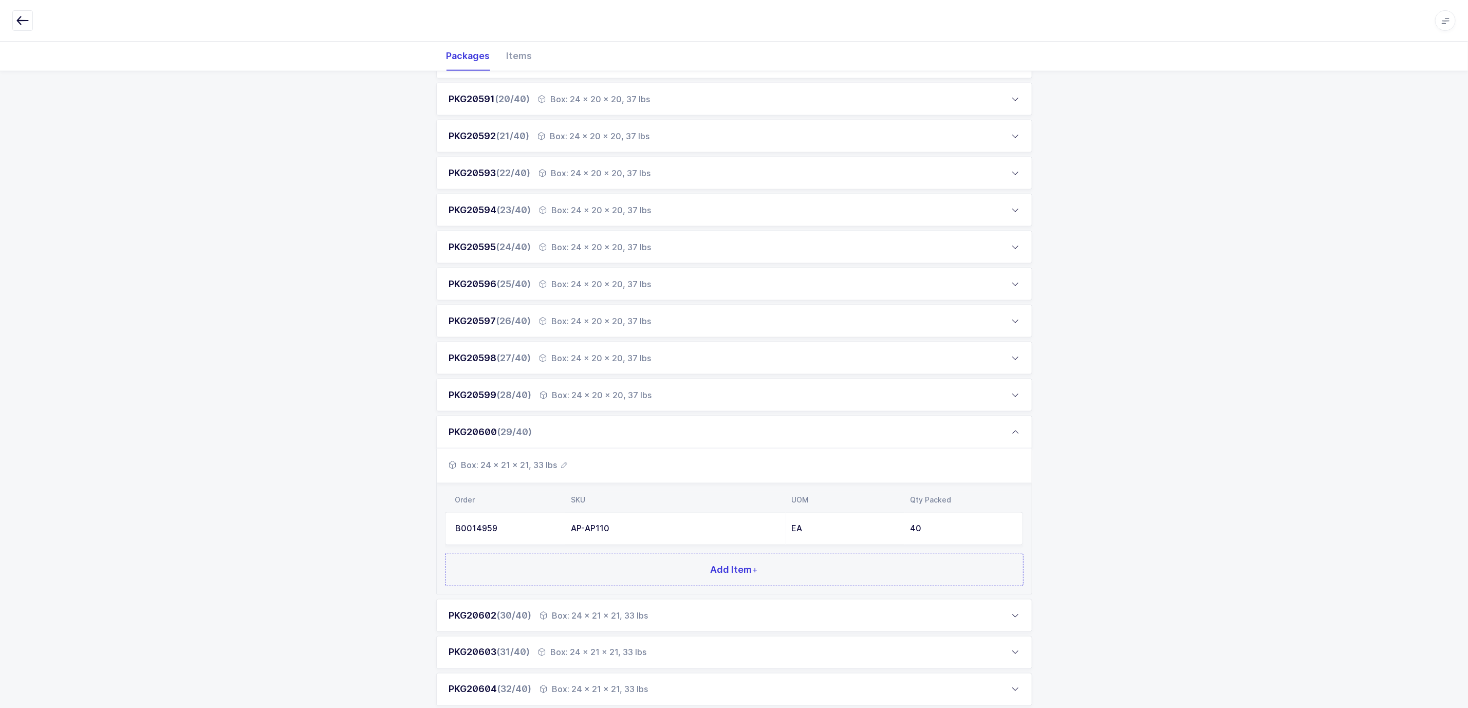
click at [382, 460] on div "PKG20569 (1/40) Box: 24 x 20 x 20, 38 lbs Box: 24 x 20 x 20, 38 lbs Order SKU U…" at bounding box center [734, 216] width 1468 height 1718
click at [1095, 524] on div "PKG20569 (1/40) Box: 24 x 20 x 20, 38 lbs Box: 24 x 20 x 20, 38 lbs Order SKU U…" at bounding box center [734, 216] width 1468 height 1718
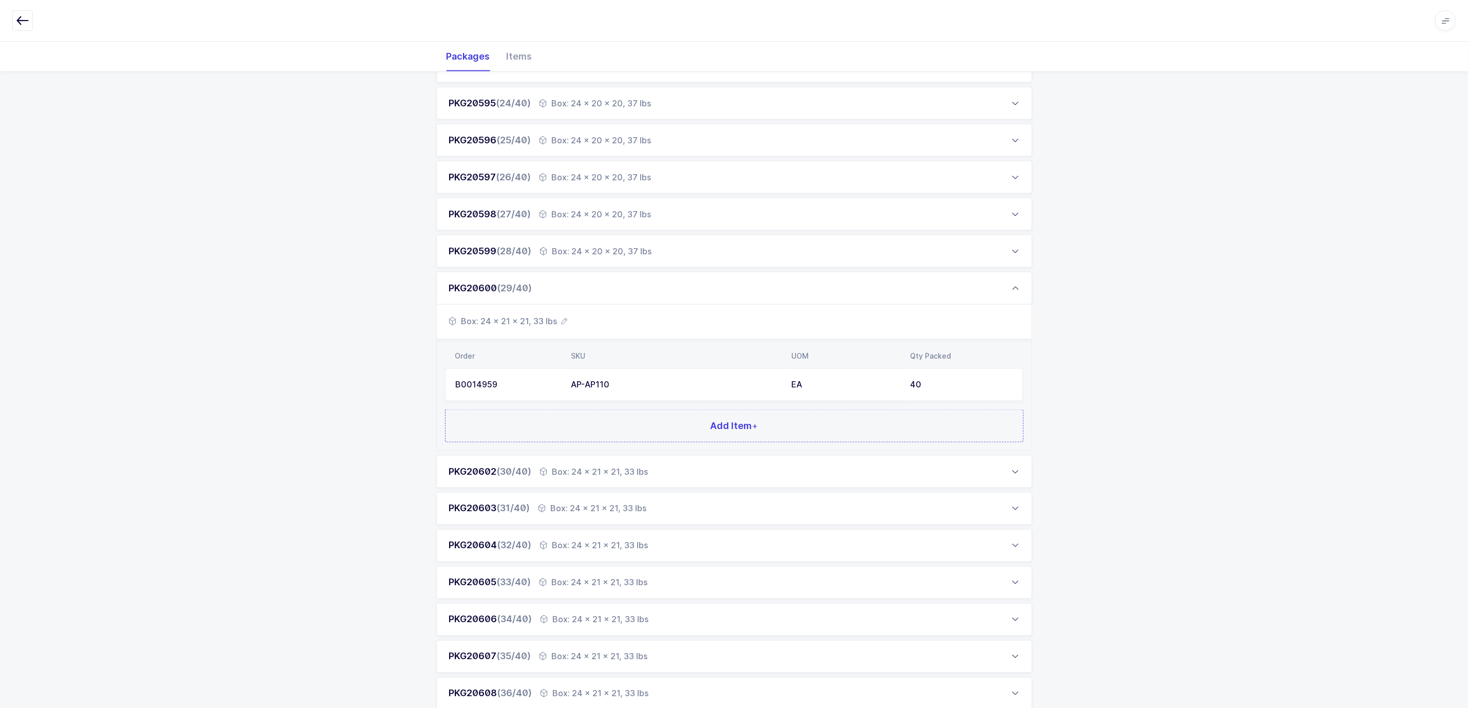
scroll to position [1079, 0]
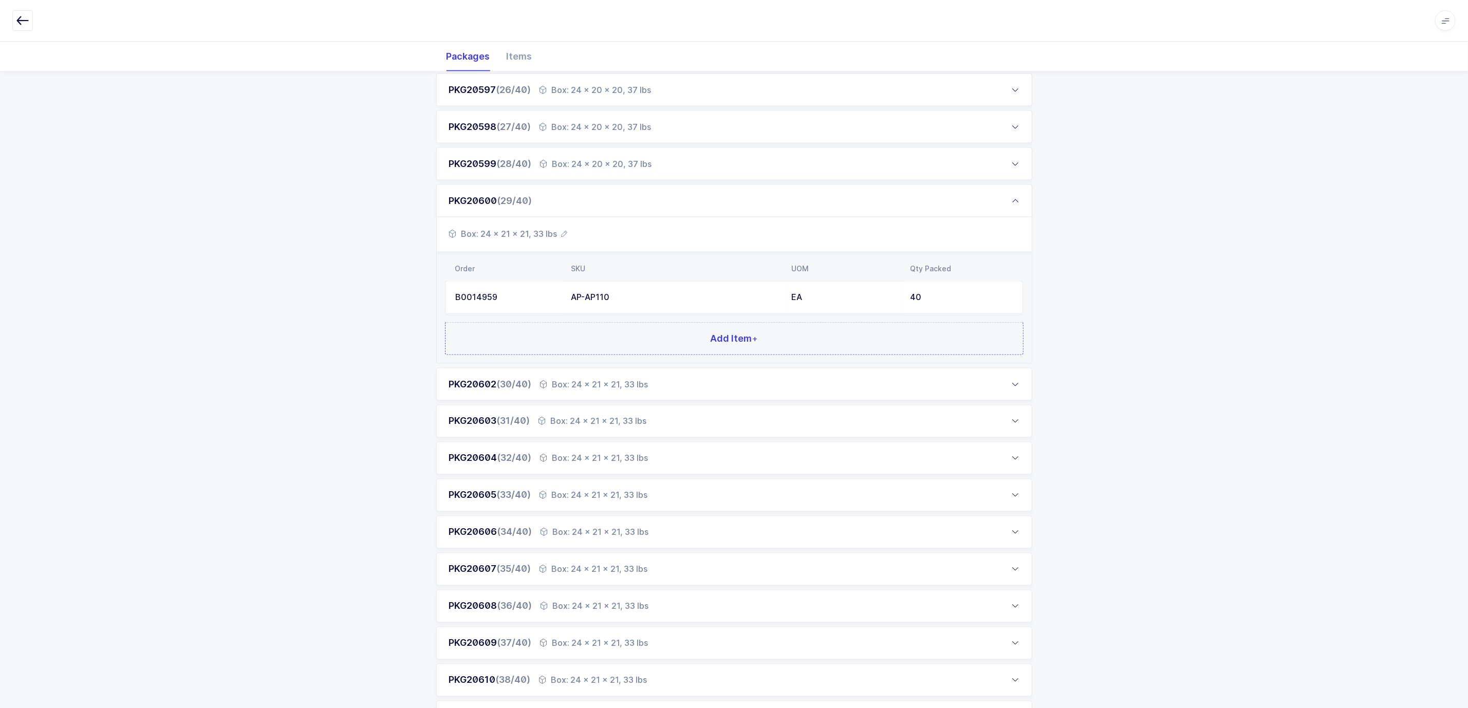
click at [615, 384] on div "Box: 24 x 21 x 21, 33 lbs" at bounding box center [594, 384] width 108 height 12
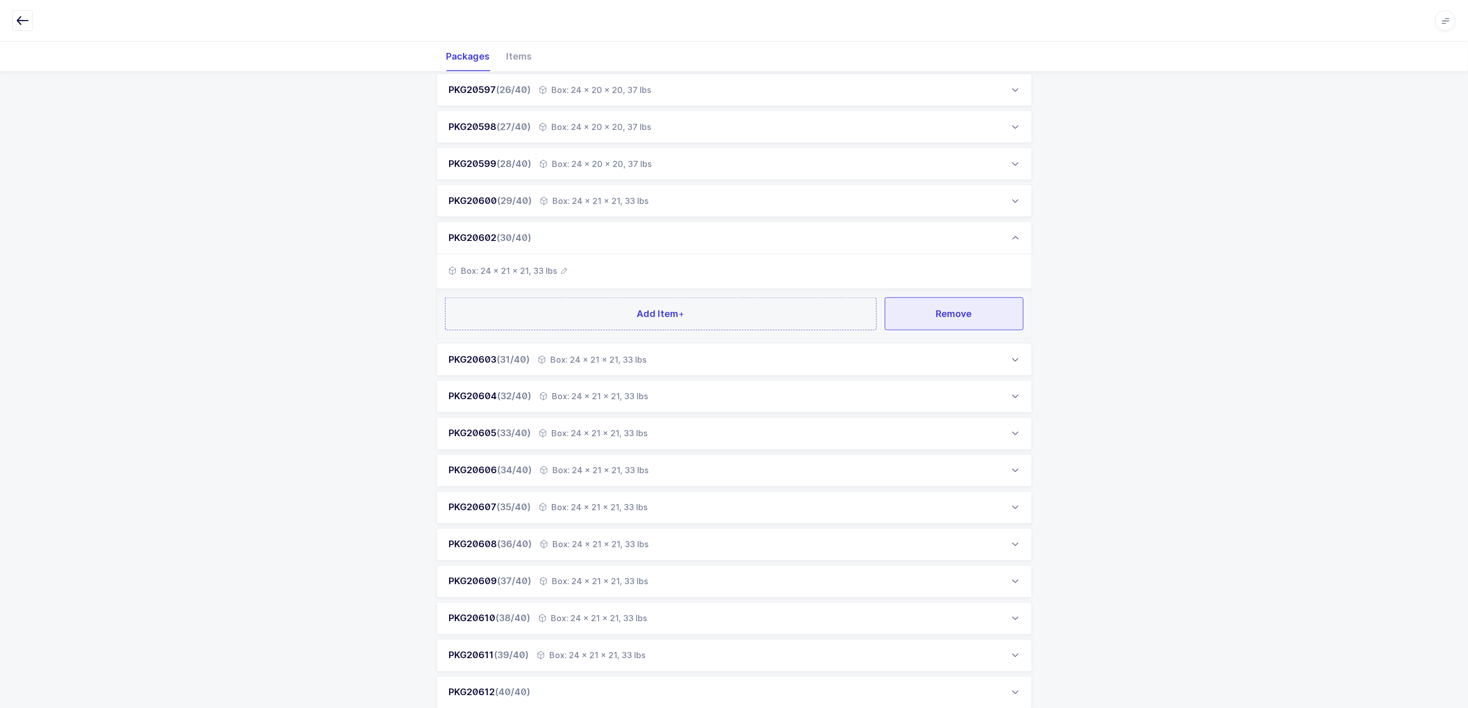
click at [934, 316] on button "Remove" at bounding box center [954, 313] width 139 height 33
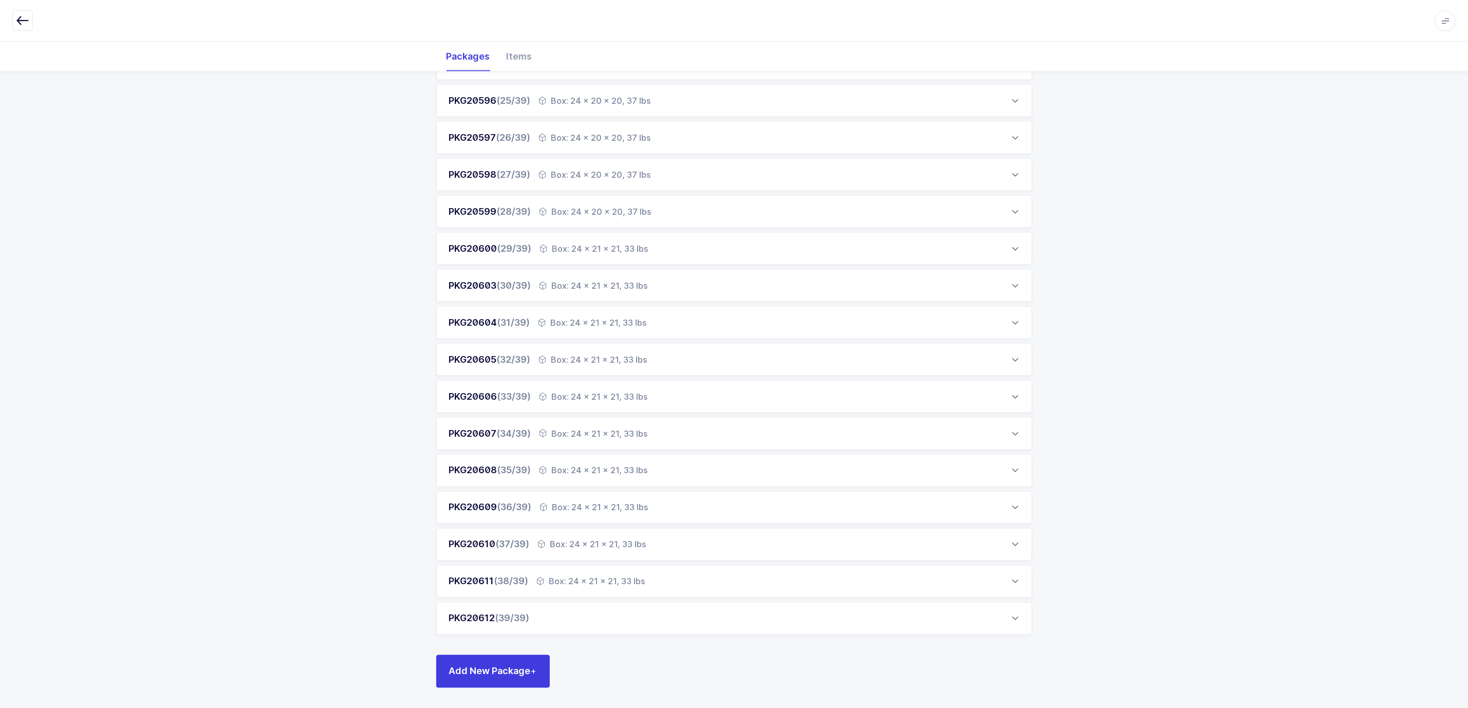
click at [616, 248] on div "Box: 24 x 21 x 21, 33 lbs" at bounding box center [594, 248] width 108 height 12
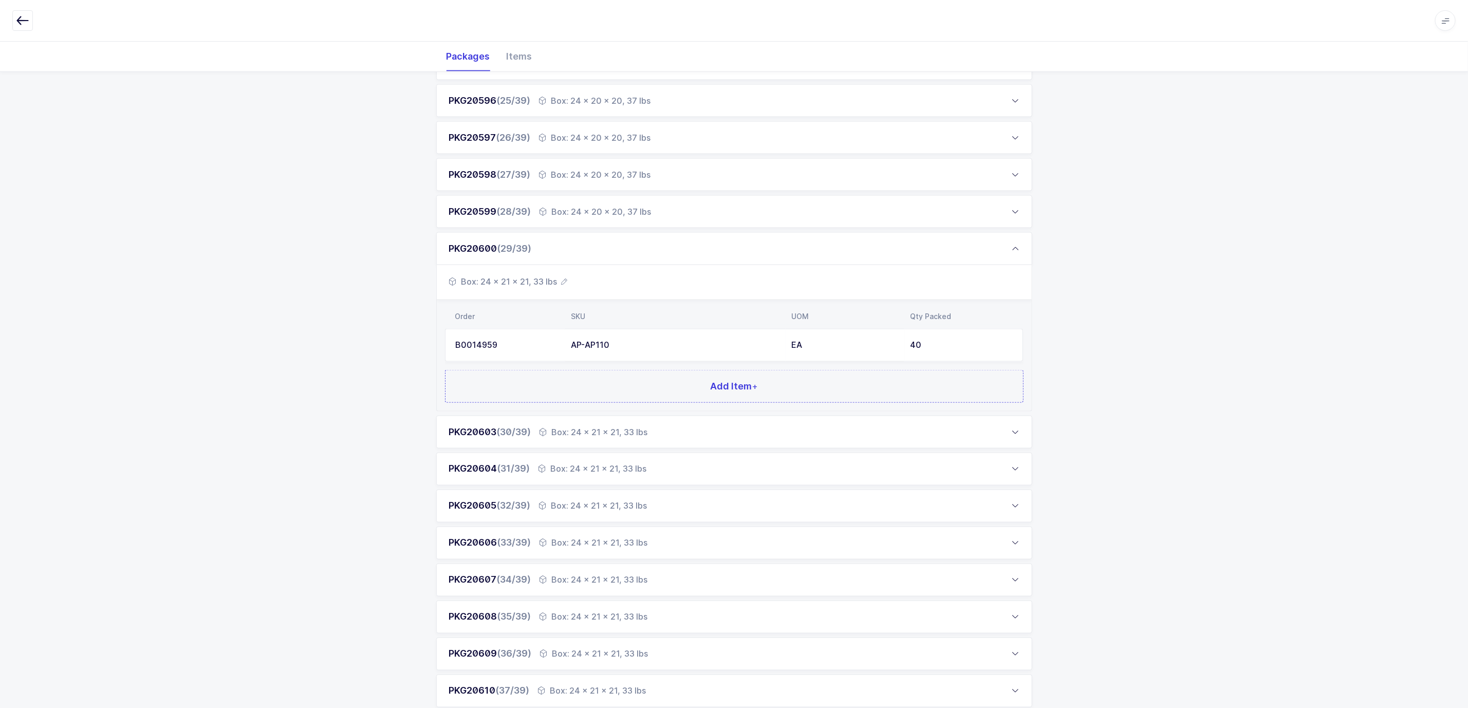
click at [350, 343] on div "PKG20569 (1/39) Box: 24 x 20 x 20, 38 lbs Box: 24 x 20 x 20, 38 lbs Order SKU U…" at bounding box center [734, 14] width 1468 height 1681
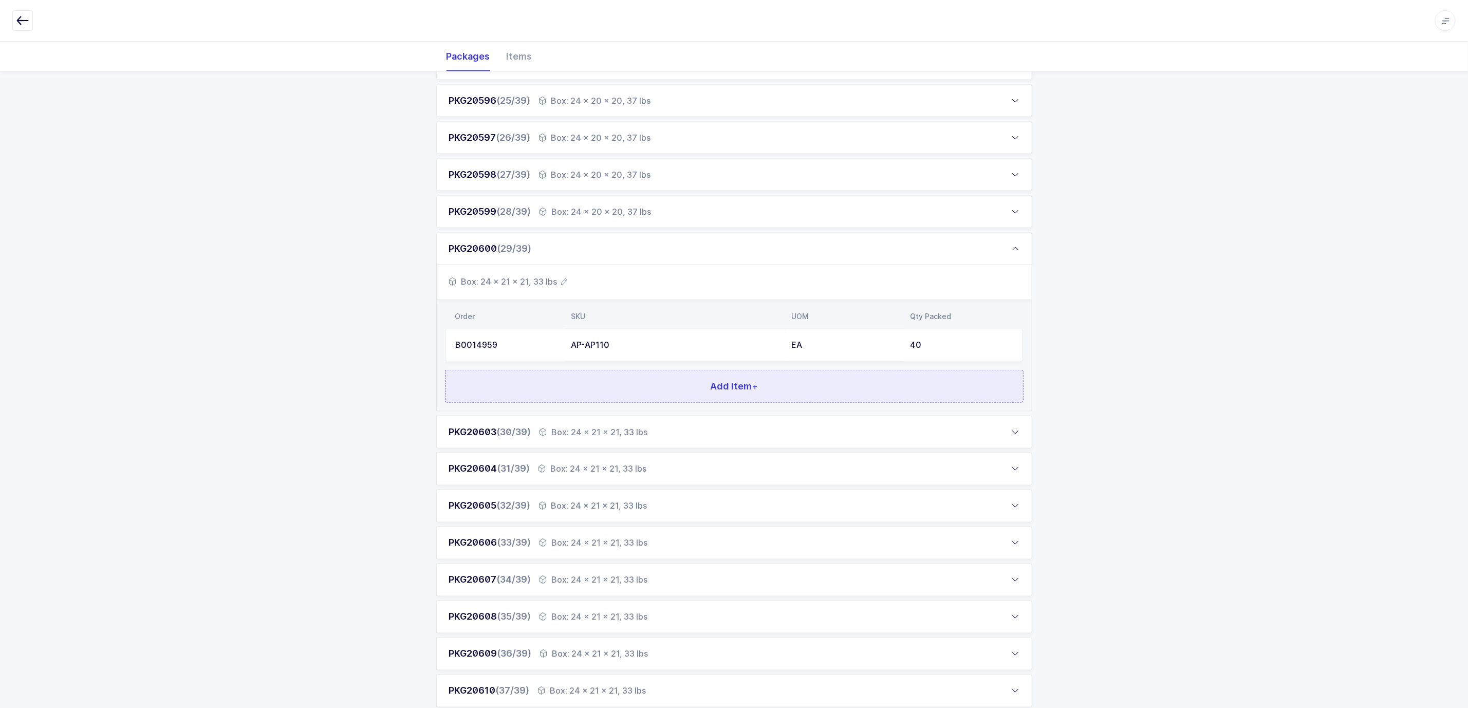
click at [730, 381] on span "Add Item +" at bounding box center [734, 386] width 48 height 13
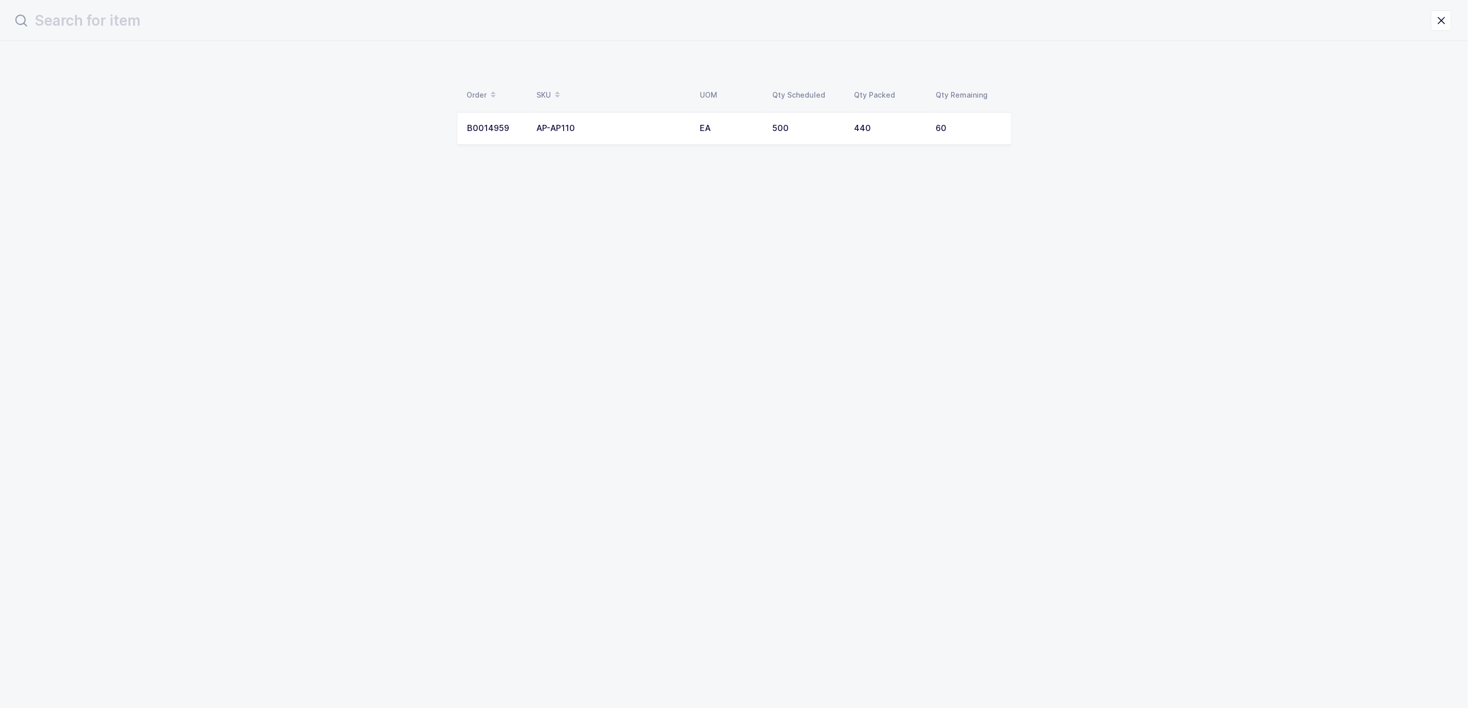
scroll to position [0, 0]
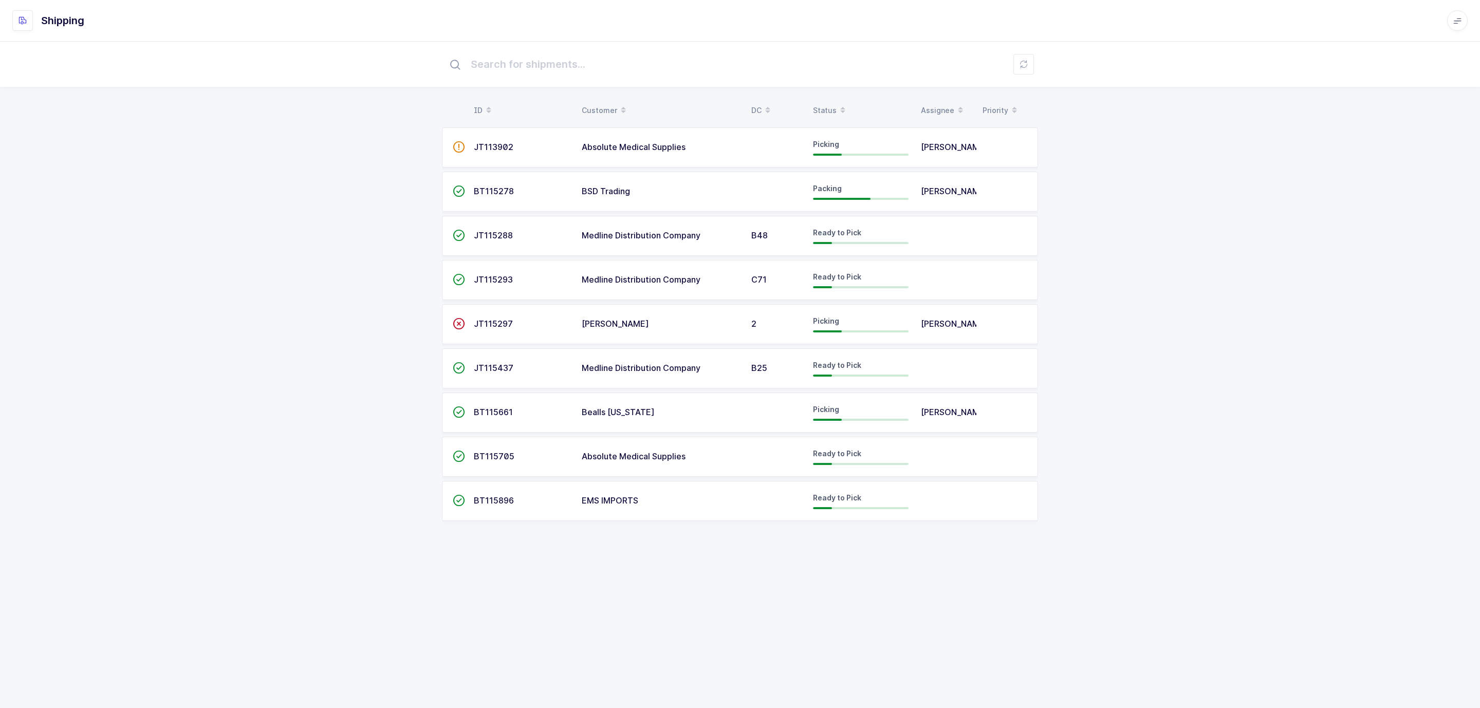
click at [494, 184] on td "BT115278" at bounding box center [521, 192] width 108 height 40
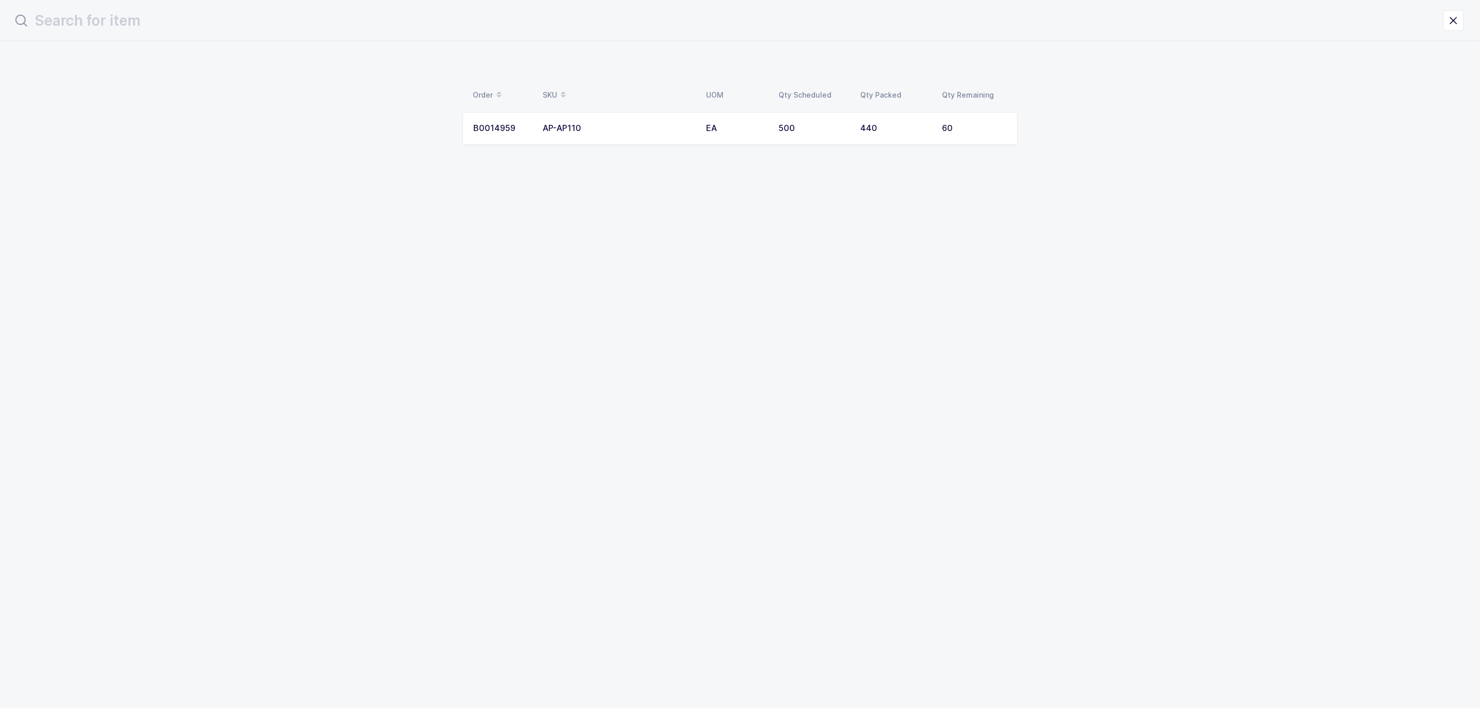
click at [702, 120] on td "EA" at bounding box center [736, 128] width 72 height 33
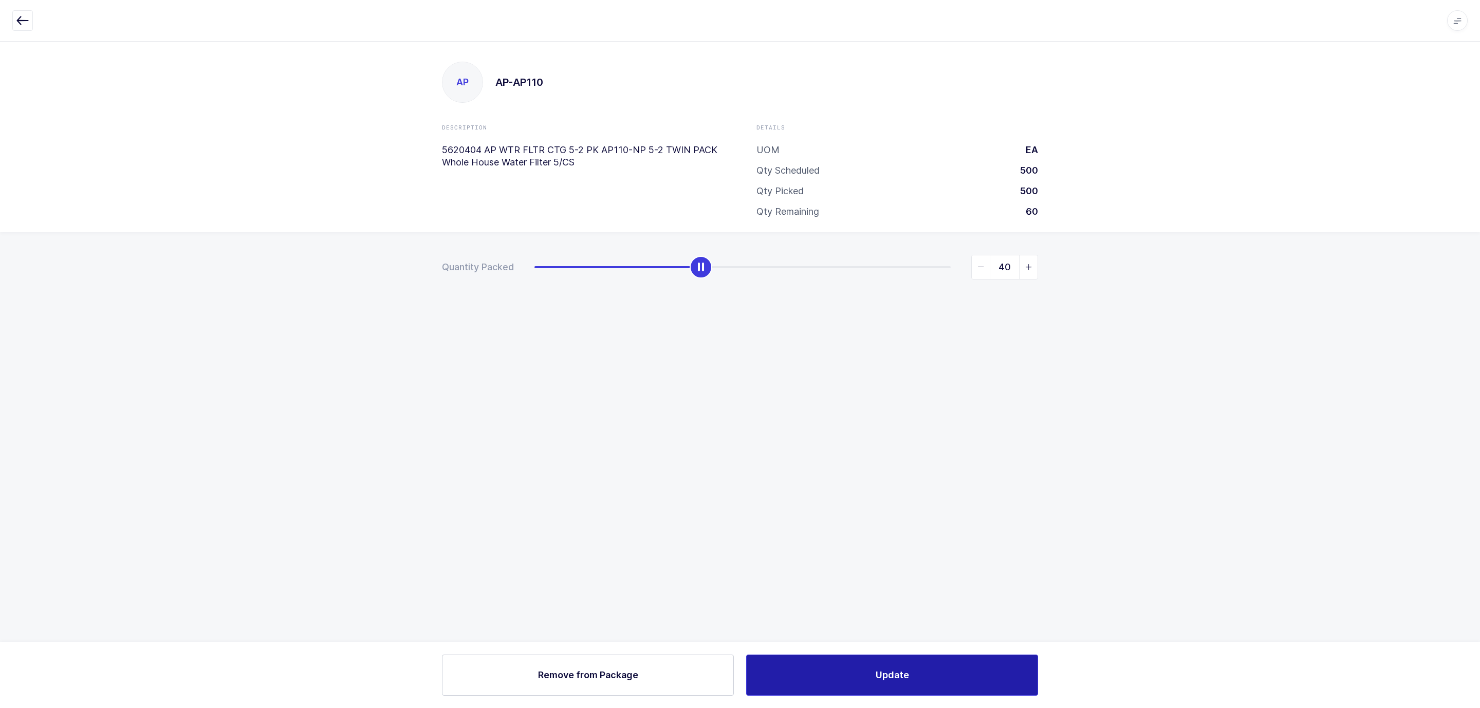
click at [866, 524] on button "Update" at bounding box center [892, 674] width 292 height 41
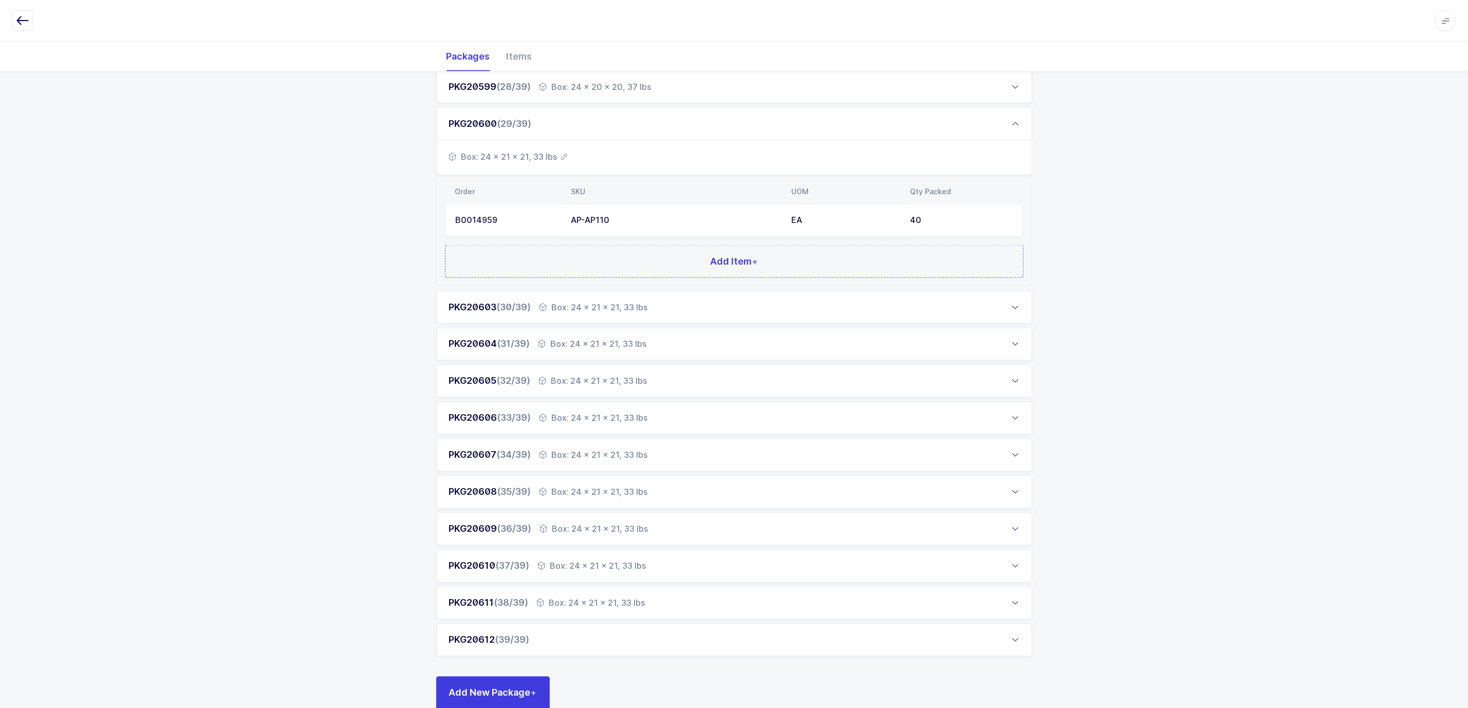
scroll to position [1177, 0]
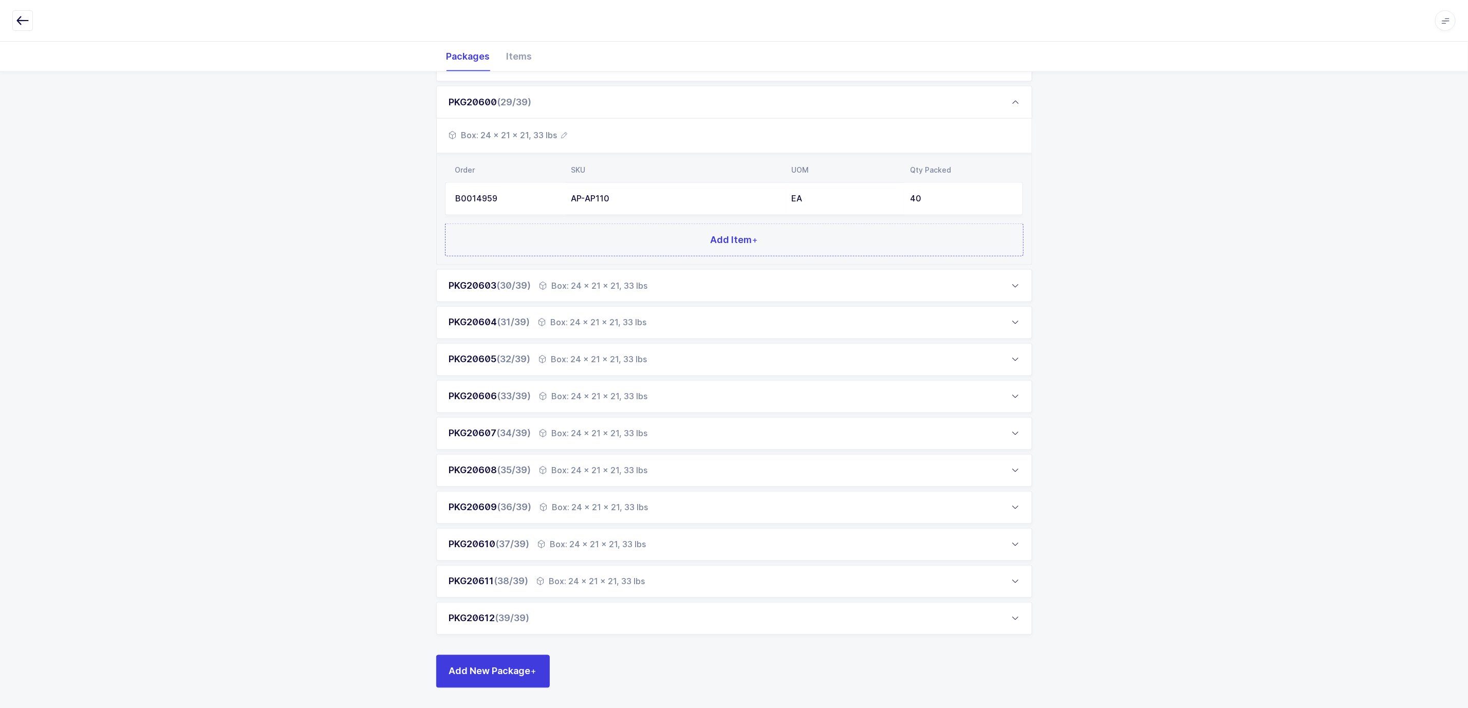
click at [593, 524] on div "PKG20612 (39/39)" at bounding box center [734, 618] width 596 height 33
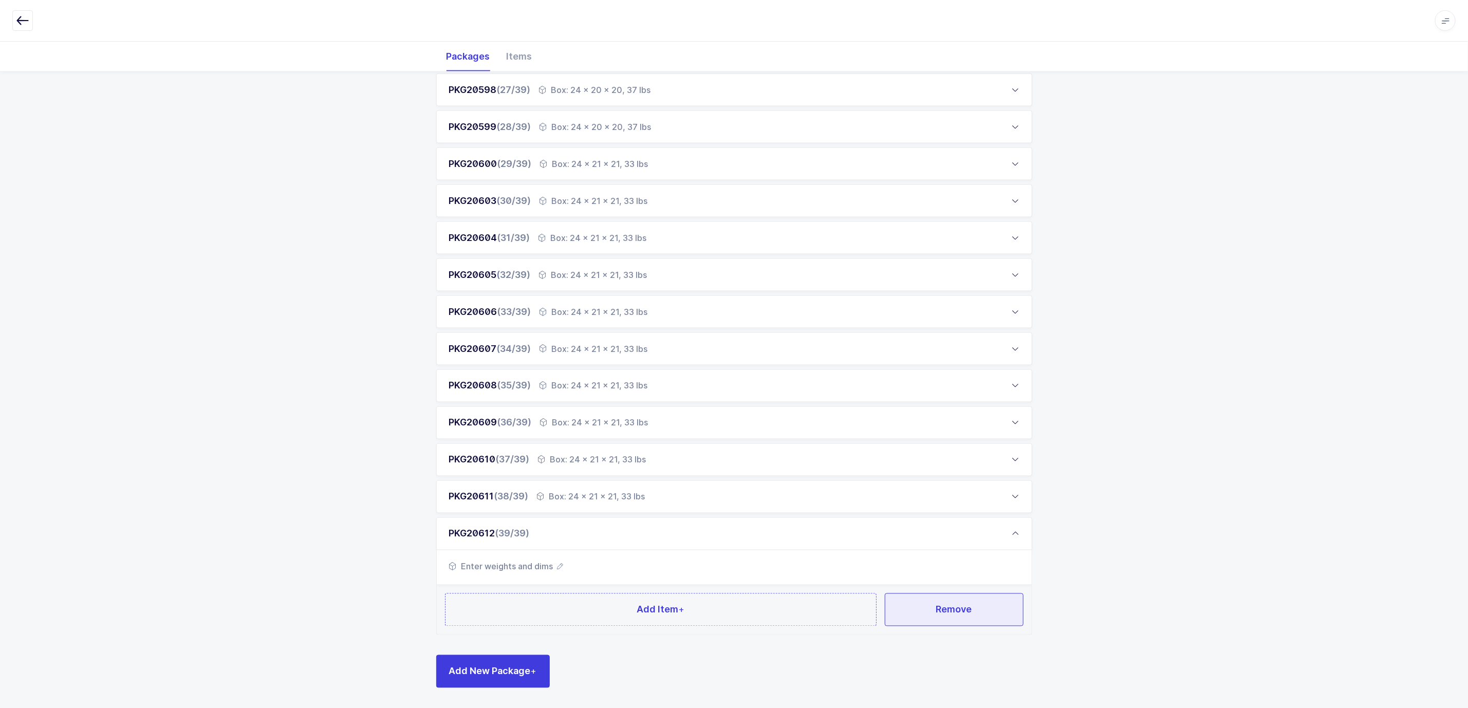
drag, startPoint x: 975, startPoint y: 600, endPoint x: 970, endPoint y: 603, distance: 5.3
click at [975, 524] on button "Remove" at bounding box center [954, 609] width 139 height 33
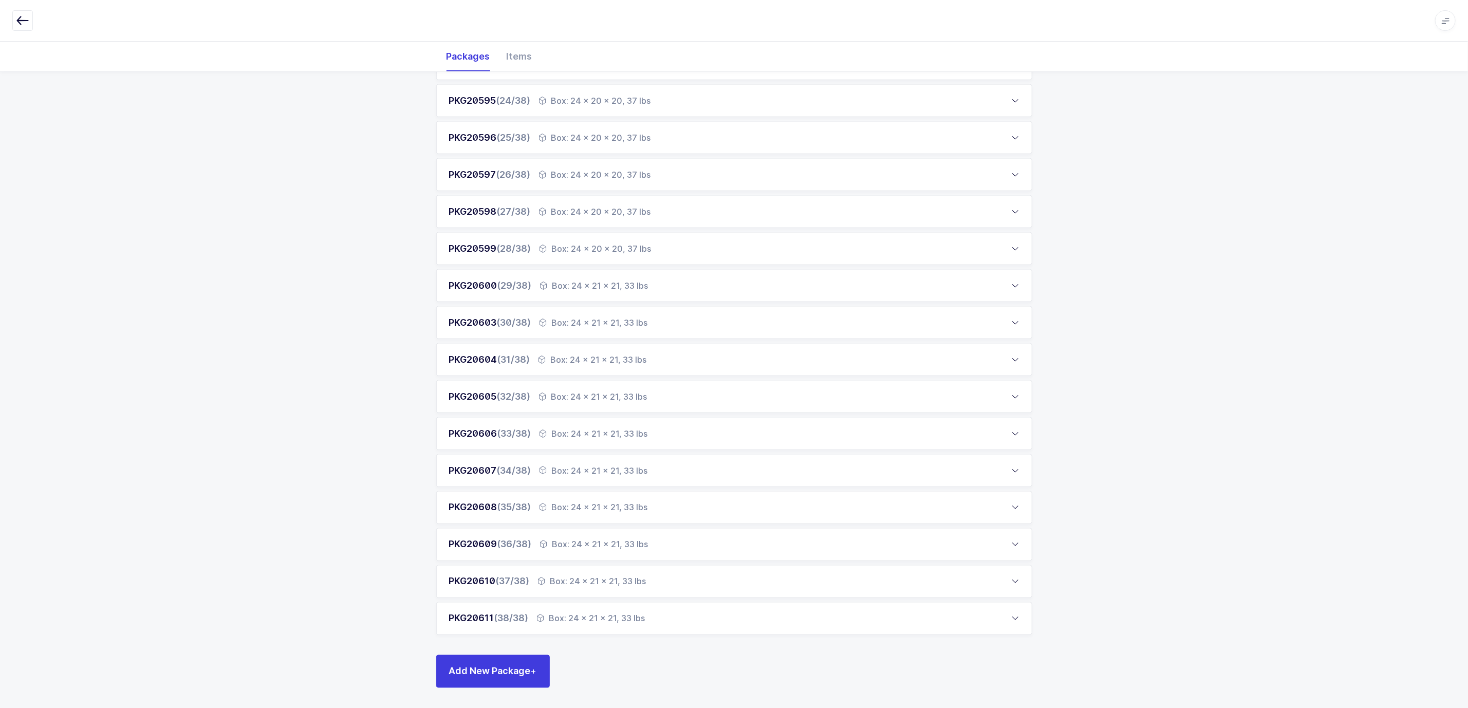
drag, startPoint x: 656, startPoint y: 607, endPoint x: 757, endPoint y: 613, distance: 101.9
click at [657, 524] on div "PKG20611 (38/38) Box: 24 x 21 x 21, 33 lbs" at bounding box center [734, 618] width 596 height 33
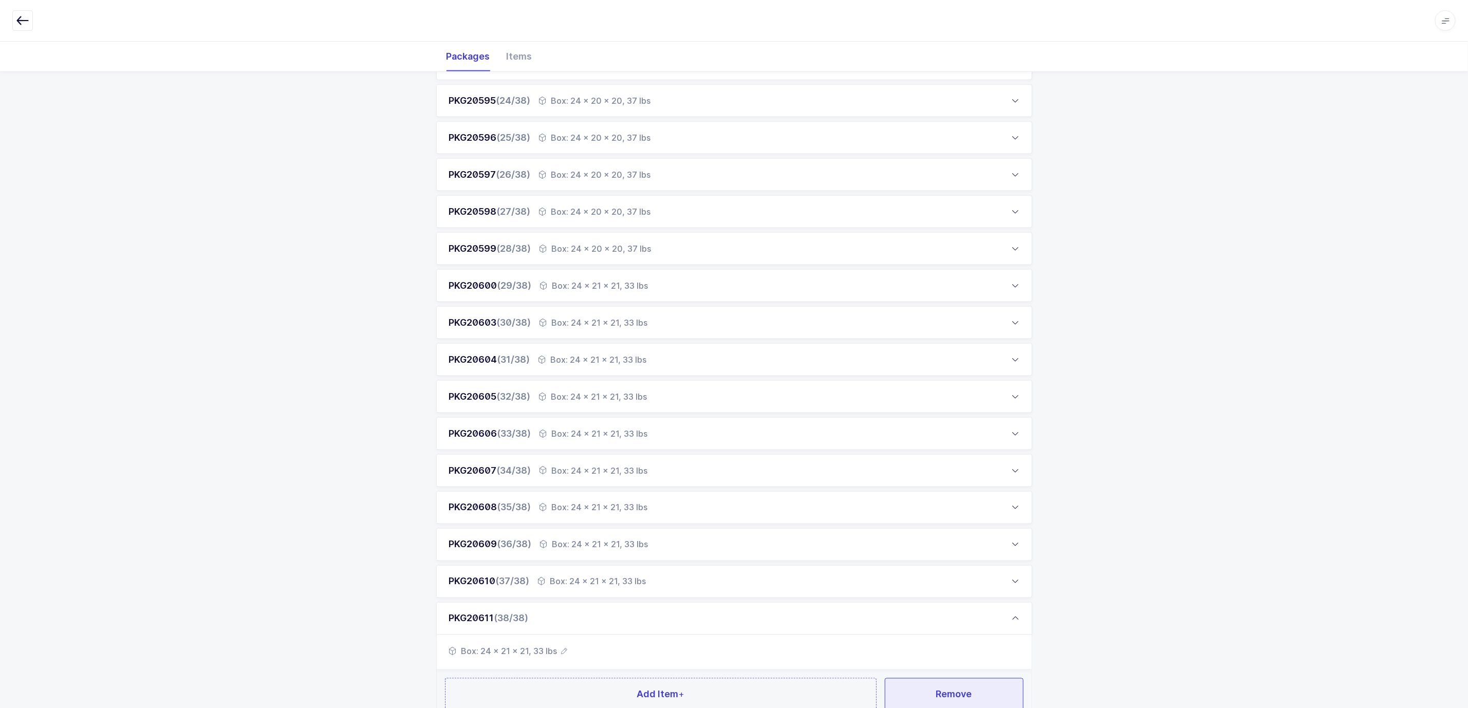
click at [951, 524] on button "Remove" at bounding box center [954, 694] width 139 height 33
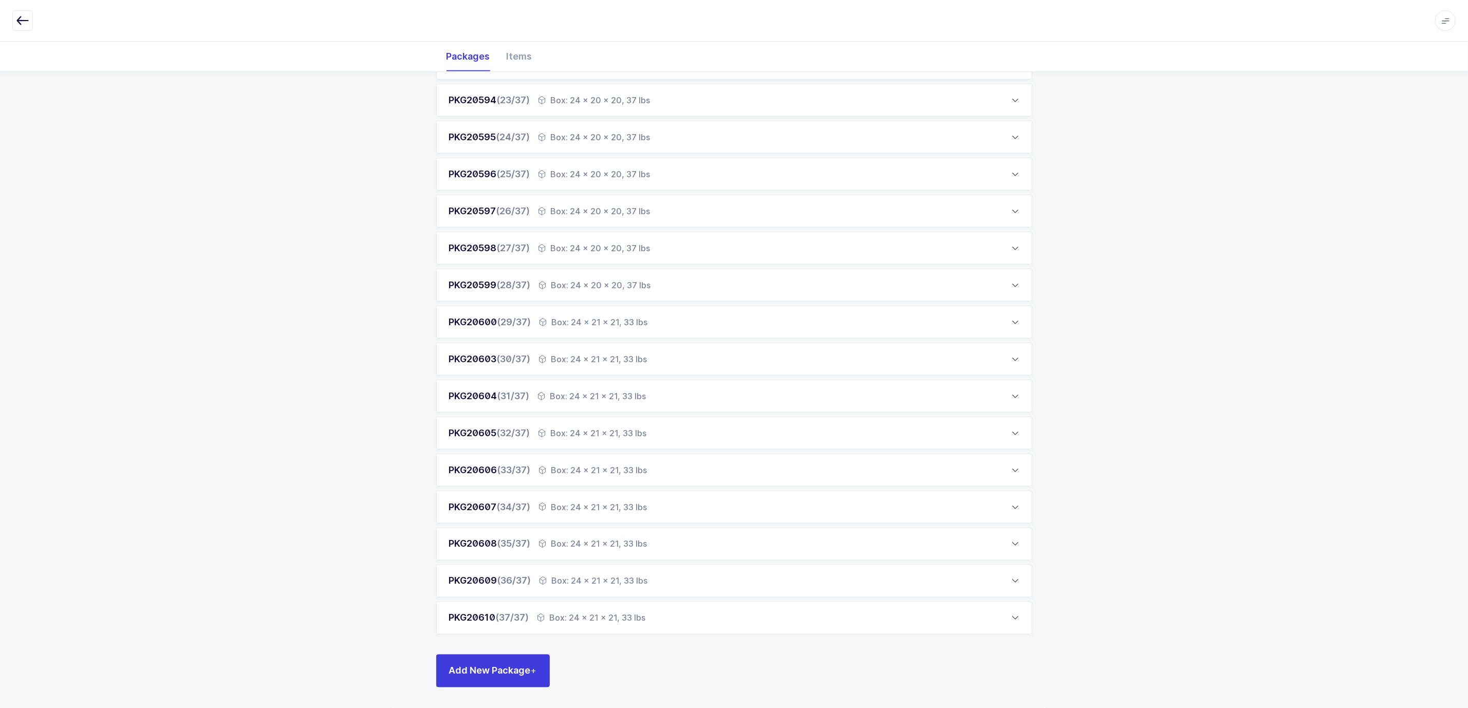
scroll to position [957, 0]
click at [706, 524] on div "PKG20609 (36/37) Box: 24 x 21 x 21, 33 lbs" at bounding box center [734, 581] width 596 height 33
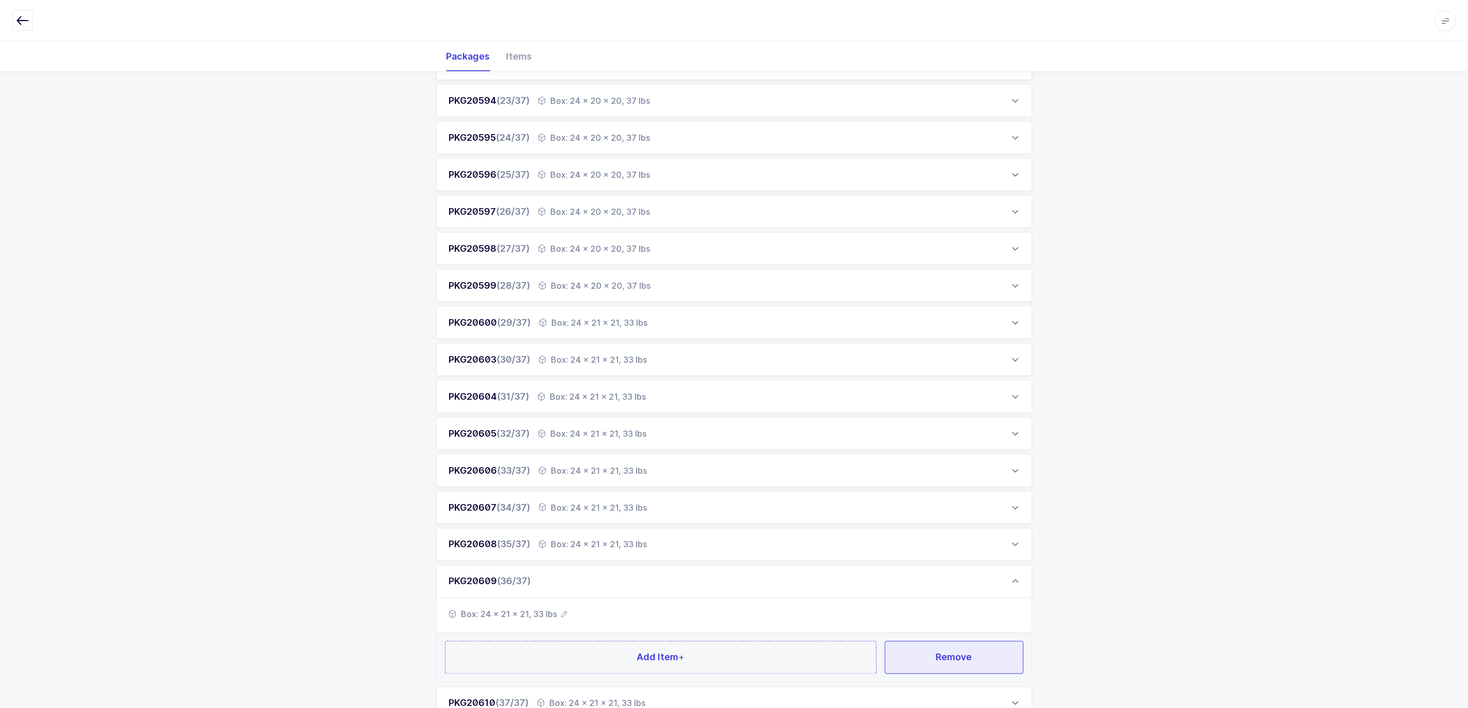
click at [960, 524] on button "Remove" at bounding box center [954, 657] width 139 height 33
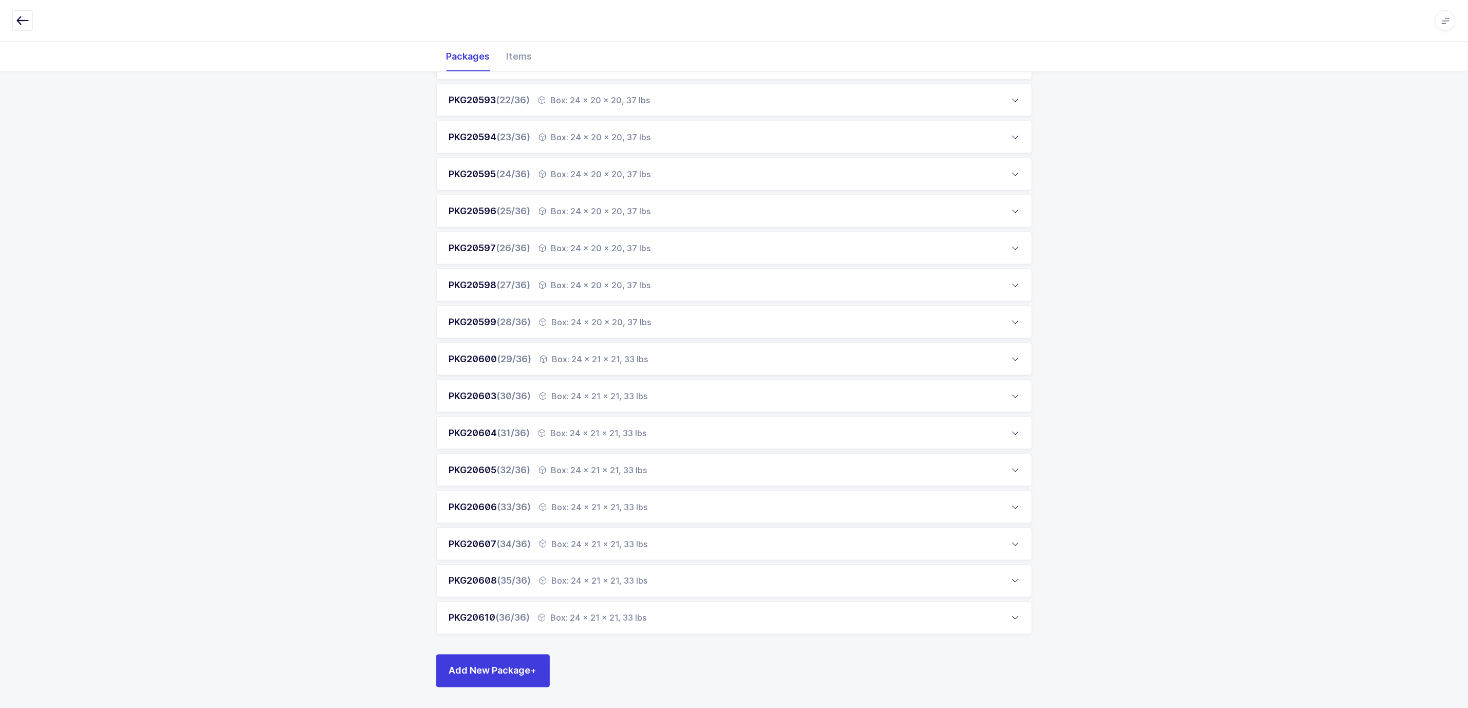
scroll to position [920, 0]
drag, startPoint x: 758, startPoint y: 615, endPoint x: 821, endPoint y: 614, distance: 63.2
click at [758, 524] on div "PKG20610 (36/36) Box: 24 x 21 x 21, 33 lbs" at bounding box center [734, 618] width 596 height 33
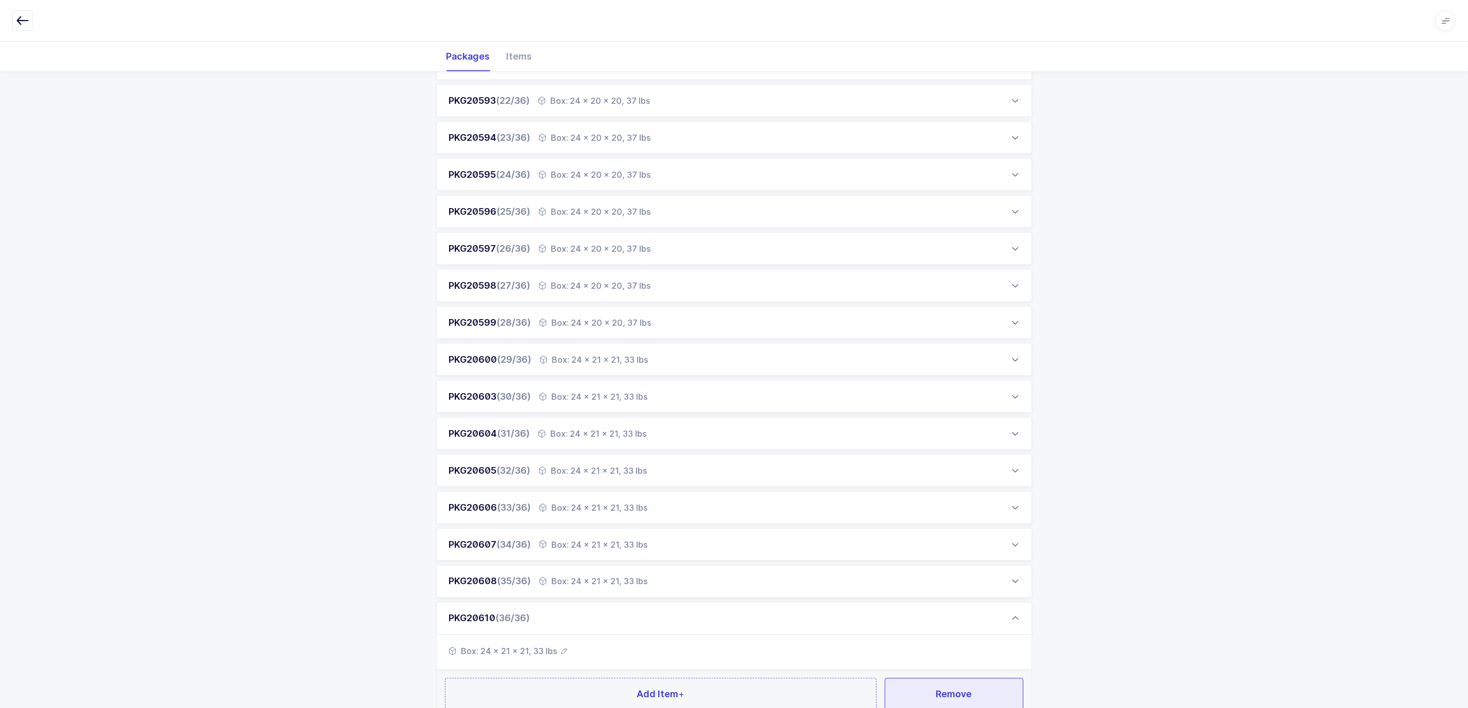
click at [946, 524] on button "Remove" at bounding box center [954, 694] width 139 height 33
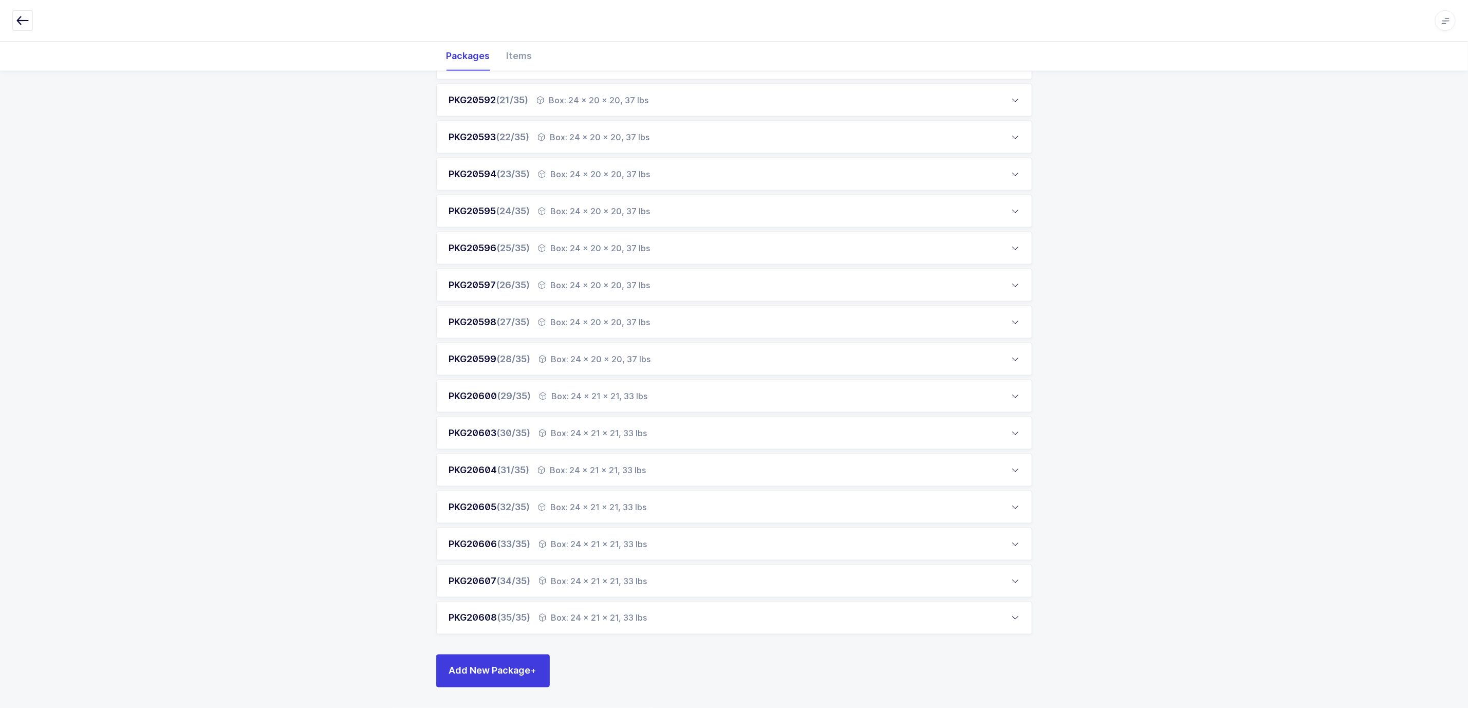
scroll to position [883, 0]
drag, startPoint x: 699, startPoint y: 579, endPoint x: 808, endPoint y: 609, distance: 113.3
click at [703, 524] on div "PKG20607 (34/35) Box: 24 x 21 x 21, 33 lbs" at bounding box center [734, 581] width 596 height 33
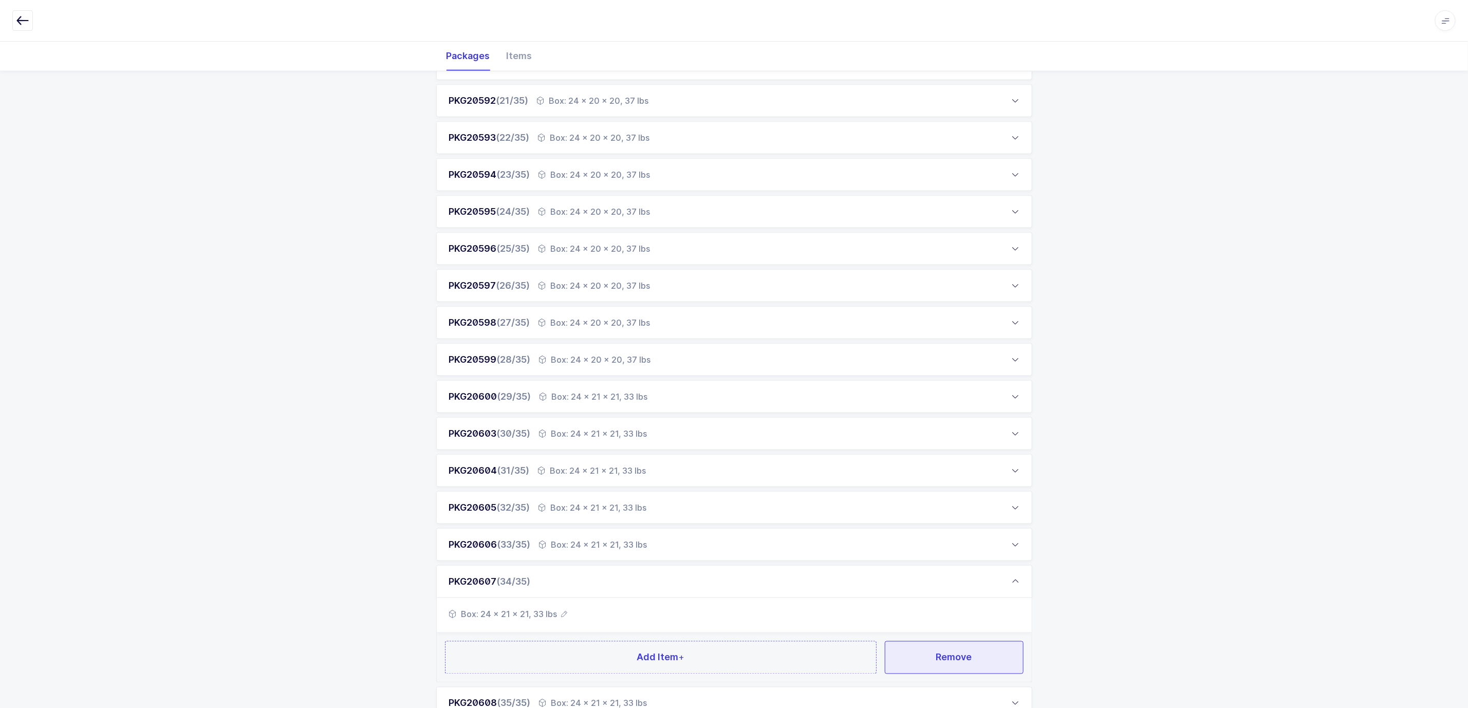
click at [948, 524] on span "Remove" at bounding box center [954, 657] width 36 height 13
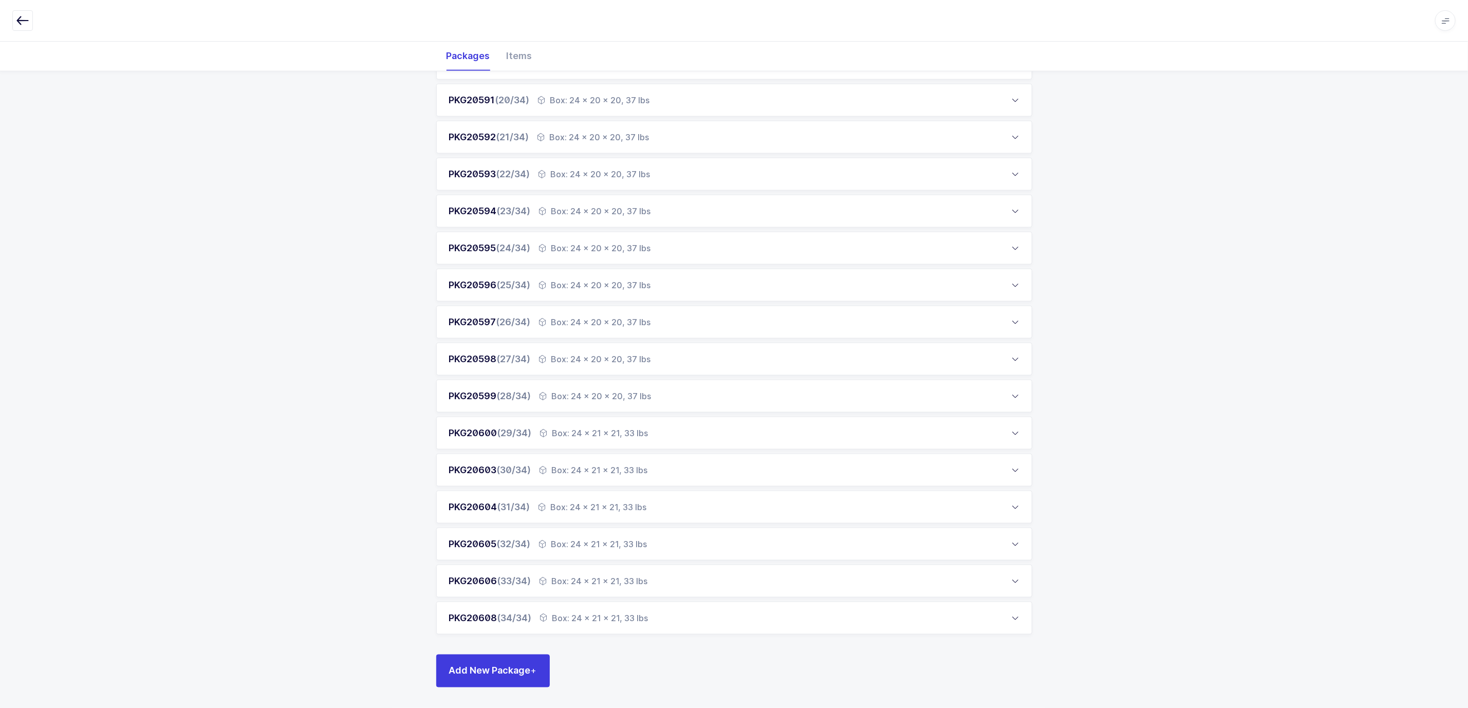
scroll to position [846, 0]
click at [647, 524] on div "Box: 24 x 21 x 21, 33 lbs" at bounding box center [594, 618] width 108 height 12
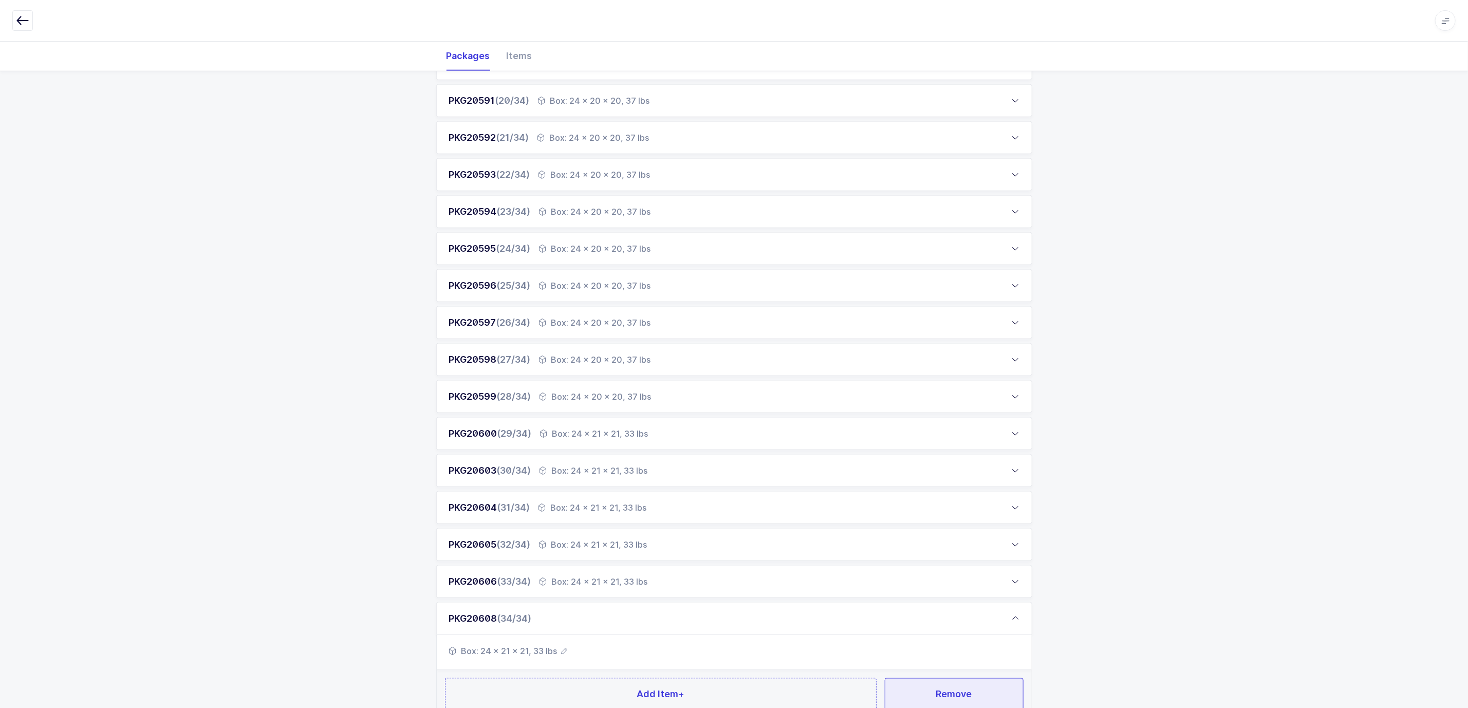
click at [964, 524] on button "Remove" at bounding box center [954, 694] width 139 height 33
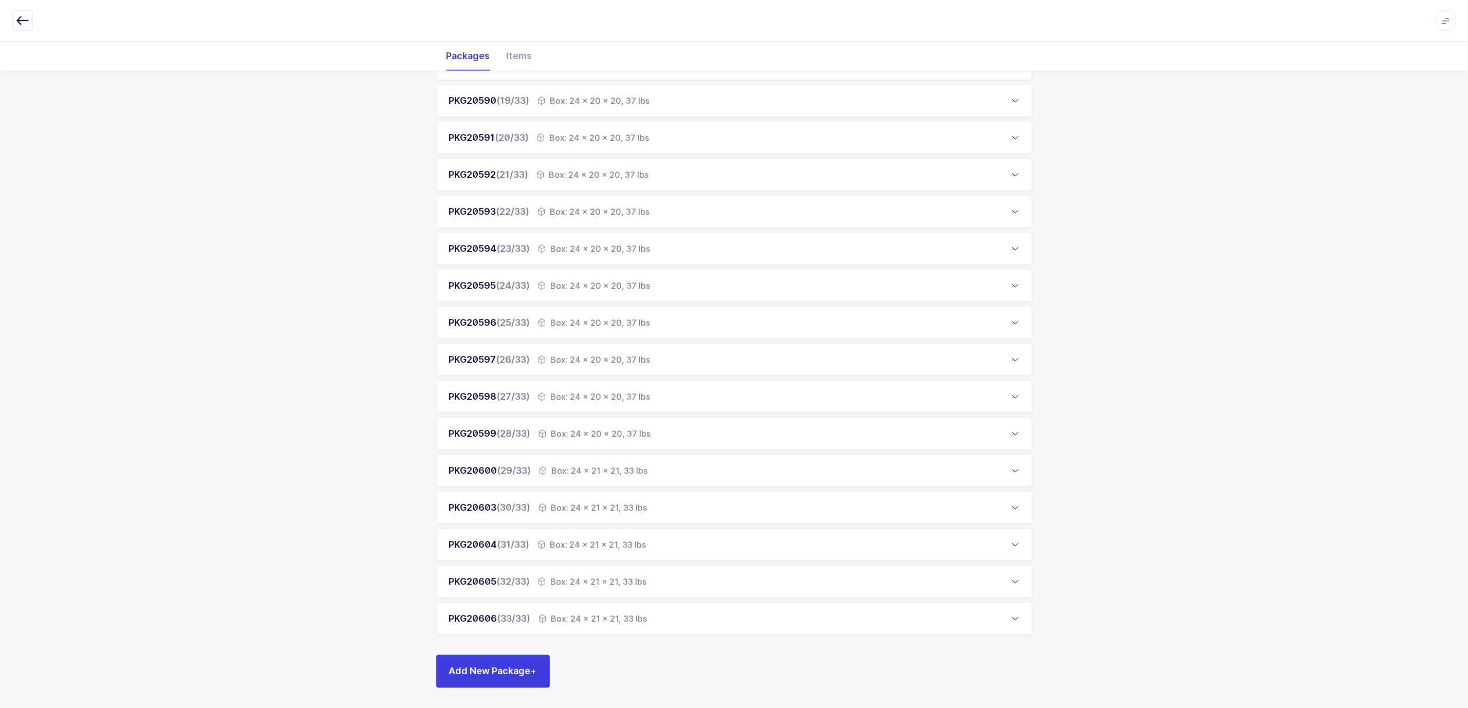
click at [674, 524] on div "PKG20606 (33/33) Box: 24 x 21 x 21, 33 lbs" at bounding box center [734, 618] width 596 height 33
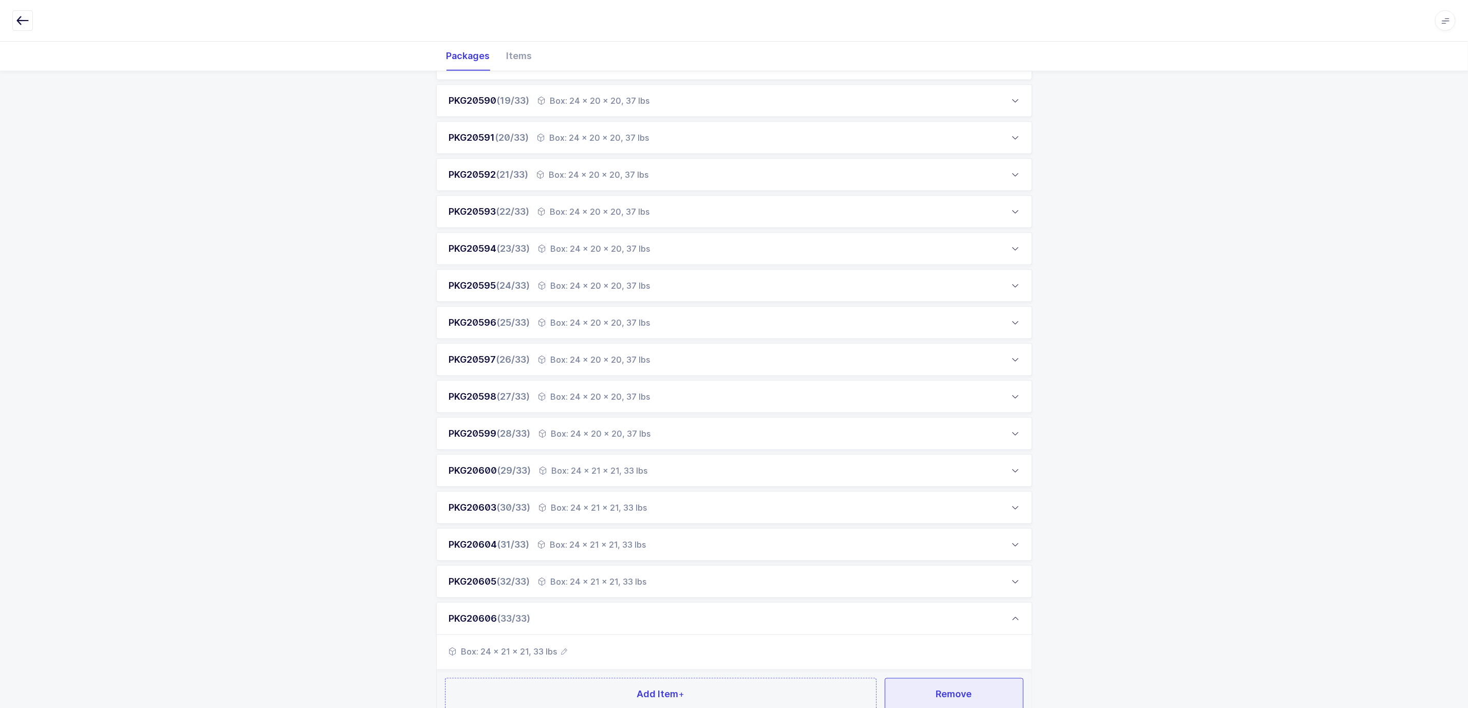
click at [936, 524] on button "Remove" at bounding box center [954, 694] width 139 height 33
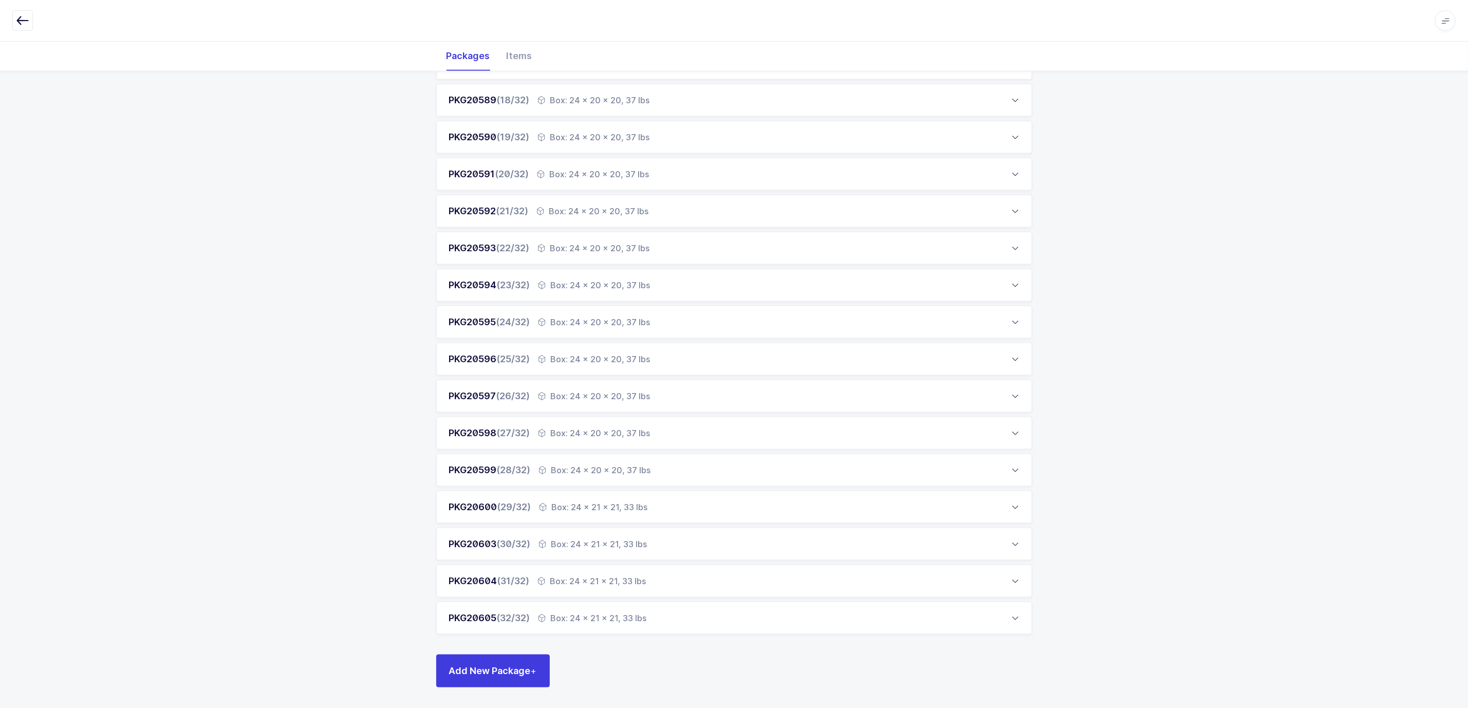
scroll to position [772, 0]
click at [647, 524] on div "Box: 24 x 21 x 21, 33 lbs" at bounding box center [592, 618] width 108 height 12
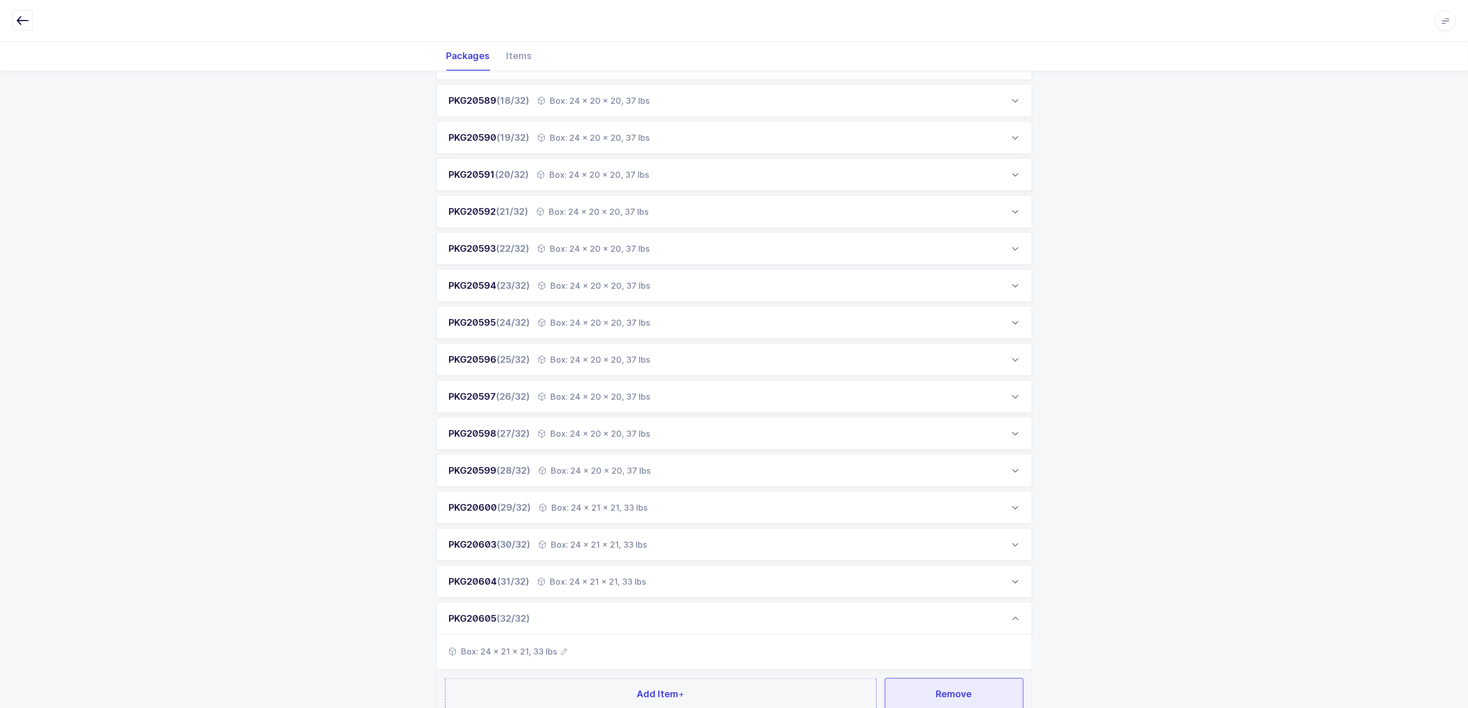
click at [934, 524] on button "Remove" at bounding box center [954, 694] width 139 height 33
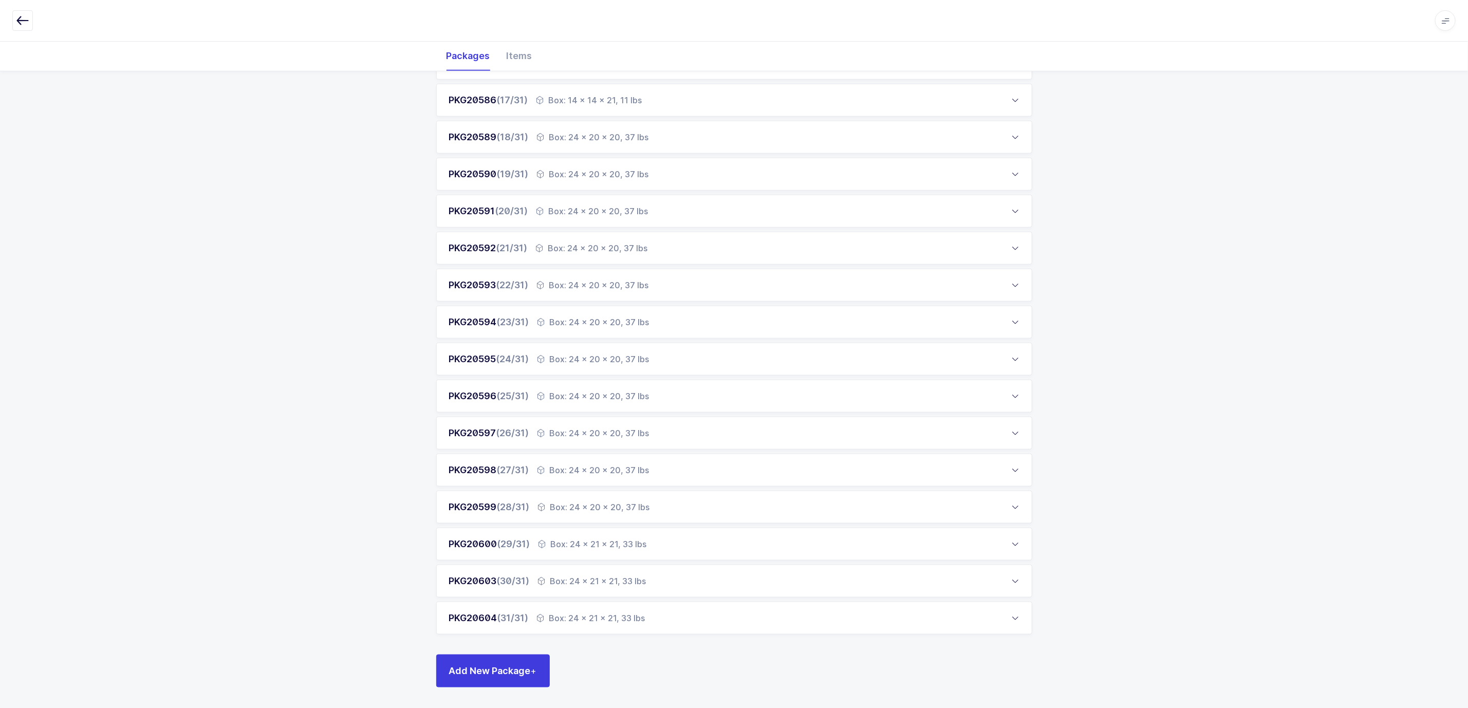
scroll to position [735, 0]
click at [655, 524] on div "PKG20604 (31/31) Box: 24 x 21 x 21, 33 lbs" at bounding box center [734, 618] width 596 height 33
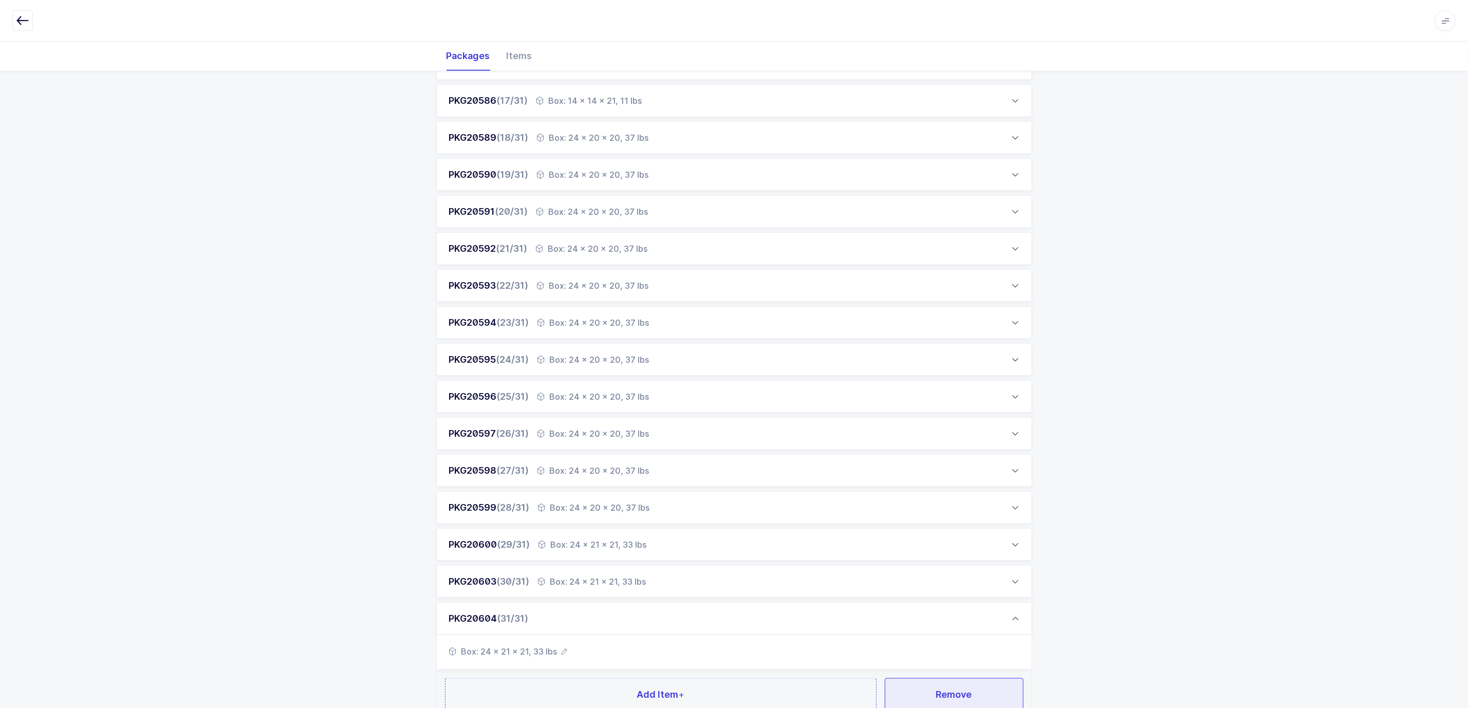
drag, startPoint x: 925, startPoint y: 688, endPoint x: 857, endPoint y: 637, distance: 85.1
click at [925, 524] on button "Remove" at bounding box center [954, 694] width 139 height 33
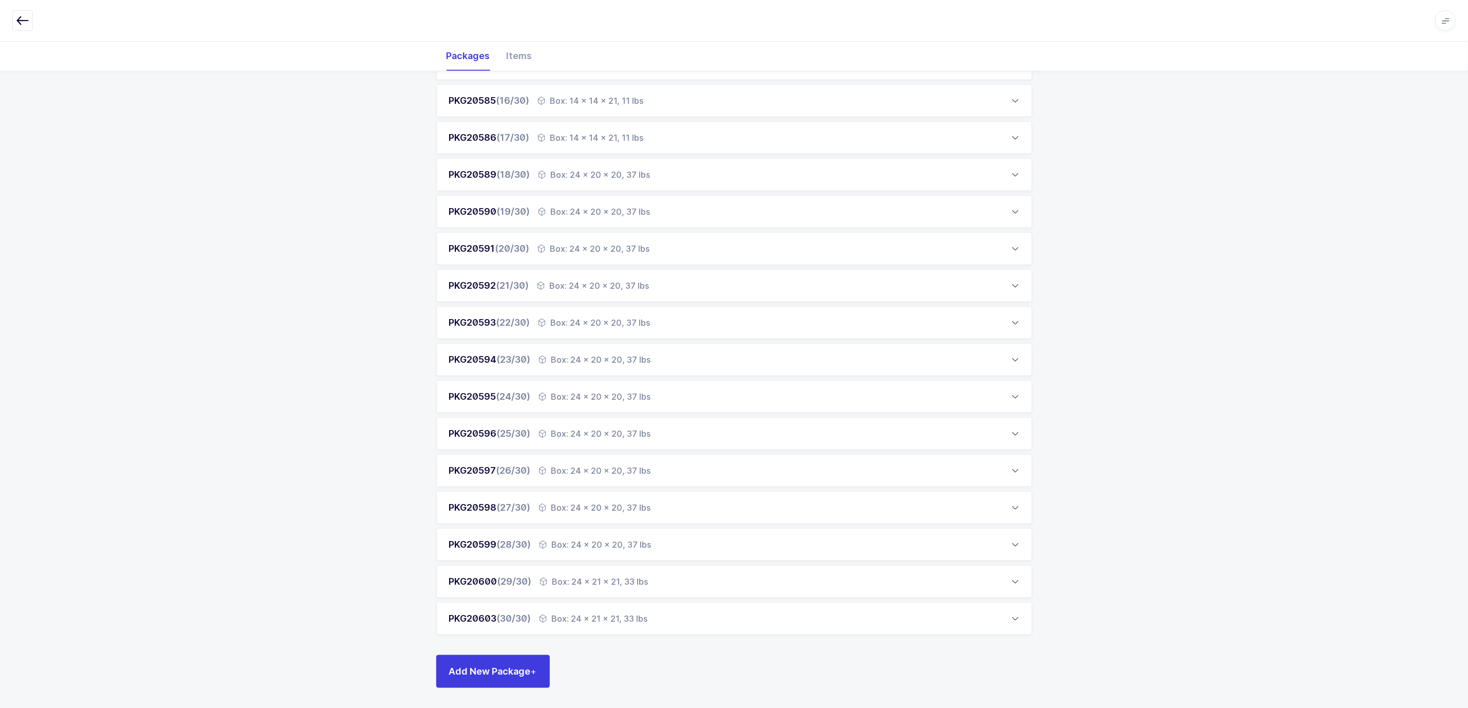
drag, startPoint x: 646, startPoint y: 617, endPoint x: 715, endPoint y: 609, distance: 69.8
click at [646, 524] on div "Box: 24 x 21 x 21, 33 lbs" at bounding box center [593, 618] width 108 height 12
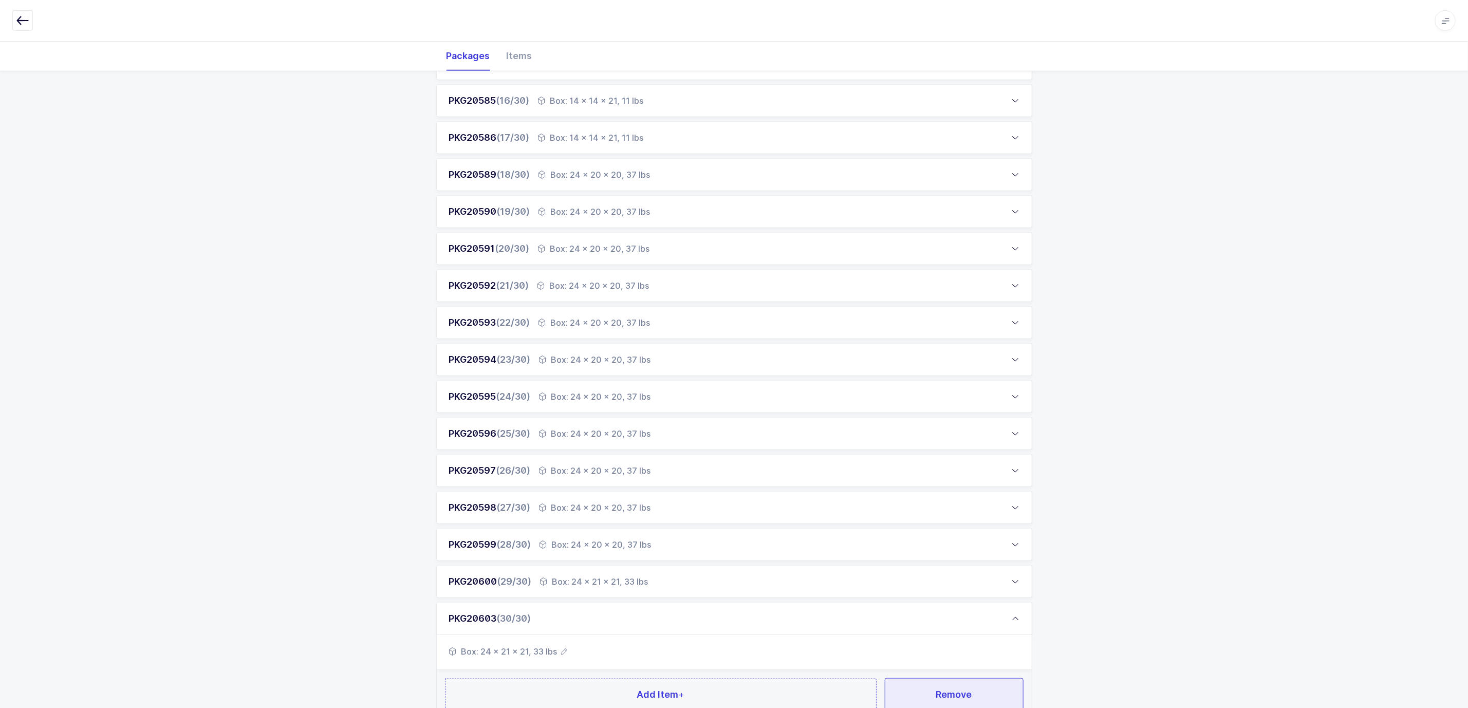
drag, startPoint x: 953, startPoint y: 676, endPoint x: 953, endPoint y: 686, distance: 10.8
click at [953, 524] on div "Add Item + Remove" at bounding box center [734, 694] width 595 height 49
click at [950, 524] on button "Remove" at bounding box center [954, 694] width 139 height 33
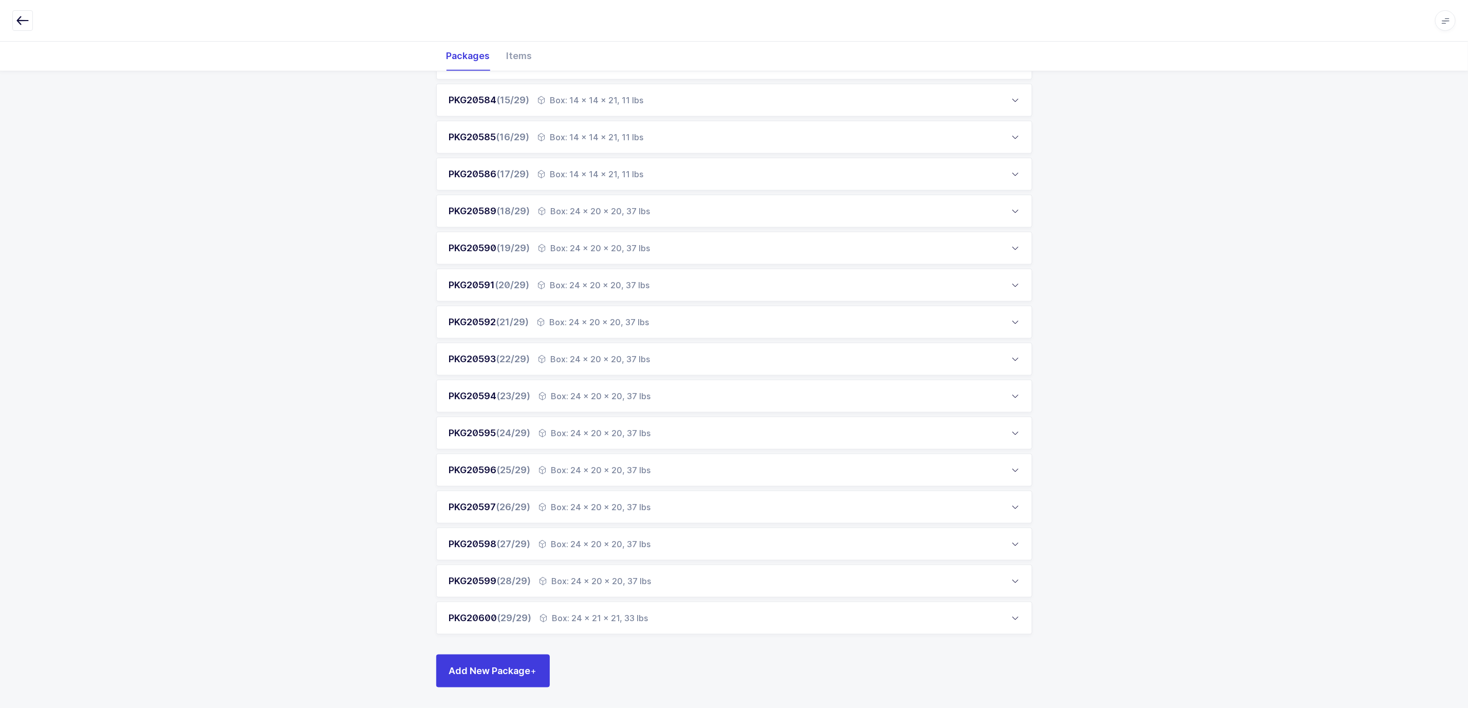
scroll to position [661, 0]
click at [656, 524] on div "PKG20600 (29/29) Box: 24 x 21 x 21, 33 lbs" at bounding box center [734, 618] width 596 height 33
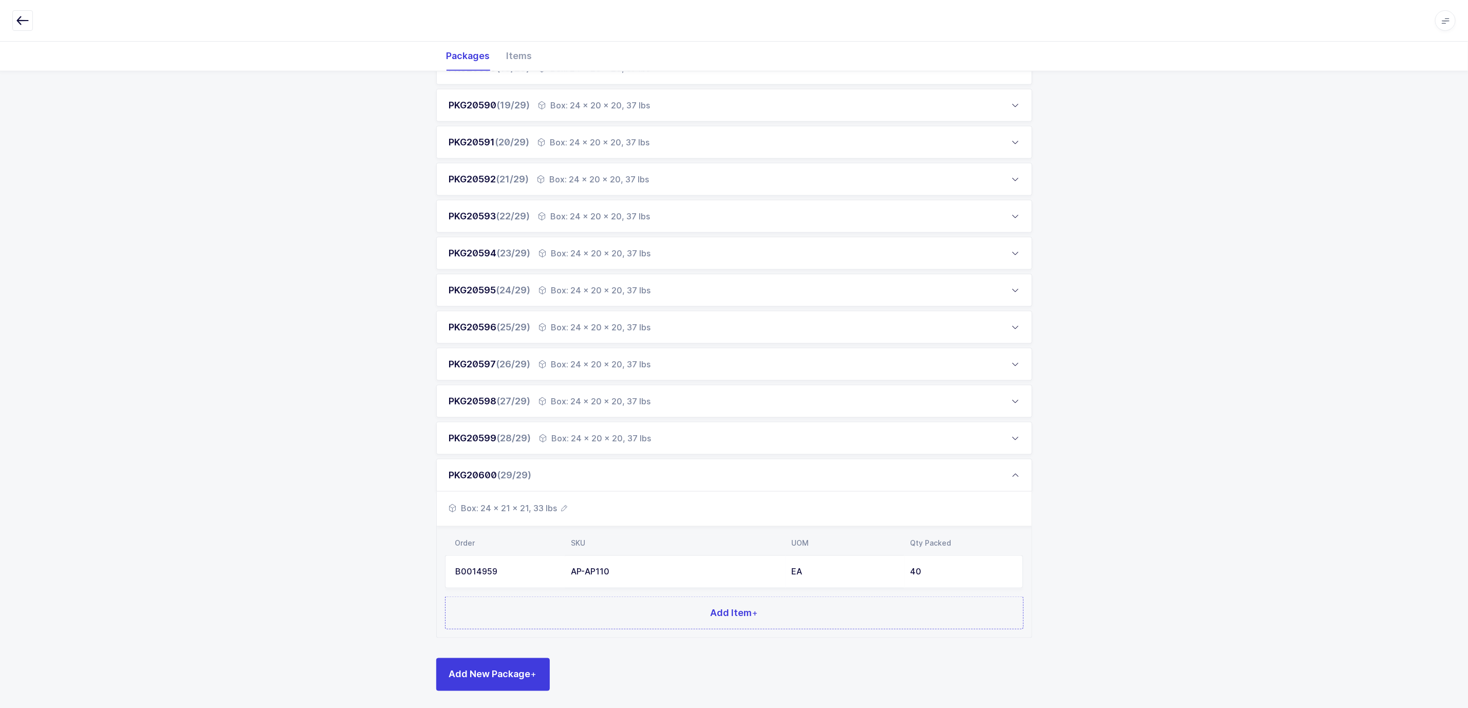
scroll to position [808, 0]
click at [513, 502] on span "Box: 24 x 21 x 21, 33 lbs" at bounding box center [508, 505] width 119 height 12
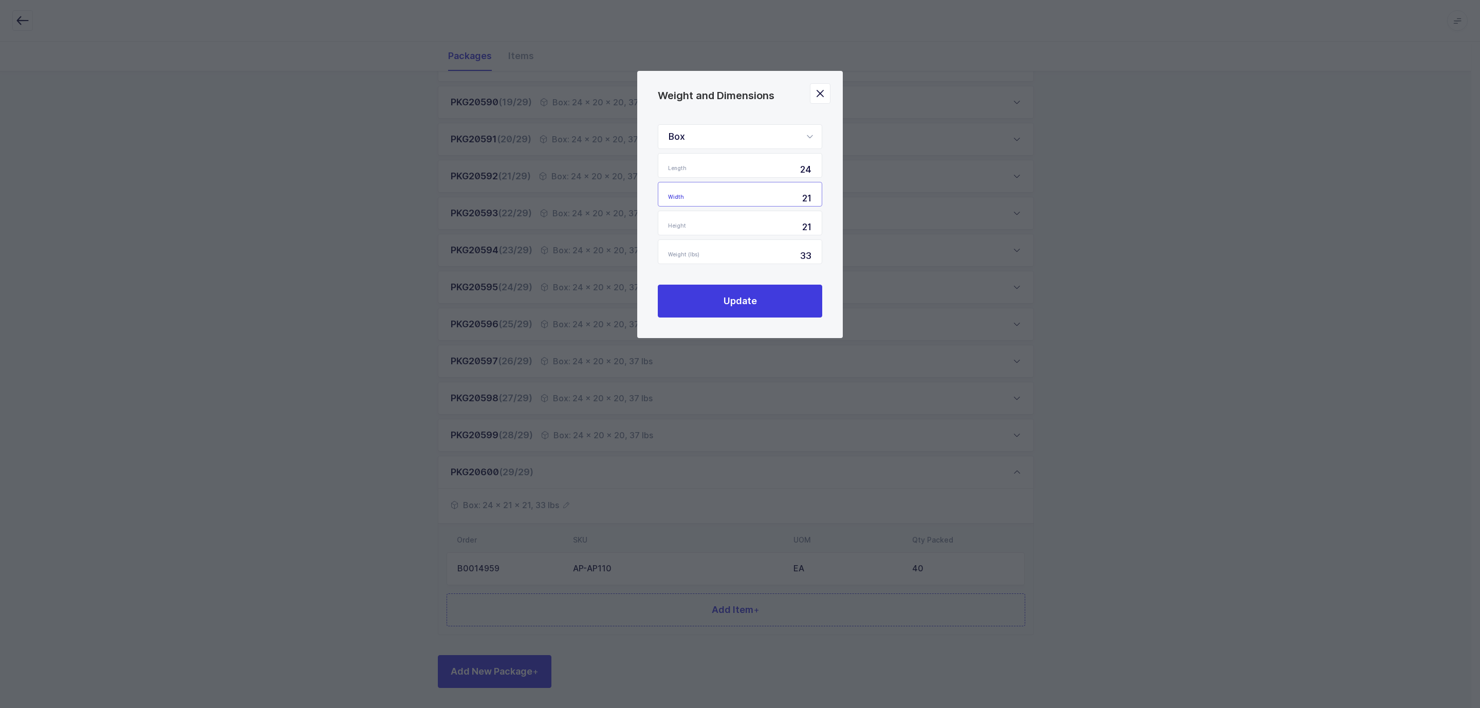
drag, startPoint x: 801, startPoint y: 196, endPoint x: 822, endPoint y: 196, distance: 20.5
click at [822, 196] on div "Box Standard Pallet Euro Pallet Box Length 24 Width 21 Height 21 Weight (lbs) 3…" at bounding box center [739, 221] width 205 height 234
type input "20"
type input "2120"
drag, startPoint x: 812, startPoint y: 256, endPoint x: 747, endPoint y: 261, distance: 64.9
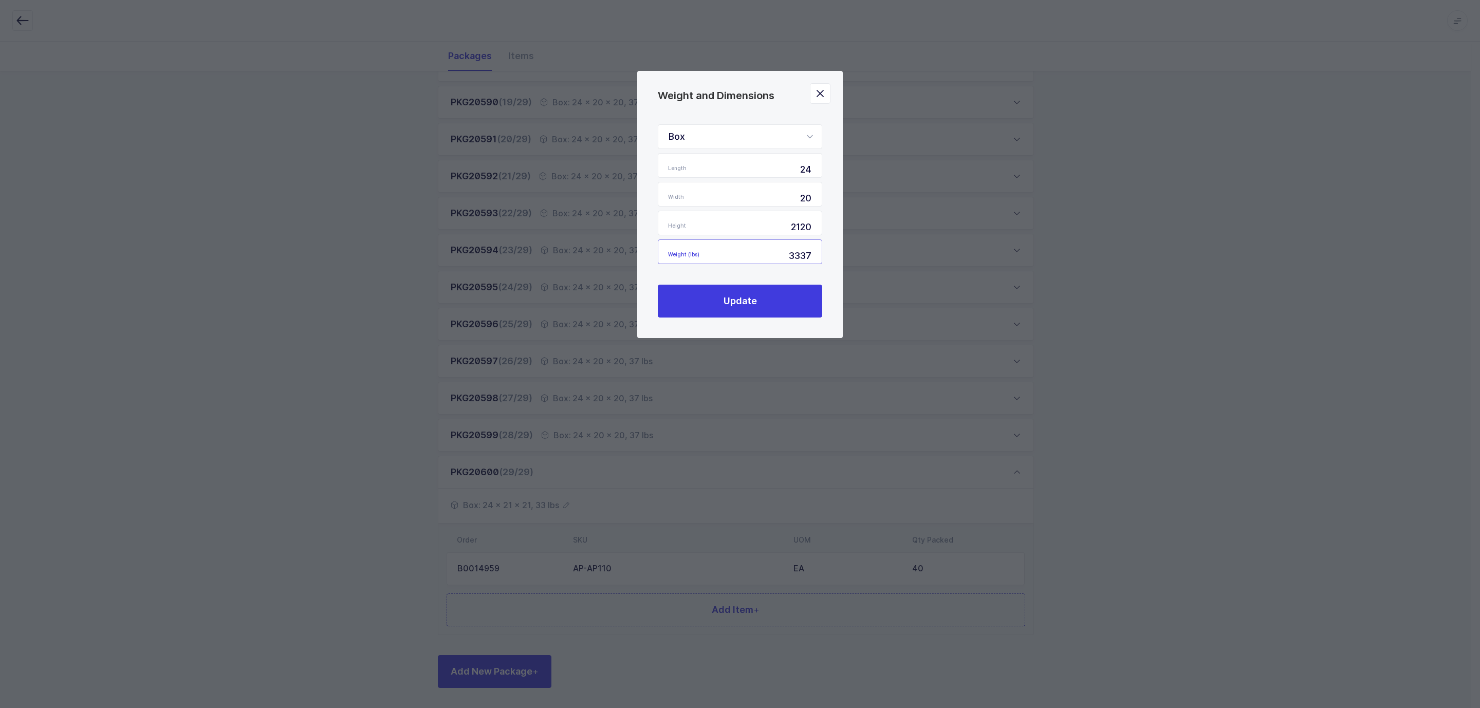
click at [747, 261] on input "3337" at bounding box center [740, 251] width 164 height 25
type input "37"
drag, startPoint x: 774, startPoint y: 222, endPoint x: 857, endPoint y: 236, distance: 84.0
click at [857, 236] on div "Weight and Dimensions Box Standard Pallet Euro Pallet Box Length 24 Width 20 He…" at bounding box center [740, 354] width 1480 height 708
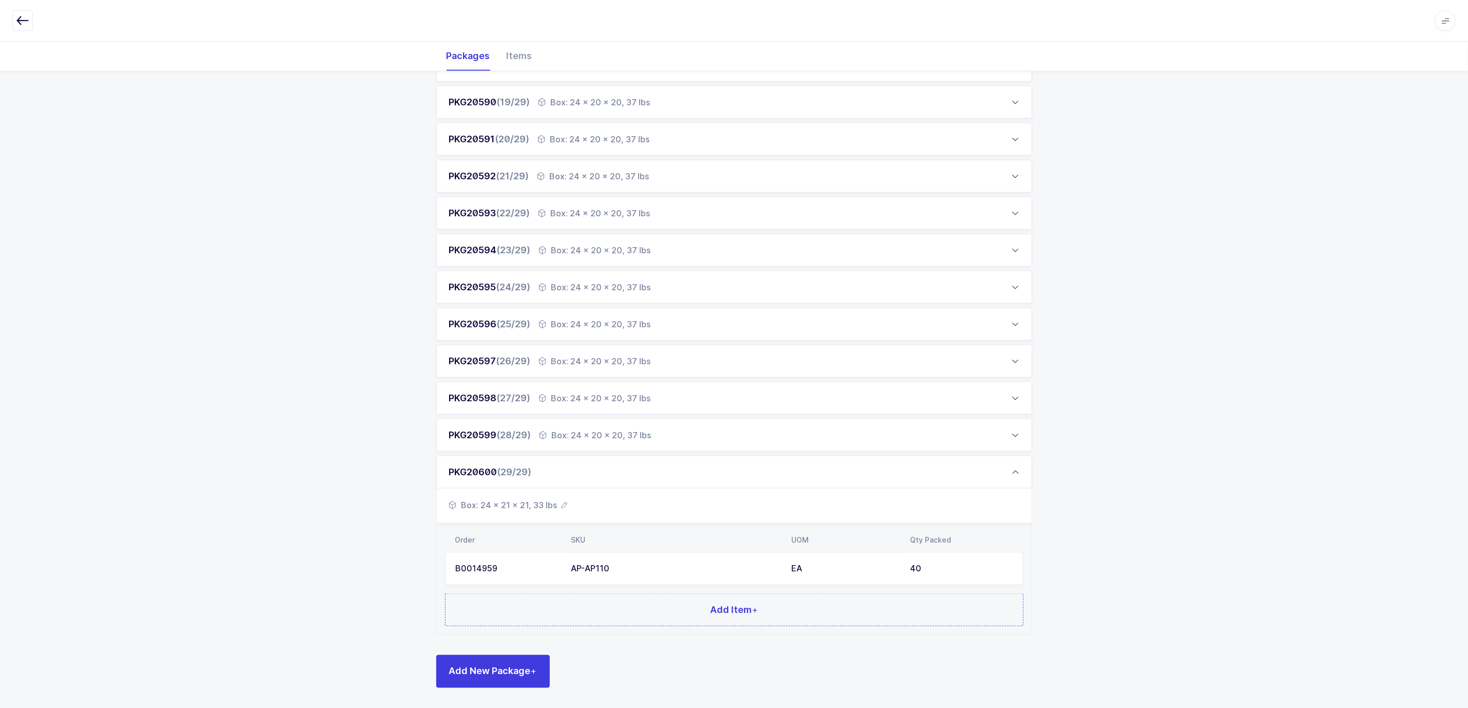
click at [680, 524] on div "AP-AP110" at bounding box center [675, 568] width 208 height 9
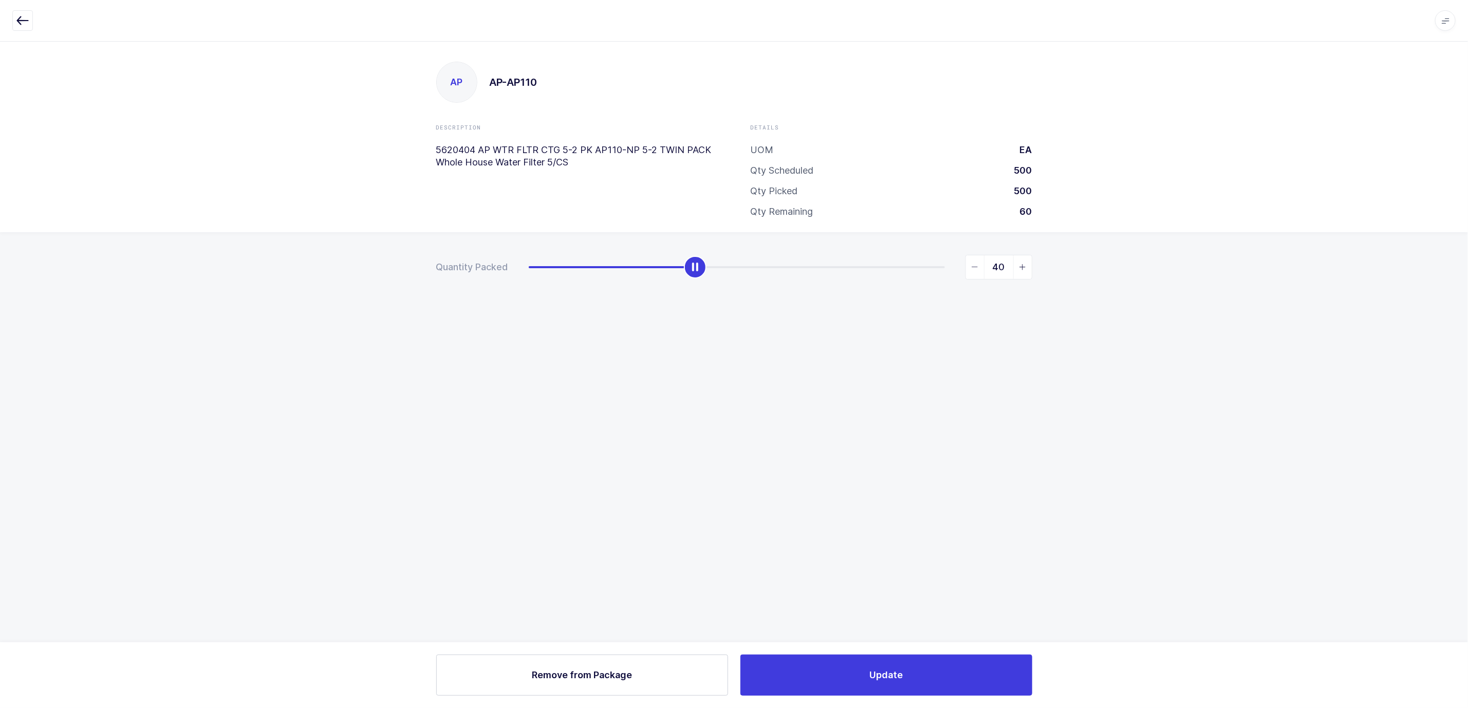
scroll to position [0, 0]
click at [21, 18] on icon "button" at bounding box center [22, 20] width 12 height 12
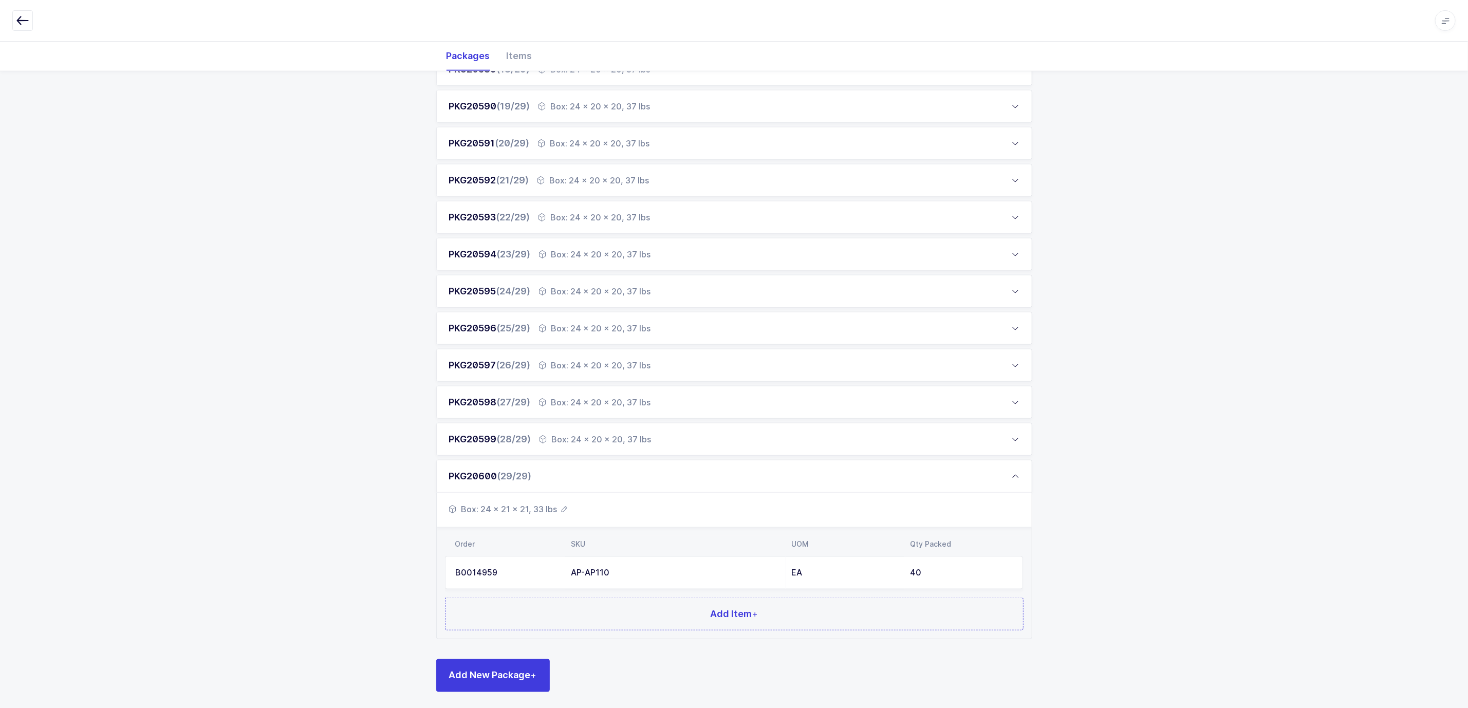
scroll to position [808, 0]
click at [562, 502] on icon "button" at bounding box center [565, 505] width 6 height 6
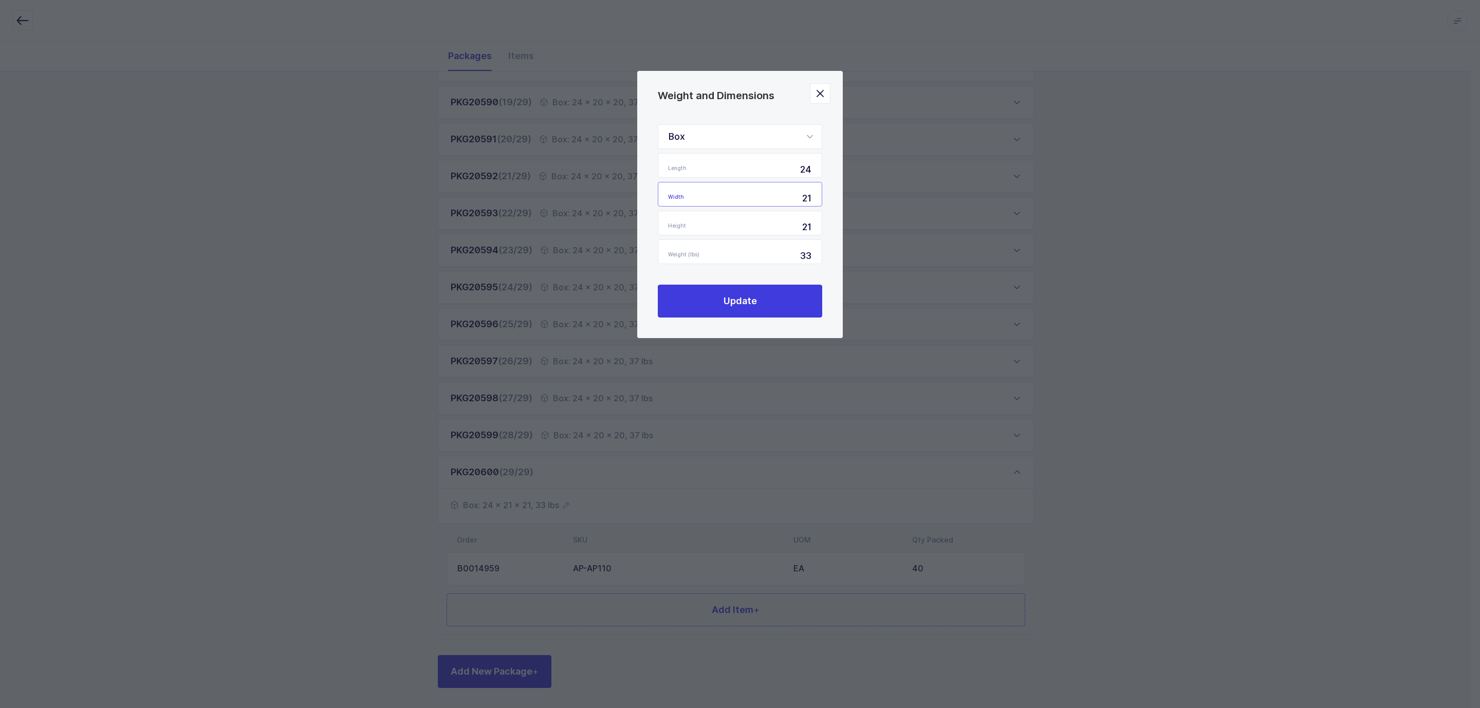
drag, startPoint x: 794, startPoint y: 198, endPoint x: 846, endPoint y: 195, distance: 52.5
click at [846, 195] on div "Weight and Dimensions Box Standard Pallet Euro Pallet Box Length 24 Width 21 He…" at bounding box center [740, 354] width 1480 height 708
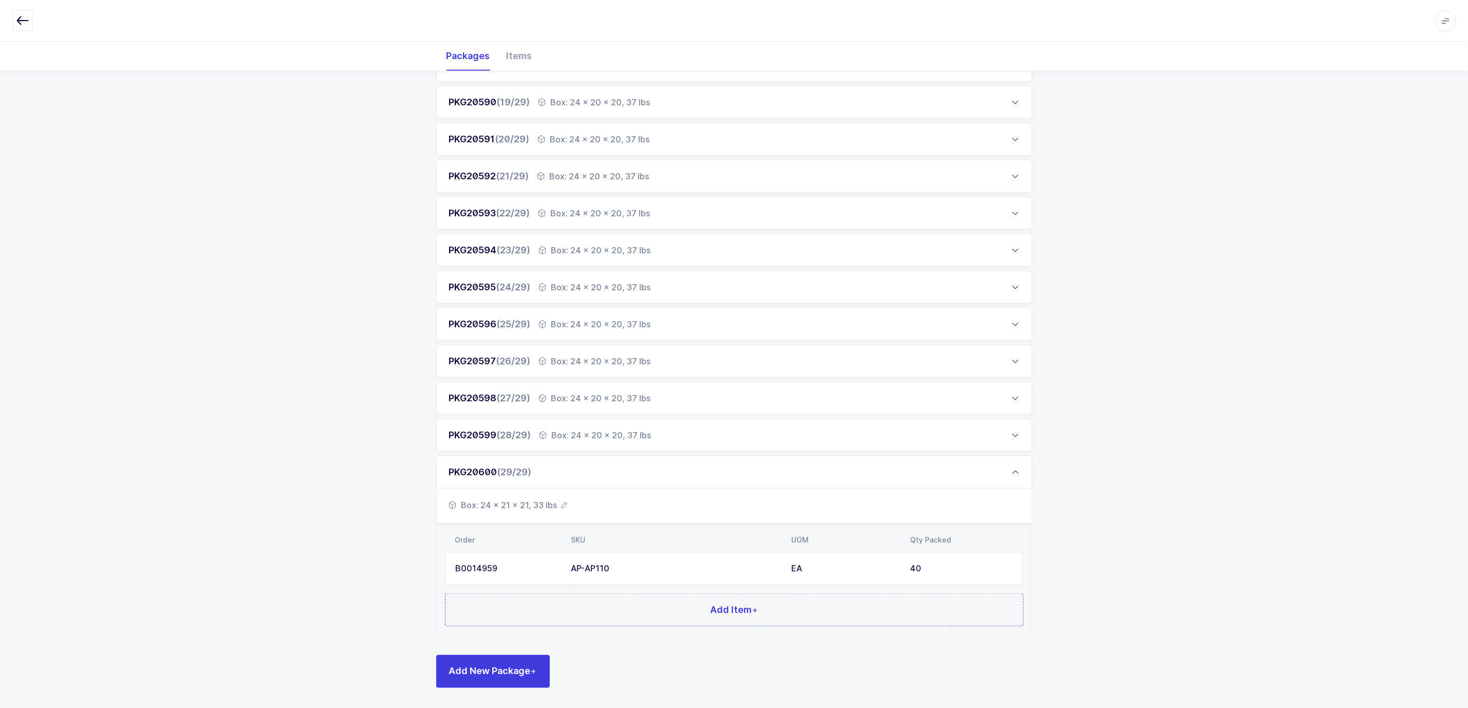
drag, startPoint x: 325, startPoint y: 478, endPoint x: 325, endPoint y: 471, distance: 7.7
click at [325, 477] on div "PKG20569 (1/29) Box: 24 x 20 x 20, 38 lbs Box: 24 x 20 x 20, 38 lbs Order SKU U…" at bounding box center [734, 52] width 1468 height 1311
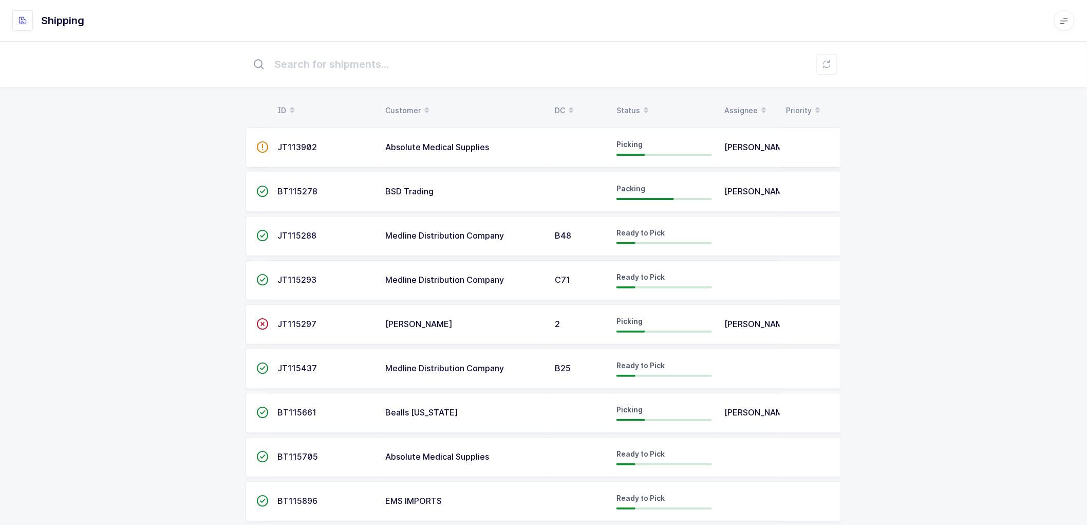
click at [300, 192] on span "BT115278" at bounding box center [297, 191] width 40 height 10
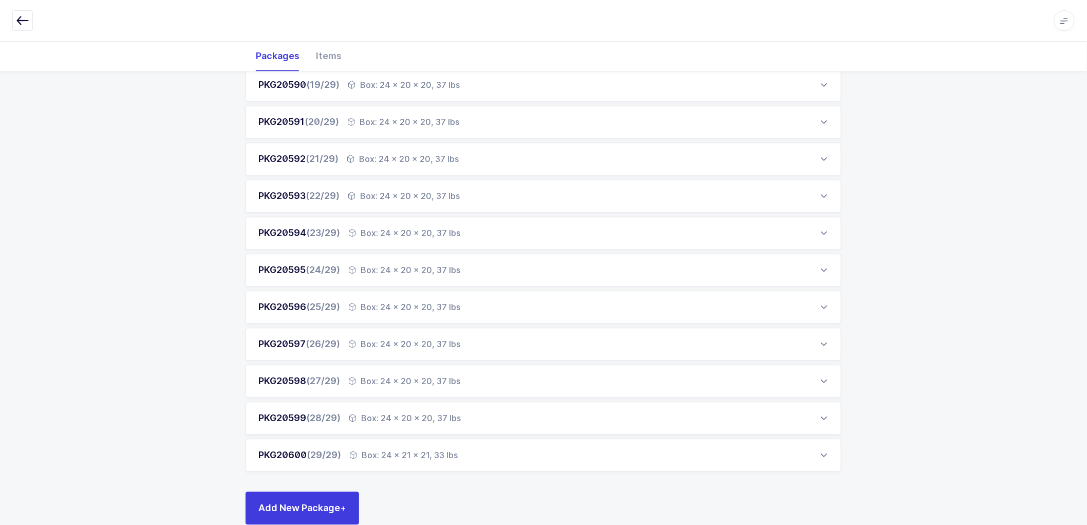
scroll to position [845, 0]
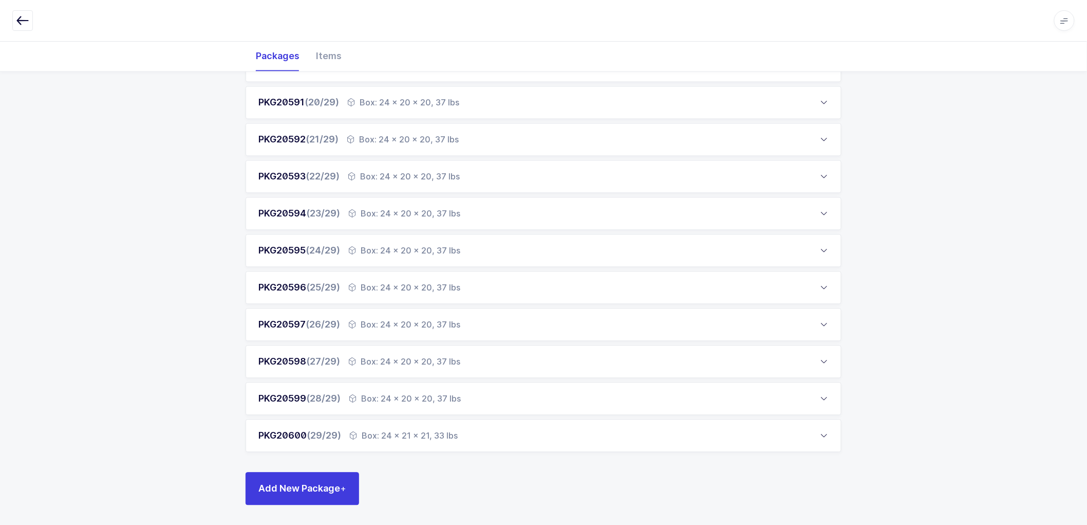
click at [423, 431] on div "Box: 24 x 21 x 21, 33 lbs" at bounding box center [403, 435] width 108 height 12
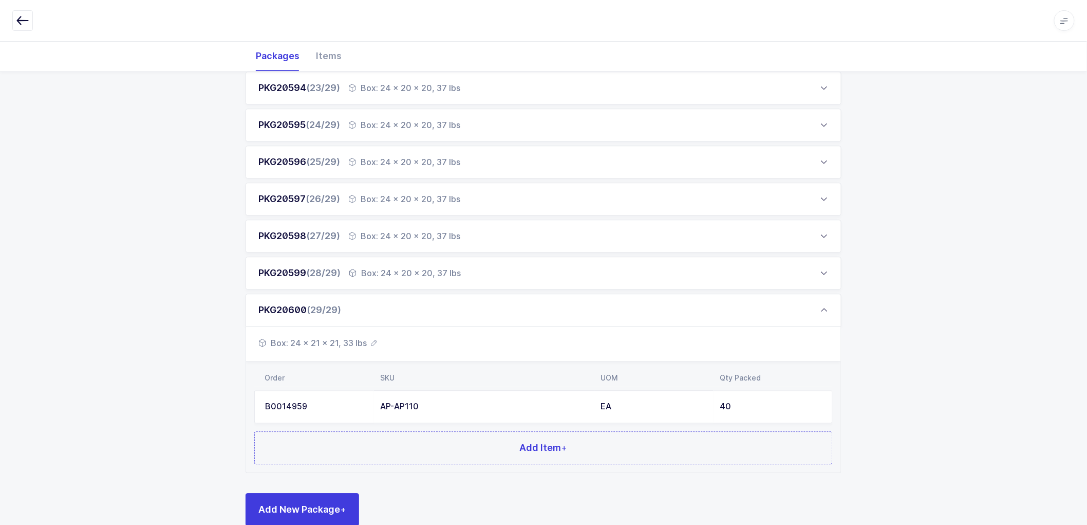
scroll to position [990, 0]
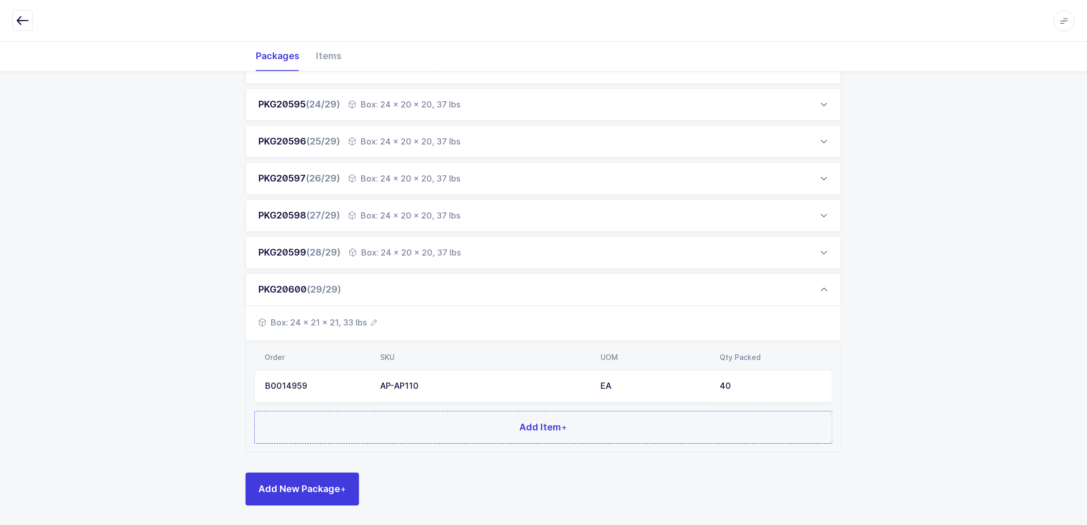
click at [372, 319] on icon "button" at bounding box center [374, 322] width 6 height 6
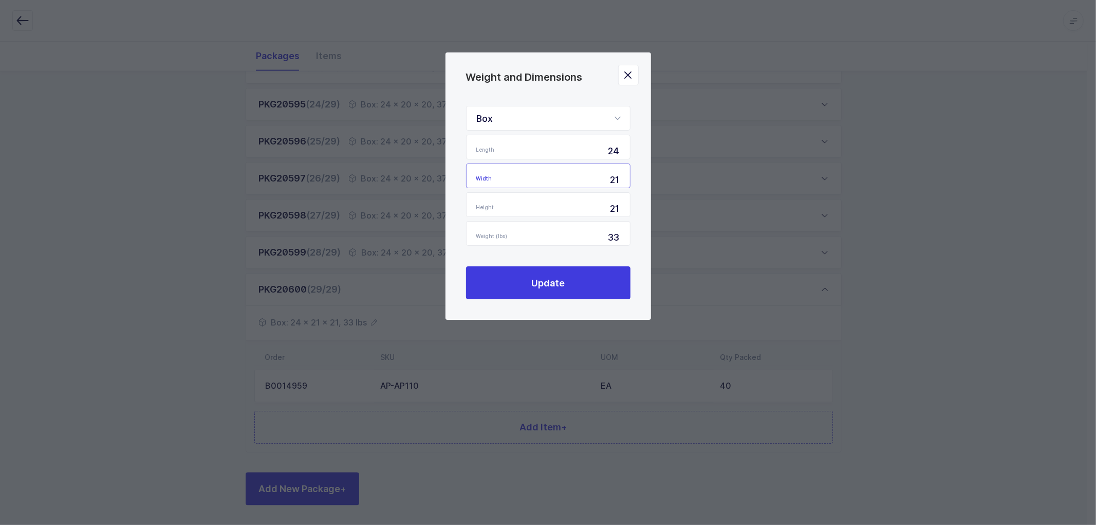
drag, startPoint x: 610, startPoint y: 181, endPoint x: 625, endPoint y: 178, distance: 15.6
click at [625, 178] on input "21" at bounding box center [548, 175] width 164 height 25
type input "20"
type input "2"
type input "20"
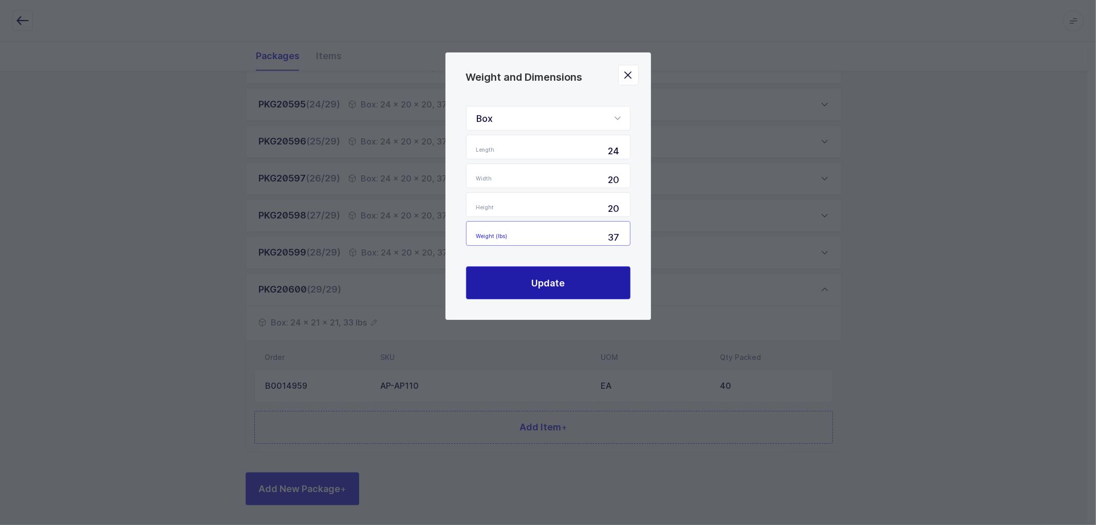
type input "37"
click at [567, 280] on button "Update" at bounding box center [548, 282] width 164 height 33
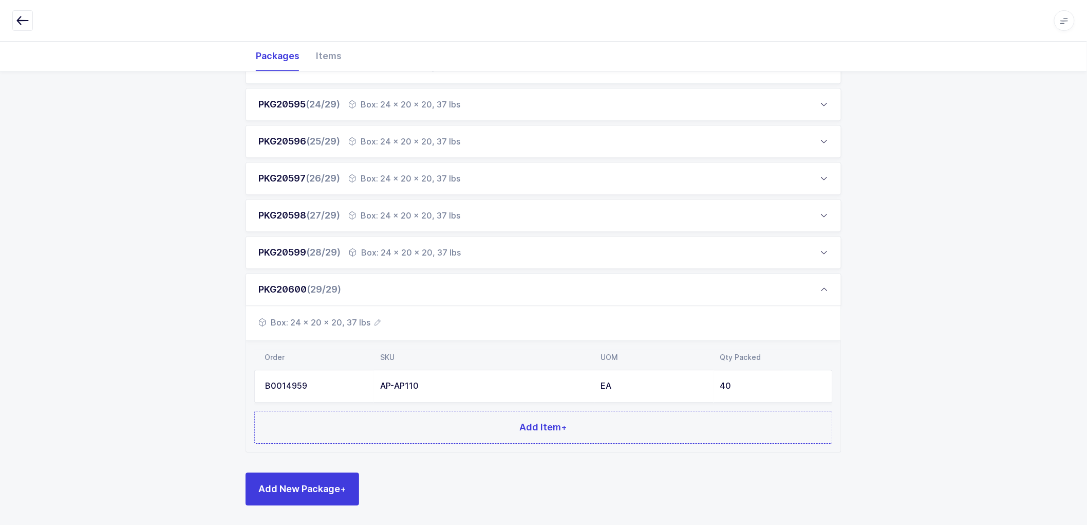
click at [820, 287] on icon at bounding box center [824, 289] width 8 height 8
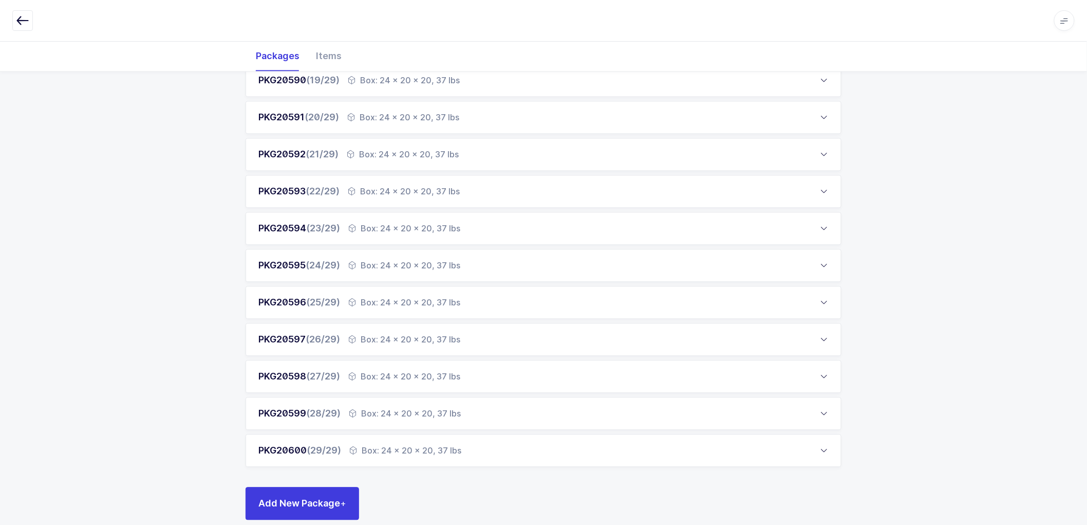
scroll to position [845, 0]
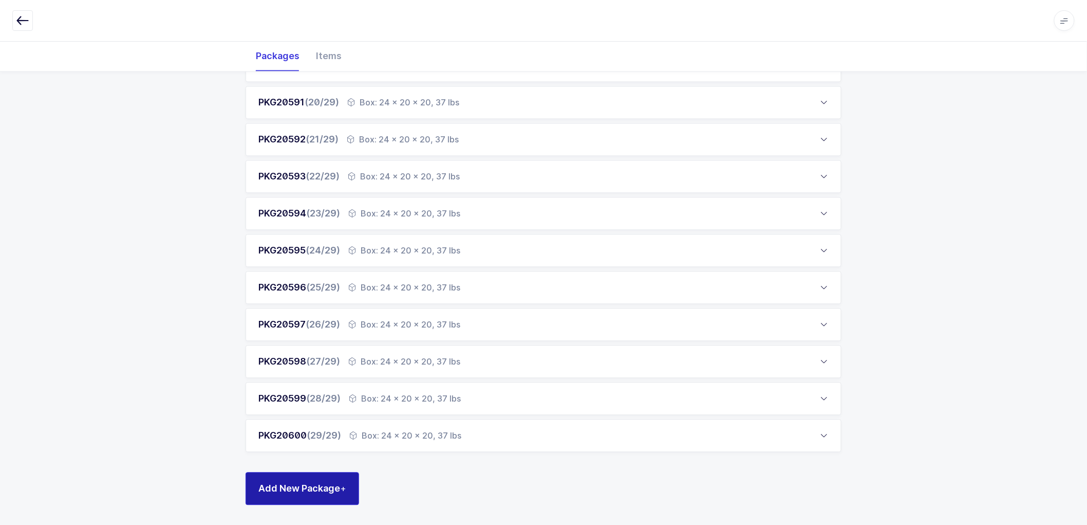
click at [312, 485] on span "Add New Package +" at bounding box center [302, 487] width 88 height 13
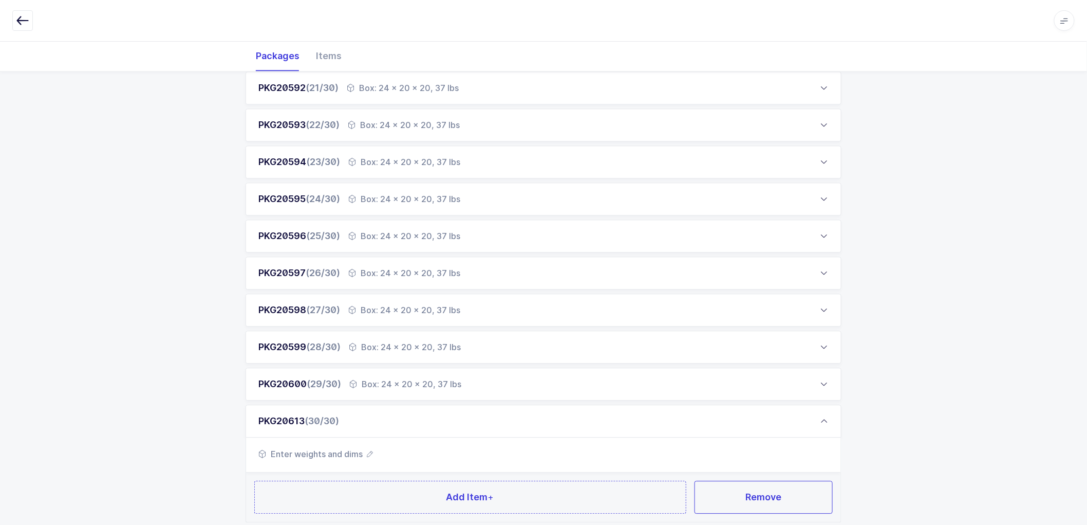
scroll to position [959, 0]
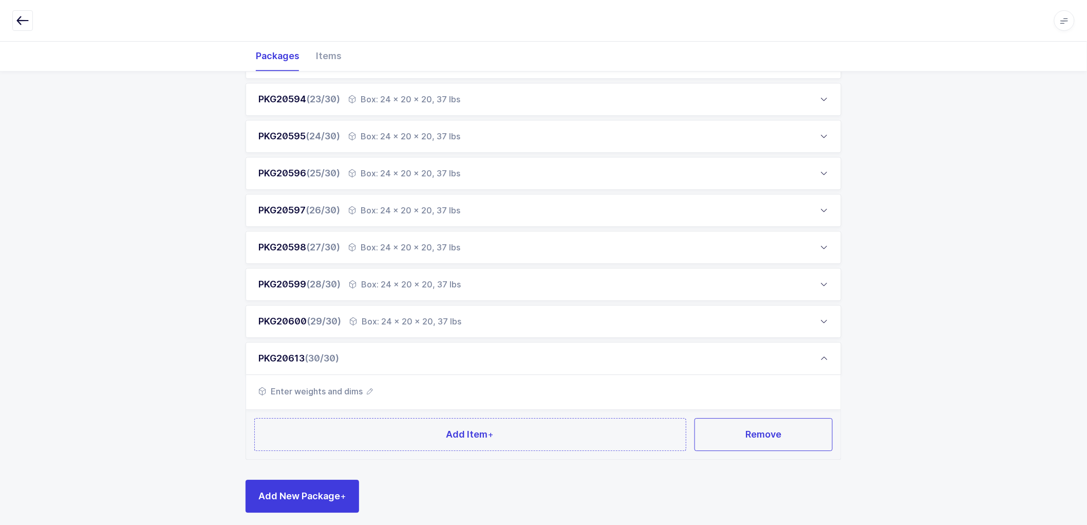
click at [372, 388] on div "Enter weights and dims" at bounding box center [543, 392] width 595 height 35
click at [371, 388] on icon "button" at bounding box center [370, 391] width 6 height 6
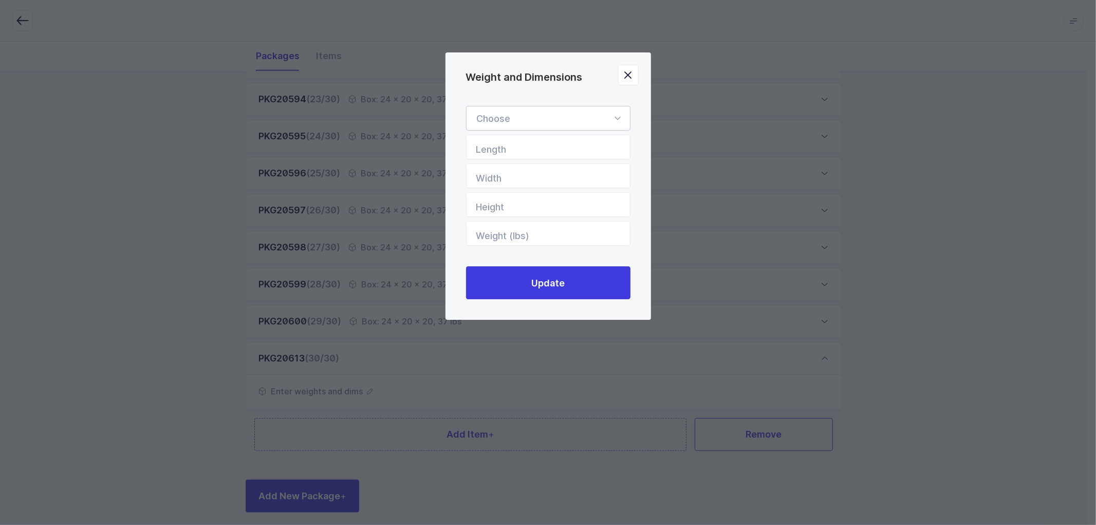
click at [525, 117] on div "Weight and Dimensions" at bounding box center [548, 118] width 164 height 25
click at [501, 182] on li "Box" at bounding box center [553, 187] width 164 height 20
type input "Box"
click at [535, 149] on input "Length" at bounding box center [548, 147] width 164 height 25
type input "14"
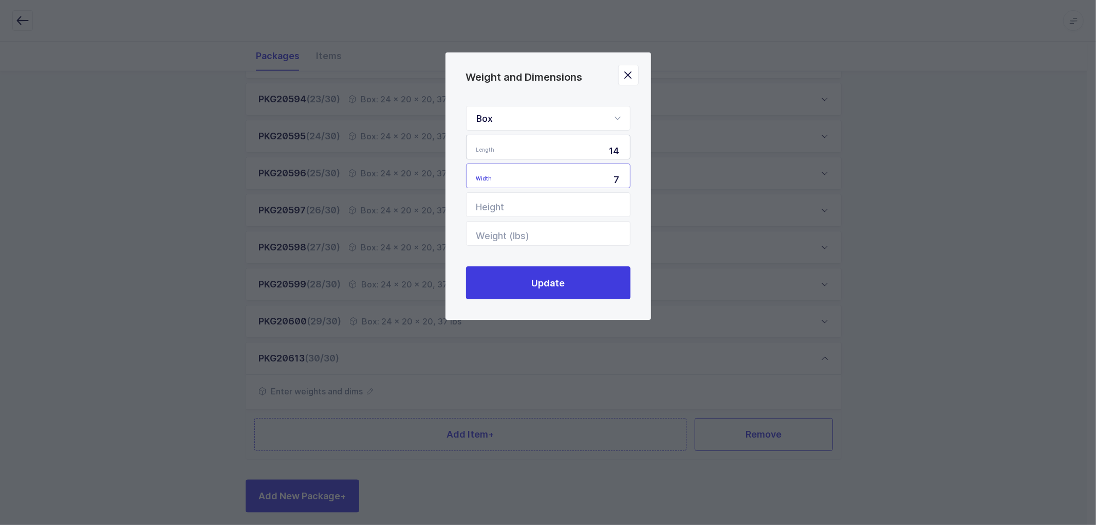
type input "7"
type input "11"
click at [559, 234] on input "Weight (lbs)" at bounding box center [548, 233] width 164 height 25
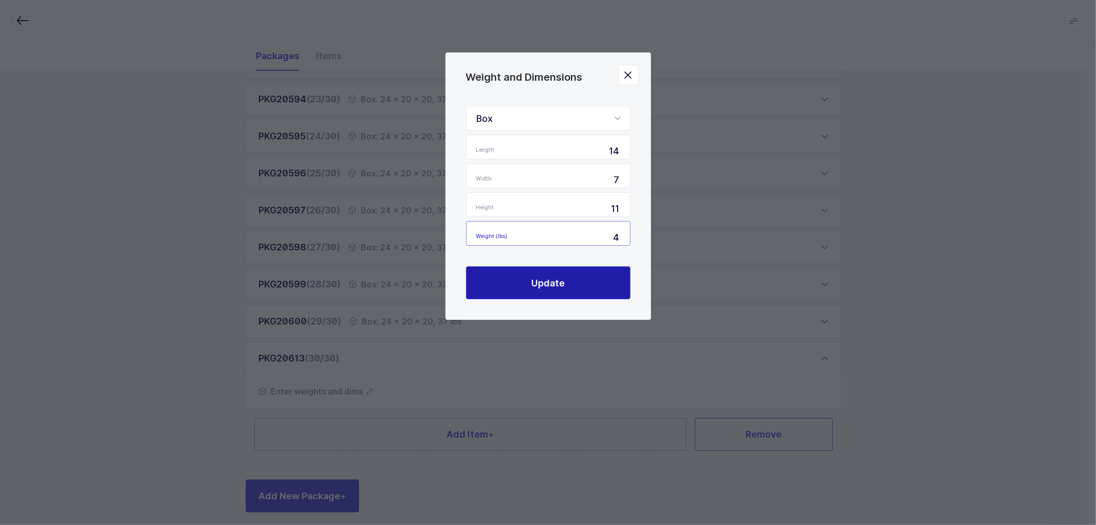
type input "4"
click at [553, 281] on span "Update" at bounding box center [547, 282] width 33 height 13
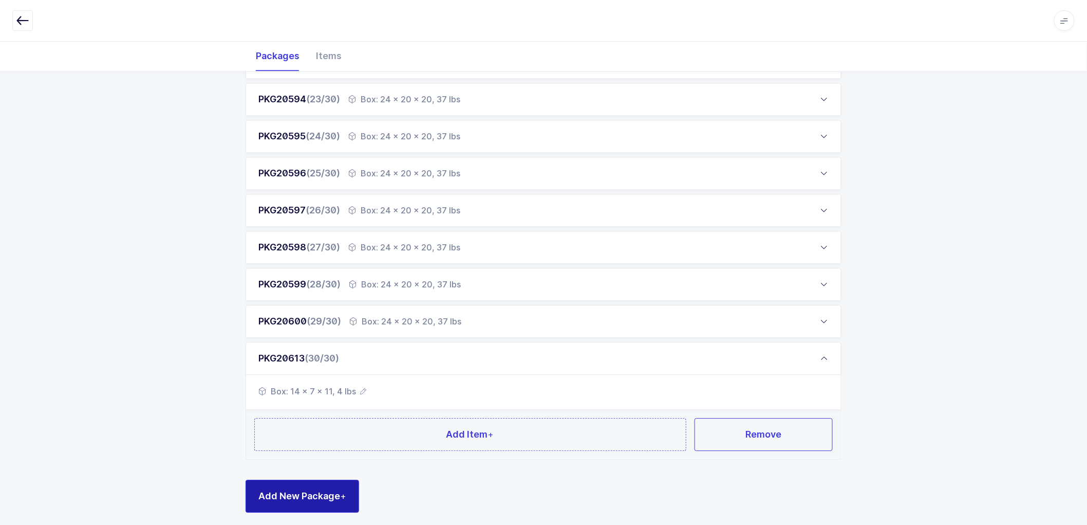
click at [312, 491] on span "Add New Package +" at bounding box center [302, 495] width 88 height 13
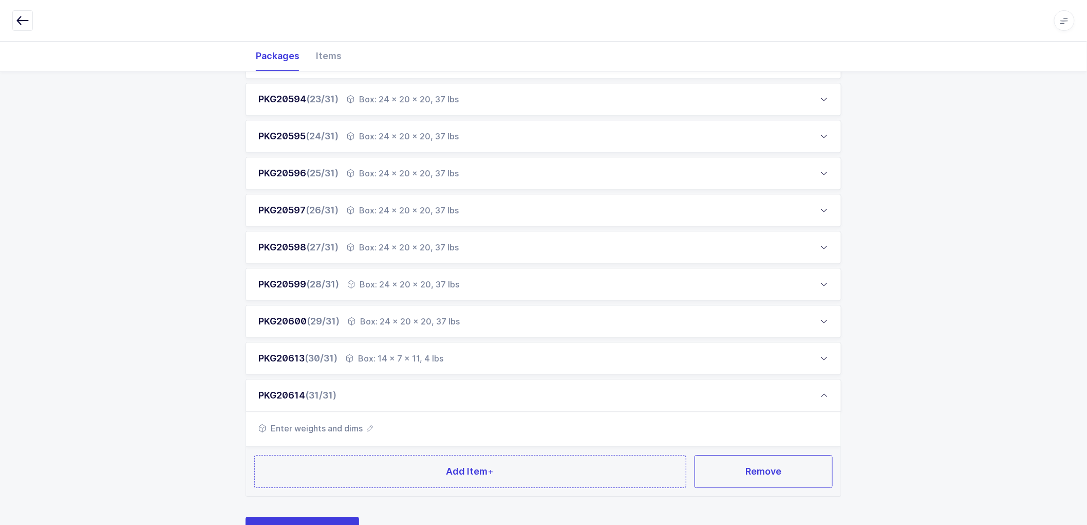
click at [368, 422] on span "Enter weights and dims" at bounding box center [315, 428] width 115 height 12
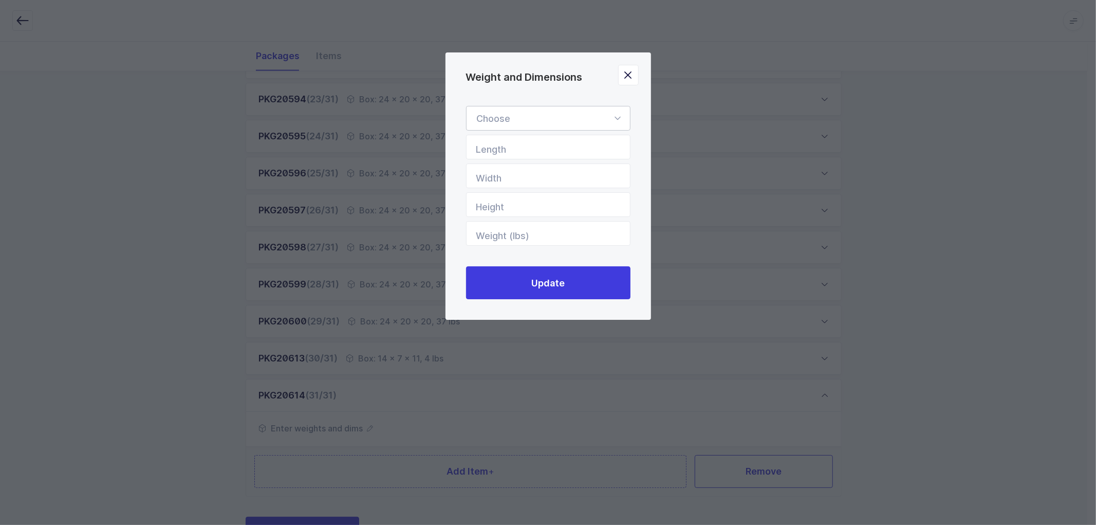
click at [540, 112] on div "Weight and Dimensions" at bounding box center [548, 118] width 164 height 25
click at [501, 178] on li "Box" at bounding box center [553, 187] width 164 height 20
type input "Box"
click at [501, 141] on input "Length" at bounding box center [548, 147] width 164 height 25
type input "14"
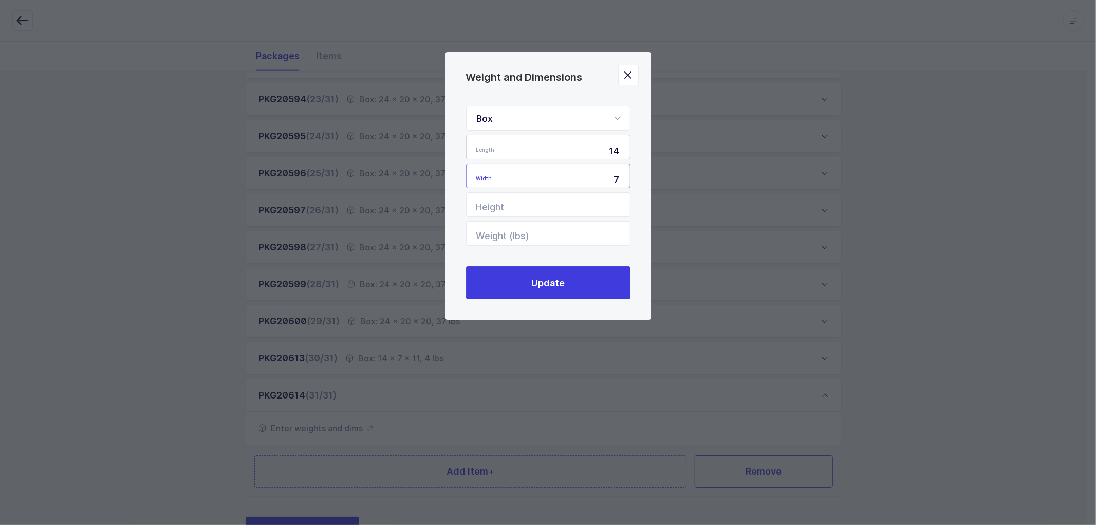
type input "7"
type input "11"
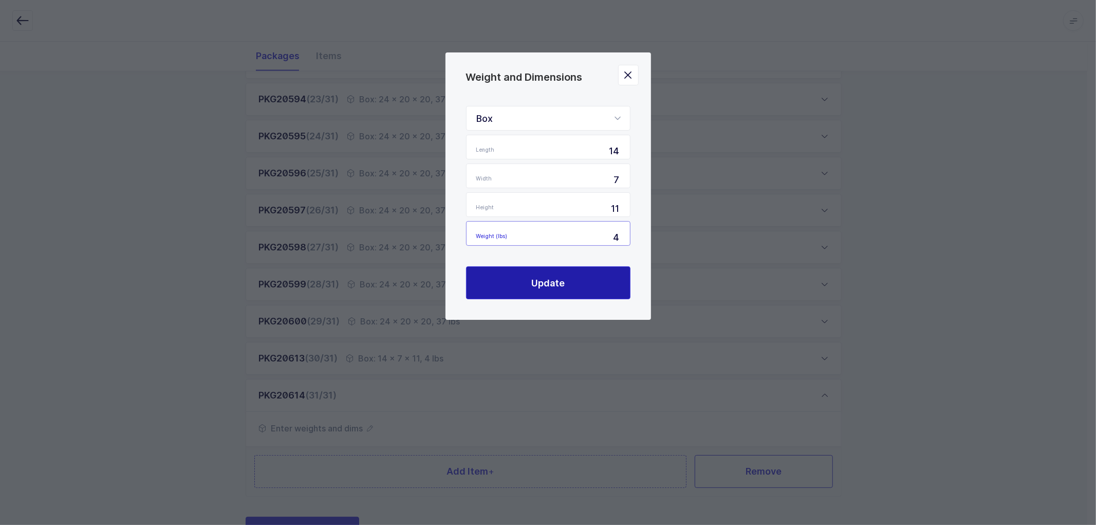
type input "4"
click at [553, 273] on button "Update" at bounding box center [548, 282] width 164 height 33
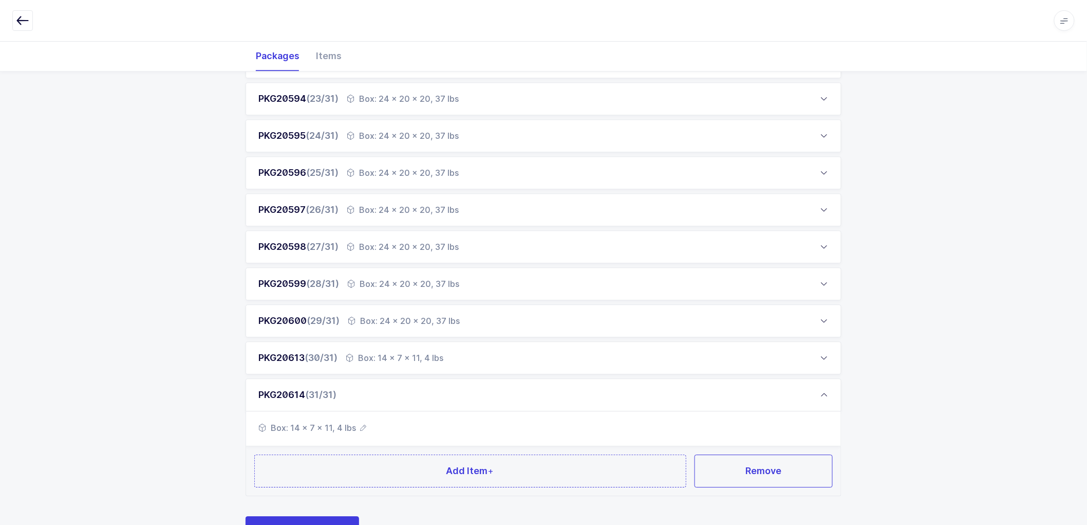
scroll to position [1003, 0]
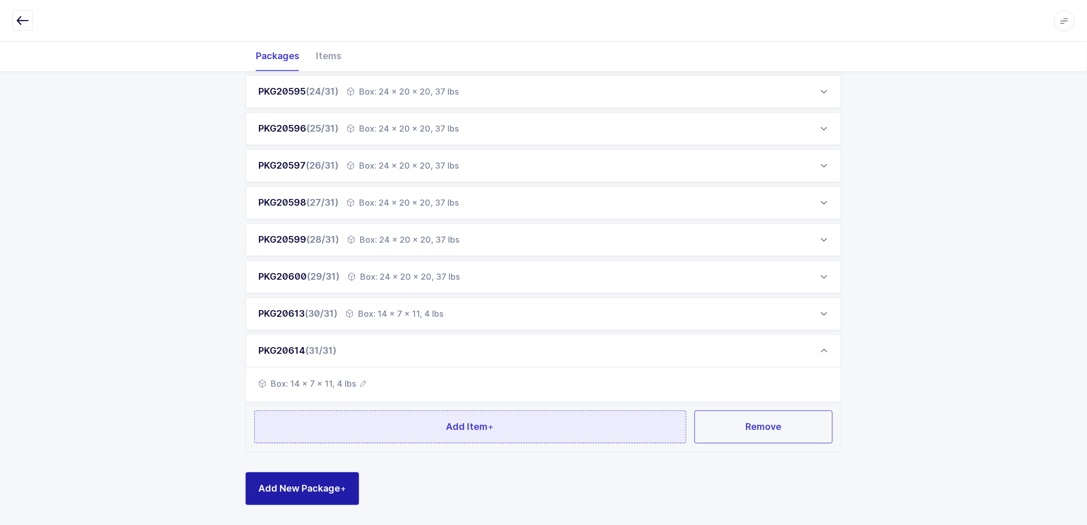
drag, startPoint x: 317, startPoint y: 490, endPoint x: 314, endPoint y: 442, distance: 48.4
click at [317, 489] on span "Add New Package +" at bounding box center [302, 487] width 88 height 13
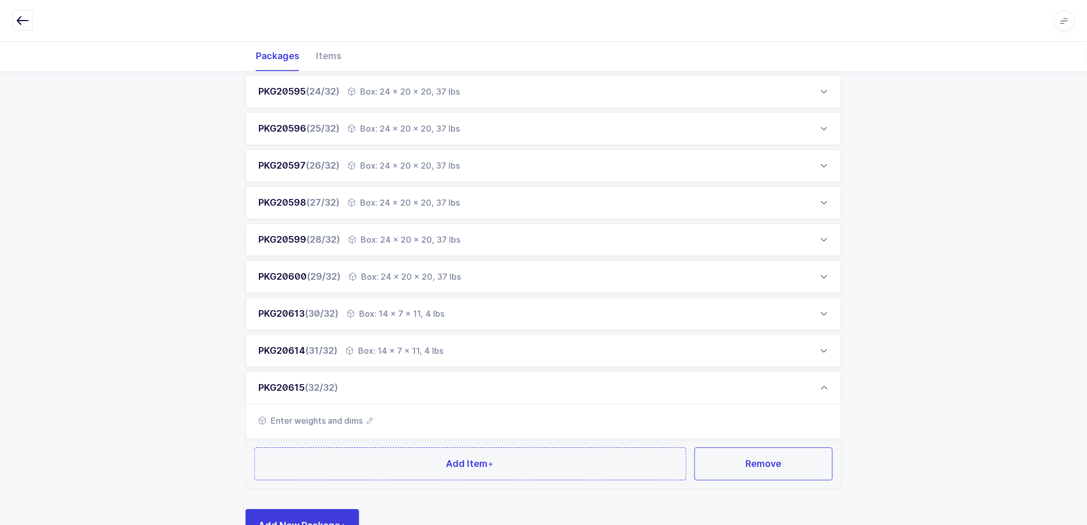
click at [371, 420] on icon "button" at bounding box center [370, 420] width 6 height 6
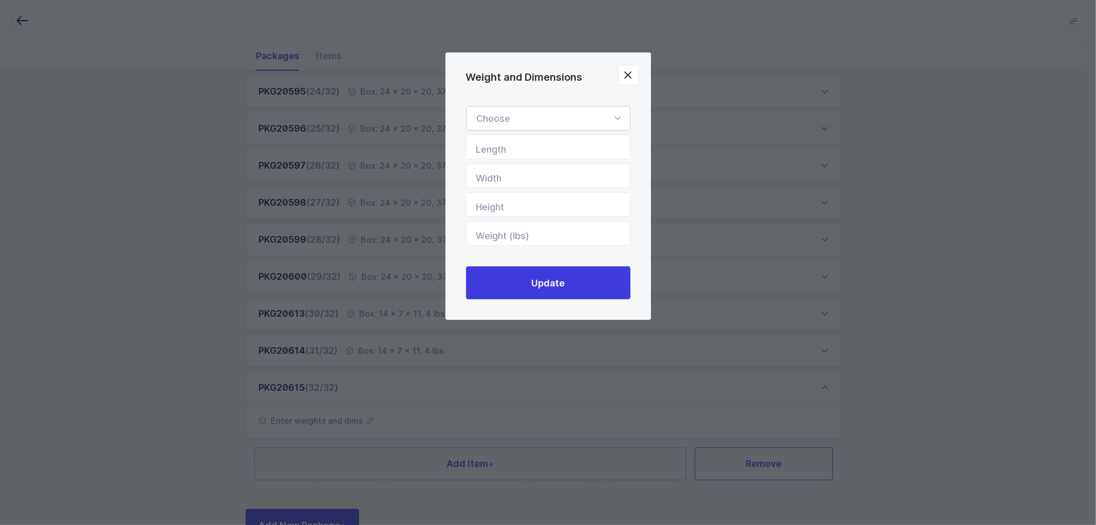
drag, startPoint x: 525, startPoint y: 119, endPoint x: 522, endPoint y: 127, distance: 8.8
click at [526, 119] on div "Weight and Dimensions" at bounding box center [548, 118] width 164 height 25
click at [491, 185] on span "Box" at bounding box center [485, 186] width 16 height 11
type input "Box"
click at [504, 155] on input "Length" at bounding box center [548, 147] width 164 height 25
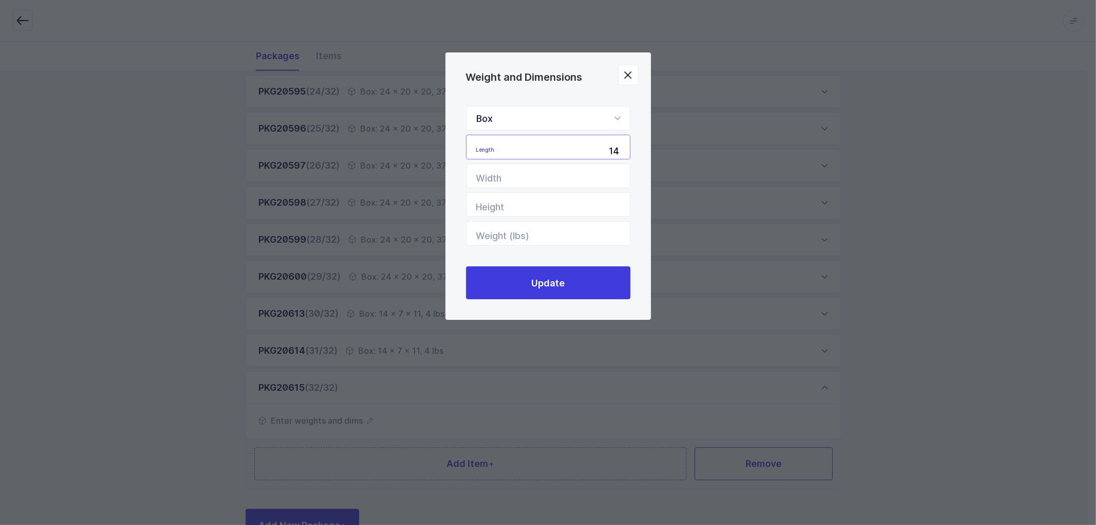
type input "14"
type input "7"
type input "11"
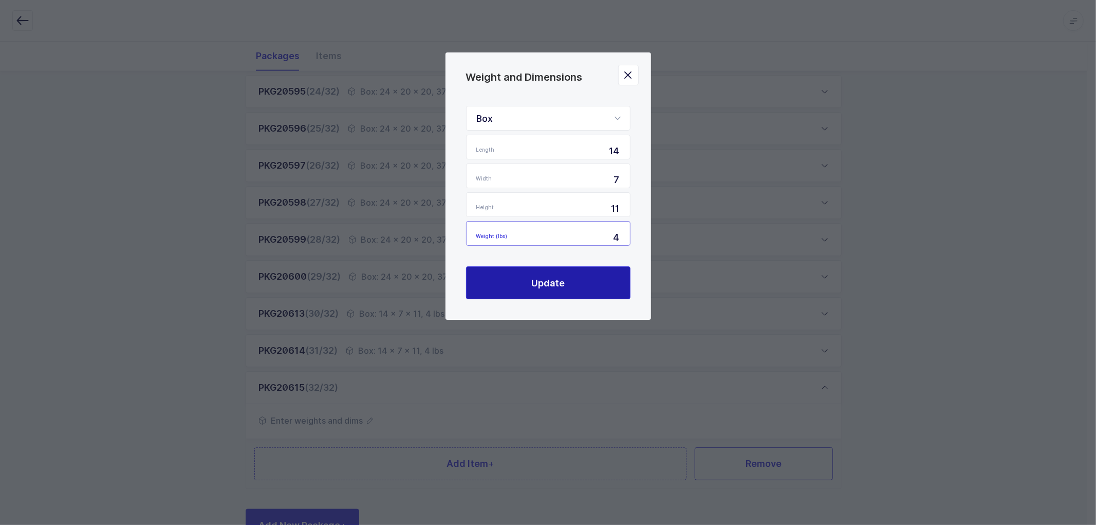
type input "4"
click at [537, 284] on span "Update" at bounding box center [547, 282] width 33 height 13
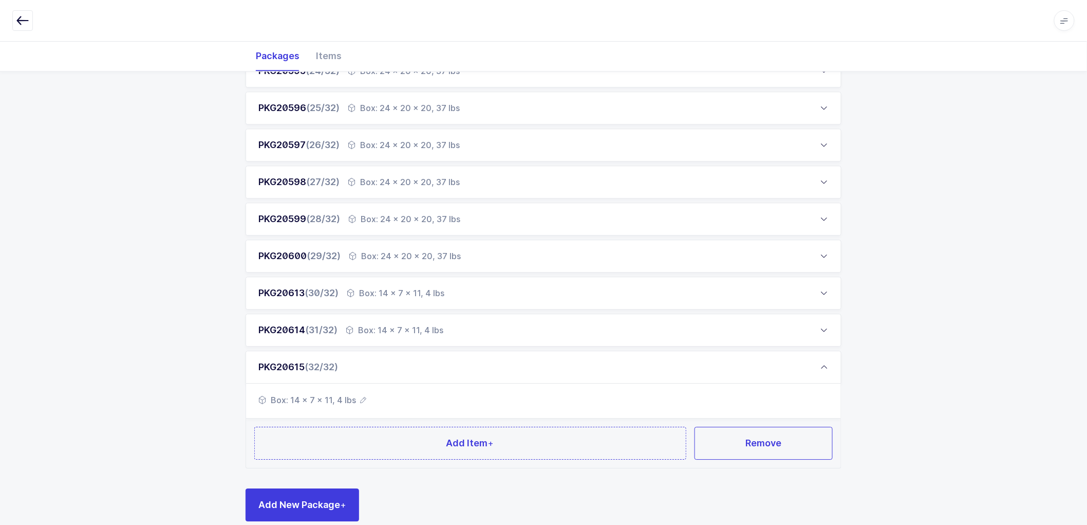
scroll to position [1040, 0]
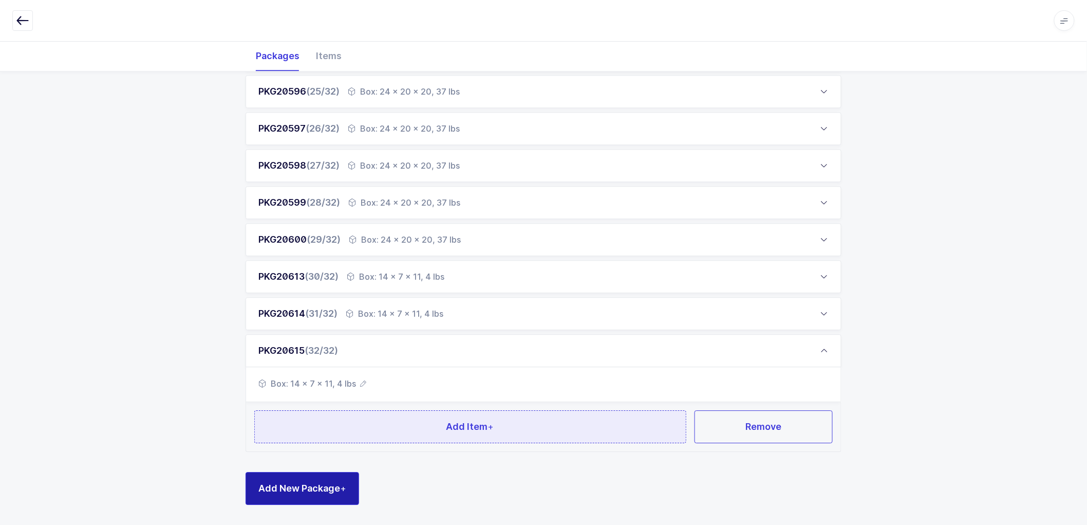
drag, startPoint x: 299, startPoint y: 480, endPoint x: 309, endPoint y: 410, distance: 70.5
click at [299, 478] on button "Add New Package +" at bounding box center [303, 488] width 114 height 33
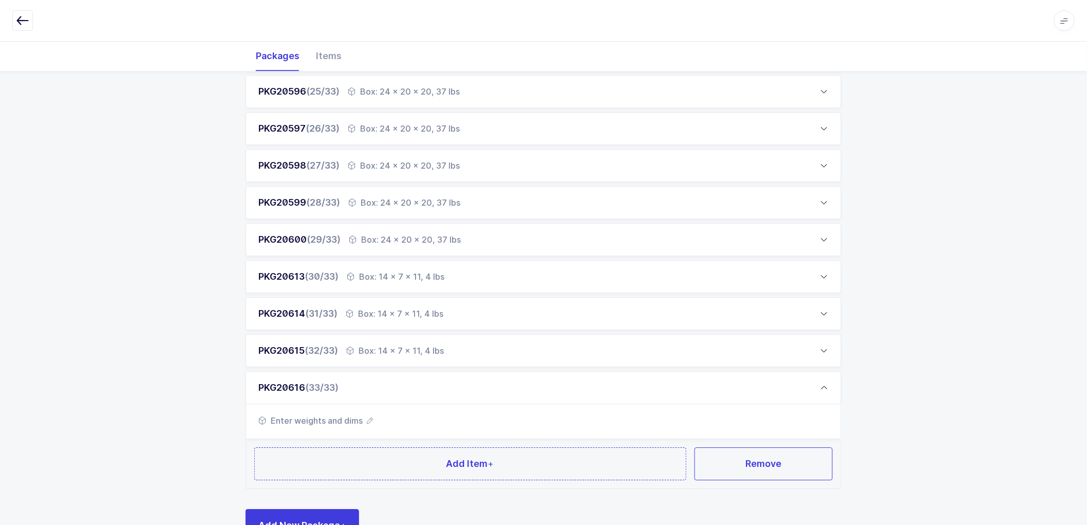
click at [370, 422] on icon "button" at bounding box center [370, 420] width 6 height 6
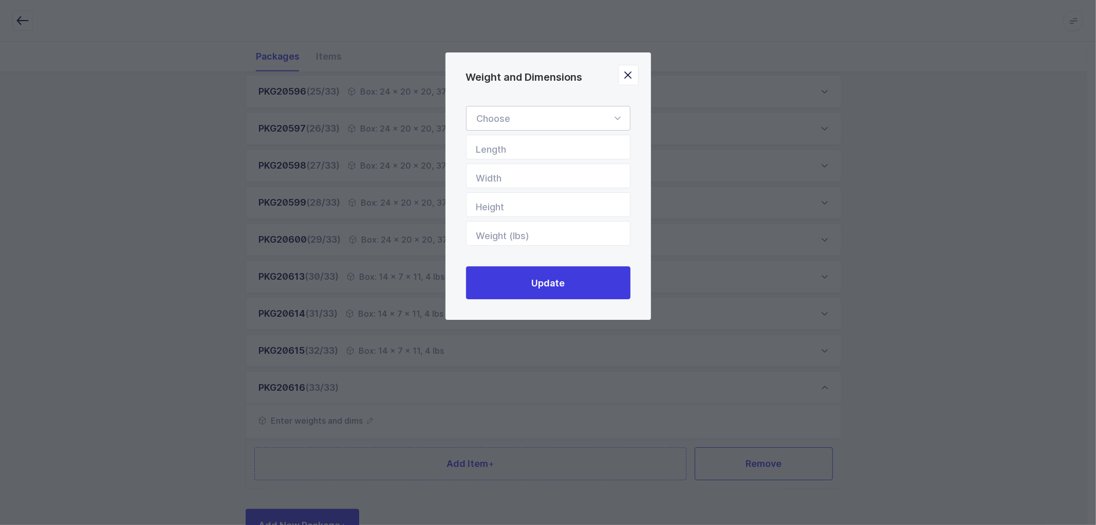
click at [530, 115] on div "Weight and Dimensions" at bounding box center [548, 118] width 164 height 25
type input "14"
type input "7"
type input "11"
type input "4"
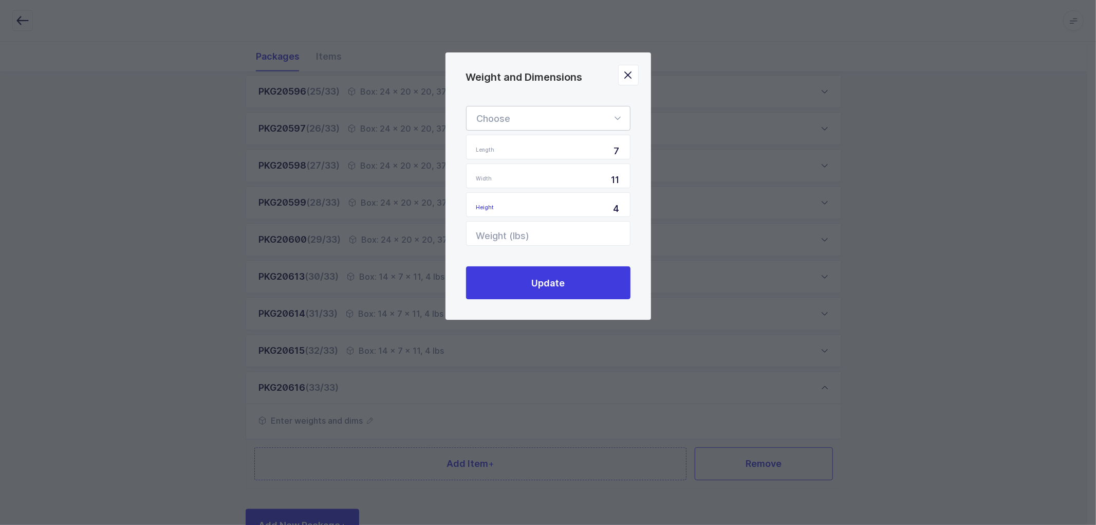
click at [582, 115] on div "Weight and Dimensions" at bounding box center [548, 118] width 164 height 25
click at [509, 183] on li "Box" at bounding box center [553, 187] width 164 height 20
type input "Box"
drag, startPoint x: 602, startPoint y: 149, endPoint x: 633, endPoint y: 145, distance: 31.5
click at [633, 145] on div "Box Standard Pallet Euro Pallet Box Length 7 Width 11 Height 4 Weight (lbs) Upd…" at bounding box center [547, 202] width 205 height 234
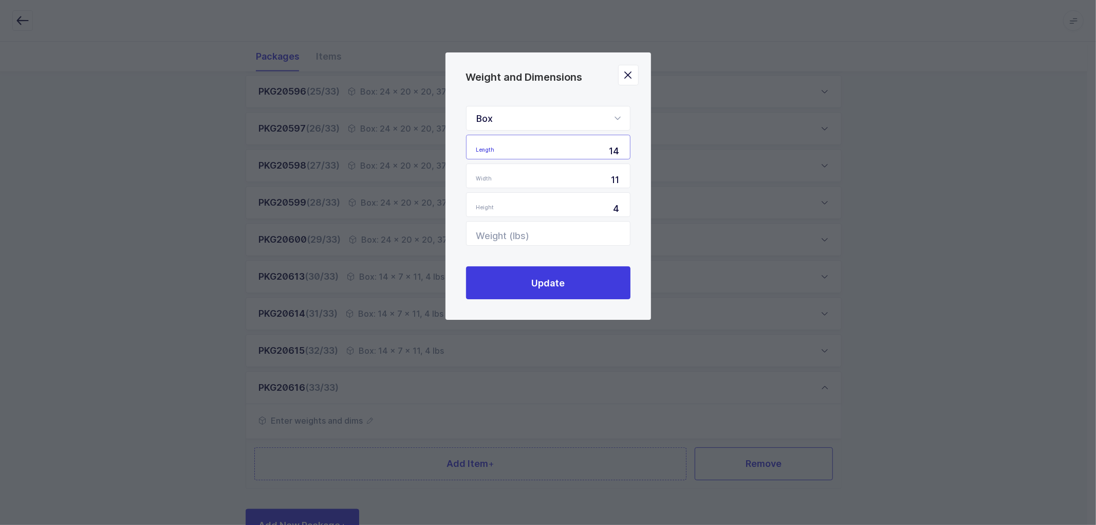
type input "14"
type input "1"
type input "7"
type input "11"
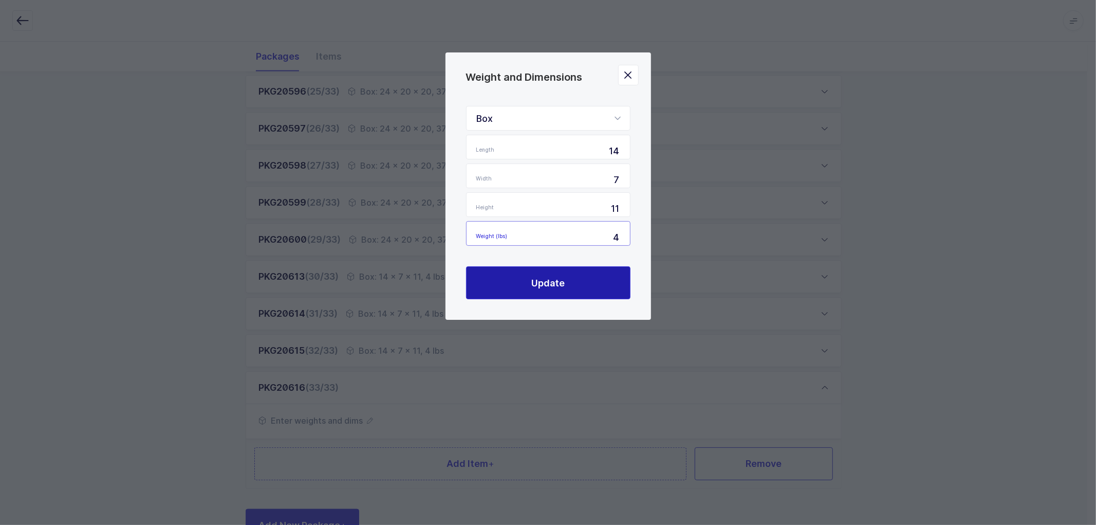
type input "4"
click at [537, 276] on span "Update" at bounding box center [547, 282] width 33 height 13
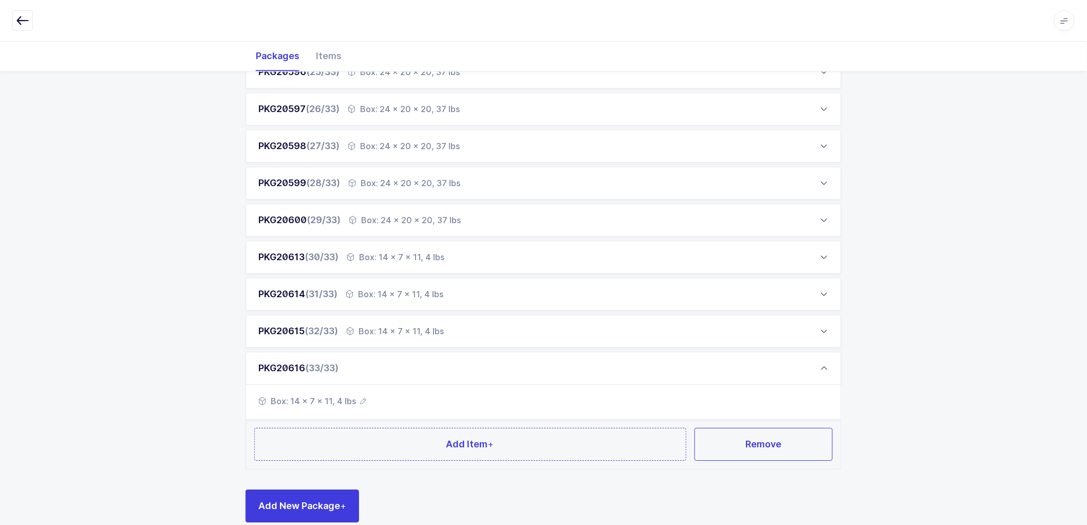
scroll to position [1077, 0]
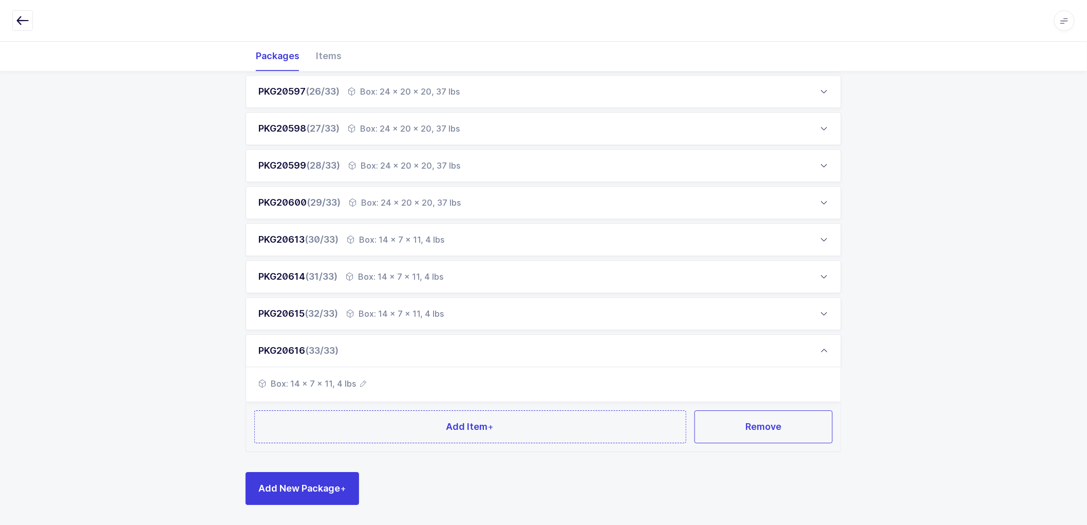
drag, startPoint x: 406, startPoint y: 239, endPoint x: 447, endPoint y: 217, distance: 46.2
click at [409, 237] on div "Box: 14 x 7 x 11, 4 lbs" at bounding box center [396, 239] width 98 height 12
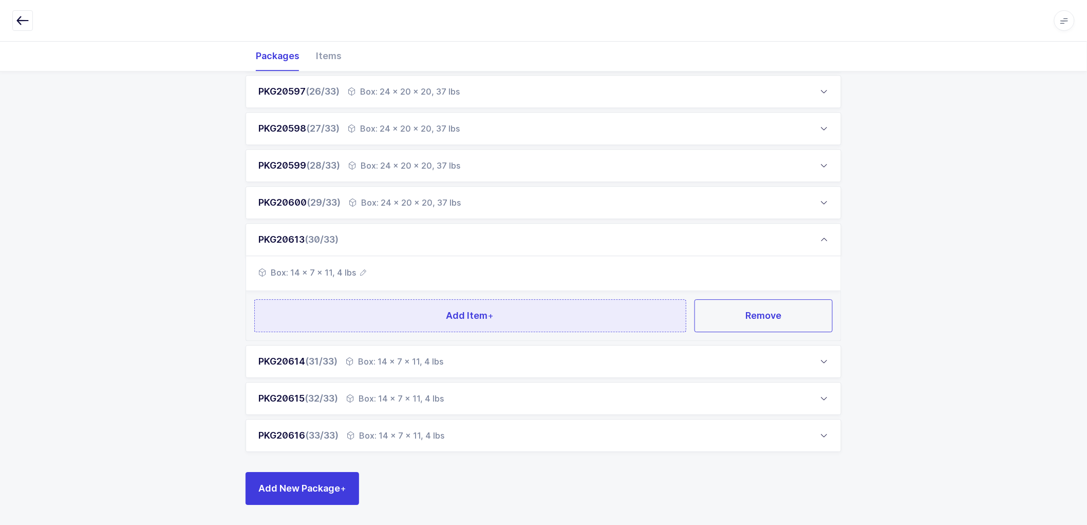
click at [470, 310] on span "Add Item +" at bounding box center [470, 315] width 48 height 13
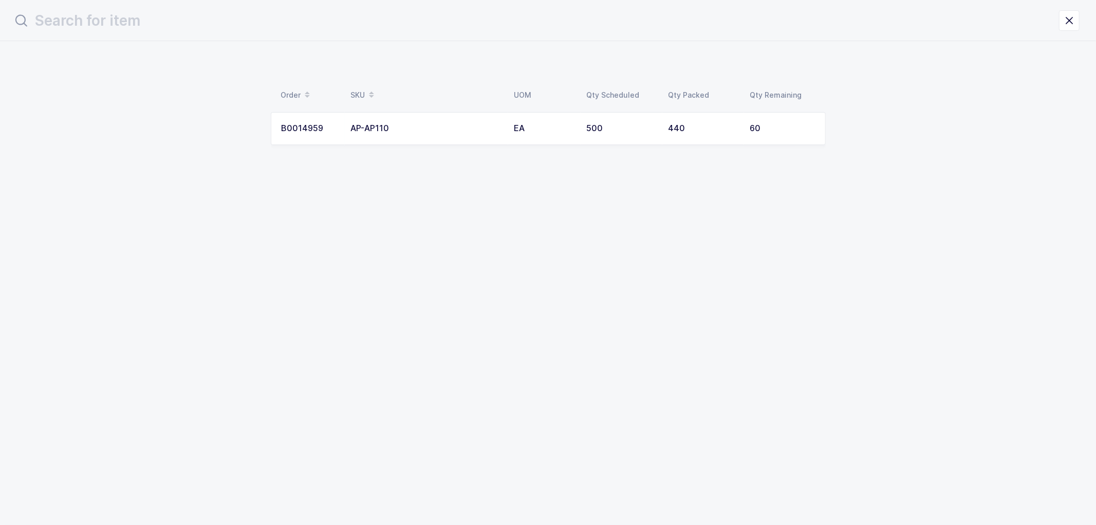
click at [442, 126] on div "AP-AP110" at bounding box center [426, 128] width 151 height 9
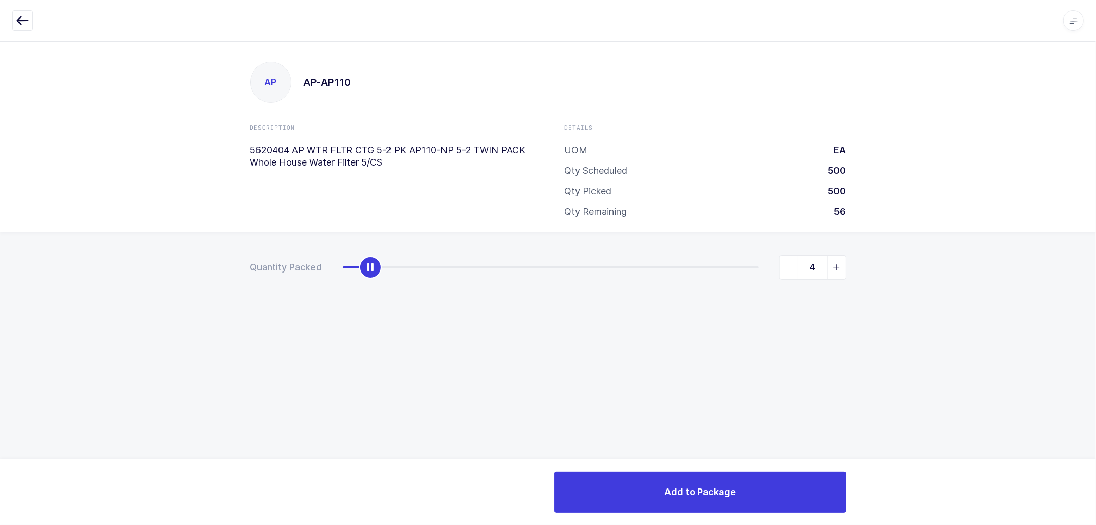
type input "5"
drag, startPoint x: 344, startPoint y: 270, endPoint x: 377, endPoint y: 291, distance: 38.3
click at [377, 291] on div "Quantity Packed 5" at bounding box center [548, 303] width 1096 height 142
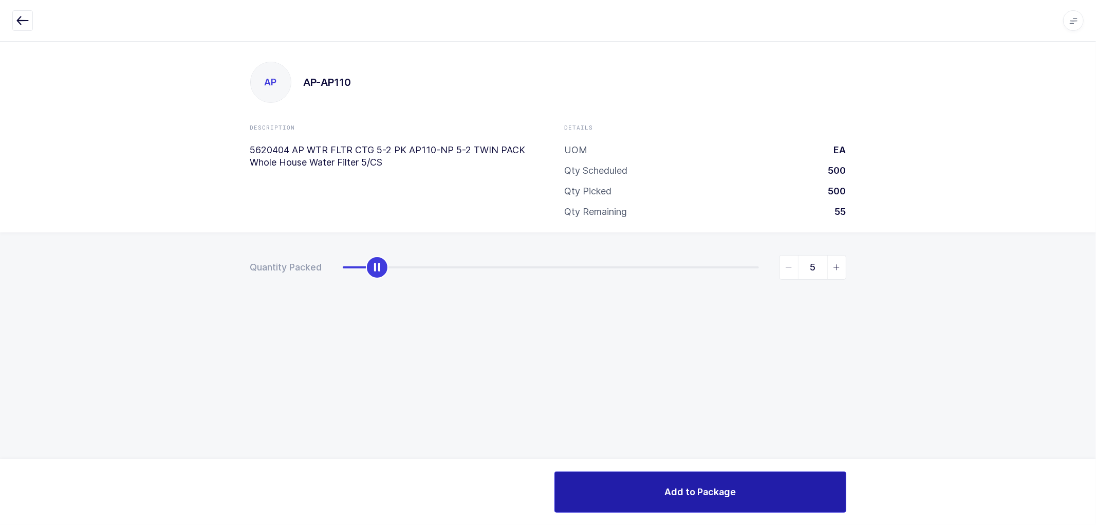
click at [692, 487] on span "Add to Package" at bounding box center [699, 491] width 71 height 13
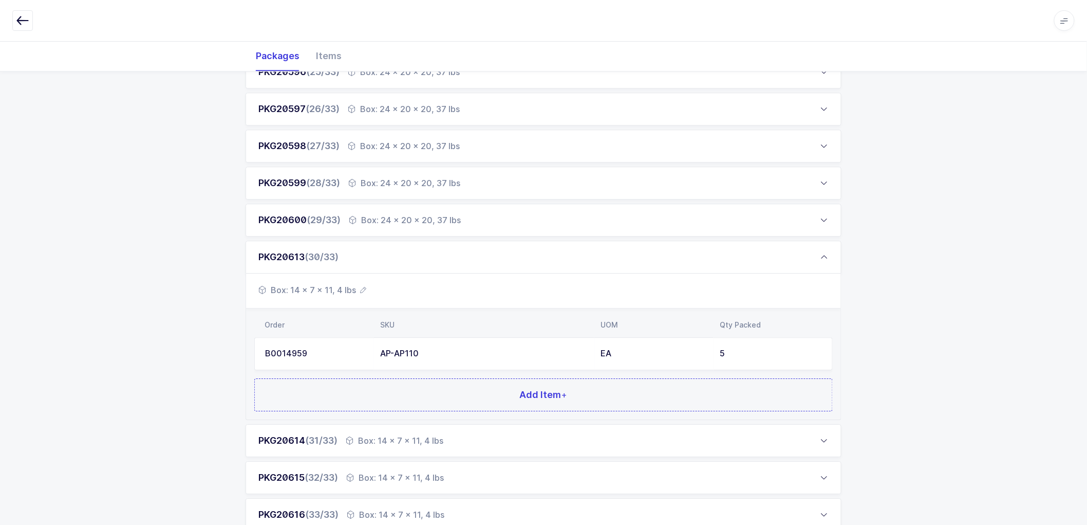
scroll to position [1138, 0]
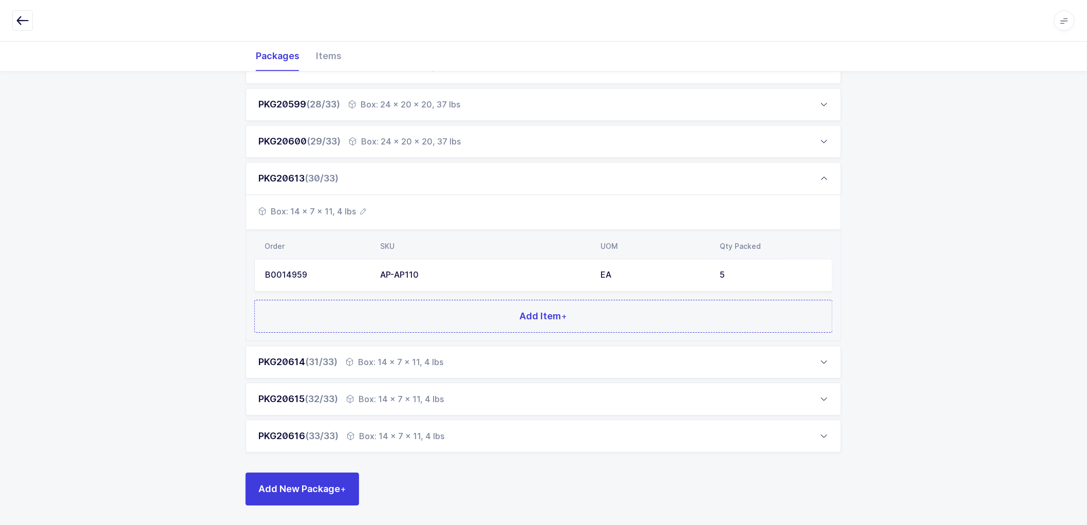
click at [423, 361] on div "Box: 14 x 7 x 11, 4 lbs" at bounding box center [395, 362] width 98 height 12
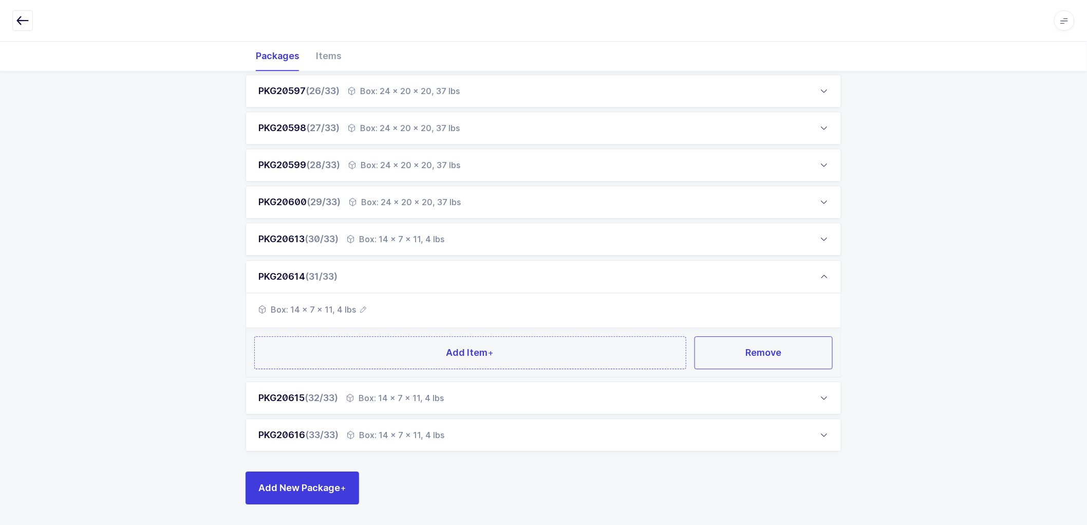
scroll to position [1077, 0]
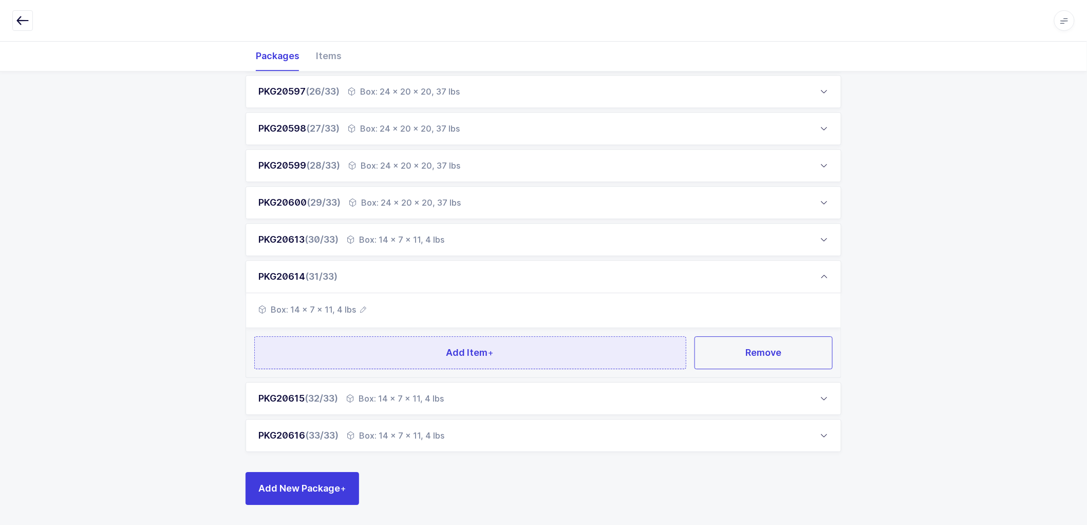
click at [453, 352] on span "Add Item +" at bounding box center [470, 352] width 48 height 13
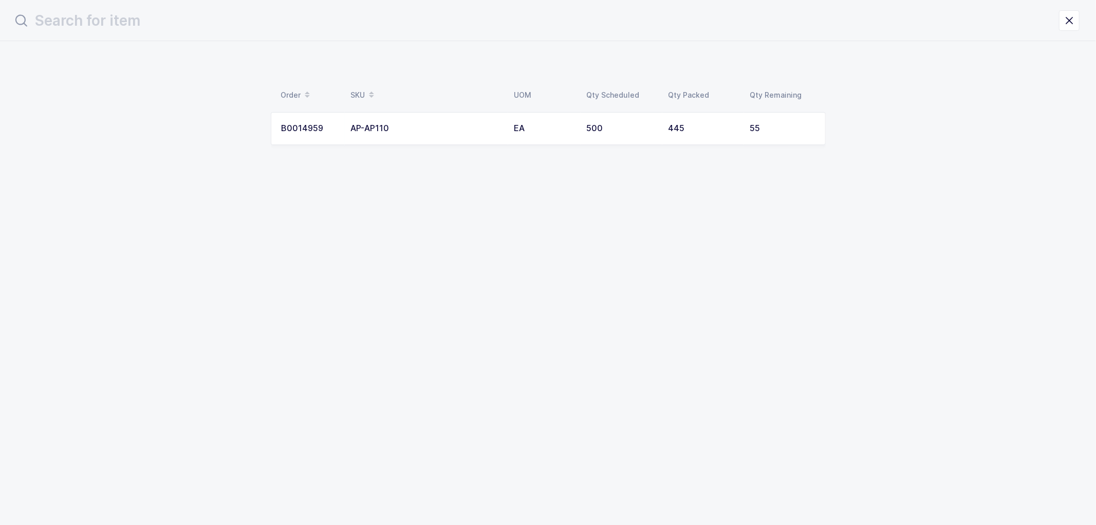
click at [382, 125] on div "AP-AP110" at bounding box center [426, 128] width 151 height 9
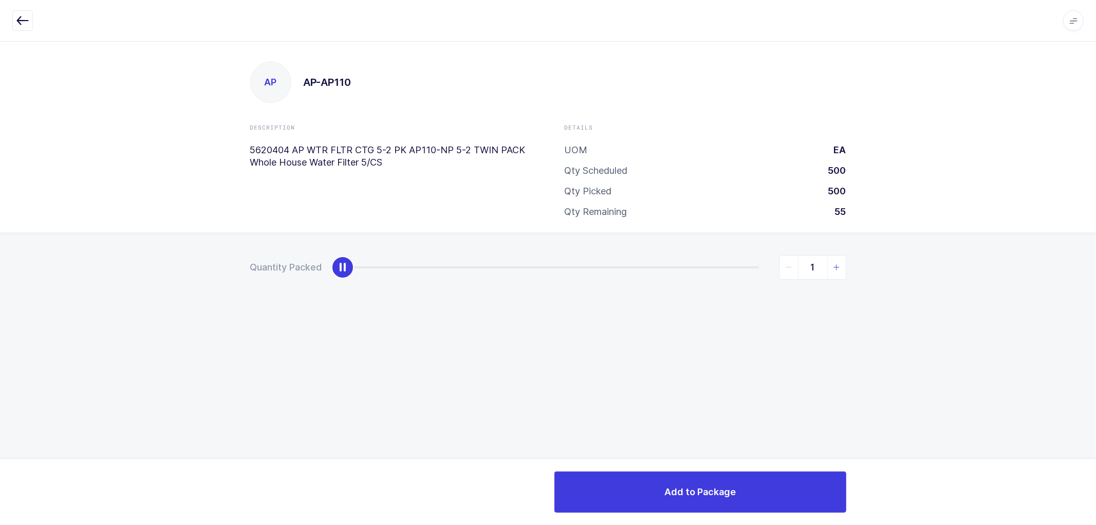
click at [835, 265] on icon "slider between 0 and 55" at bounding box center [836, 267] width 7 height 7
click at [836, 265] on icon "slider between 0 and 55" at bounding box center [836, 267] width 7 height 7
click at [835, 265] on icon "slider between 0 and 55" at bounding box center [836, 267] width 7 height 7
click at [835, 264] on icon "slider between 0 and 55" at bounding box center [836, 267] width 7 height 7
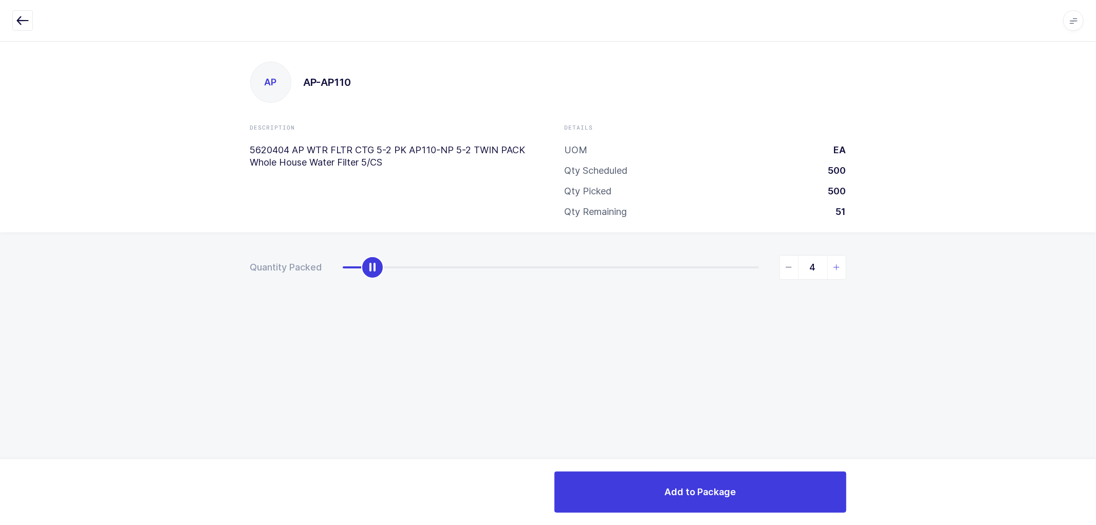
type input "5"
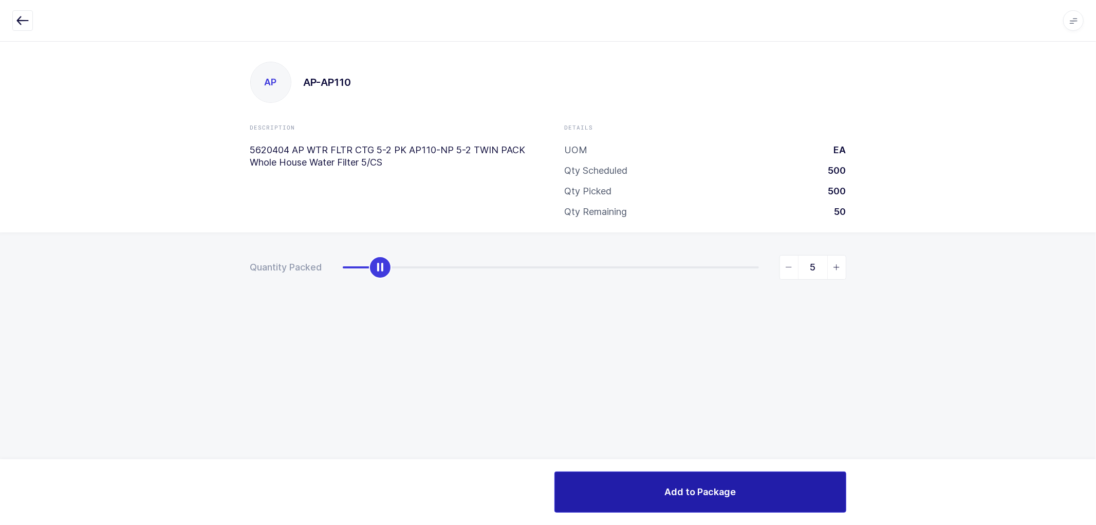
click at [721, 495] on span "Add to Package" at bounding box center [699, 491] width 71 height 13
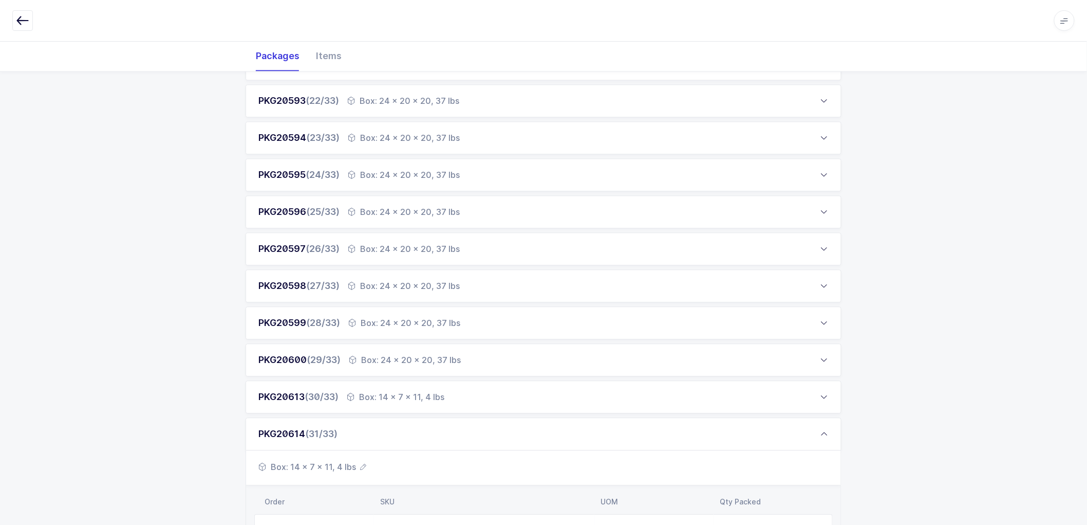
scroll to position [1138, 0]
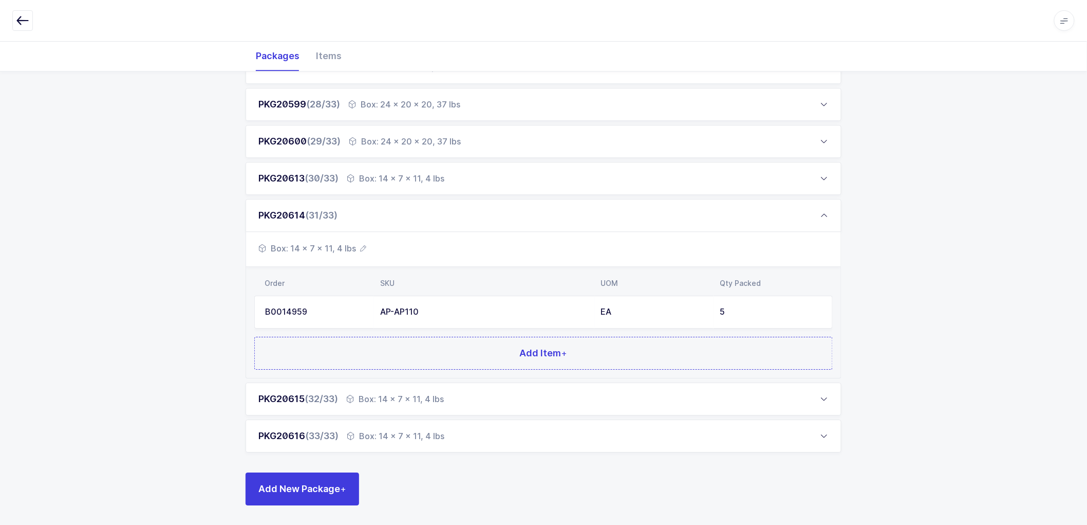
click at [412, 396] on div "Box: 14 x 7 x 11, 4 lbs" at bounding box center [395, 398] width 98 height 12
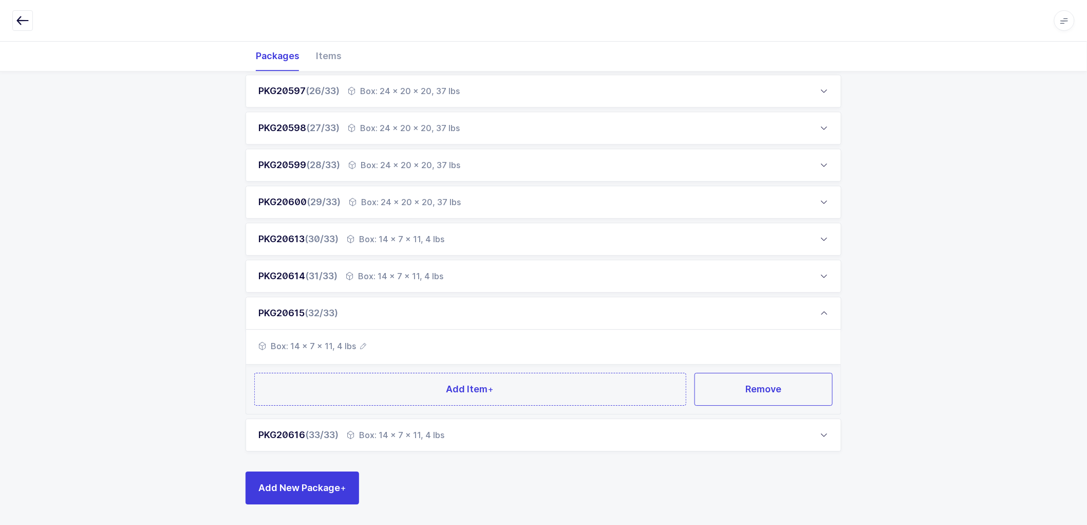
scroll to position [1077, 0]
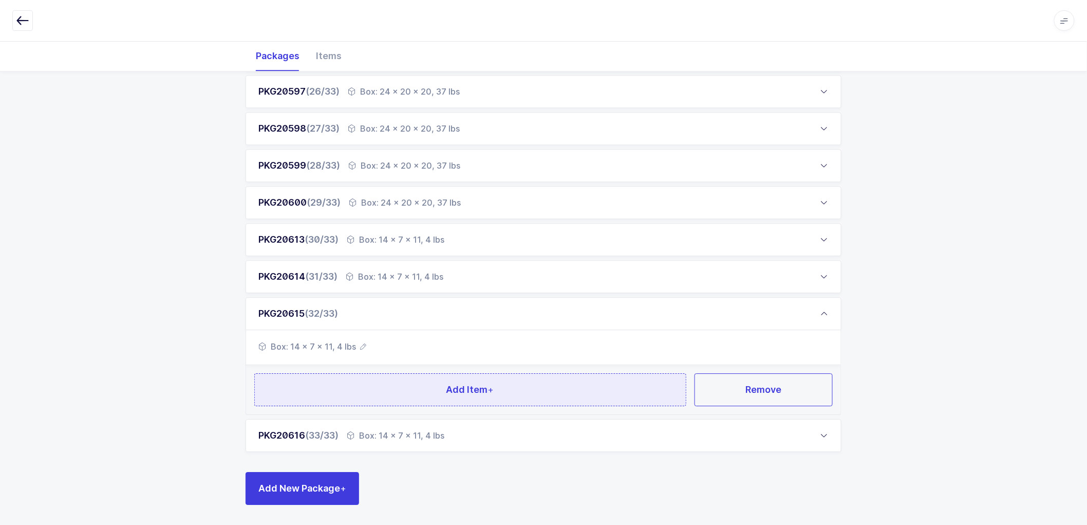
click at [465, 379] on button "Add Item +" at bounding box center [470, 389] width 432 height 33
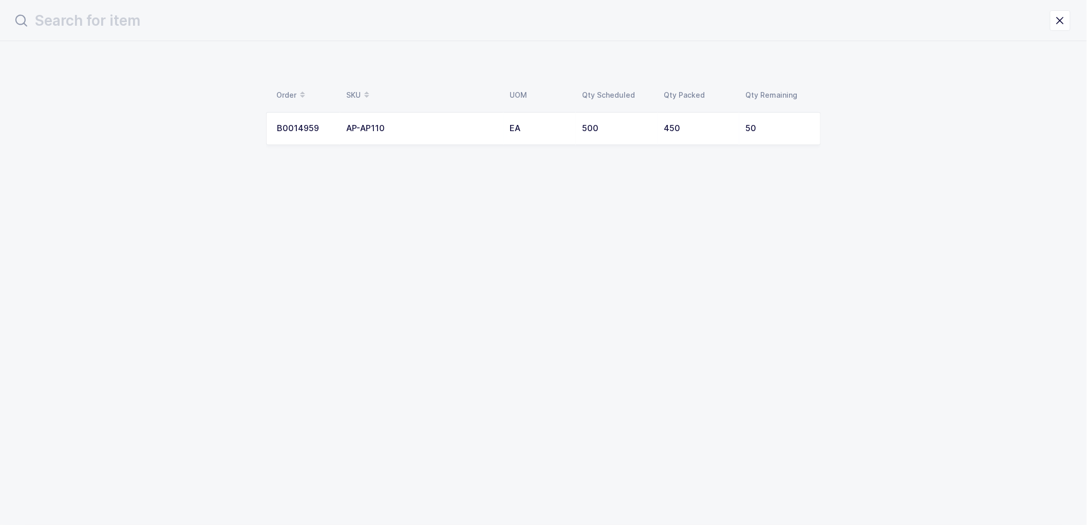
scroll to position [0, 0]
click at [648, 133] on td "500" at bounding box center [622, 128] width 82 height 33
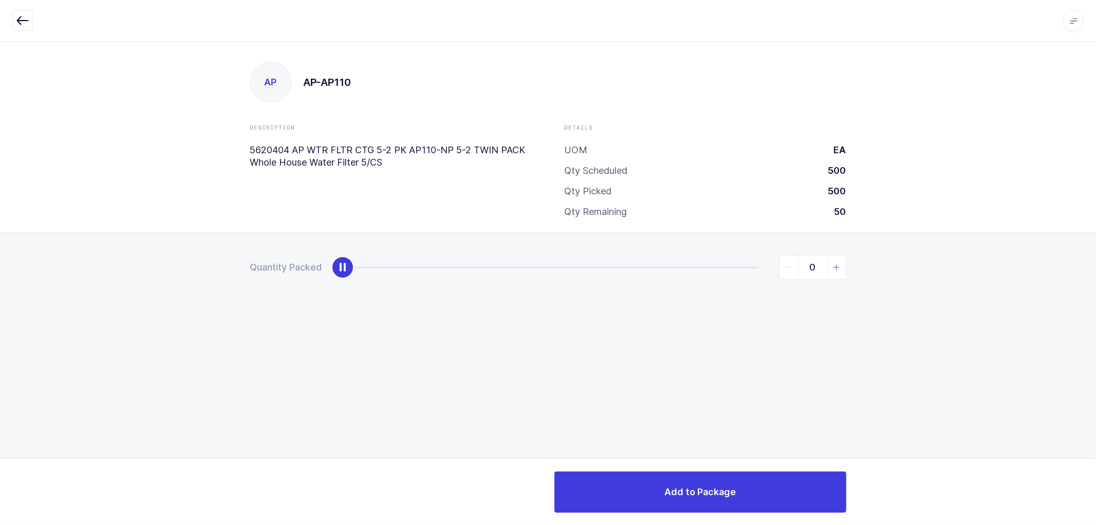
click at [838, 264] on icon "slider between 0 and 50" at bounding box center [836, 267] width 7 height 7
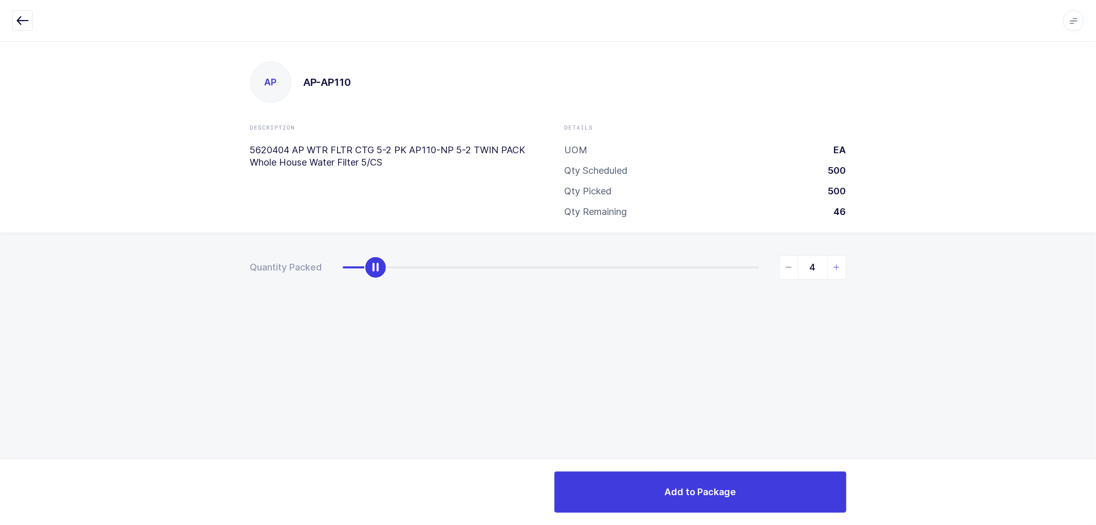
type input "5"
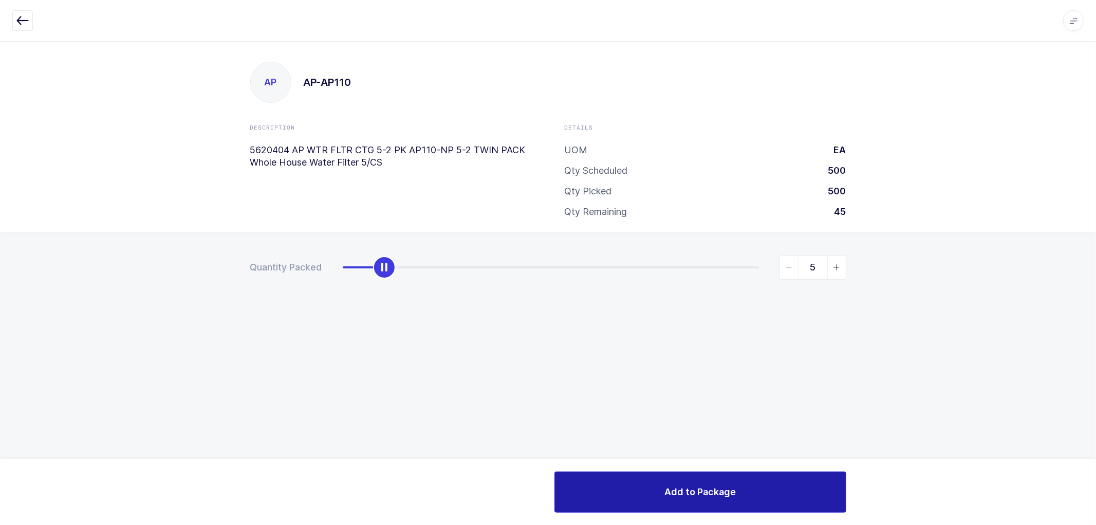
click at [707, 487] on span "Add to Package" at bounding box center [699, 491] width 71 height 13
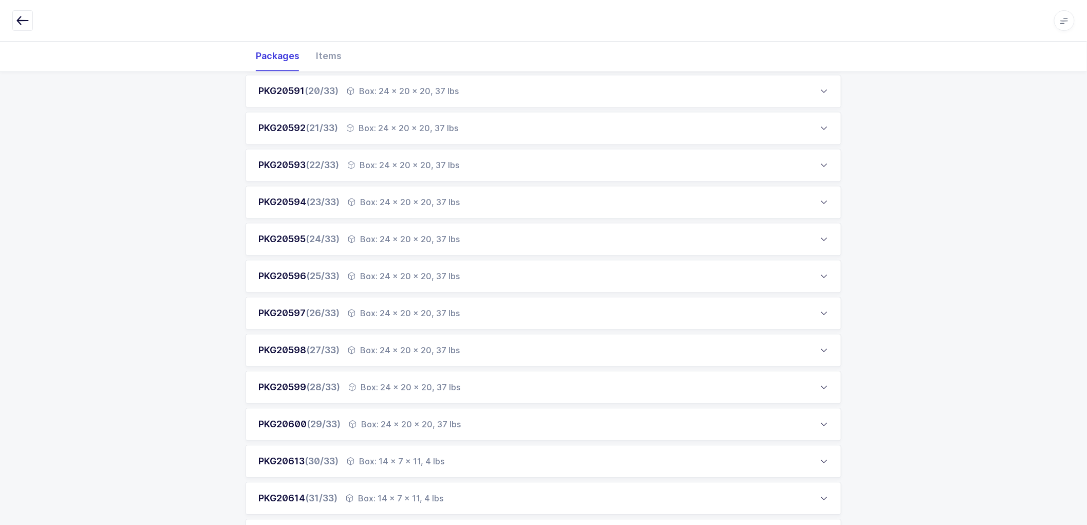
scroll to position [1138, 0]
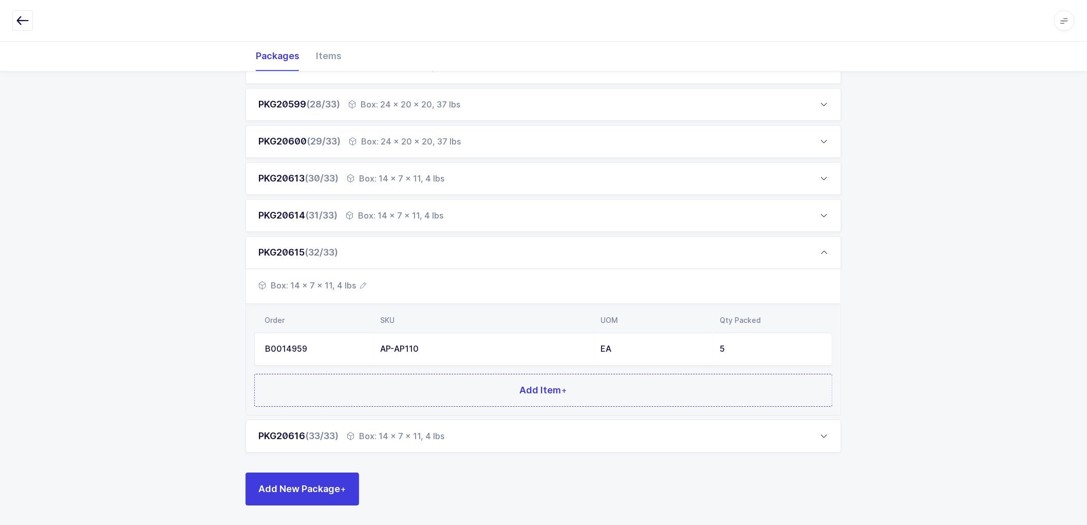
click at [401, 433] on div "Box: 14 x 7 x 11, 4 lbs" at bounding box center [396, 435] width 98 height 12
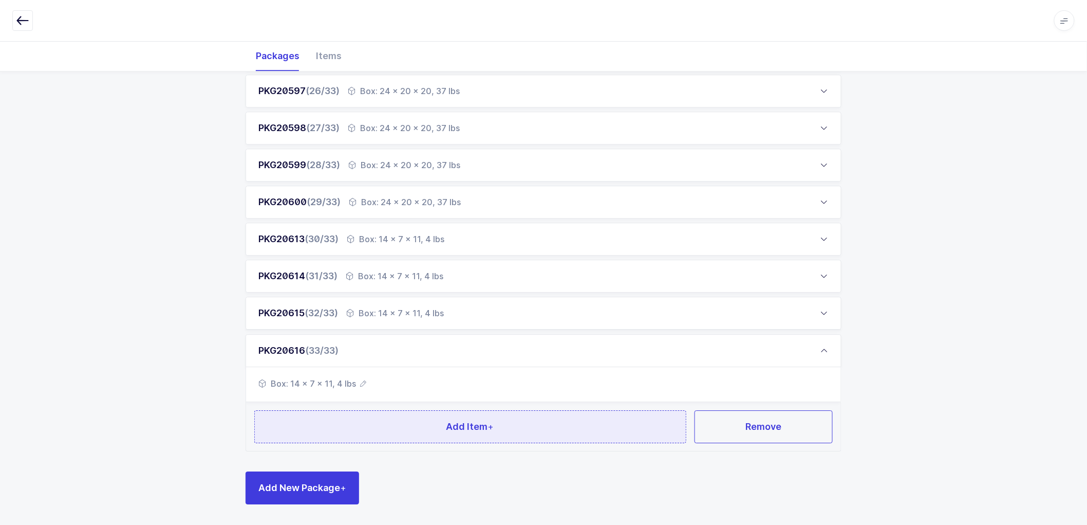
scroll to position [1077, 0]
click at [435, 422] on button "Add Item +" at bounding box center [470, 426] width 432 height 33
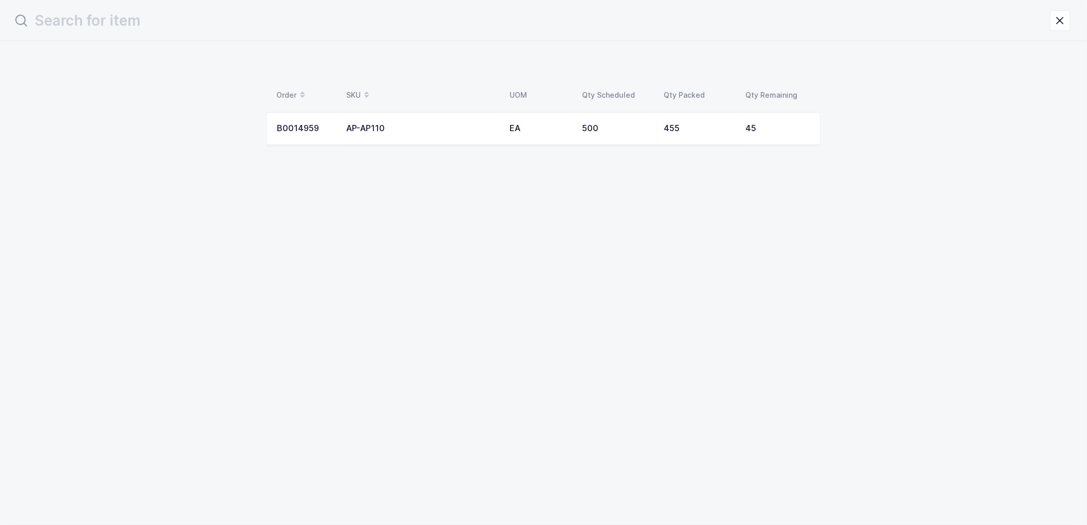
scroll to position [0, 0]
click at [509, 120] on td "EA" at bounding box center [544, 128] width 72 height 33
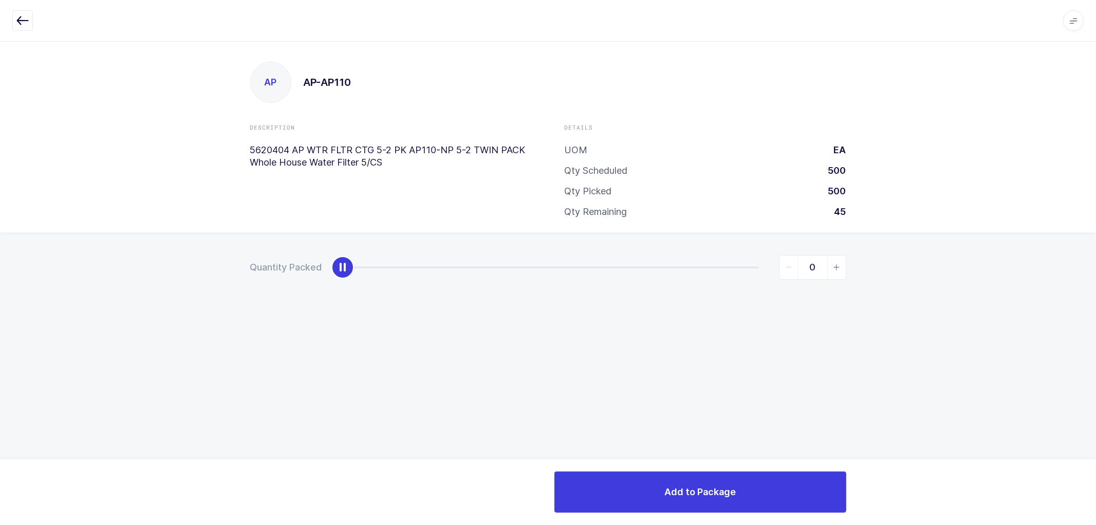
click at [836, 266] on icon "slider between 0 and 45" at bounding box center [836, 267] width 7 height 7
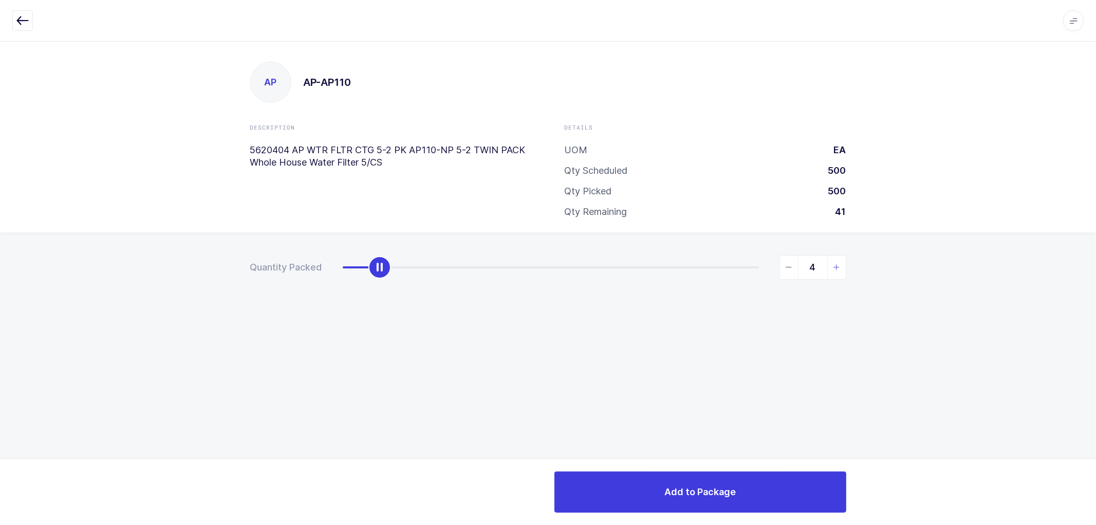
type input "5"
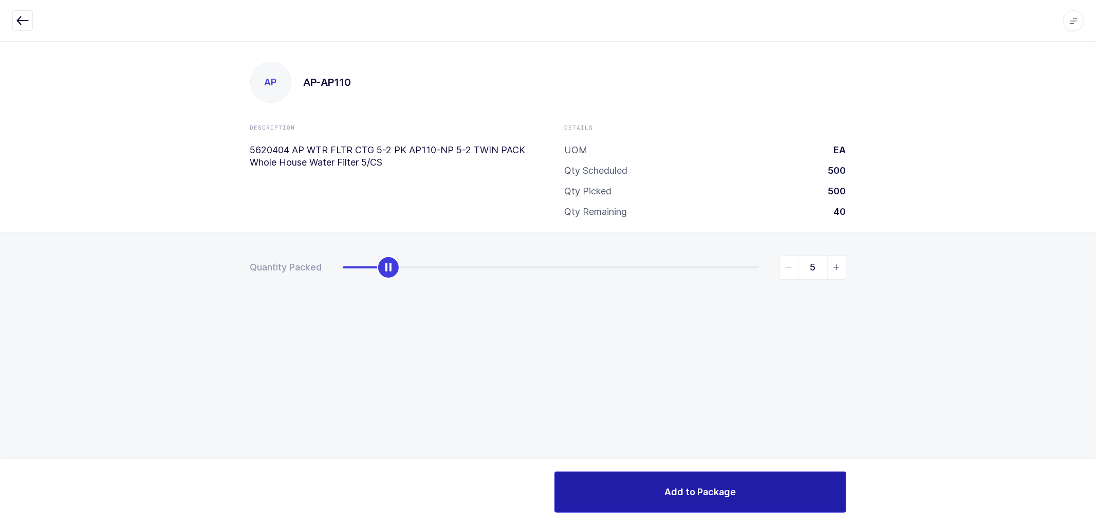
click at [707, 502] on button "Add to Package" at bounding box center [700, 491] width 292 height 41
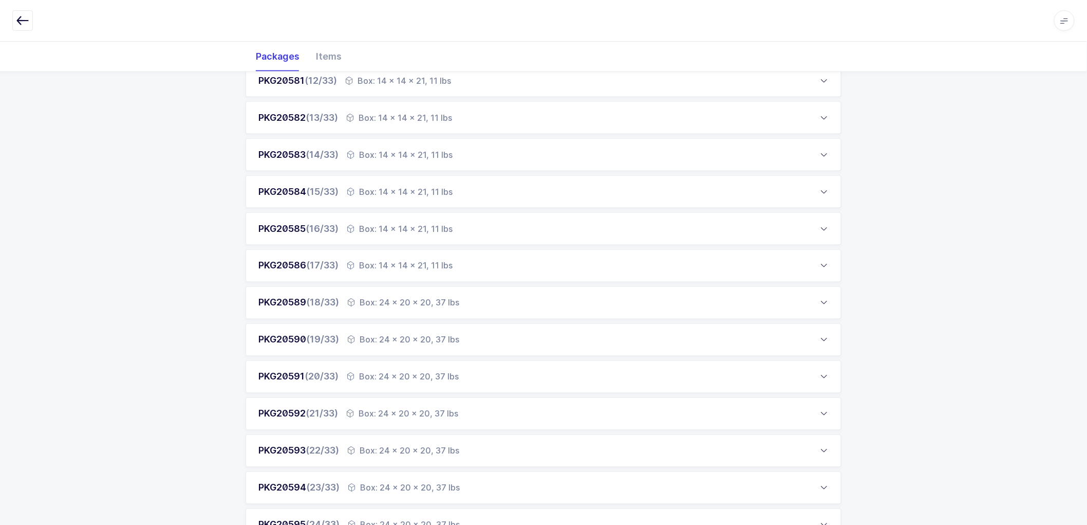
scroll to position [571, 0]
click at [407, 296] on div "Box: 24 x 20 x 20, 37 lbs" at bounding box center [403, 302] width 112 height 12
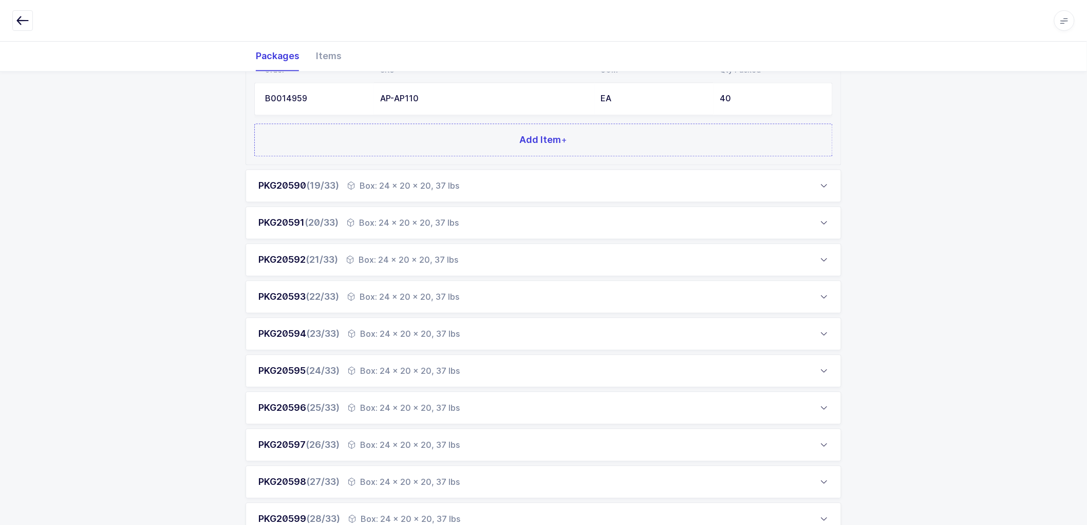
scroll to position [913, 0]
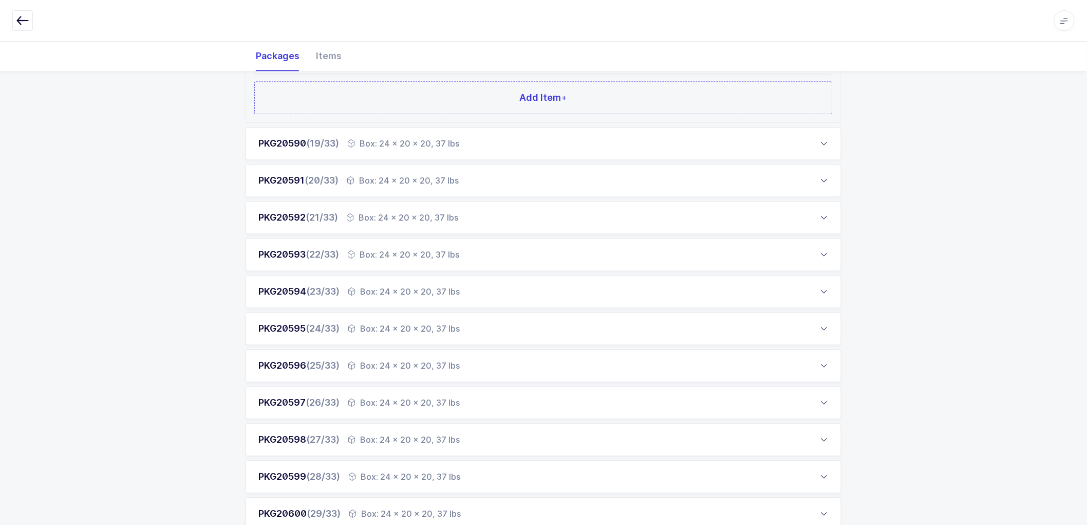
click at [404, 138] on div "Box: 24 x 20 x 20, 37 lbs" at bounding box center [403, 143] width 112 height 12
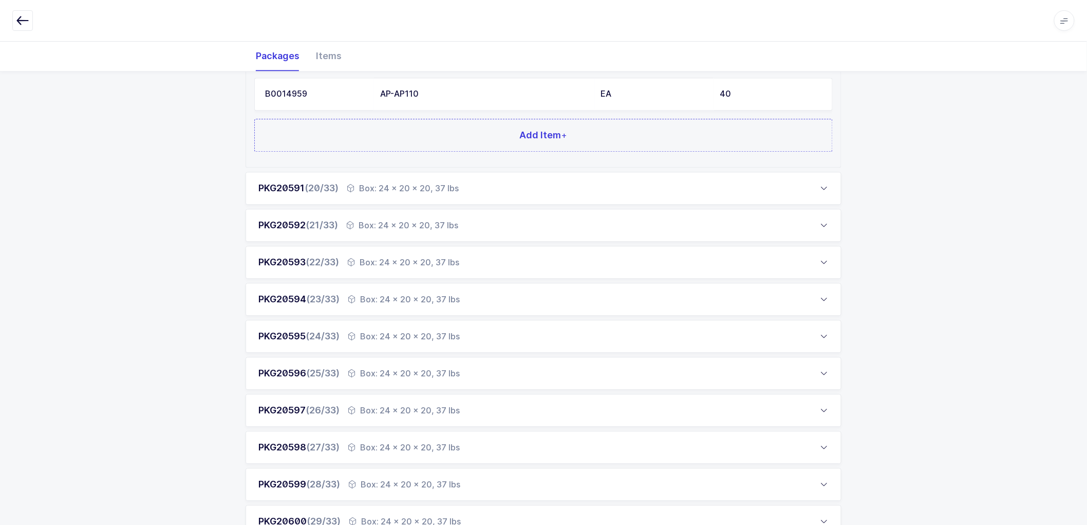
scroll to position [912, 0]
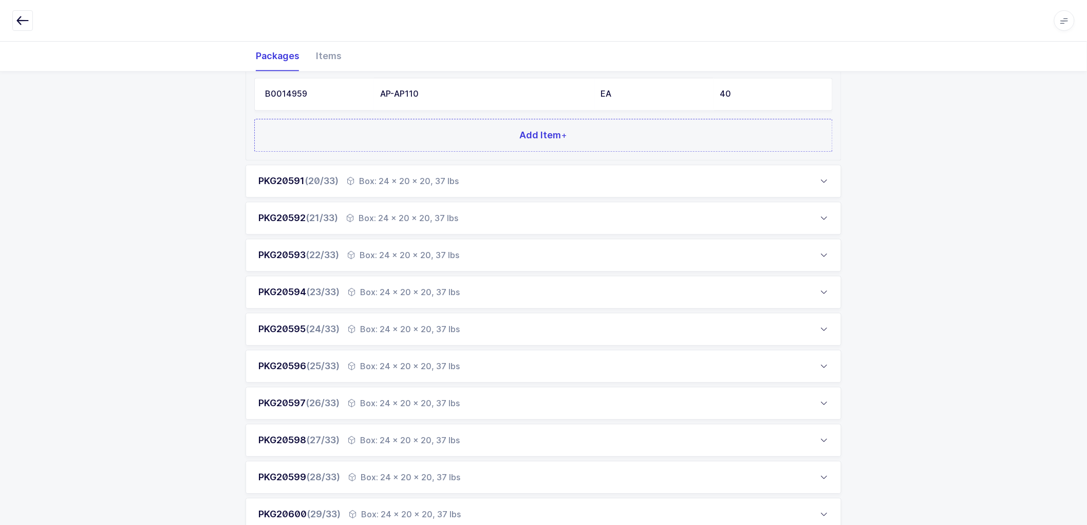
click at [403, 183] on div "Box: 24 x 20 x 20, 37 lbs" at bounding box center [403, 181] width 112 height 12
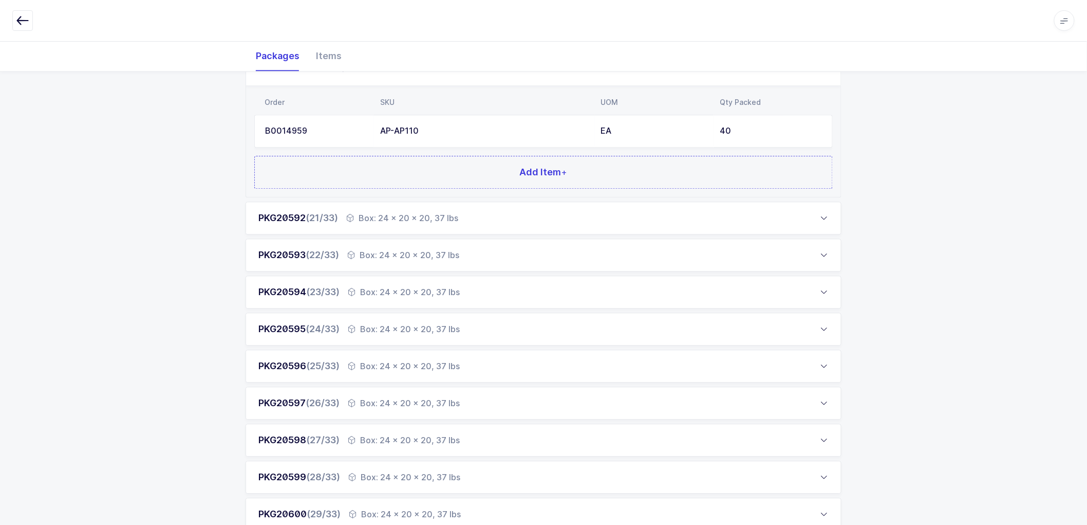
click at [401, 216] on div "Box: 24 x 20 x 20, 37 lbs" at bounding box center [402, 218] width 112 height 12
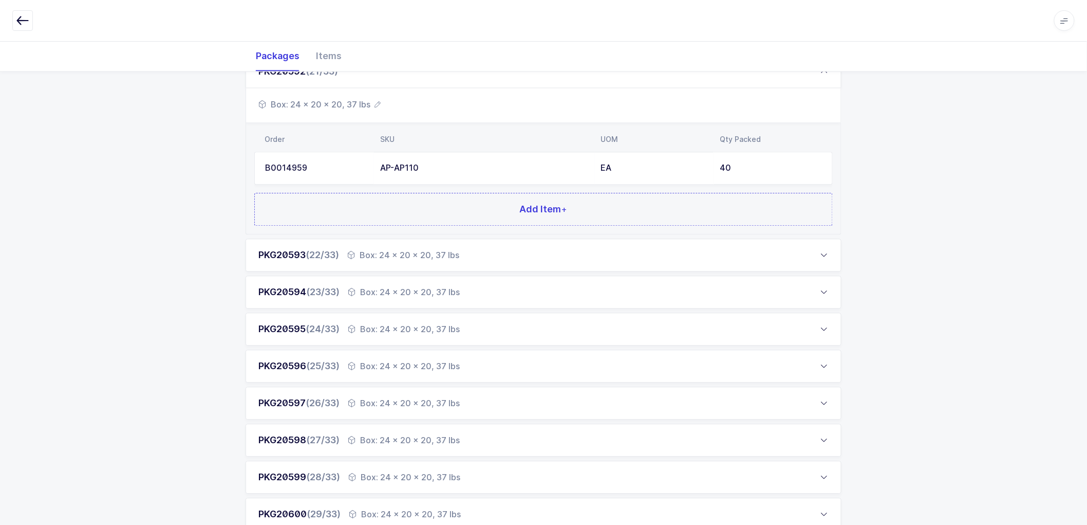
click at [406, 255] on div "Box: 24 x 20 x 20, 37 lbs" at bounding box center [403, 255] width 112 height 12
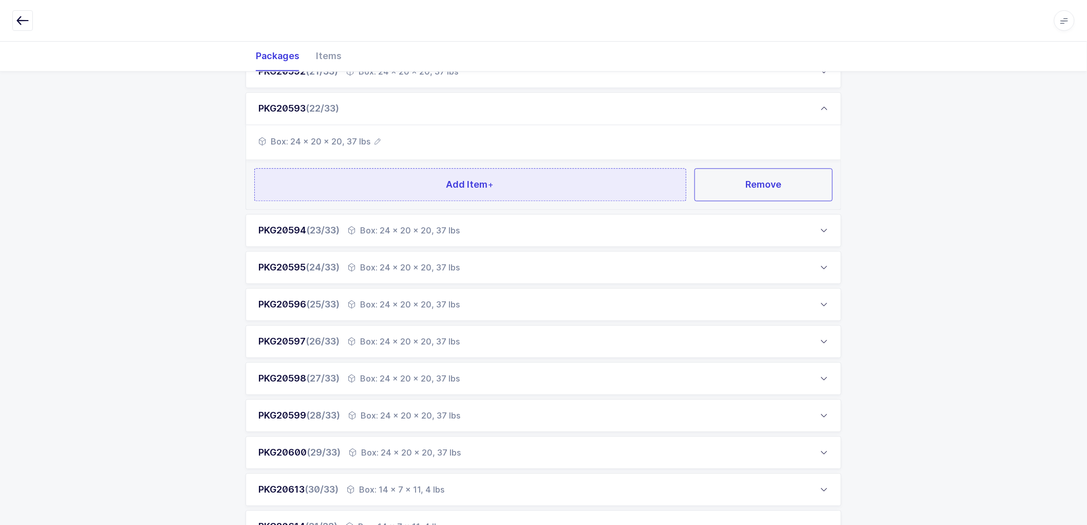
click at [472, 178] on span "Add Item +" at bounding box center [470, 184] width 48 height 13
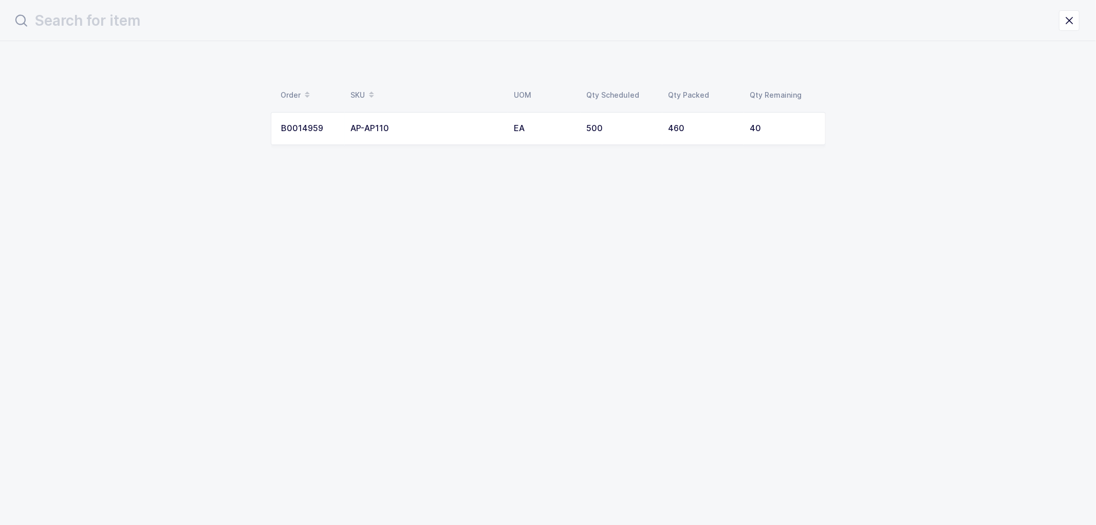
click at [409, 127] on div "AP-AP110" at bounding box center [426, 128] width 151 height 9
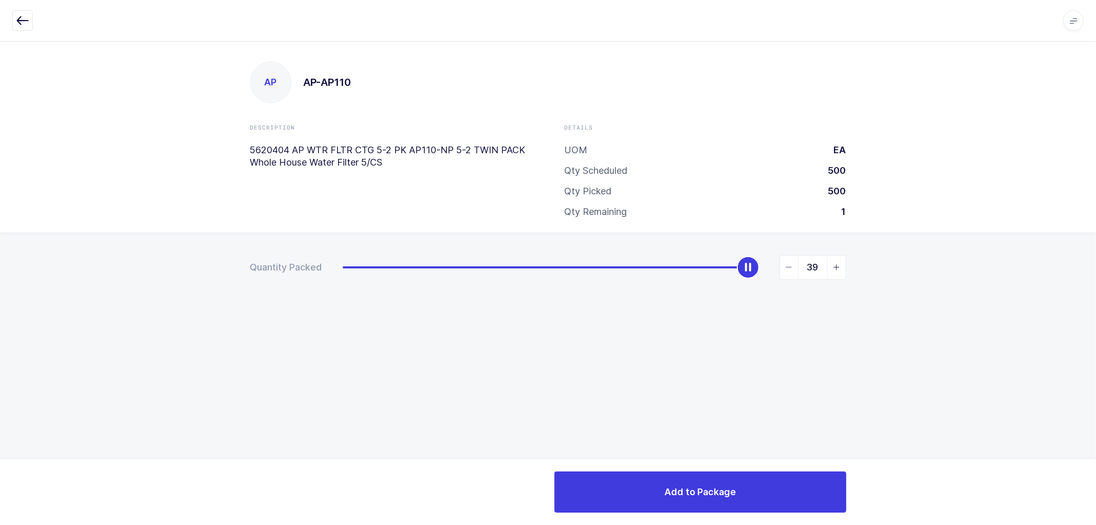
type input "40"
drag, startPoint x: 346, startPoint y: 266, endPoint x: 762, endPoint y: 275, distance: 415.7
click at [762, 275] on div "slider between 0 and 40" at bounding box center [758, 267] width 23 height 23
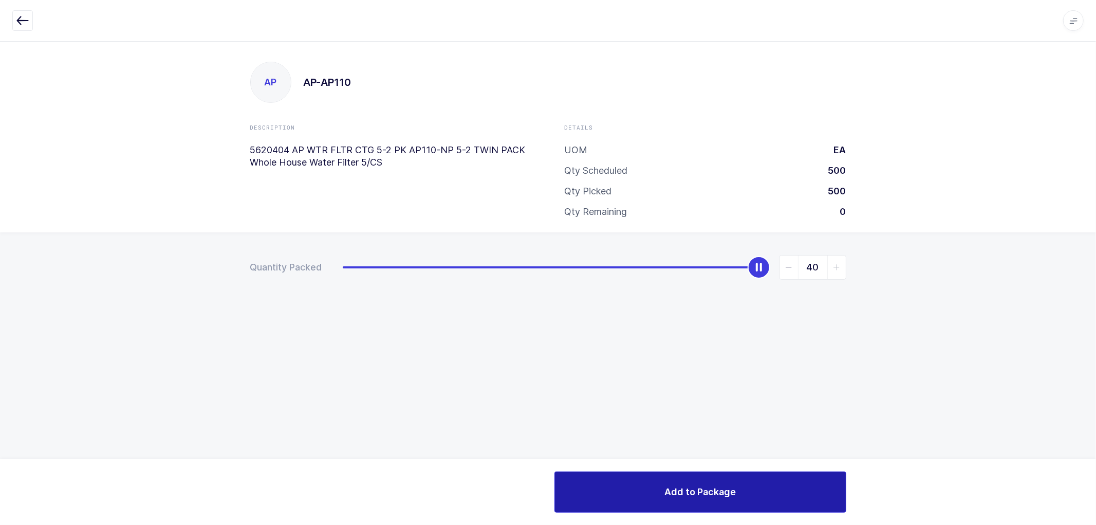
click at [701, 486] on span "Add to Package" at bounding box center [699, 491] width 71 height 13
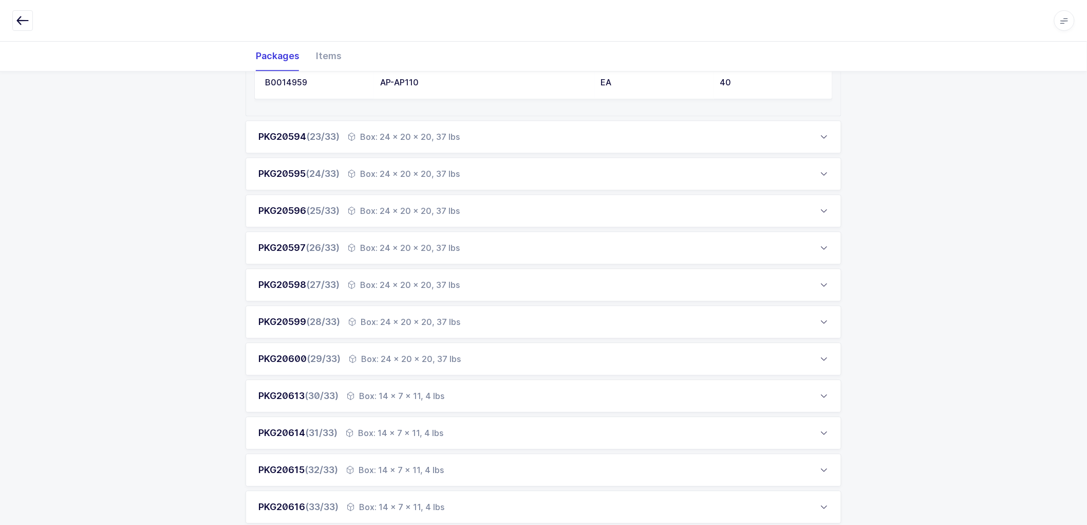
scroll to position [1016, 0]
